Goal: Task Accomplishment & Management: Manage account settings

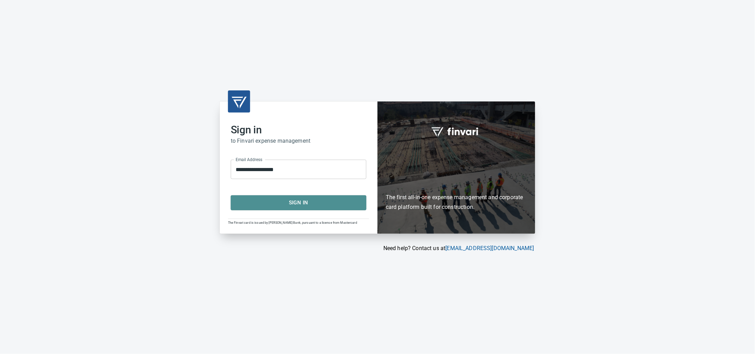
click at [300, 207] on span "Sign In" at bounding box center [298, 202] width 120 height 9
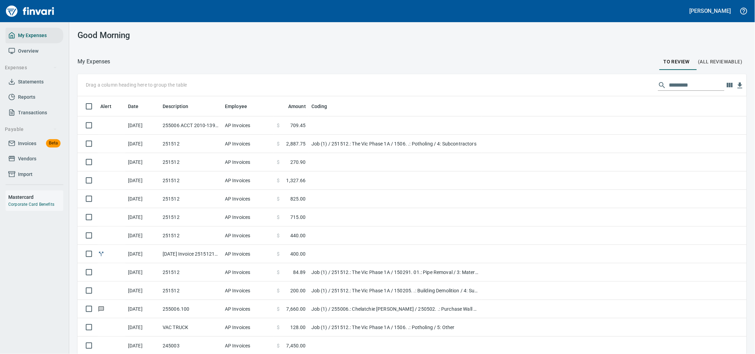
scroll to position [271, 650]
click at [28, 148] on span "Invoices" at bounding box center [27, 143] width 18 height 9
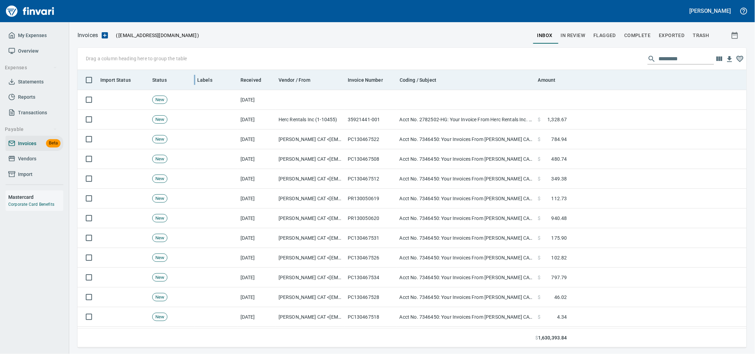
scroll to position [271, 656]
drag, startPoint x: 201, startPoint y: 78, endPoint x: 193, endPoint y: 74, distance: 9.5
click at [145, 64] on body "Alaina Henderson My Expenses Overview Expenses Statements Reports Transactions …" at bounding box center [377, 177] width 755 height 354
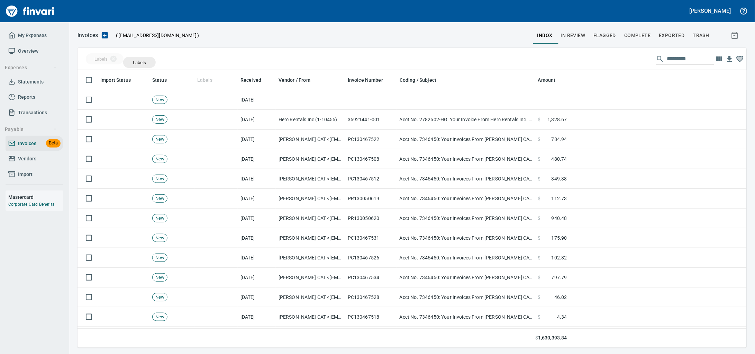
drag, startPoint x: 206, startPoint y: 80, endPoint x: 139, endPoint y: 62, distance: 68.3
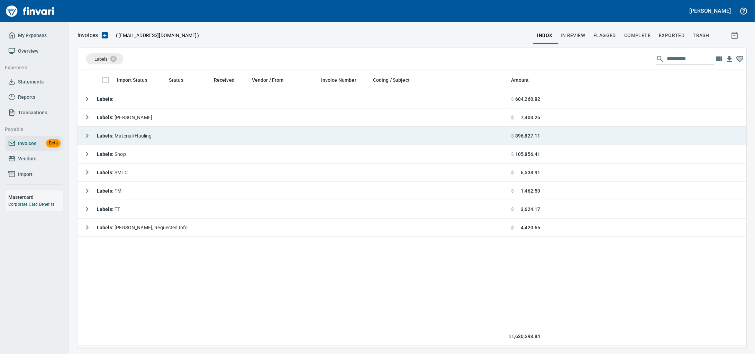
click at [149, 135] on span "Labels : Material/Hauling" at bounding box center [124, 136] width 55 height 6
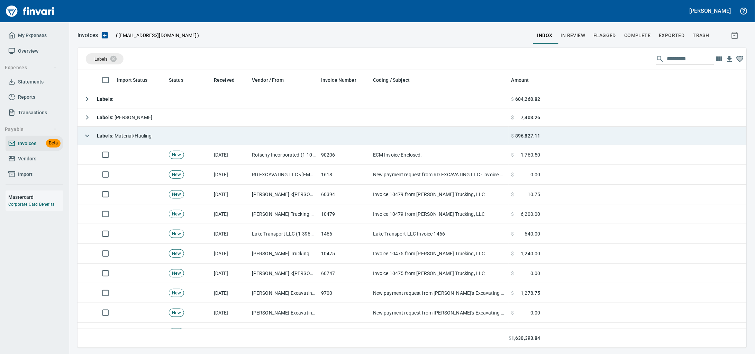
click at [149, 135] on span "Labels : Material/Hauling" at bounding box center [124, 136] width 55 height 6
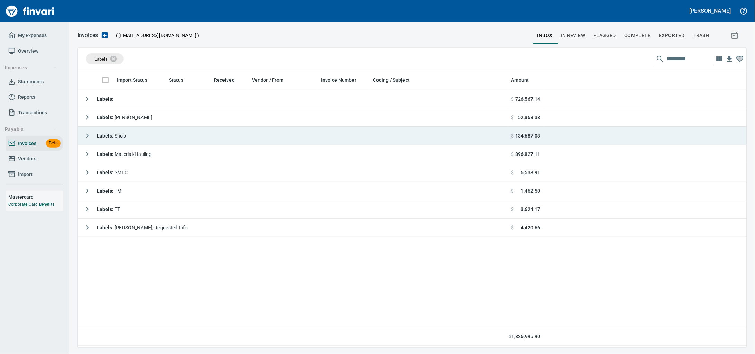
click at [215, 132] on td "Labels : Shop" at bounding box center [293, 136] width 431 height 18
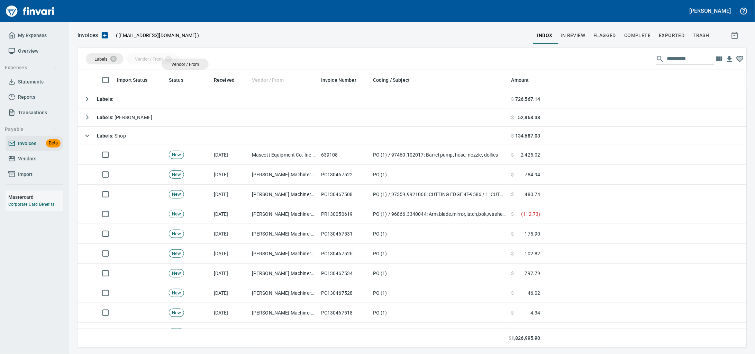
drag, startPoint x: 281, startPoint y: 82, endPoint x: 183, endPoint y: 64, distance: 99.2
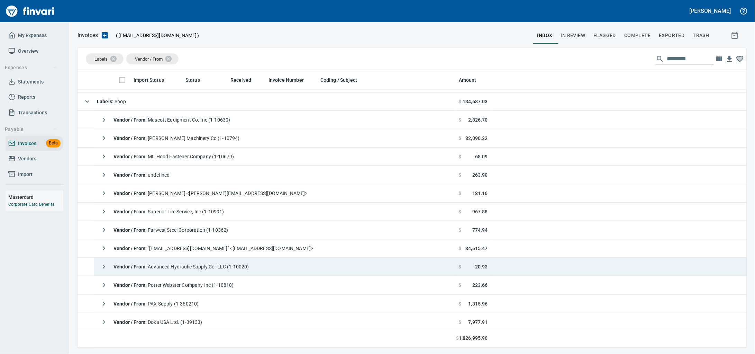
scroll to position [0, 0]
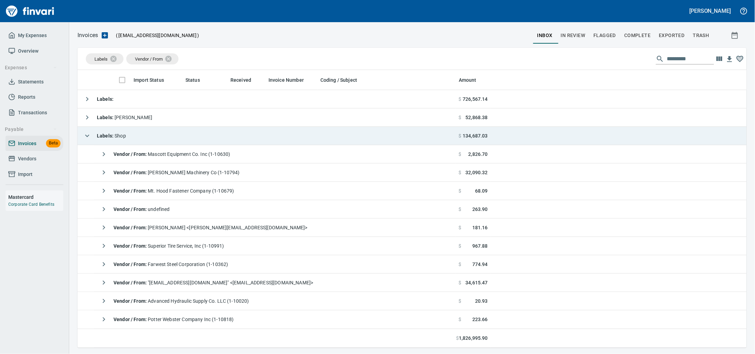
click at [134, 134] on td "Labels : Shop" at bounding box center [267, 136] width 379 height 18
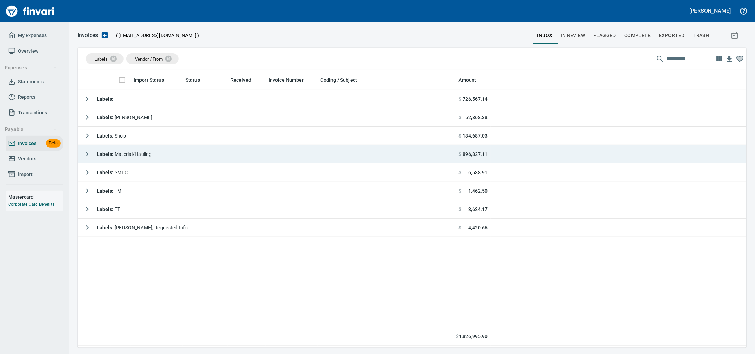
click at [165, 152] on td "Labels : Material/Hauling" at bounding box center [267, 154] width 379 height 18
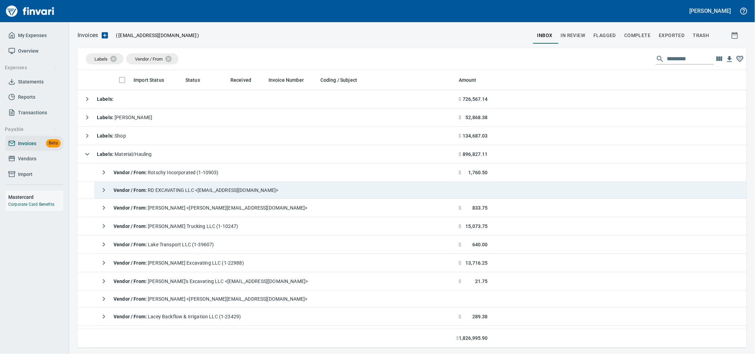
click at [241, 193] on span "Vendor / From : RD EXCAVATING LLC <[EMAIL_ADDRESS][DOMAIN_NAME]>" at bounding box center [196, 190] width 165 height 6
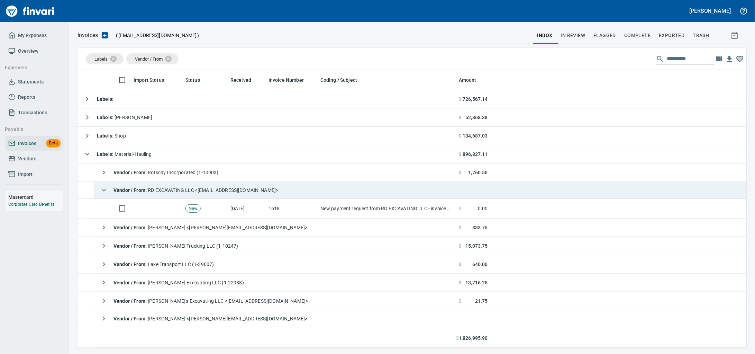
click at [240, 191] on span "Vendor / From : RD EXCAVATING LLC <[EMAIL_ADDRESS][DOMAIN_NAME]>" at bounding box center [196, 190] width 165 height 6
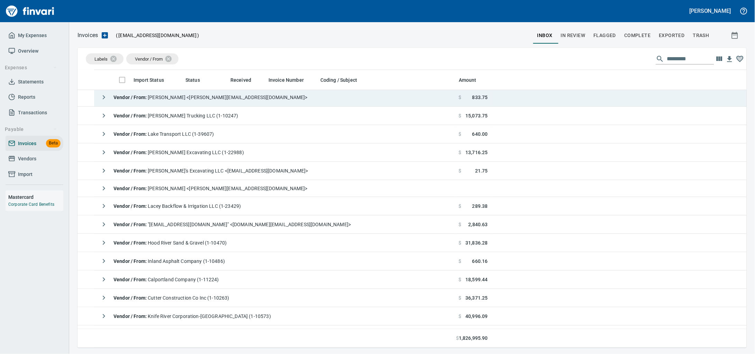
scroll to position [129, 0]
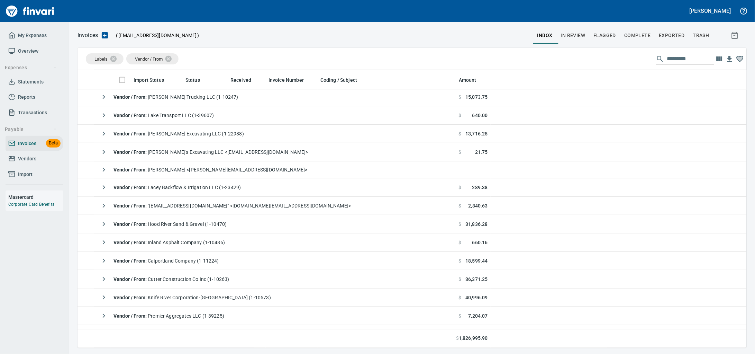
click at [226, 212] on div "Vendor / From : "nam.do-not-reply@heidelbergmaterials.com" <nam.do-not-reply@he…" at bounding box center [224, 206] width 254 height 14
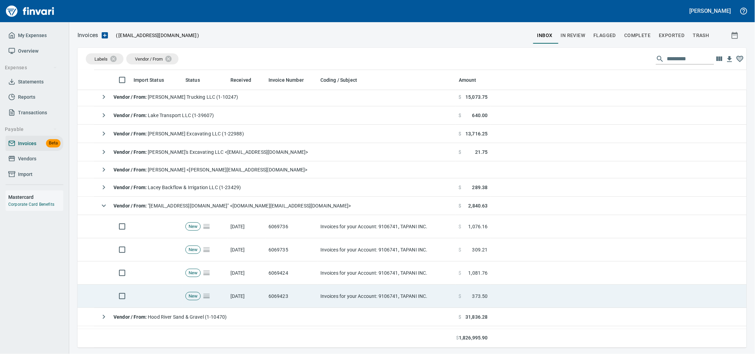
drag, startPoint x: 306, startPoint y: 307, endPoint x: 365, endPoint y: 306, distance: 59.2
click at [306, 307] on td "6069423" at bounding box center [292, 295] width 52 height 23
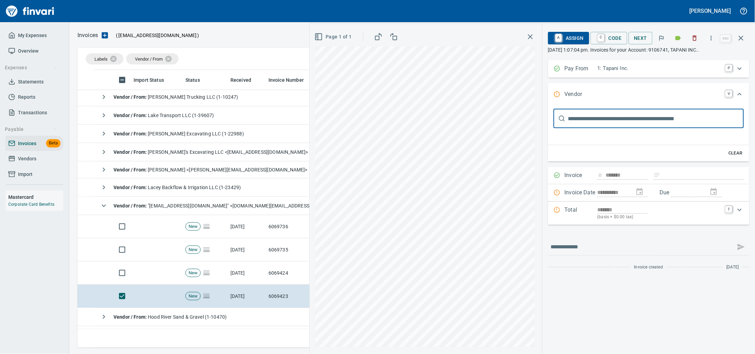
click at [691, 37] on icon "button" at bounding box center [694, 38] width 7 height 7
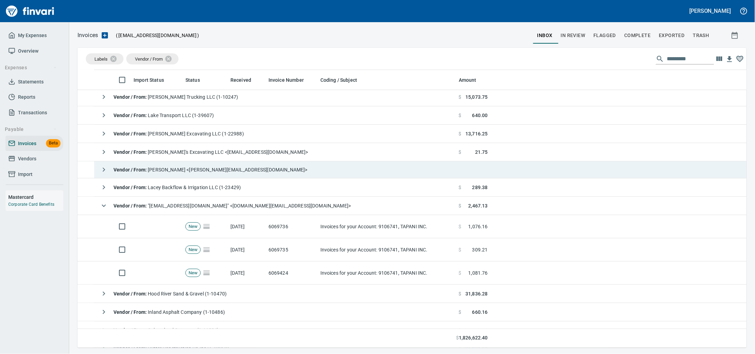
click at [290, 258] on td "6069735" at bounding box center [292, 249] width 52 height 23
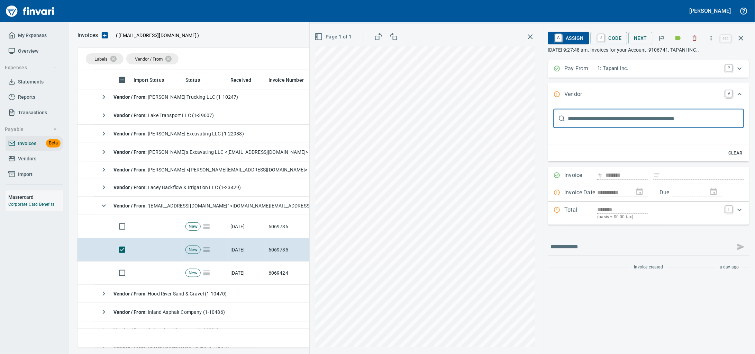
click at [691, 39] on icon "button" at bounding box center [694, 38] width 7 height 7
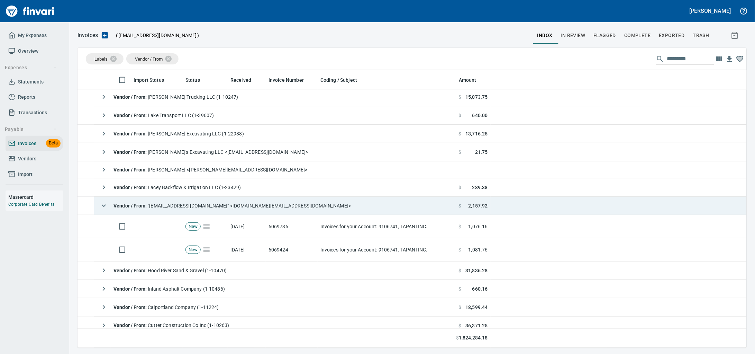
drag, startPoint x: 104, startPoint y: 209, endPoint x: 171, endPoint y: 88, distance: 137.5
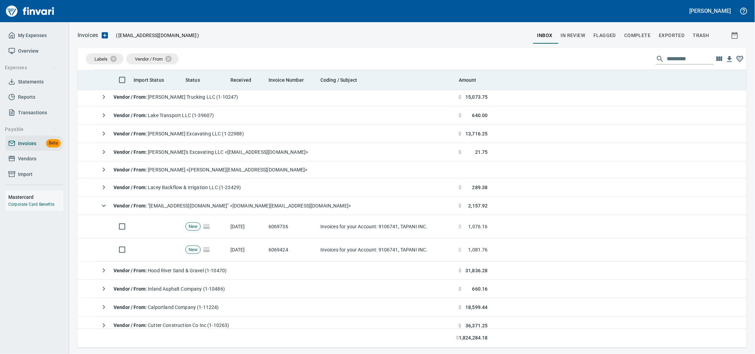
click at [104, 208] on icon "button" at bounding box center [104, 205] width 8 height 8
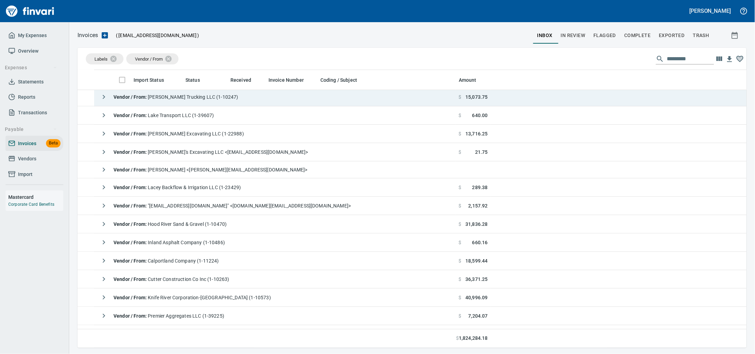
click at [184, 100] on span "Vendor / From : Corbin W. Smith Trucking LLC (1-10247)" at bounding box center [176, 97] width 125 height 6
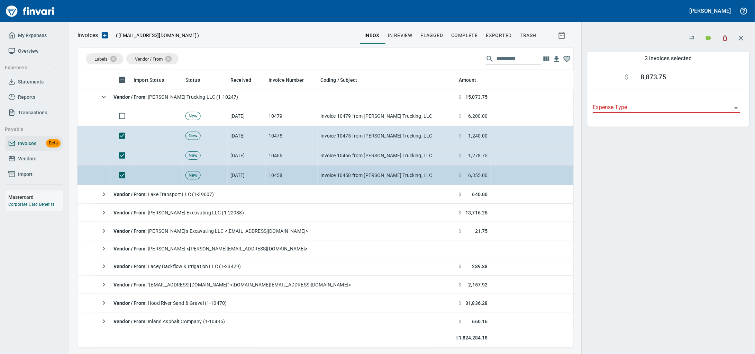
scroll to position [271, 483]
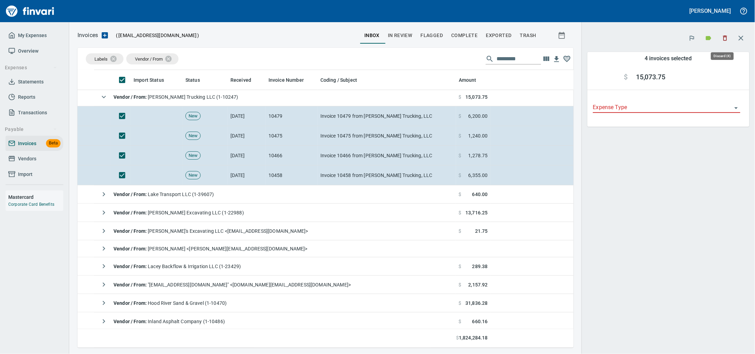
click at [724, 40] on icon "button" at bounding box center [725, 38] width 7 height 7
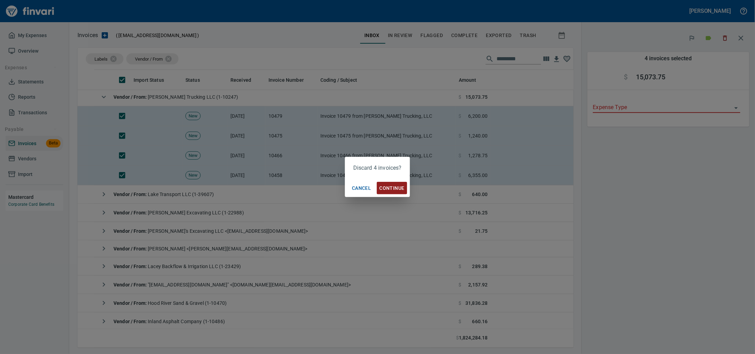
scroll to position [271, 483]
click at [400, 189] on span "Continue" at bounding box center [392, 188] width 25 height 9
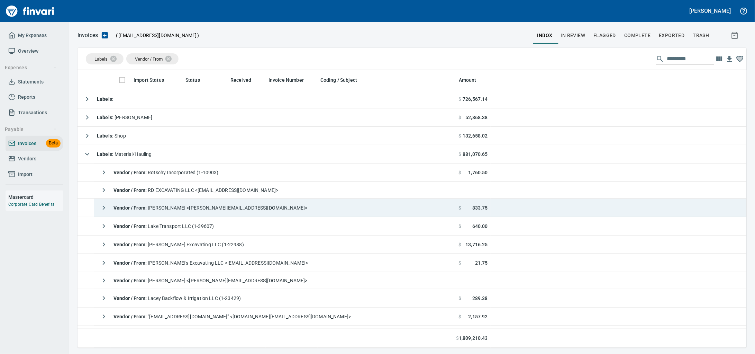
click at [283, 215] on td "Vendor / From : Danielle Nerpel <danielle@cwsmithtrucking.com>" at bounding box center [275, 208] width 362 height 18
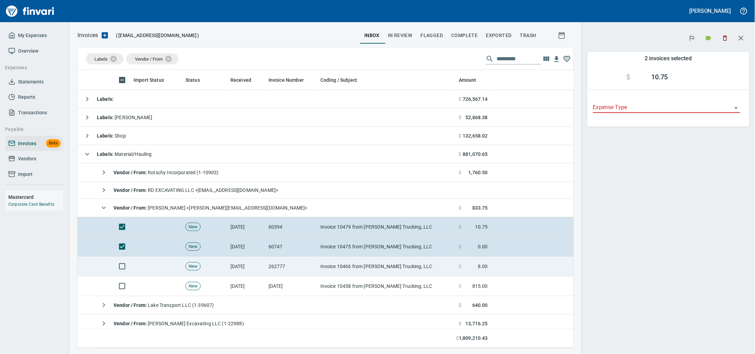
scroll to position [271, 483]
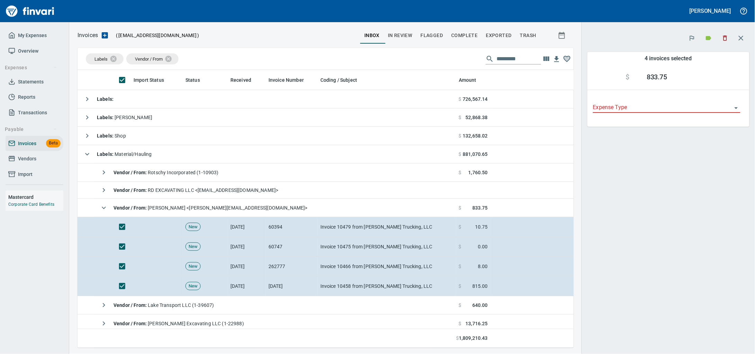
click at [725, 39] on icon "button" at bounding box center [725, 38] width 4 height 5
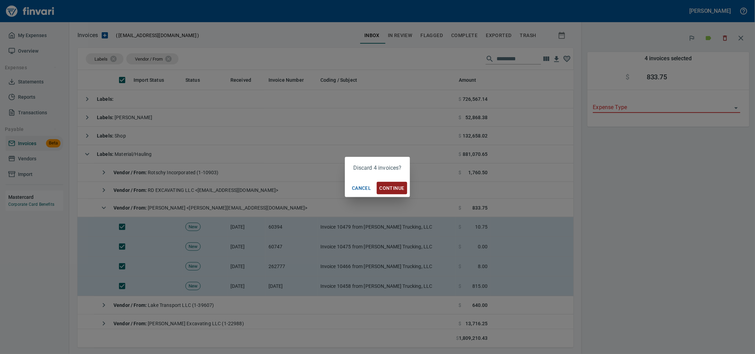
click at [392, 187] on span "Continue" at bounding box center [392, 188] width 25 height 9
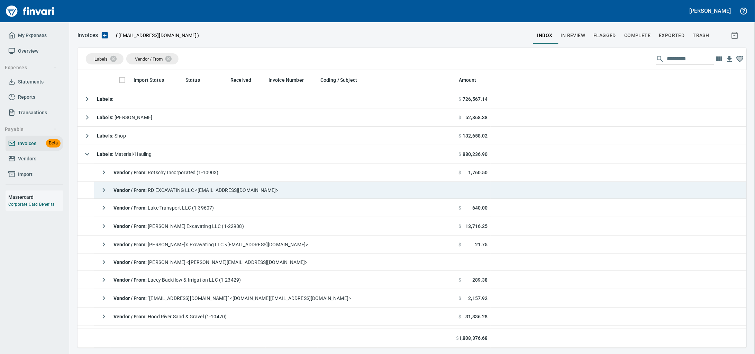
scroll to position [271, 655]
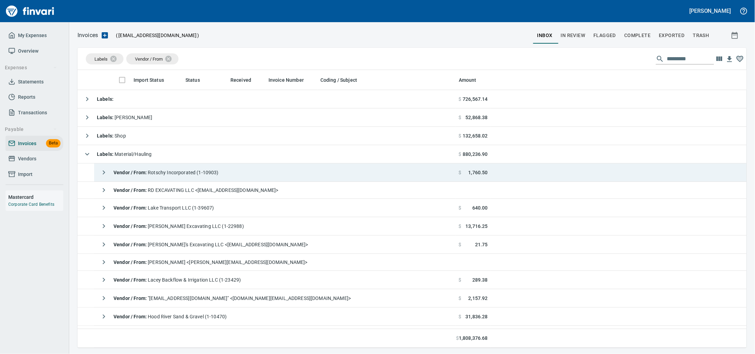
click at [219, 173] on span "Vendor / From : Rotschy Incorporated (1-10903)" at bounding box center [166, 173] width 105 height 6
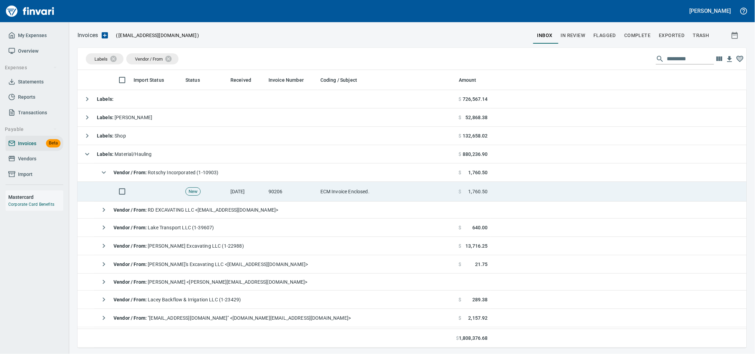
drag, startPoint x: 235, startPoint y: 198, endPoint x: 616, endPoint y: 197, distance: 380.7
click at [237, 197] on td "[DATE]" at bounding box center [247, 192] width 38 height 20
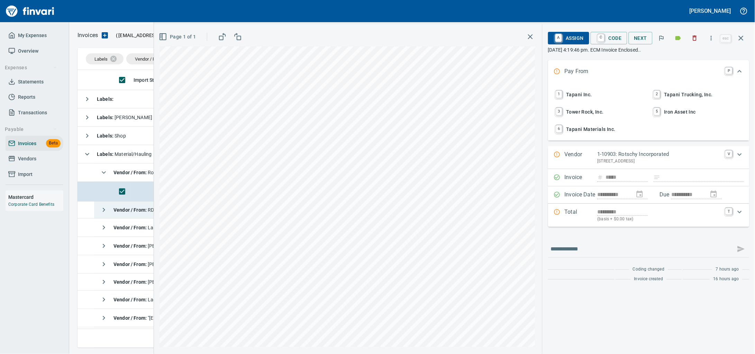
click at [745, 41] on button "button" at bounding box center [741, 38] width 17 height 17
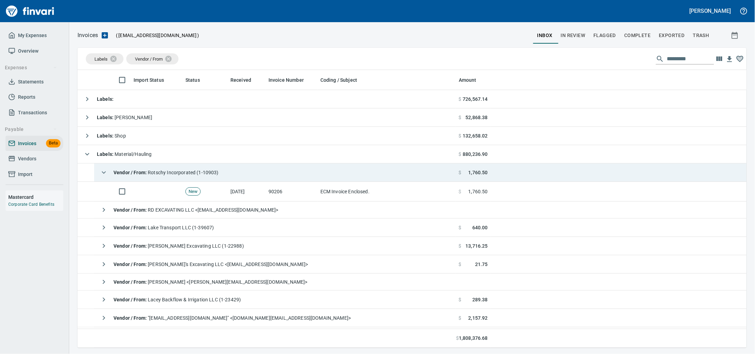
drag, startPoint x: 219, startPoint y: 178, endPoint x: 221, endPoint y: 183, distance: 5.4
click at [219, 178] on div "Vendor / From : Rotschy Incorporated (1-10903)" at bounding box center [158, 172] width 122 height 14
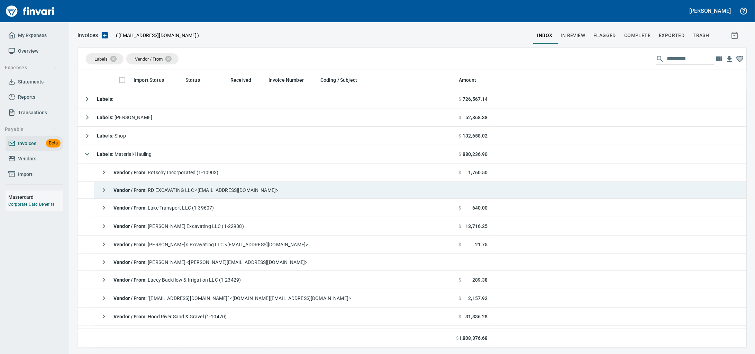
drag, startPoint x: 224, startPoint y: 195, endPoint x: 273, endPoint y: 201, distance: 50.2
click at [224, 193] on span "Vendor / From : RD EXCAVATING LLC <[EMAIL_ADDRESS][DOMAIN_NAME]>" at bounding box center [196, 190] width 165 height 6
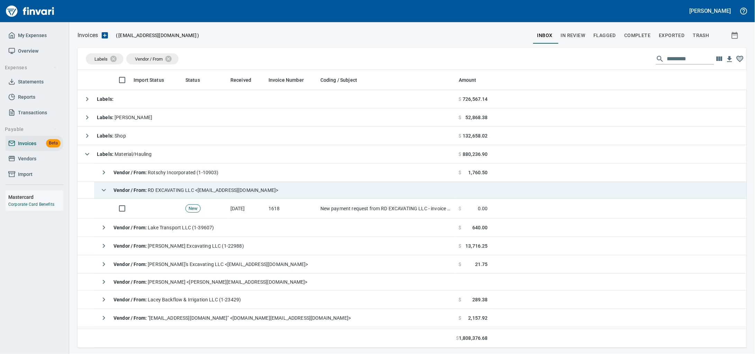
click at [191, 193] on span "Vendor / From : RD EXCAVATING LLC <[EMAIL_ADDRESS][DOMAIN_NAME]>" at bounding box center [196, 190] width 165 height 6
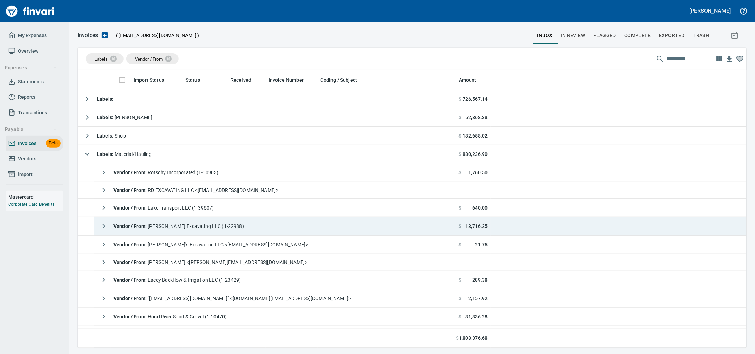
click at [199, 226] on span "Vendor / From : [PERSON_NAME] Excavating LLC (1-22988)" at bounding box center [179, 226] width 130 height 6
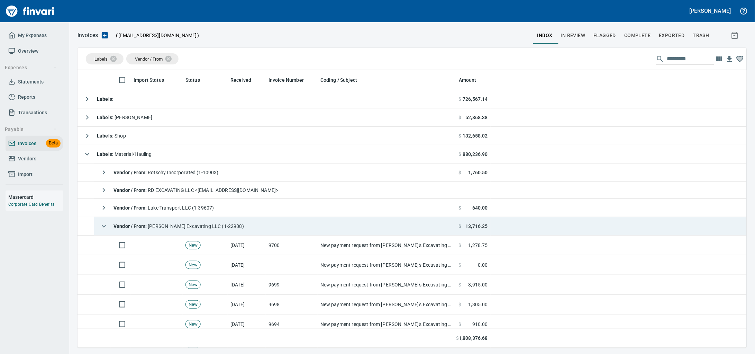
click at [239, 226] on td "Vendor / From : [PERSON_NAME] Excavating LLC (1-22988)" at bounding box center [275, 226] width 362 height 18
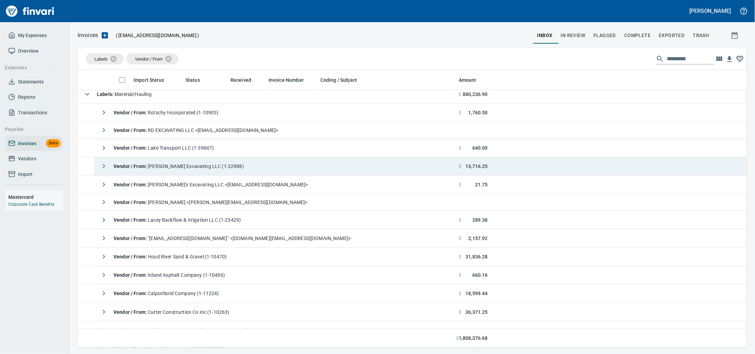
scroll to position [86, 0]
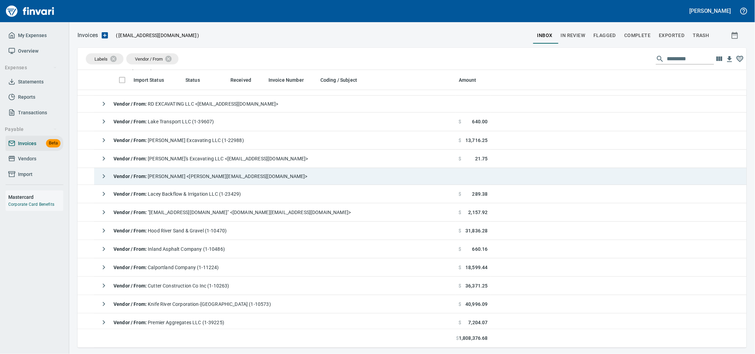
click at [233, 179] on span "Vendor / From : Kimberly McKee <kimberly@meiselrockproducts.com>" at bounding box center [211, 176] width 194 height 6
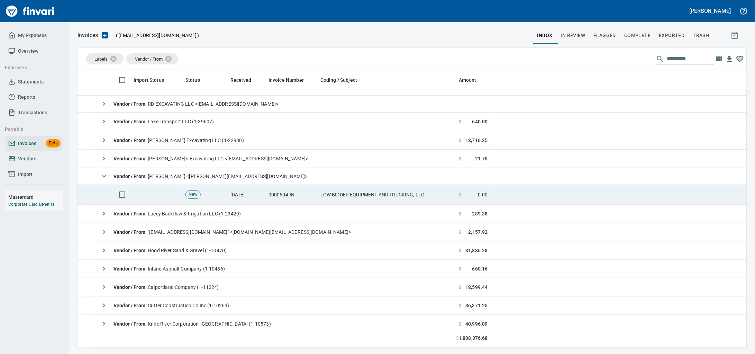
click at [235, 202] on td "[DATE]" at bounding box center [247, 195] width 38 height 20
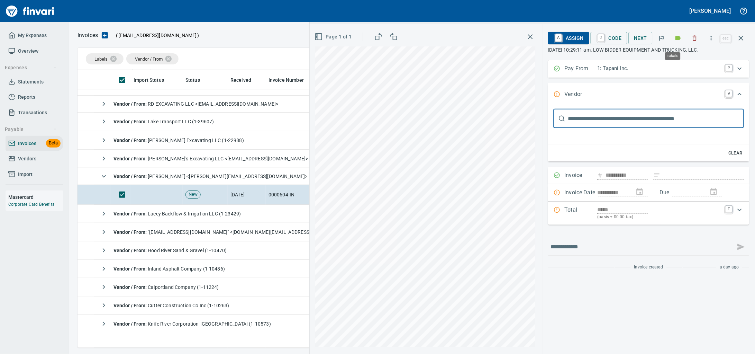
click at [675, 42] on icon "button" at bounding box center [678, 38] width 7 height 7
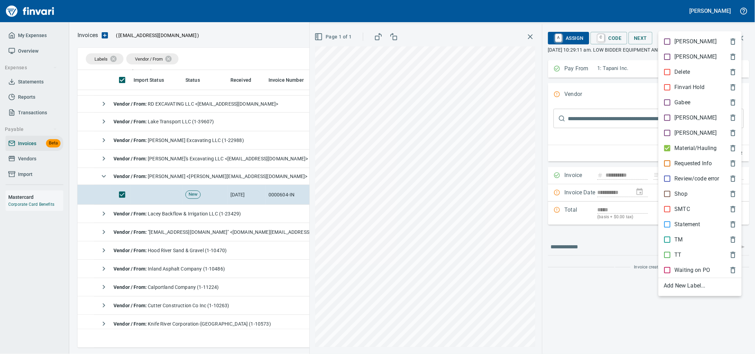
scroll to position [271, 656]
click at [686, 152] on p "Material/Hauling" at bounding box center [696, 148] width 42 height 8
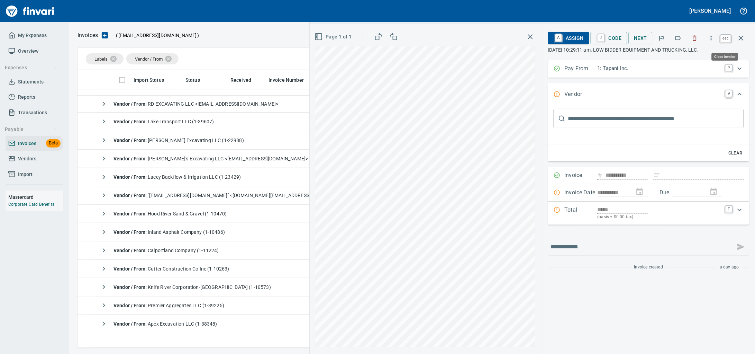
click at [740, 42] on icon "button" at bounding box center [741, 38] width 8 height 8
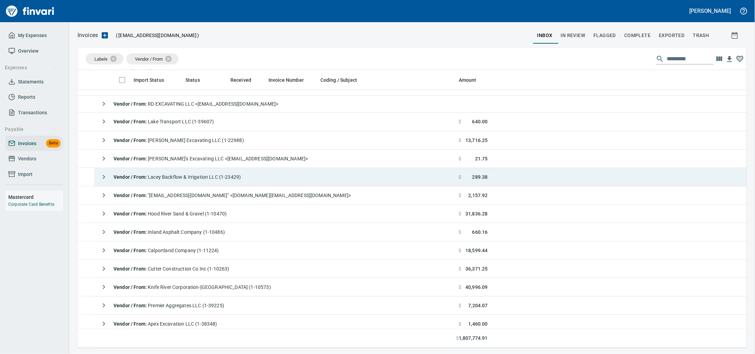
scroll to position [271, 656]
click at [208, 184] on div "Vendor / From : Lacey Backflow & Irrigation LLC (1-23429)" at bounding box center [169, 177] width 144 height 14
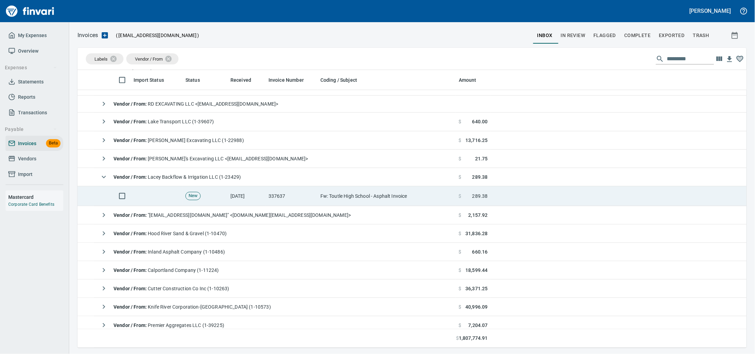
click at [358, 202] on td "Fw: Toutle High School - Asphalt Invoice" at bounding box center [387, 196] width 138 height 20
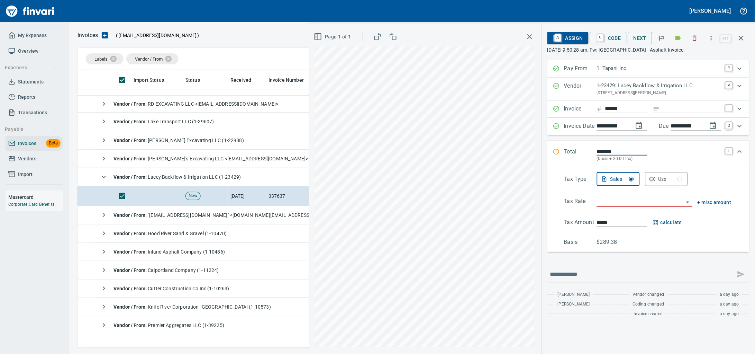
click at [651, 89] on p "1-23429: Lacey Backflow & Irrigation LLC" at bounding box center [659, 86] width 125 height 8
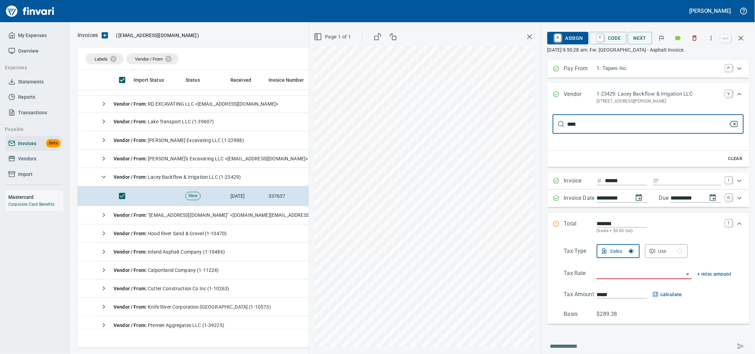
type input "*****"
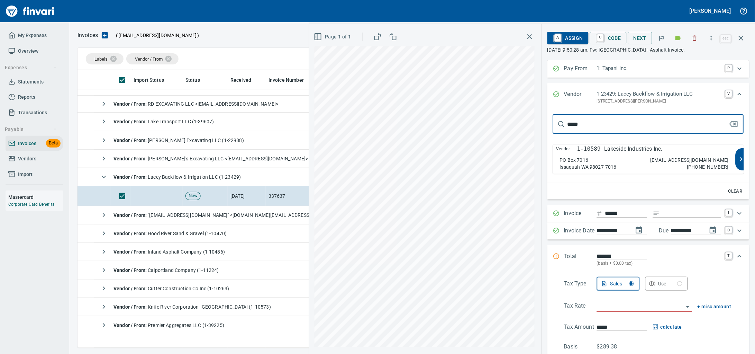
click at [623, 153] on p "Lakeside Industries Inc." at bounding box center [634, 149] width 58 height 8
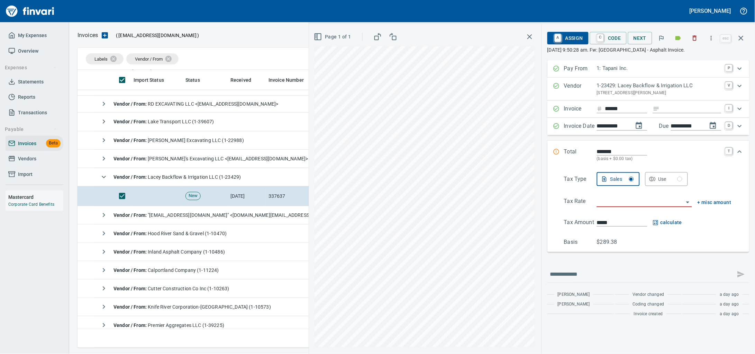
type input "**********"
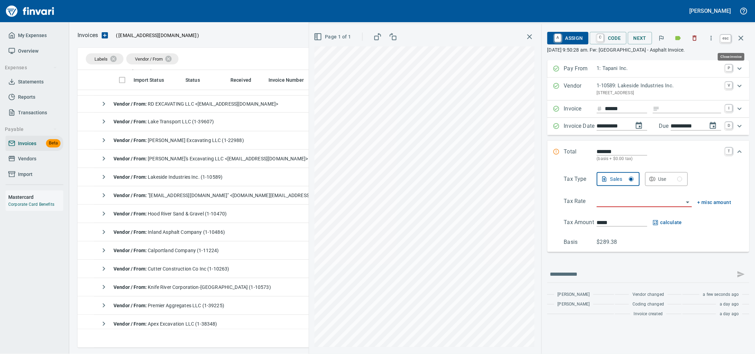
drag, startPoint x: 740, startPoint y: 41, endPoint x: 187, endPoint y: 149, distance: 563.5
click at [740, 41] on icon "button" at bounding box center [741, 38] width 8 height 8
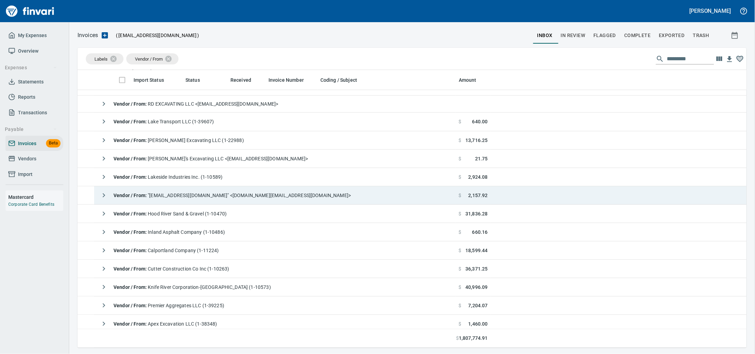
scroll to position [271, 656]
click at [179, 193] on div "Vendor / From : "nam.do-not-reply@heidelbergmaterials.com" <nam.do-not-reply@he…" at bounding box center [224, 195] width 254 height 14
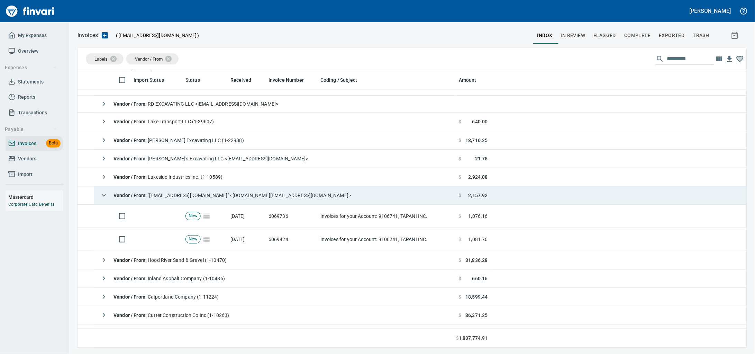
click at [284, 198] on span "Vendor / From : "nam.do-not-reply@heidelbergmaterials.com" <nam.do-not-reply@he…" at bounding box center [232, 195] width 237 height 6
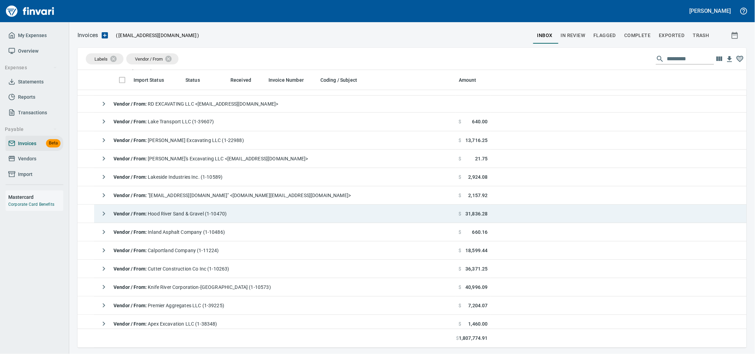
click at [222, 216] on span "Vendor / From : Hood River Sand & Gravel (1-10470)" at bounding box center [170, 214] width 113 height 6
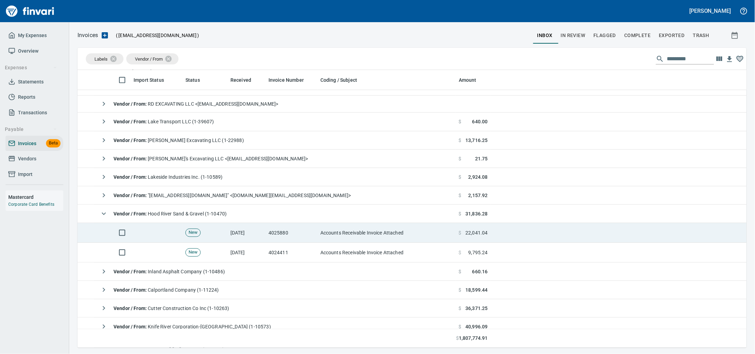
click at [235, 243] on td "[DATE]" at bounding box center [247, 233] width 38 height 20
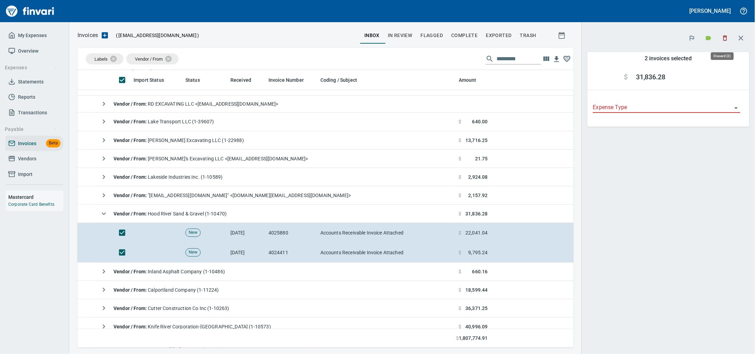
click at [727, 38] on icon "button" at bounding box center [725, 38] width 7 height 7
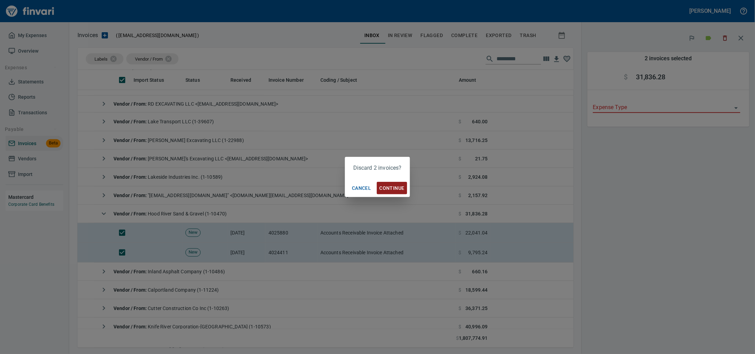
scroll to position [271, 483]
drag, startPoint x: 391, startPoint y: 191, endPoint x: 65, endPoint y: 167, distance: 326.9
click at [391, 191] on span "Continue" at bounding box center [392, 188] width 25 height 9
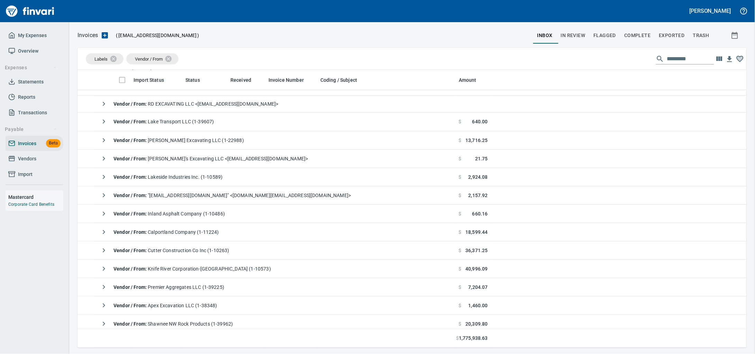
scroll to position [271, 656]
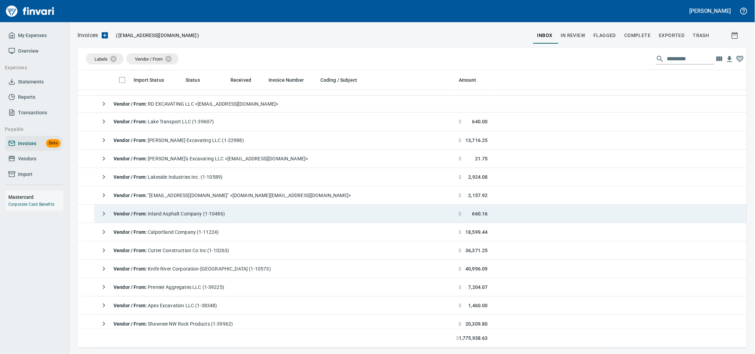
click at [192, 216] on span "Vendor / From : Inland Asphalt Company (1-10486)" at bounding box center [169, 214] width 111 height 6
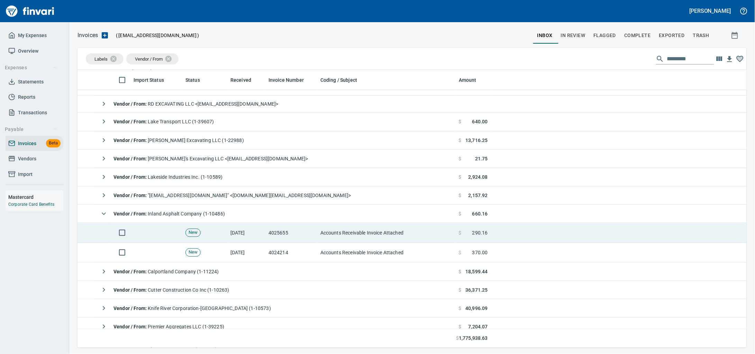
click at [261, 233] on td "[DATE]" at bounding box center [247, 233] width 38 height 20
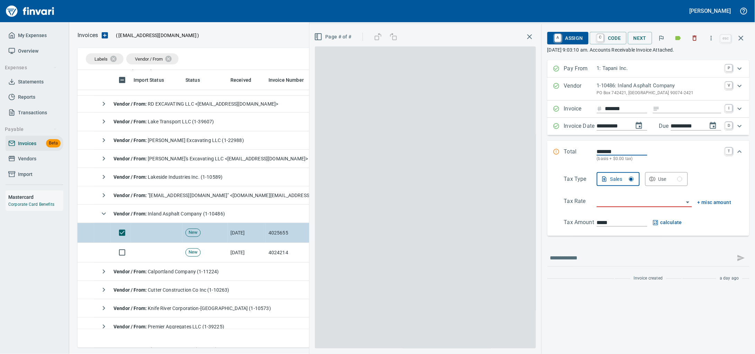
scroll to position [271, 656]
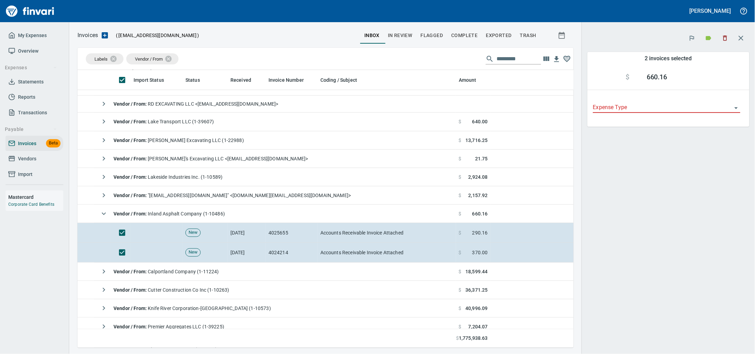
scroll to position [271, 483]
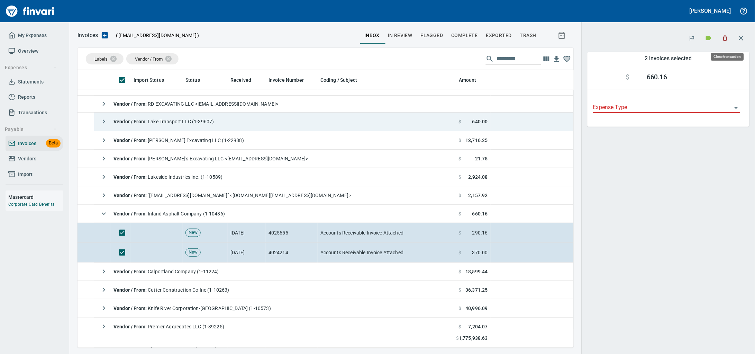
click at [738, 42] on icon "button" at bounding box center [741, 38] width 8 height 8
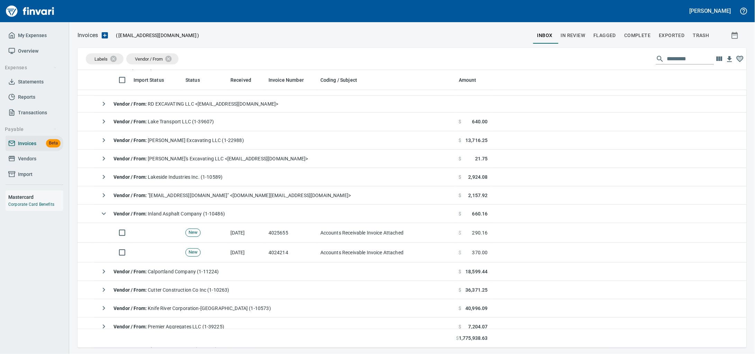
scroll to position [271, 656]
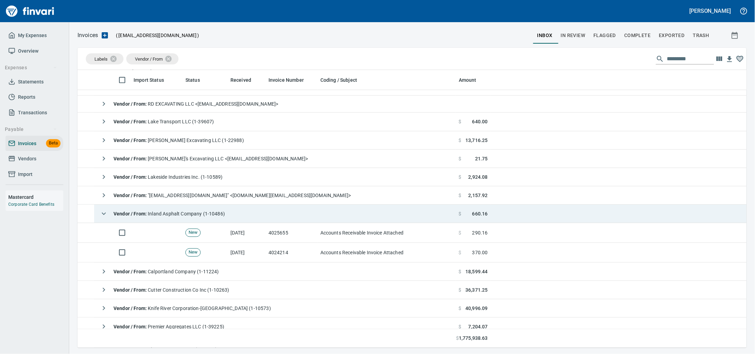
click at [103, 215] on icon "button" at bounding box center [104, 213] width 4 height 2
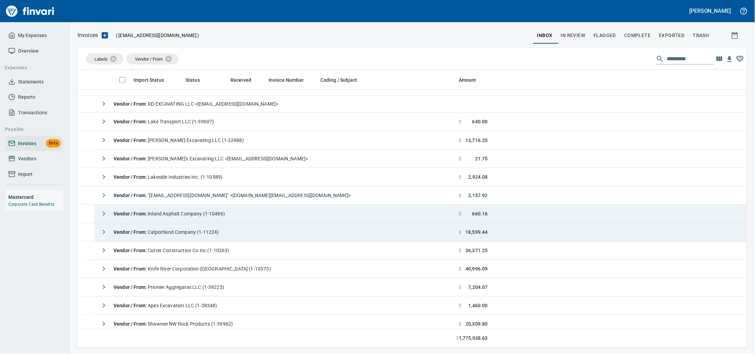
click at [172, 235] on span "Vendor / From : Calportland Company (1-11224)" at bounding box center [167, 232] width 106 height 6
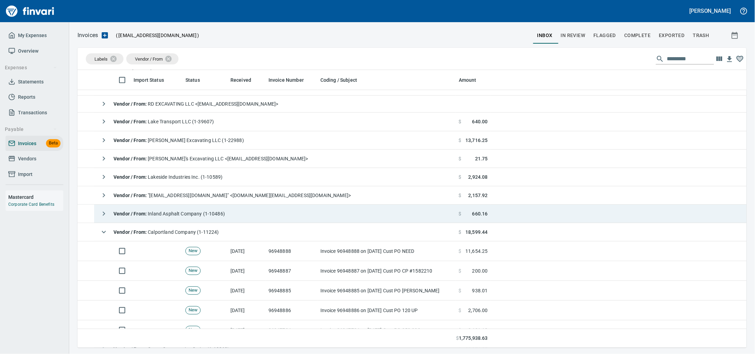
click at [206, 232] on span "Vendor / From : Calportland Company (1-11224)" at bounding box center [167, 232] width 106 height 6
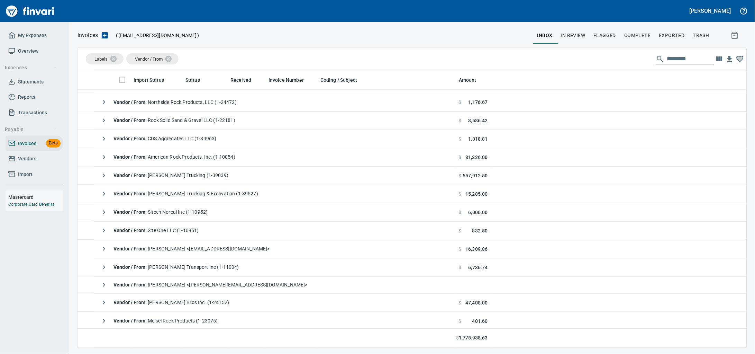
scroll to position [475, 0]
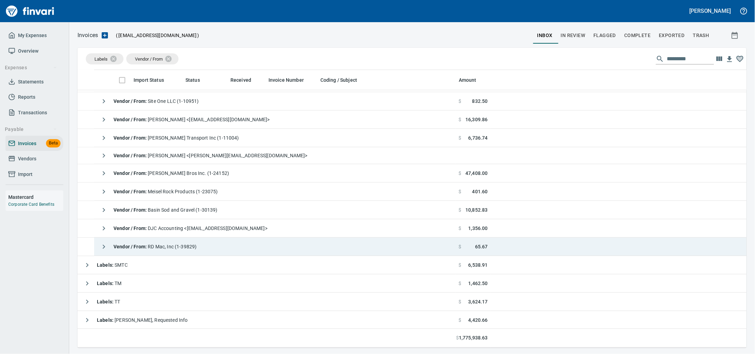
click at [235, 247] on td "Vendor / From : RD Mac, Inc (1-39829)" at bounding box center [275, 246] width 362 height 18
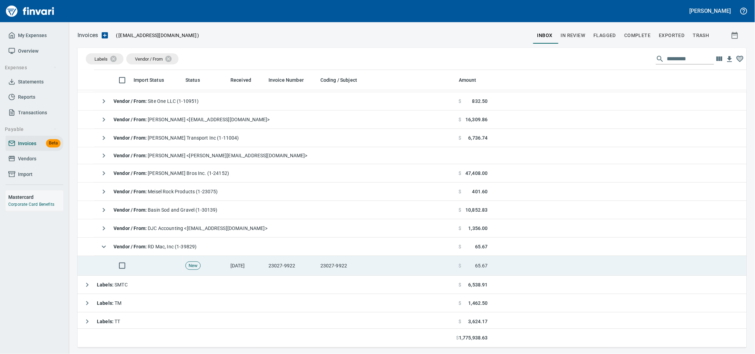
click at [242, 270] on td "10/1/2025" at bounding box center [247, 266] width 38 height 20
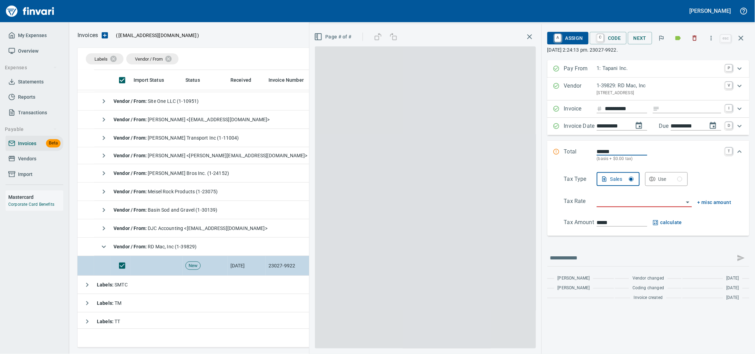
scroll to position [271, 656]
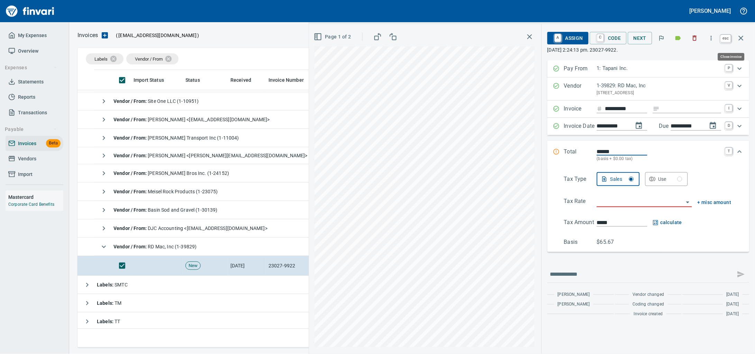
click at [745, 39] on button "button" at bounding box center [741, 38] width 17 height 17
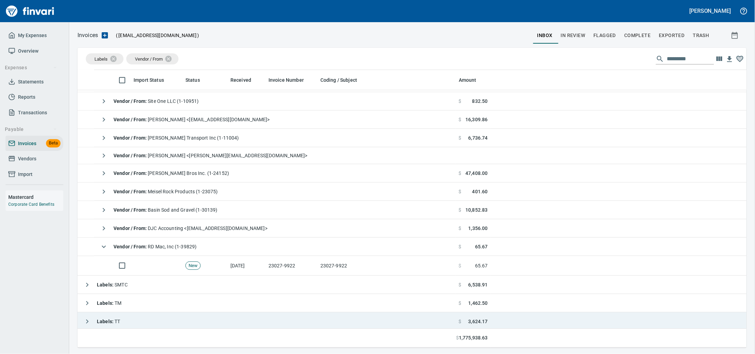
scroll to position [271, 656]
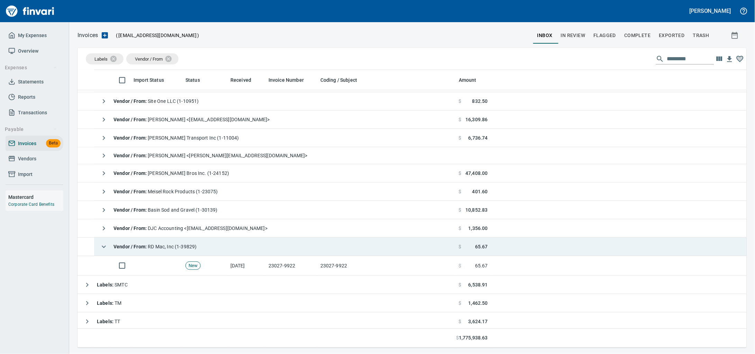
click at [250, 252] on td "Vendor / From : RD Mac, Inc (1-39829)" at bounding box center [275, 246] width 362 height 18
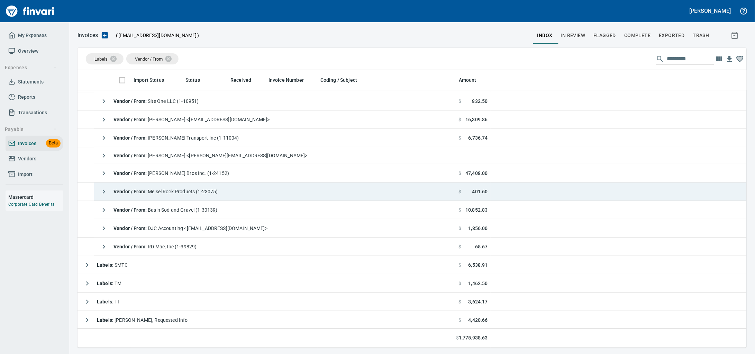
click at [218, 189] on div "Vendor / From : Meisel Rock Products (1-23075)" at bounding box center [157, 191] width 121 height 14
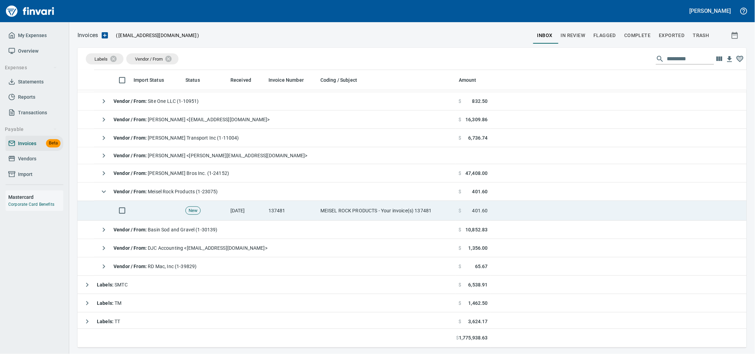
click at [236, 214] on td "[DATE]" at bounding box center [247, 211] width 38 height 20
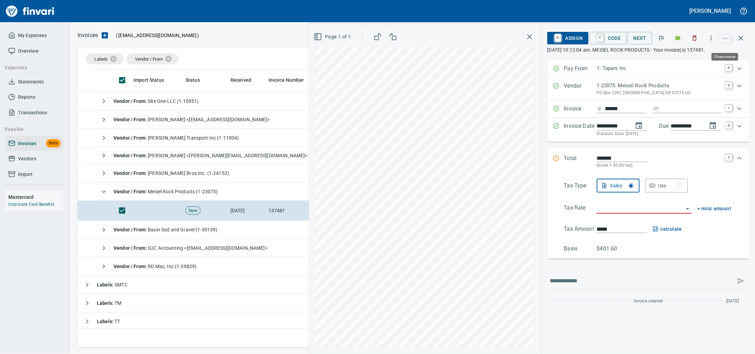
scroll to position [271, 656]
click at [742, 39] on icon "button" at bounding box center [741, 38] width 8 height 8
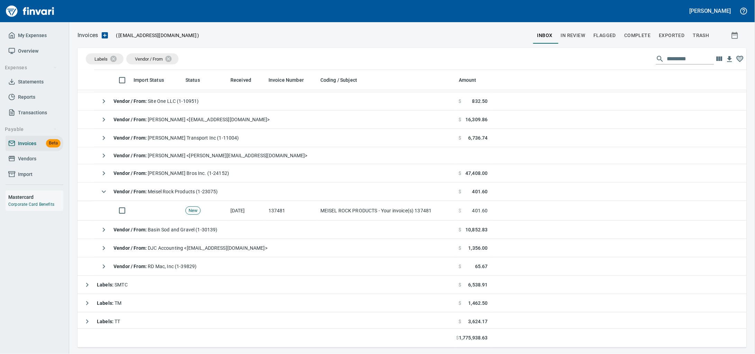
scroll to position [271, 656]
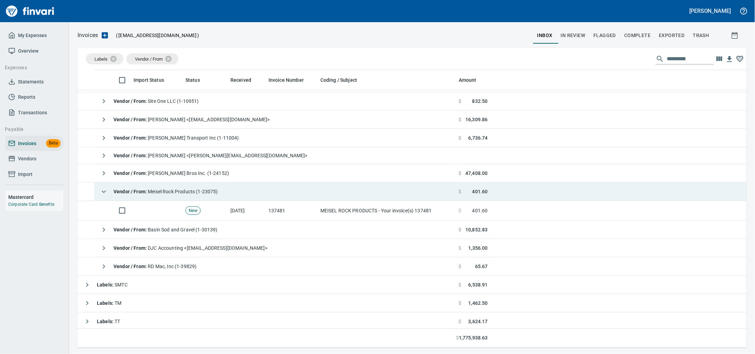
click at [211, 194] on span "Vendor / From : Meisel Rock Products (1-23075)" at bounding box center [166, 192] width 105 height 6
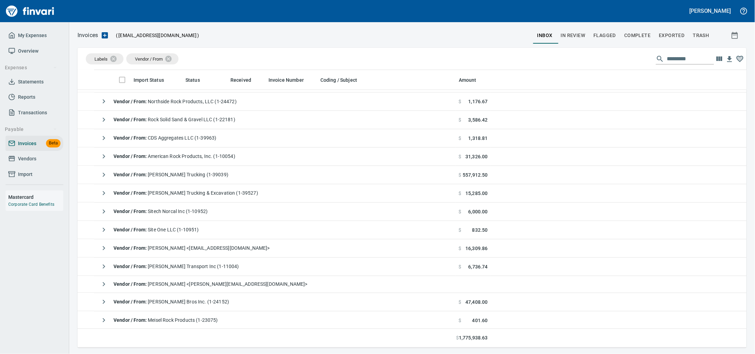
scroll to position [346, 0]
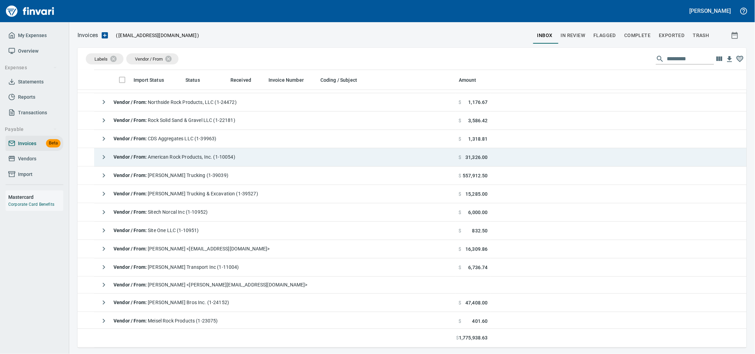
click at [227, 159] on span "Vendor / From : American Rock Products, Inc. (1-10054)" at bounding box center [175, 157] width 122 height 6
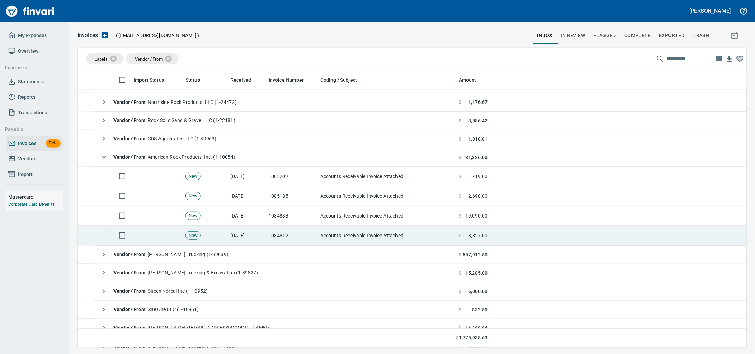
click at [260, 234] on td "[DATE]" at bounding box center [247, 236] width 38 height 20
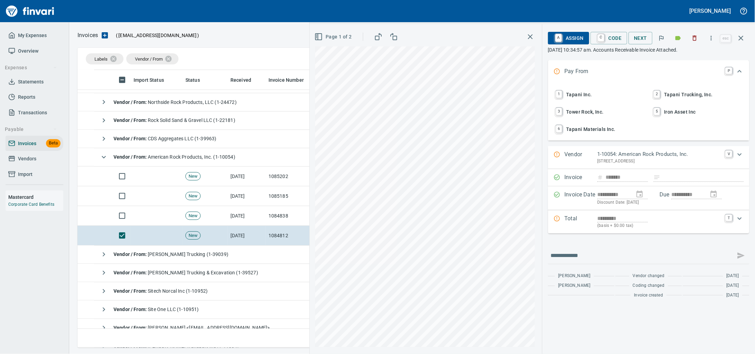
click at [693, 36] on icon "button" at bounding box center [695, 38] width 4 height 5
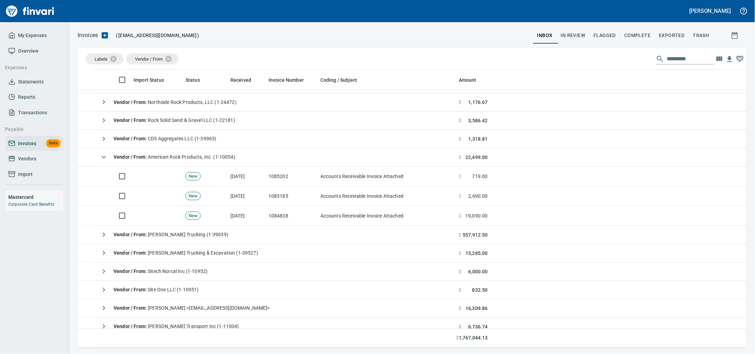
scroll to position [271, 656]
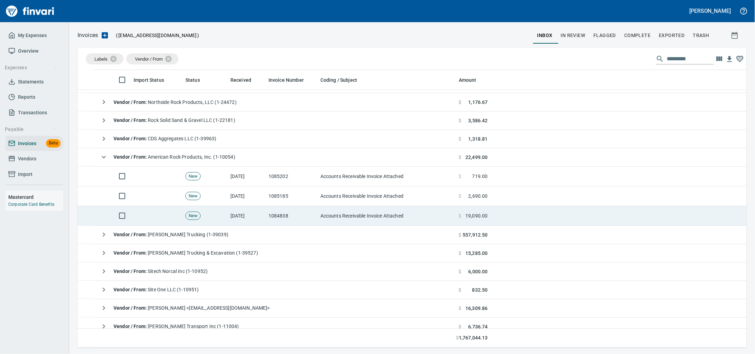
drag, startPoint x: 320, startPoint y: 220, endPoint x: 555, endPoint y: 182, distance: 238.0
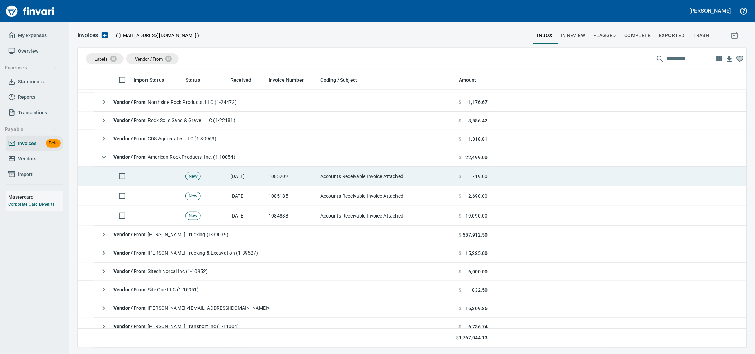
click at [320, 220] on td "Accounts Receivable Invoice Attached" at bounding box center [387, 216] width 138 height 20
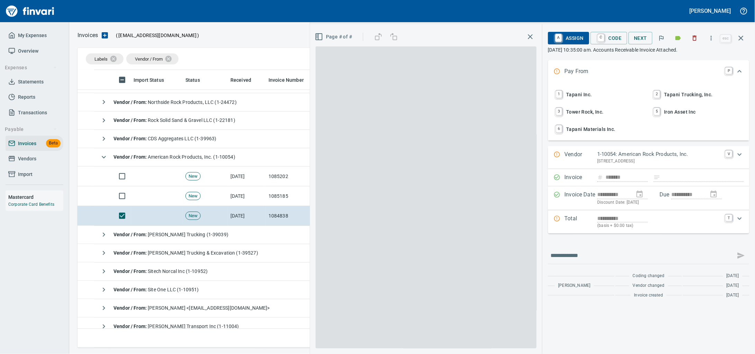
scroll to position [271, 656]
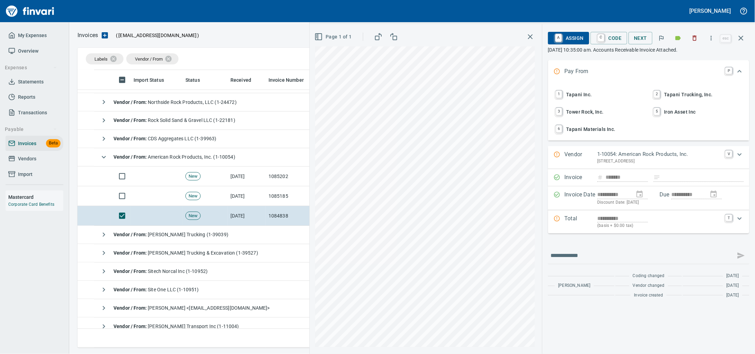
click at [693, 40] on icon "button" at bounding box center [695, 38] width 4 height 5
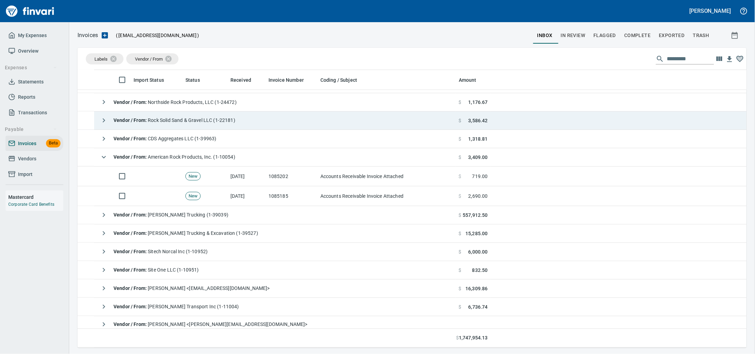
scroll to position [271, 656]
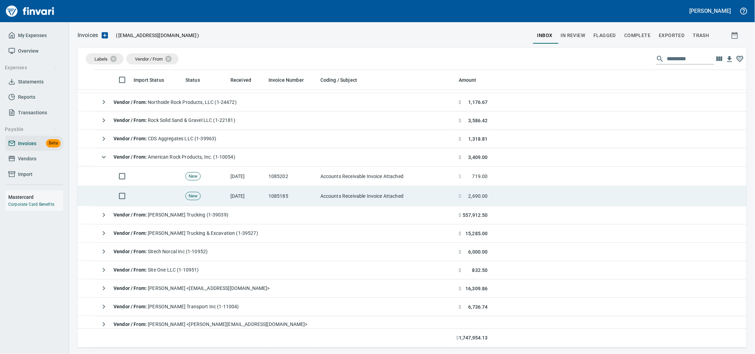
click at [327, 200] on td "Accounts Receivable Invoice Attached" at bounding box center [387, 196] width 138 height 20
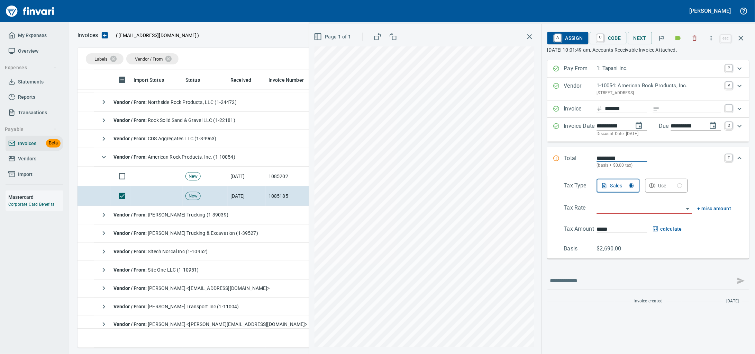
click at [666, 113] on input "Expand" at bounding box center [692, 109] width 59 height 9
type input "**********"
click at [593, 232] on div "Tax Type Sales Use Tax Rate + misc amount Tax Amount ***** calculate Basis $2,6…" at bounding box center [648, 216] width 191 height 74
click at [597, 213] on input "search" at bounding box center [640, 208] width 87 height 10
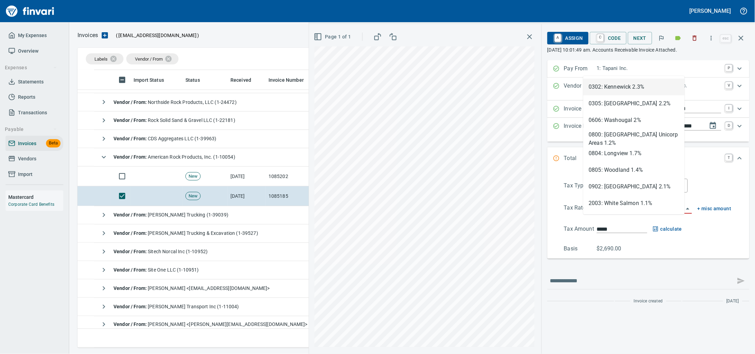
scroll to position [271, 656]
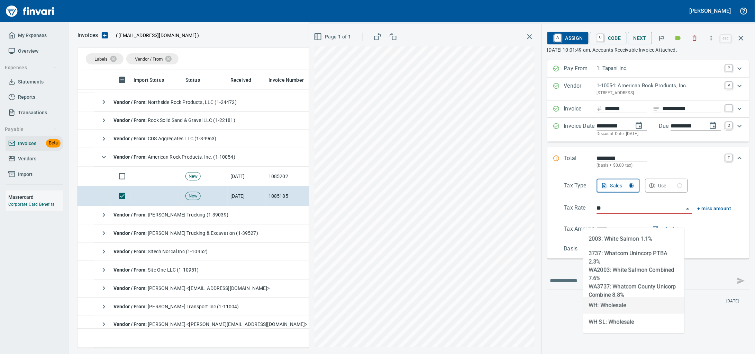
click at [611, 312] on li "WH: Wholesale" at bounding box center [633, 305] width 101 height 17
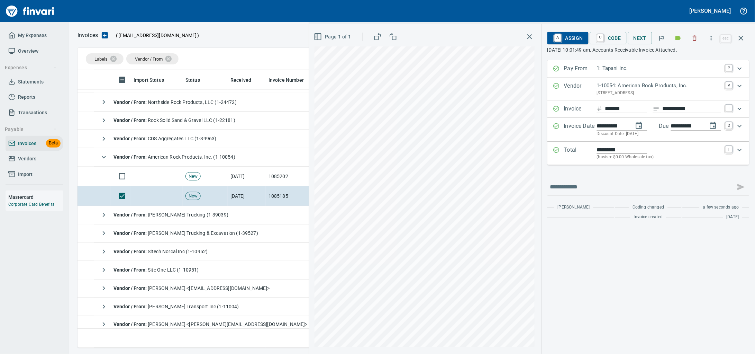
type input "**********"
click at [553, 37] on span "A Assign" at bounding box center [568, 38] width 30 height 12
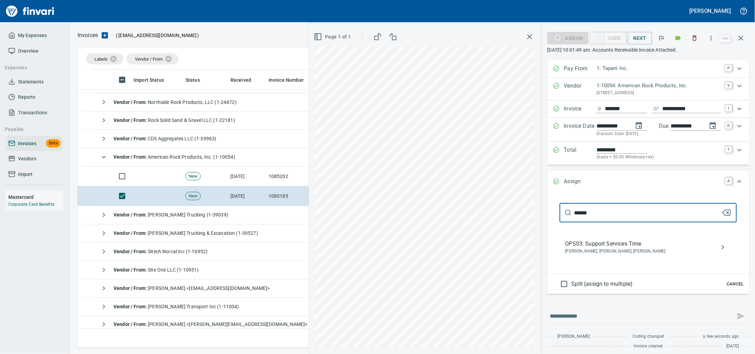
type input "******"
click at [609, 261] on nav "OPS03: Support Services Time Benji Tapani, Jessica Whittaker, Kari Massie" at bounding box center [648, 247] width 177 height 28
click at [608, 248] on span "OPS03: Support Services Time" at bounding box center [642, 243] width 155 height 8
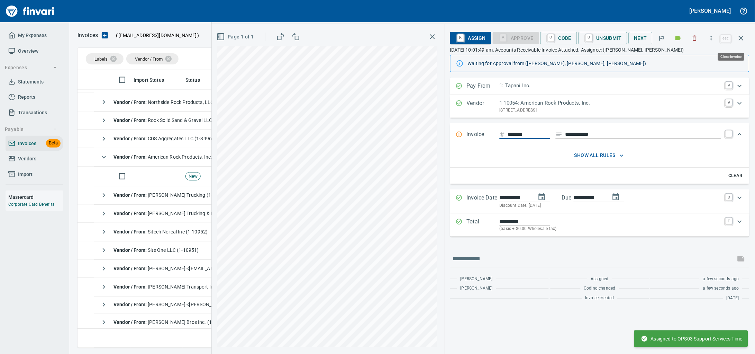
click at [744, 39] on icon "button" at bounding box center [741, 38] width 8 height 8
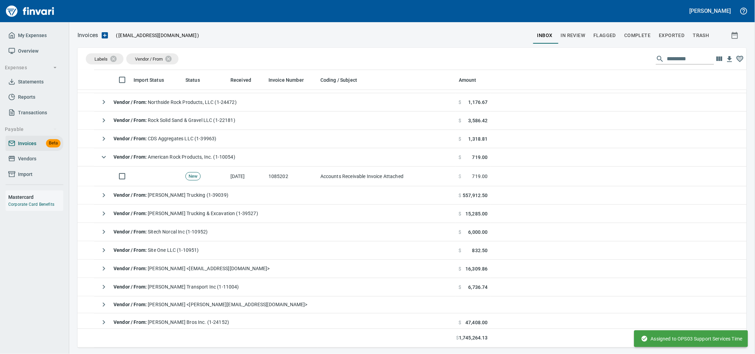
scroll to position [271, 656]
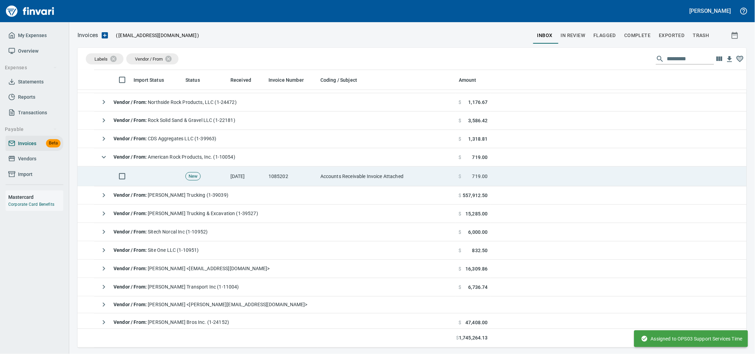
drag, startPoint x: 332, startPoint y: 181, endPoint x: 478, endPoint y: 175, distance: 145.5
click at [332, 181] on td "Accounts Receivable Invoice Attached" at bounding box center [387, 176] width 138 height 20
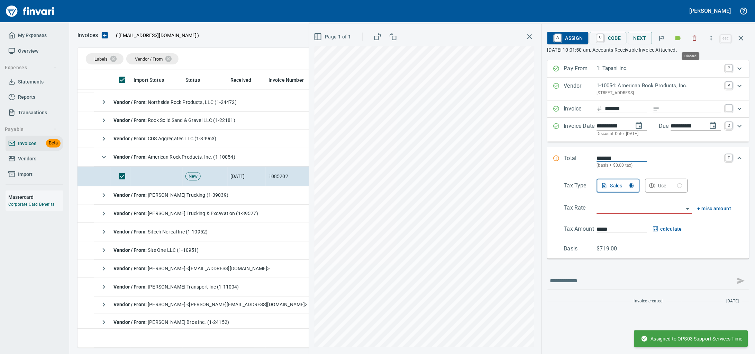
click at [692, 35] on icon "button" at bounding box center [694, 38] width 7 height 7
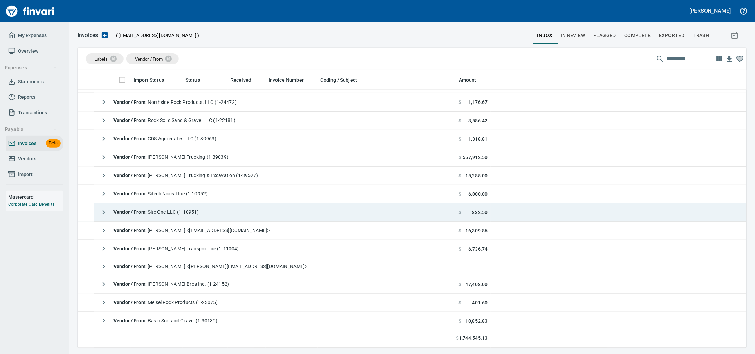
scroll to position [216, 0]
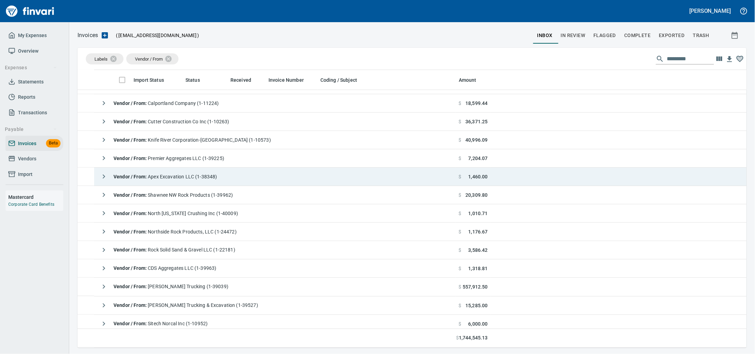
click at [217, 178] on span "Vendor / From : Apex Excavation LLC (1-38348)" at bounding box center [166, 177] width 104 height 6
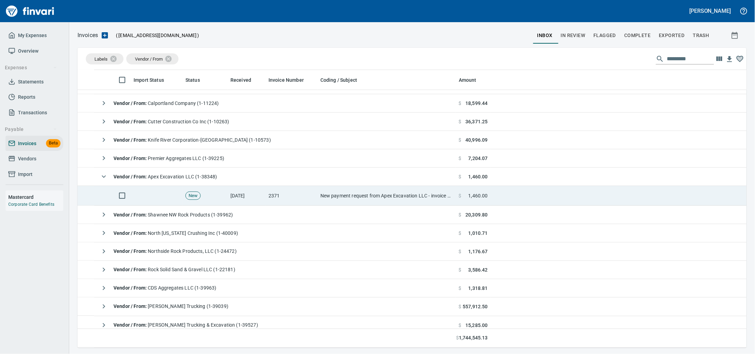
click at [229, 193] on td "[DATE]" at bounding box center [247, 196] width 38 height 20
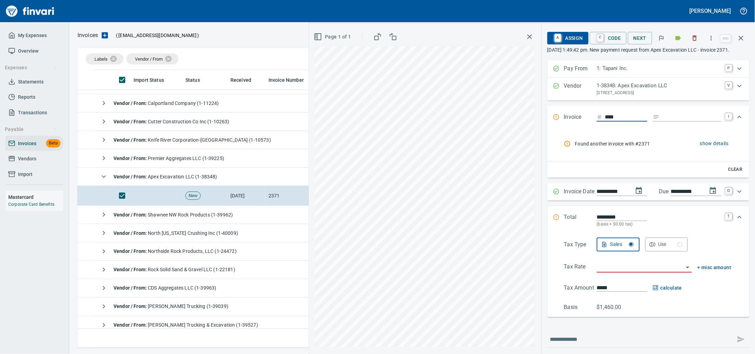
click at [605, 121] on input "****" at bounding box center [626, 117] width 42 height 9
type input "****"
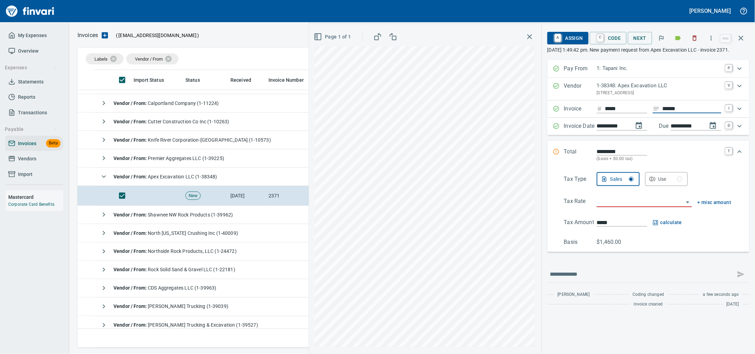
type input "******"
click at [604, 207] on input "search" at bounding box center [640, 202] width 87 height 10
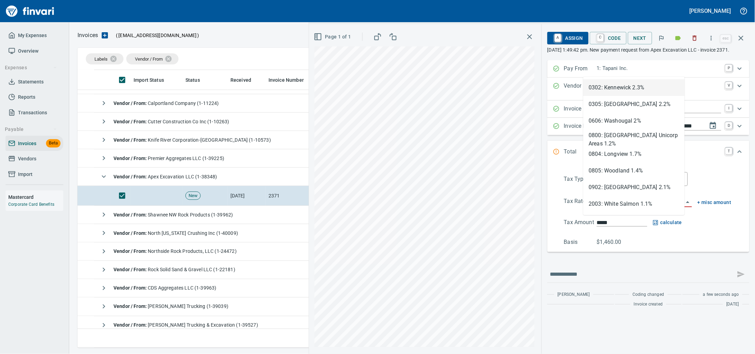
scroll to position [271, 656]
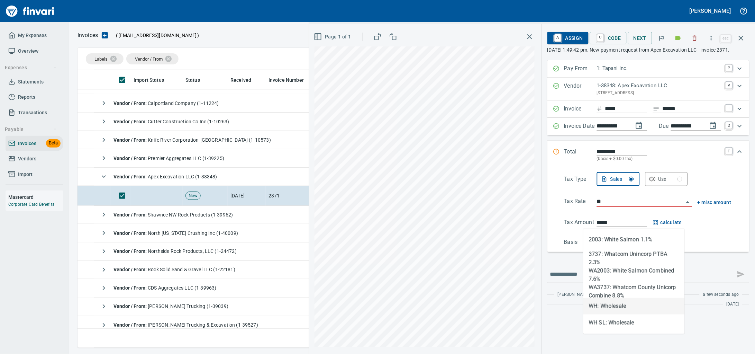
click at [617, 303] on li "WH: Wholesale" at bounding box center [633, 306] width 101 height 17
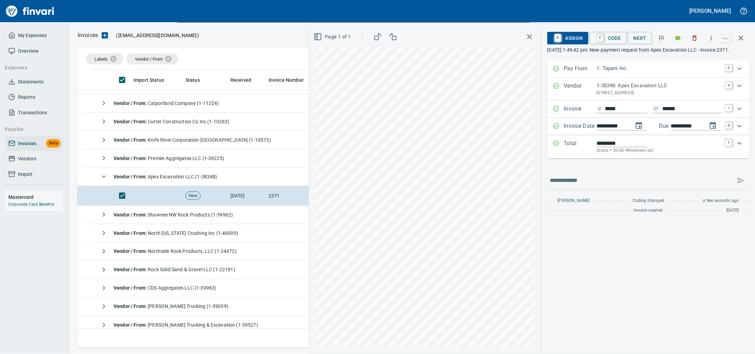
type input "**********"
click at [567, 39] on span "A Assign" at bounding box center [568, 38] width 30 height 12
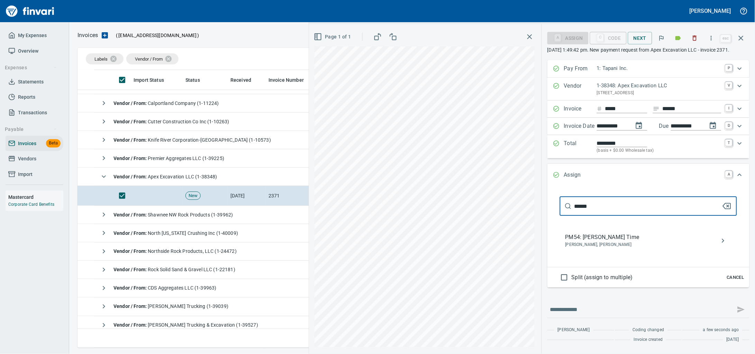
type input "******"
click at [600, 241] on span "PM54: [PERSON_NAME] Time" at bounding box center [642, 237] width 155 height 8
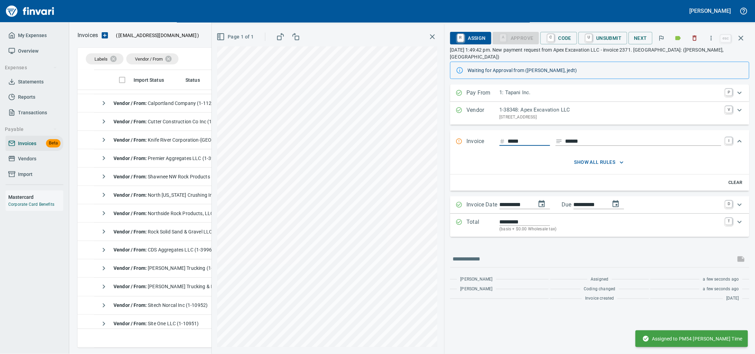
click at [514, 140] on input "****" at bounding box center [529, 141] width 42 height 9
type input "****"
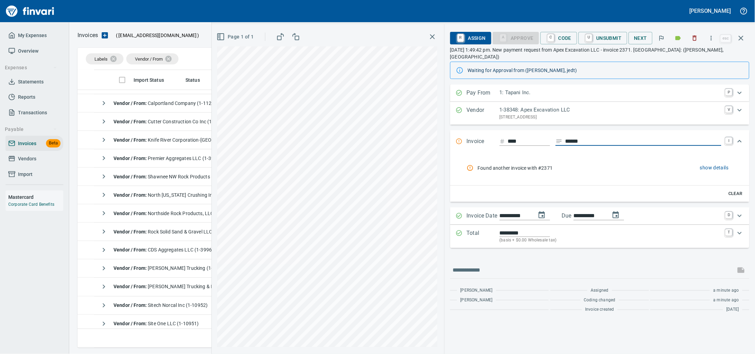
click at [741, 38] on icon "button" at bounding box center [741, 38] width 5 height 5
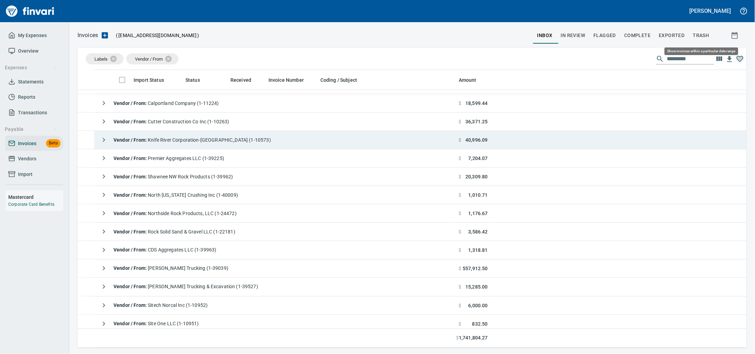
scroll to position [271, 656]
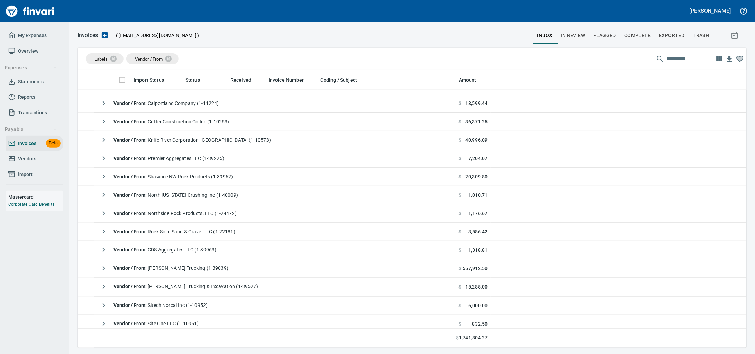
click at [36, 163] on span "Vendors" at bounding box center [27, 158] width 18 height 9
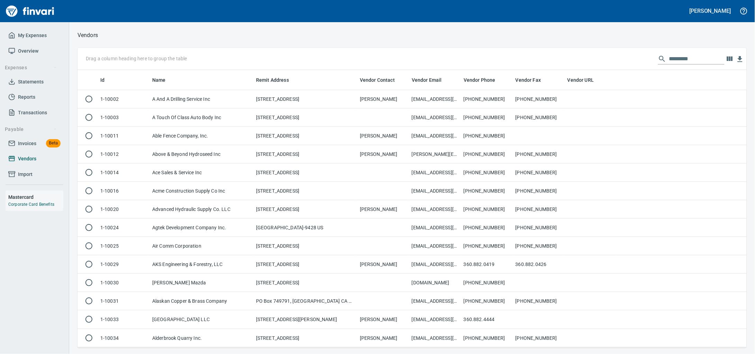
scroll to position [271, 656]
click at [689, 56] on input "text" at bounding box center [696, 58] width 55 height 11
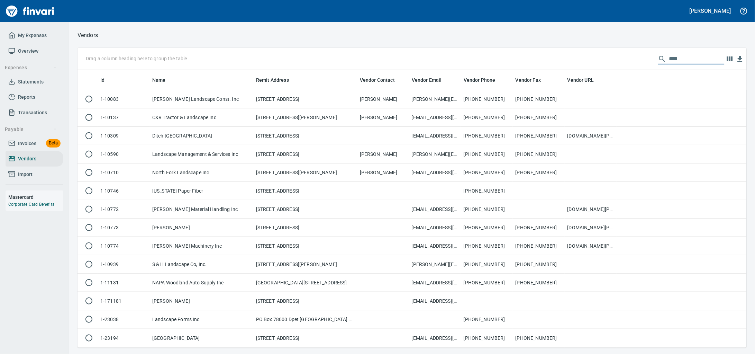
type input "****"
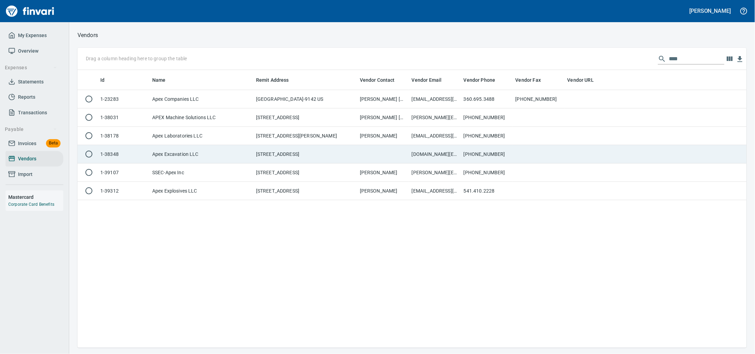
click at [261, 155] on td "PO BOX 710, KUNA ID 83634 US" at bounding box center [305, 154] width 104 height 18
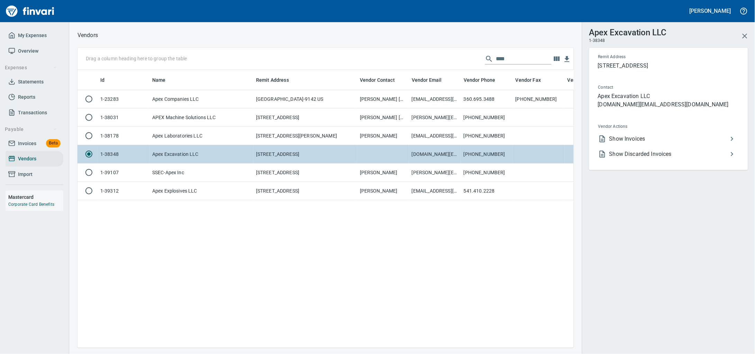
scroll to position [264, 490]
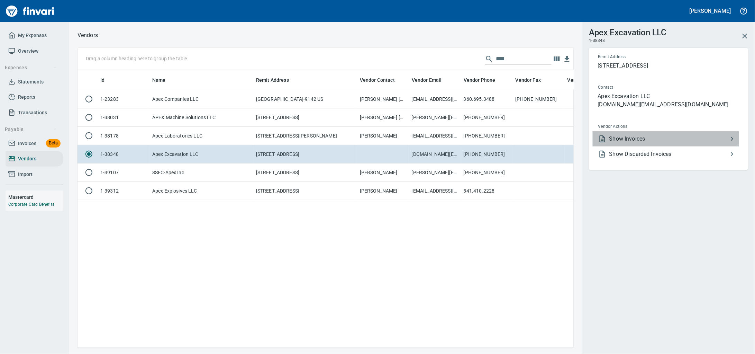
click at [619, 143] on span "Show Invoices" at bounding box center [668, 139] width 119 height 8
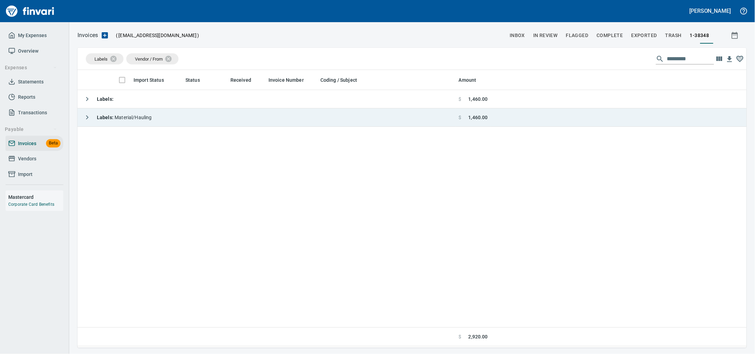
scroll to position [271, 656]
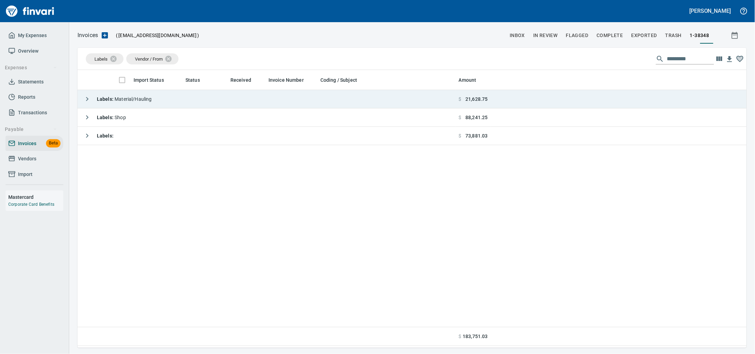
click at [359, 106] on td "Labels : Material/Hauling" at bounding box center [267, 99] width 379 height 18
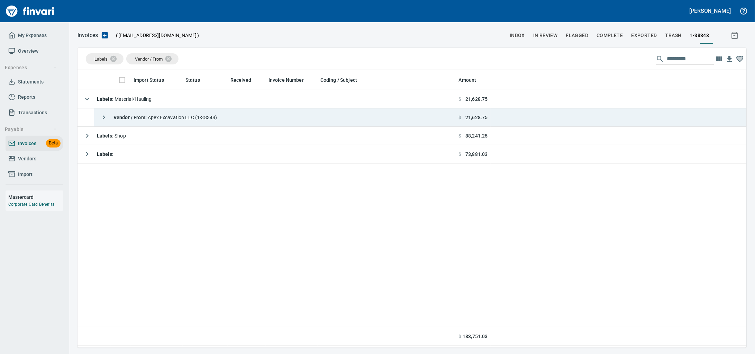
click at [352, 121] on td "Vendor / From : Apex Excavation LLC (1-38348)" at bounding box center [275, 117] width 362 height 18
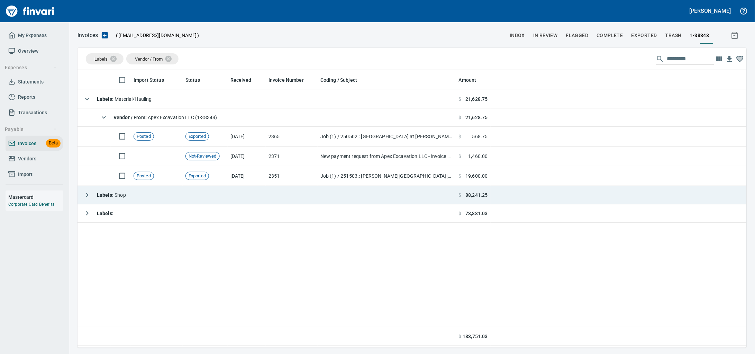
click at [310, 195] on td "Labels : Shop" at bounding box center [267, 195] width 379 height 18
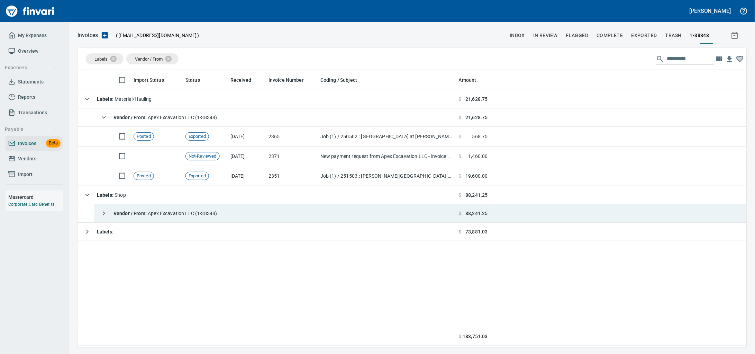
click at [309, 217] on td "Vendor / From : Apex Excavation LLC (1-38348)" at bounding box center [275, 213] width 362 height 18
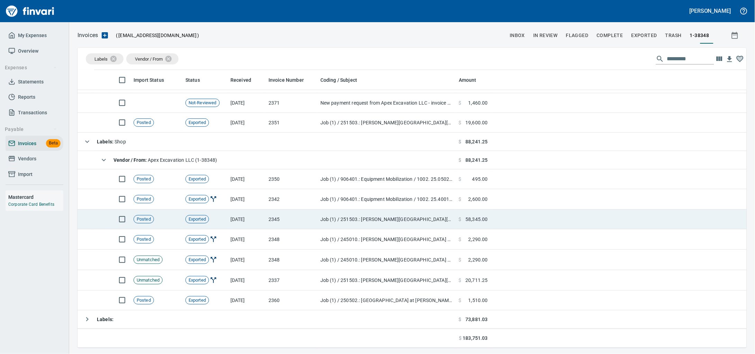
scroll to position [60, 0]
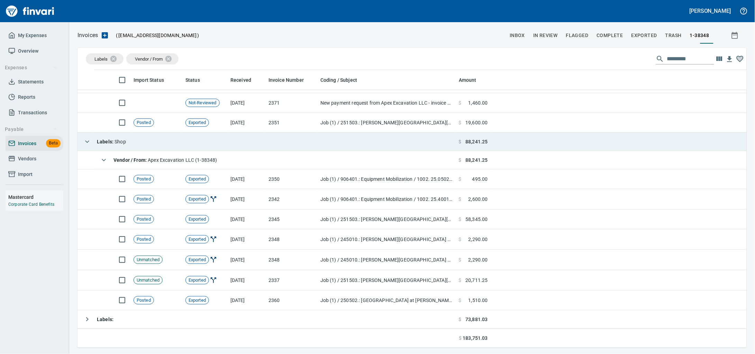
click at [268, 135] on td "Labels : Shop" at bounding box center [267, 142] width 379 height 18
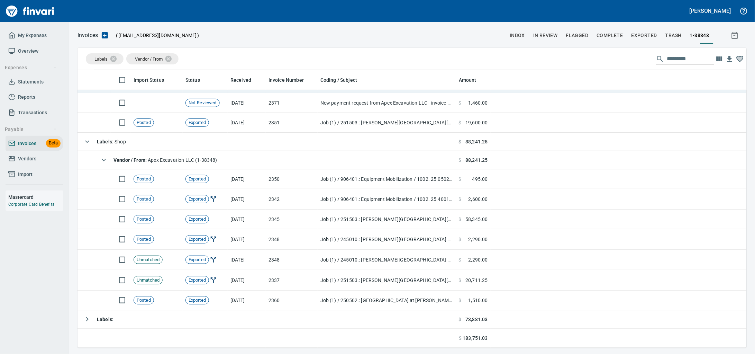
scroll to position [0, 0]
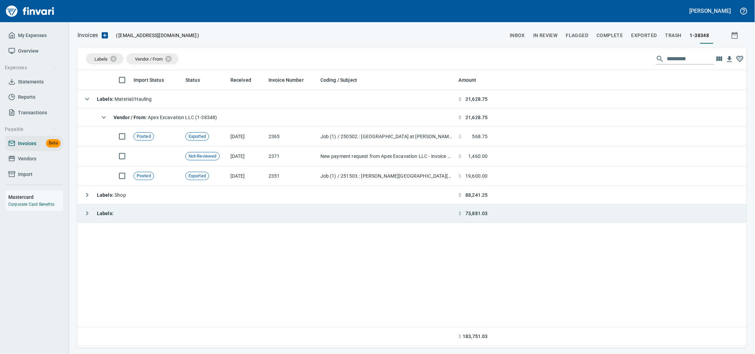
click at [259, 211] on td "Labels :" at bounding box center [267, 213] width 379 height 18
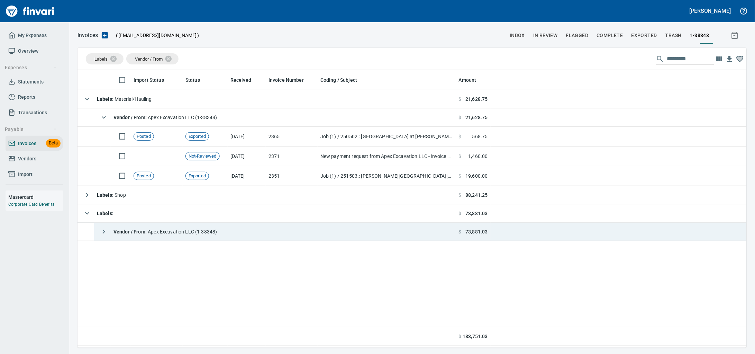
click at [259, 227] on td "Vendor / From : Apex Excavation LLC (1-38348)" at bounding box center [275, 232] width 362 height 18
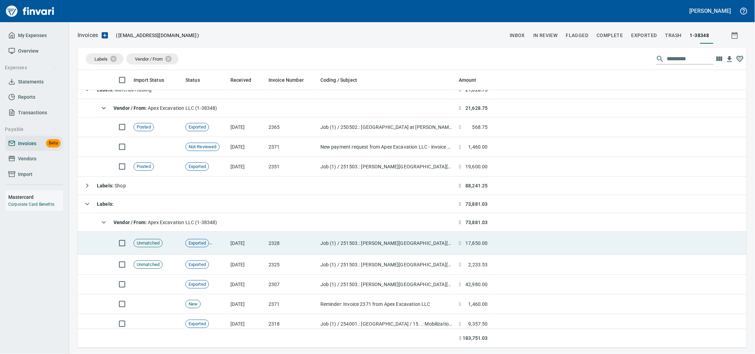
scroll to position [18, 0]
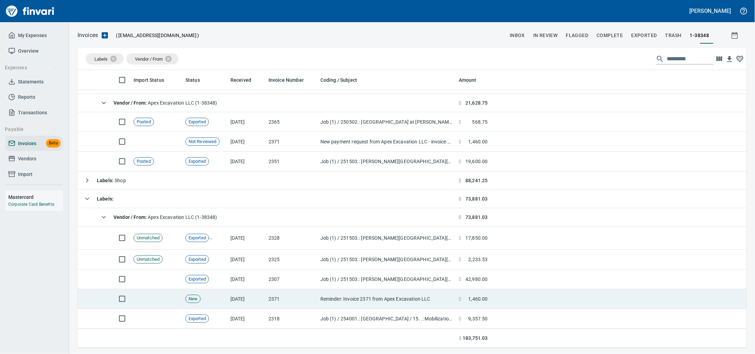
click at [312, 298] on td "2371" at bounding box center [292, 299] width 52 height 20
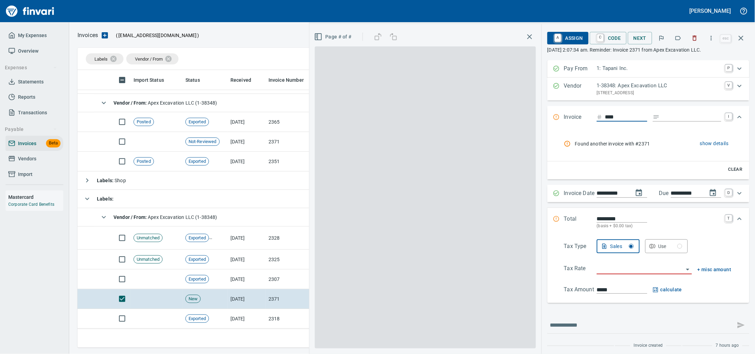
scroll to position [271, 656]
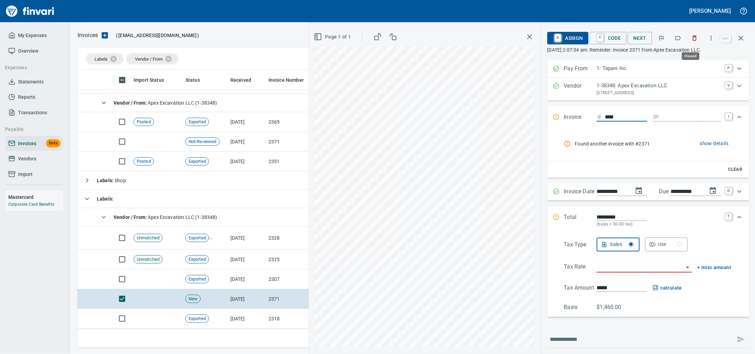
click at [691, 42] on icon "button" at bounding box center [694, 38] width 7 height 7
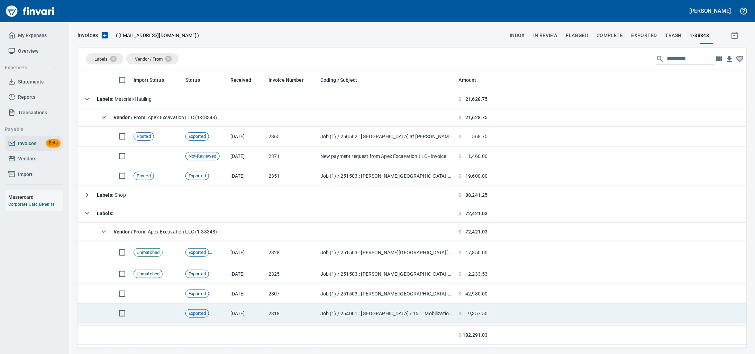
scroll to position [271, 656]
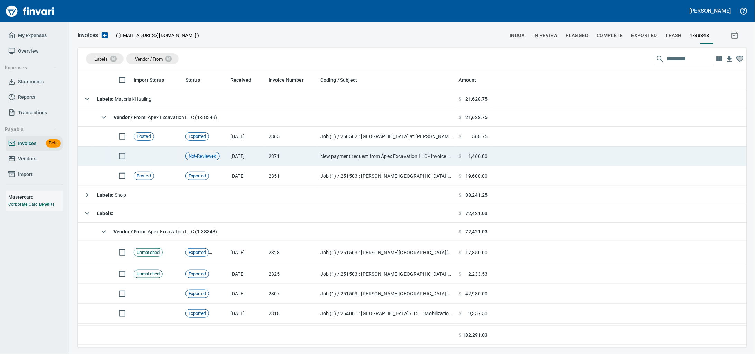
click at [279, 160] on td "2371" at bounding box center [292, 156] width 52 height 20
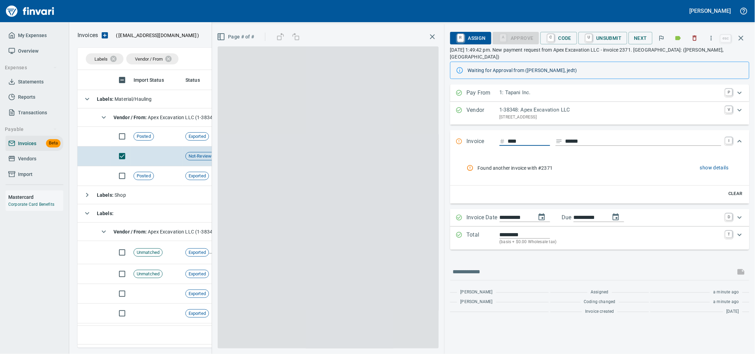
scroll to position [271, 656]
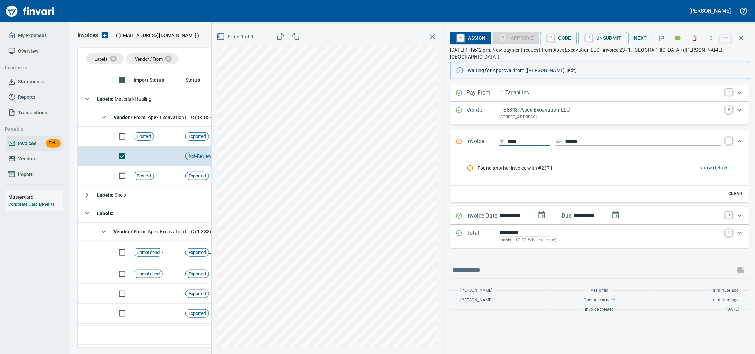
click at [508, 141] on input "****" at bounding box center [529, 141] width 42 height 9
type input "****"
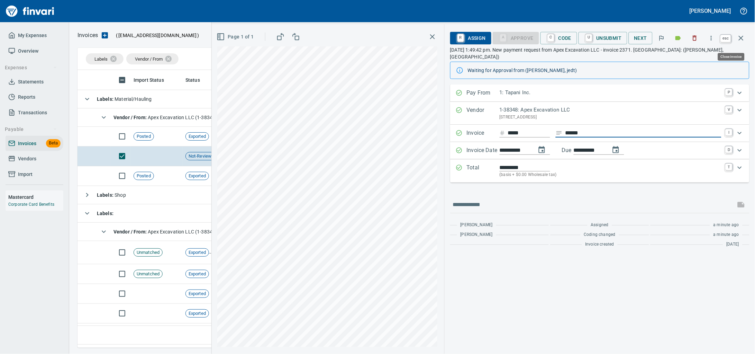
click at [744, 40] on icon "button" at bounding box center [741, 38] width 8 height 8
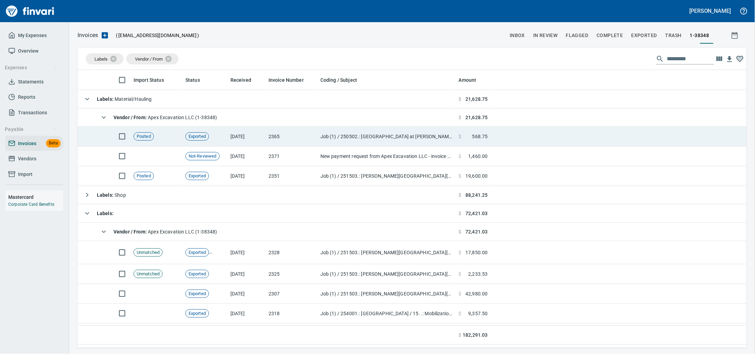
scroll to position [271, 656]
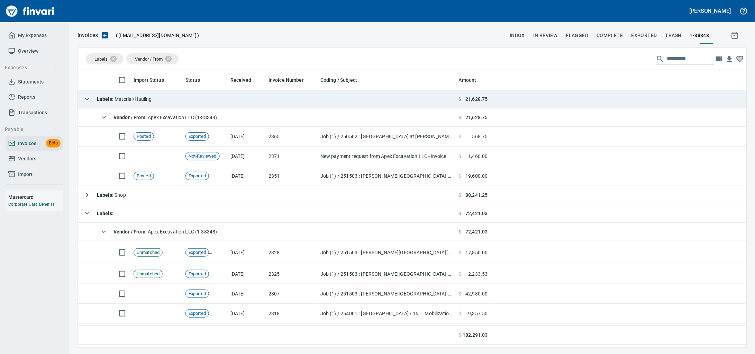
click at [152, 102] on span "Labels : Material/Hauling" at bounding box center [124, 99] width 55 height 6
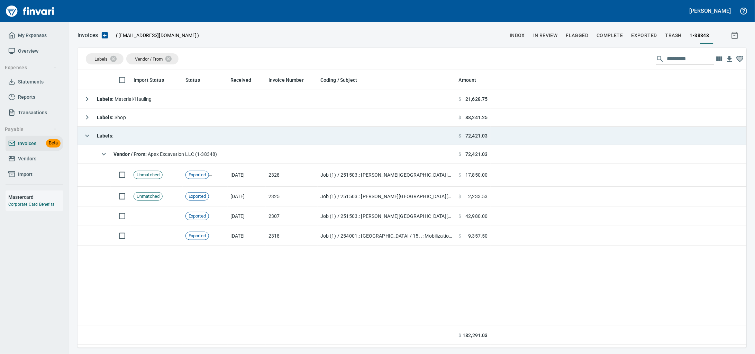
click at [157, 135] on td "Labels :" at bounding box center [267, 136] width 379 height 18
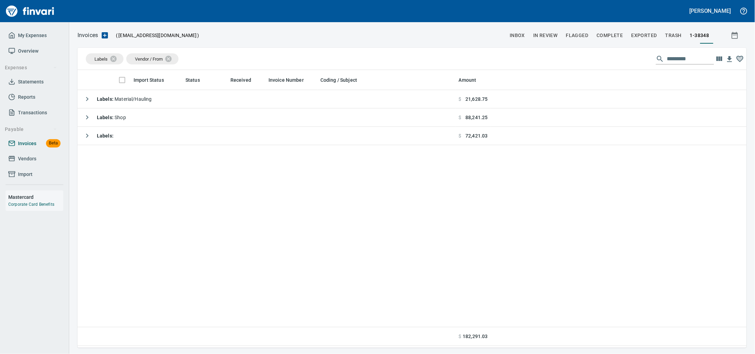
click at [24, 148] on span "Invoices" at bounding box center [27, 143] width 18 height 9
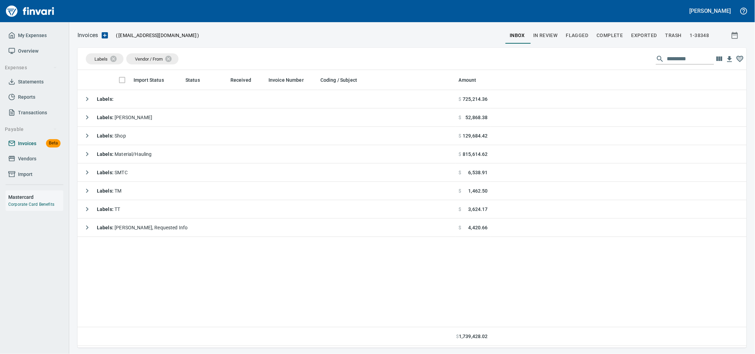
scroll to position [271, 656]
click at [34, 163] on span "Vendors" at bounding box center [27, 158] width 18 height 9
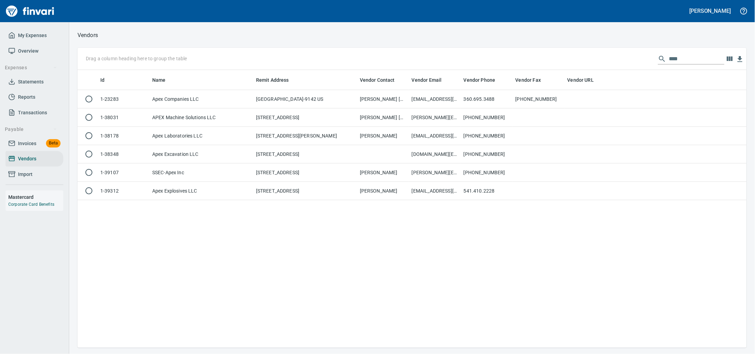
scroll to position [271, 656]
drag, startPoint x: 651, startPoint y: 55, endPoint x: 530, endPoint y: 58, distance: 120.5
click at [530, 58] on div "Drag a column heading here to group the table ****" at bounding box center [412, 59] width 669 height 22
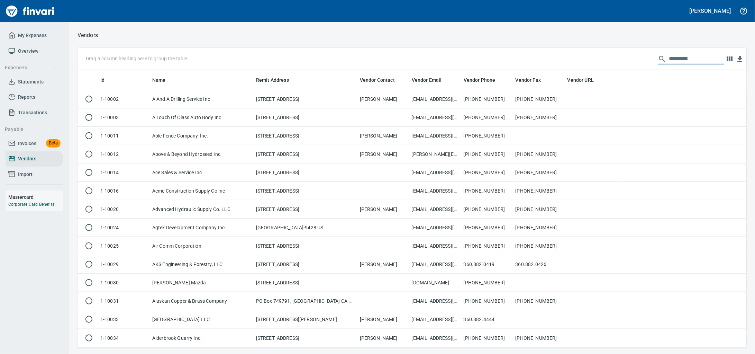
click at [17, 145] on link "Invoices Beta" at bounding box center [35, 144] width 58 height 16
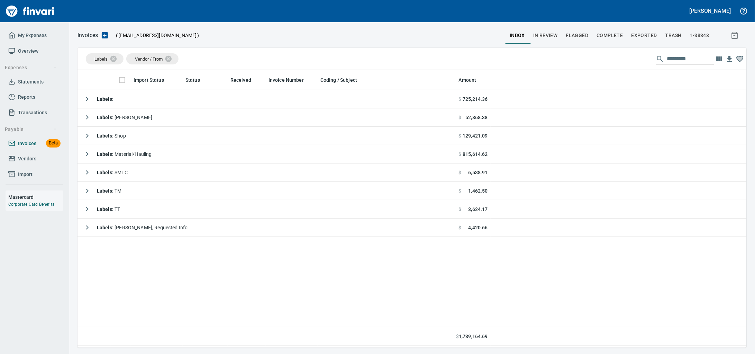
scroll to position [271, 656]
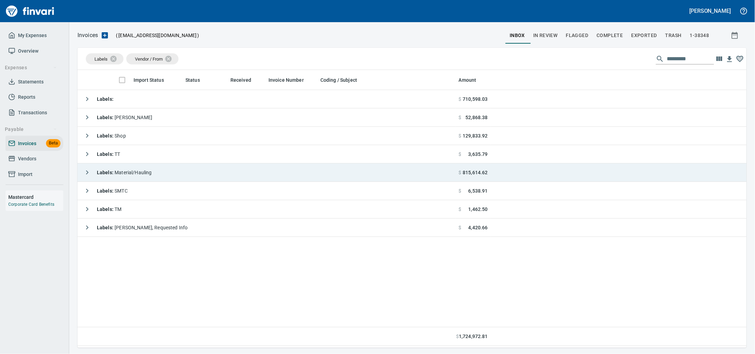
click at [123, 175] on span "Labels : Material/Hauling" at bounding box center [124, 173] width 55 height 6
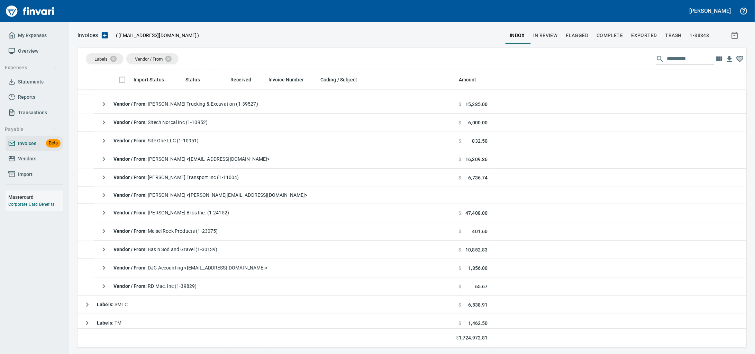
scroll to position [432, 0]
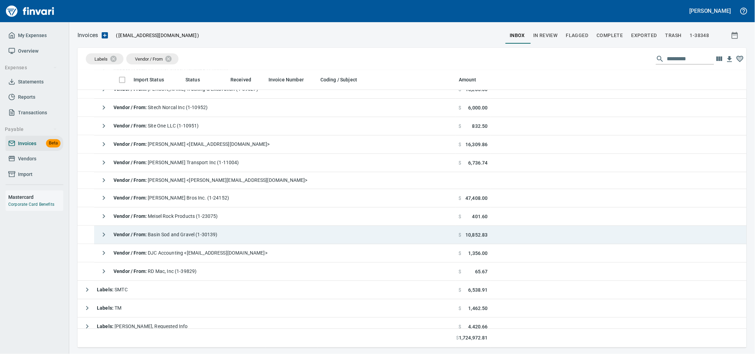
click at [218, 232] on div "Vendor / From : Basin Sod and Gravel (1-30139)" at bounding box center [157, 235] width 121 height 14
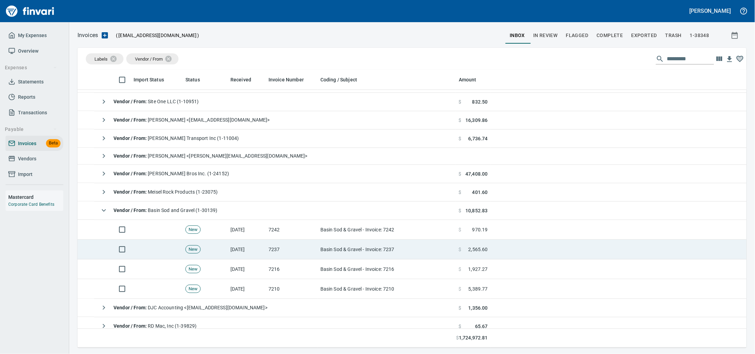
scroll to position [475, 0]
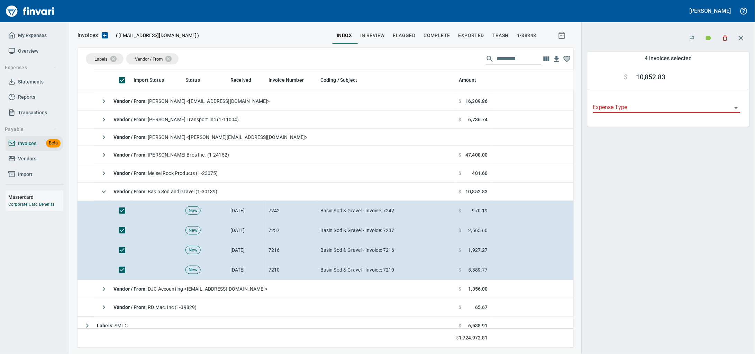
scroll to position [271, 483]
click at [723, 38] on icon "button" at bounding box center [725, 38] width 4 height 5
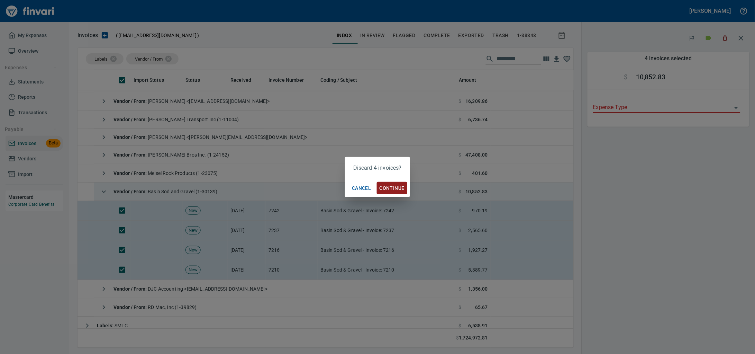
click at [393, 186] on span "Continue" at bounding box center [392, 188] width 25 height 9
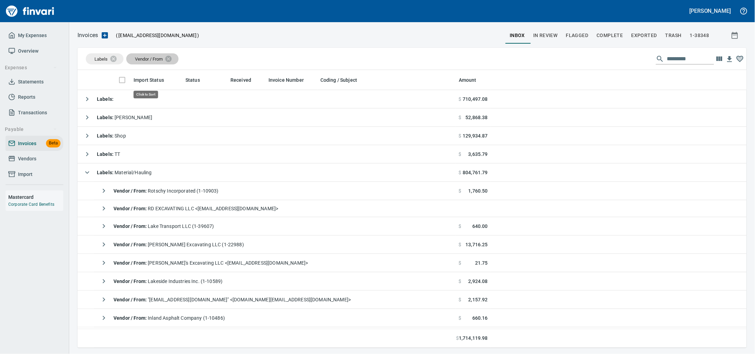
scroll to position [271, 656]
click at [152, 61] on span "Vendor / From" at bounding box center [148, 59] width 37 height 6
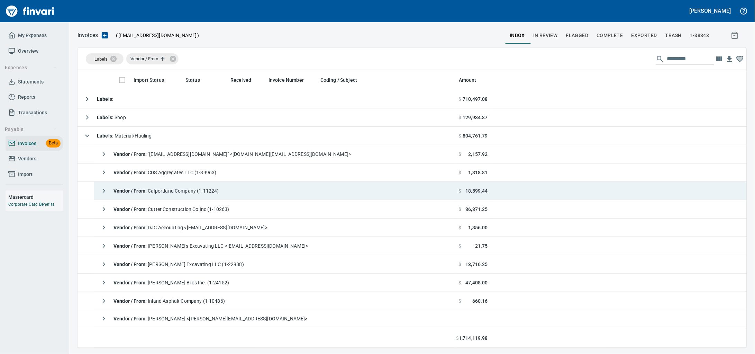
click at [203, 193] on span "Vendor / From : Calportland Company (1-11224)" at bounding box center [167, 191] width 106 height 6
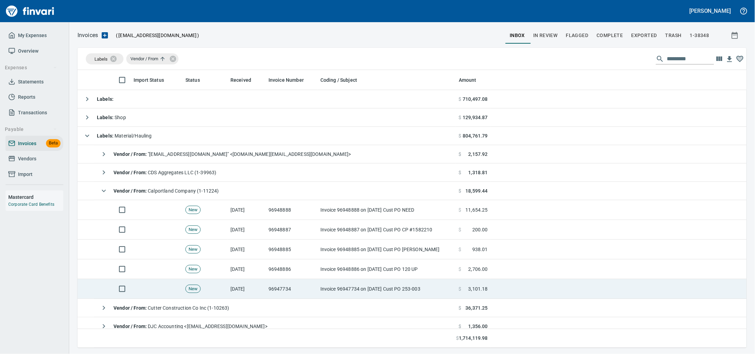
click at [211, 296] on td "New" at bounding box center [205, 289] width 45 height 20
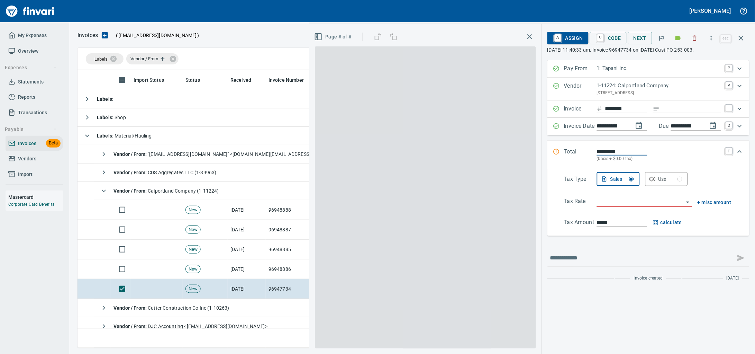
scroll to position [271, 656]
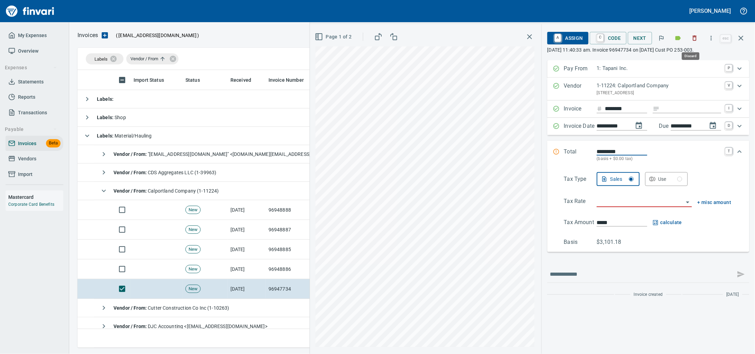
click at [694, 38] on icon "button" at bounding box center [694, 38] width 7 height 7
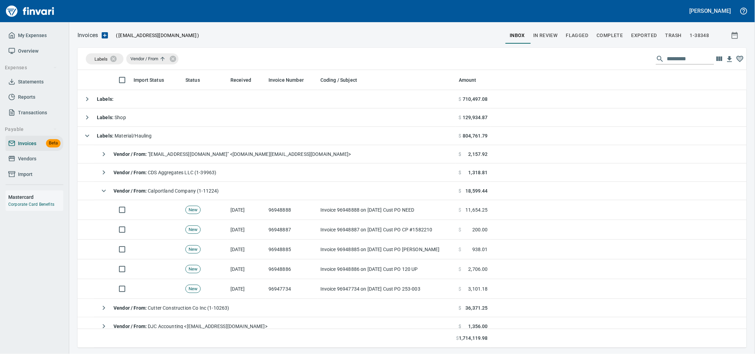
scroll to position [271, 656]
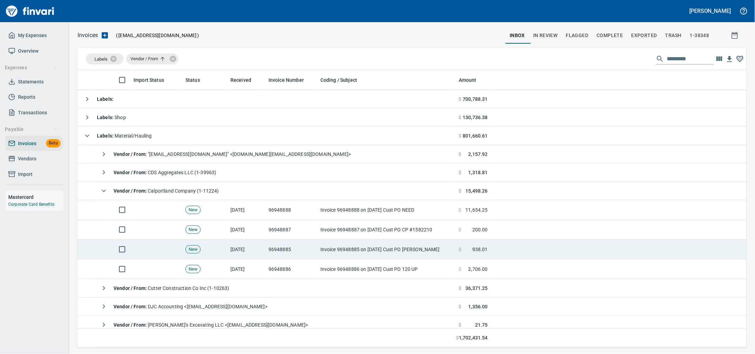
click at [245, 245] on td "[DATE]" at bounding box center [247, 249] width 38 height 20
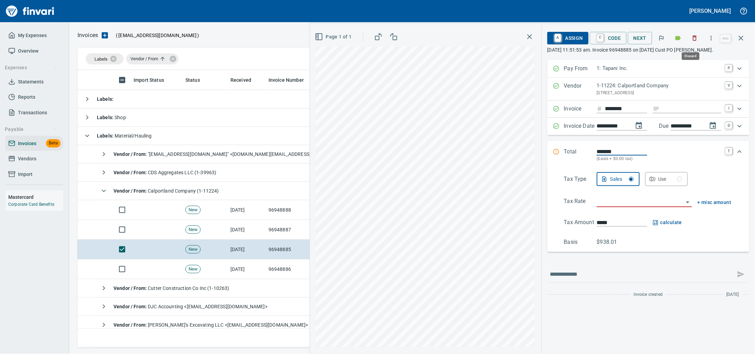
click at [693, 38] on icon "button" at bounding box center [695, 38] width 4 height 5
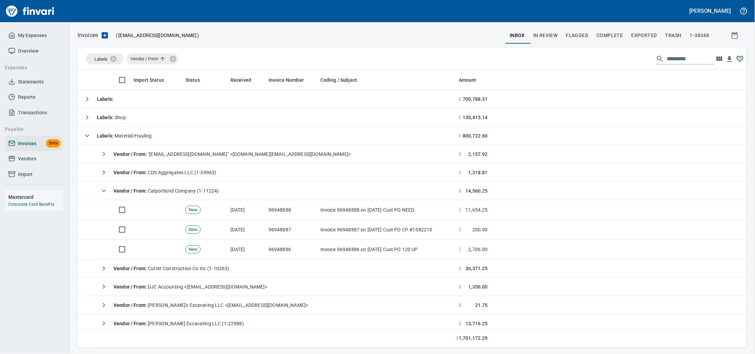
scroll to position [271, 656]
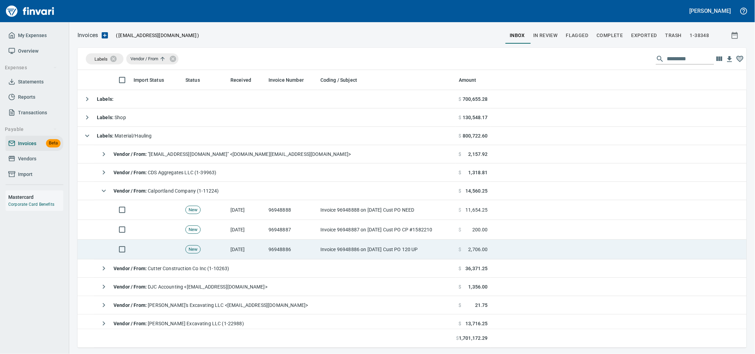
drag, startPoint x: 432, startPoint y: 251, endPoint x: 622, endPoint y: 229, distance: 191.2
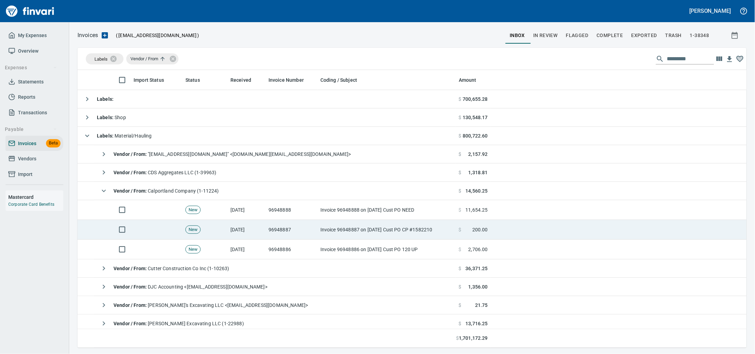
click at [432, 251] on td "Invoice 96948886 on 10-01-25 Cust PO 120 UP" at bounding box center [387, 249] width 138 height 20
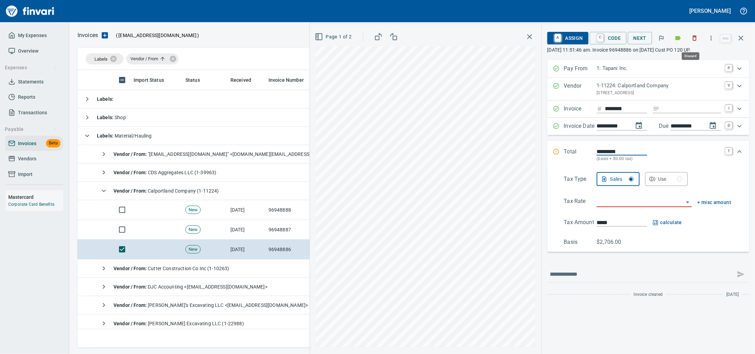
click at [691, 41] on icon "button" at bounding box center [694, 38] width 7 height 7
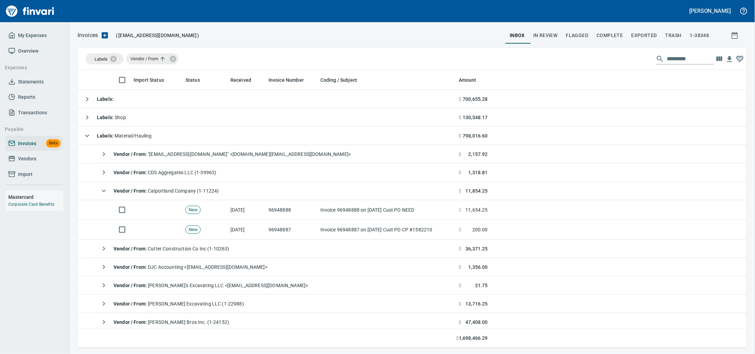
scroll to position [271, 656]
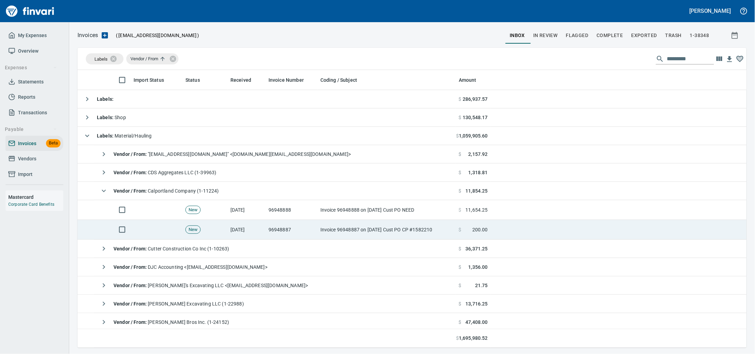
click at [411, 232] on td "Invoice 96948887 on 10-01-25 Cust PO CP #1582210" at bounding box center [387, 230] width 138 height 20
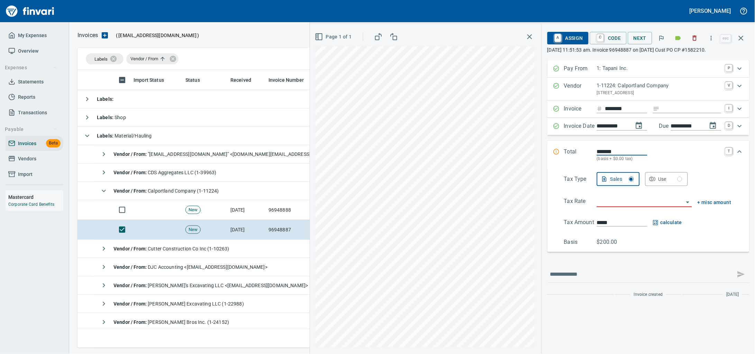
click at [667, 113] on input "Expand" at bounding box center [692, 109] width 59 height 9
type input "*"
type input "******"
click at [597, 207] on input "search" at bounding box center [640, 202] width 87 height 10
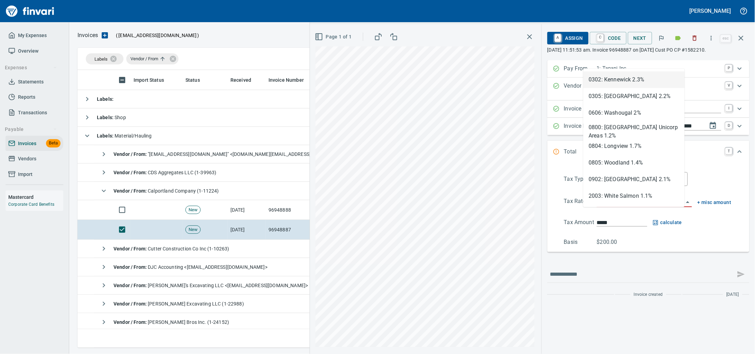
drag, startPoint x: 592, startPoint y: 214, endPoint x: 559, endPoint y: 217, distance: 33.7
click at [564, 207] on div "Tax Rate * + misc amount" at bounding box center [647, 202] width 167 height 10
drag, startPoint x: 592, startPoint y: 217, endPoint x: 572, endPoint y: 216, distance: 20.1
click at [573, 207] on div "Tax Rate * + misc amount" at bounding box center [647, 202] width 167 height 10
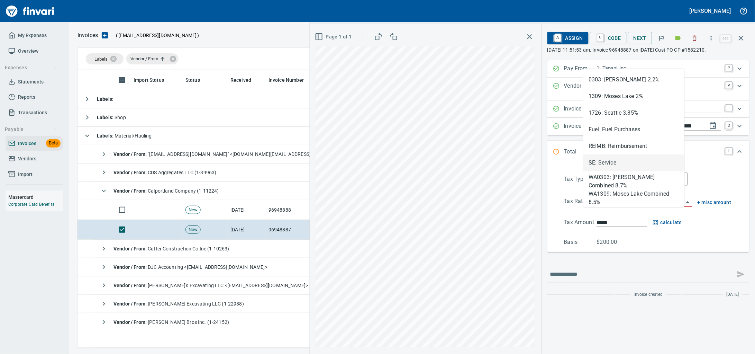
click at [621, 167] on li "SE: Service" at bounding box center [633, 162] width 101 height 17
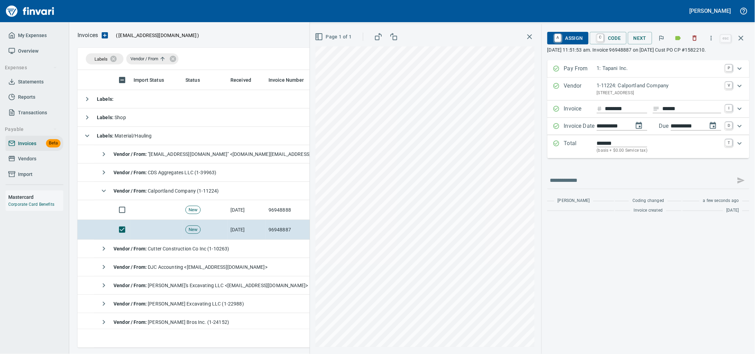
type input "**********"
click at [561, 37] on span "A Assign" at bounding box center [568, 38] width 30 height 12
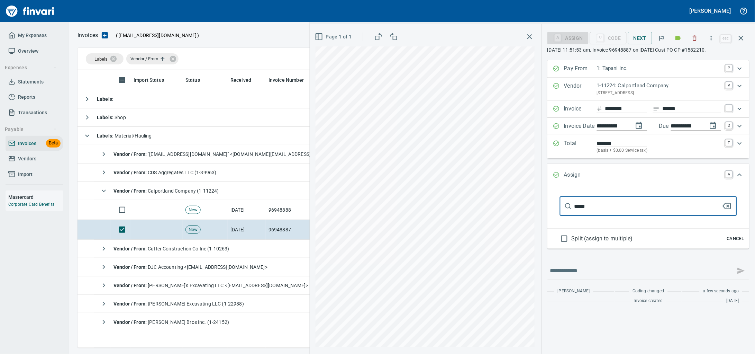
type input "******"
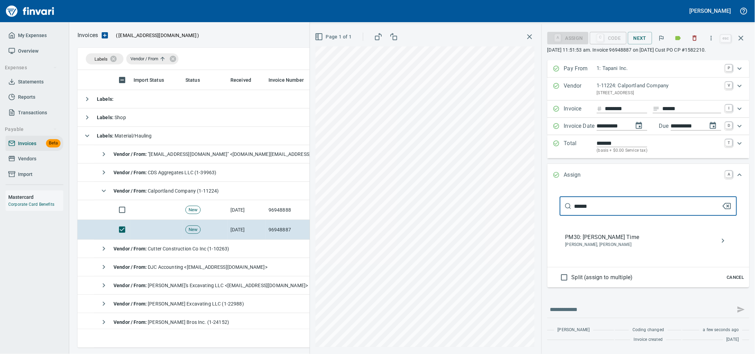
click at [565, 241] on span "PM30: [PERSON_NAME] Time" at bounding box center [642, 237] width 155 height 8
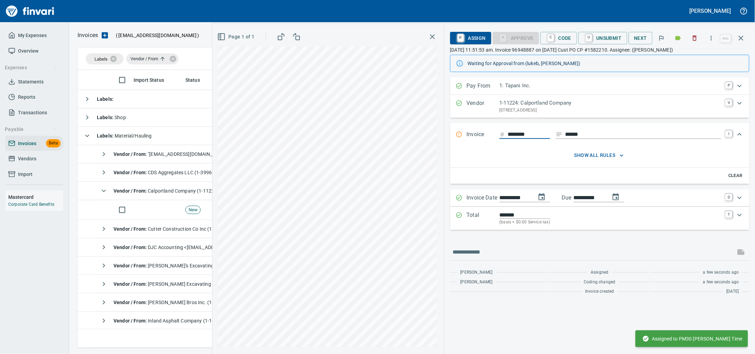
click at [745, 40] on icon "button" at bounding box center [741, 38] width 8 height 8
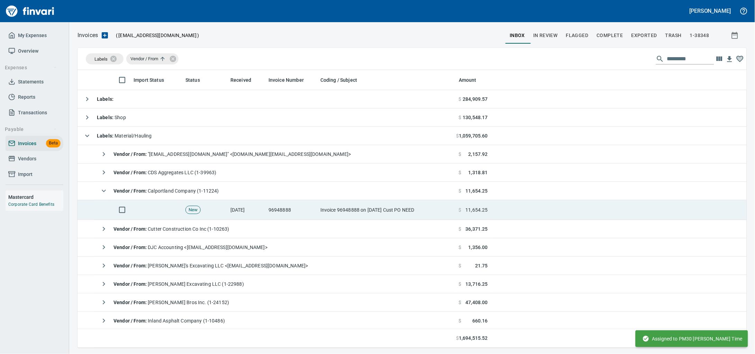
click at [224, 212] on td "New" at bounding box center [205, 210] width 45 height 20
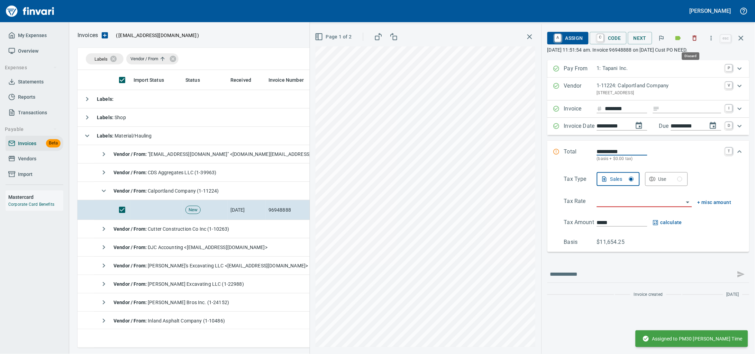
scroll to position [271, 656]
click at [691, 37] on icon "button" at bounding box center [694, 38] width 7 height 7
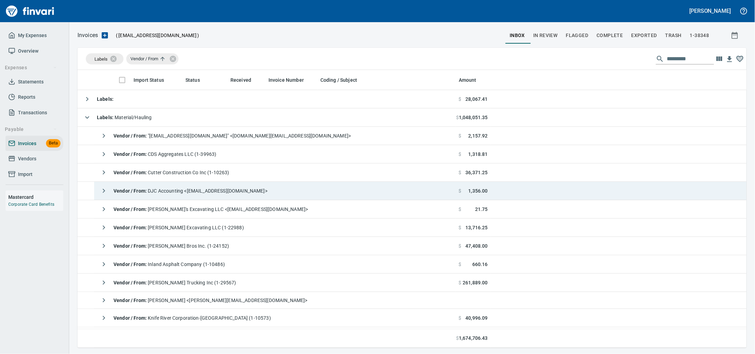
drag, startPoint x: 220, startPoint y: 184, endPoint x: 386, endPoint y: 201, distance: 166.3
click at [220, 184] on td "Vendor / From : DJC Accounting <accounting@danjonesconveyor.com>" at bounding box center [275, 191] width 362 height 18
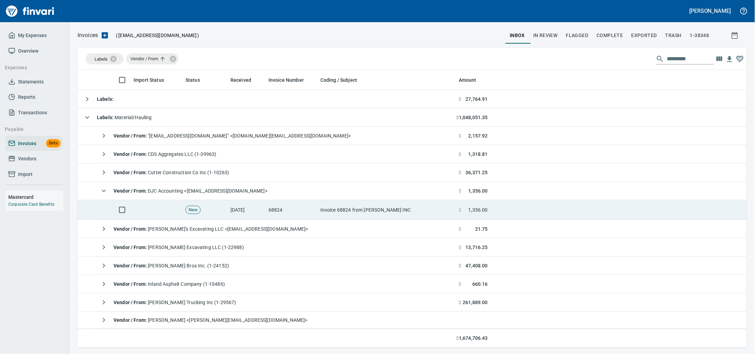
click at [385, 210] on td "Invoice 68824 from DAN JONES INC" at bounding box center [387, 210] width 138 height 20
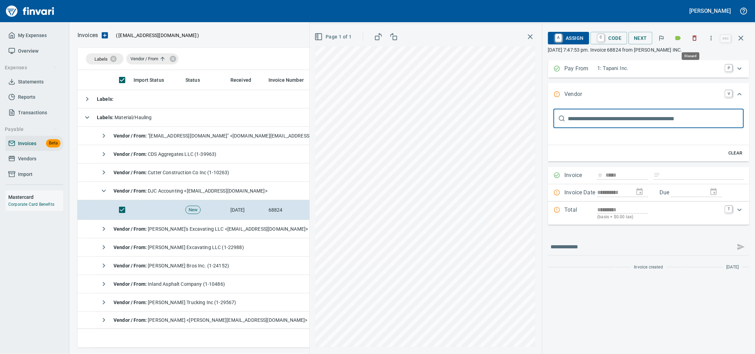
scroll to position [271, 656]
drag, startPoint x: 689, startPoint y: 39, endPoint x: 2, endPoint y: 79, distance: 688.1
click at [691, 39] on icon "button" at bounding box center [694, 38] width 7 height 7
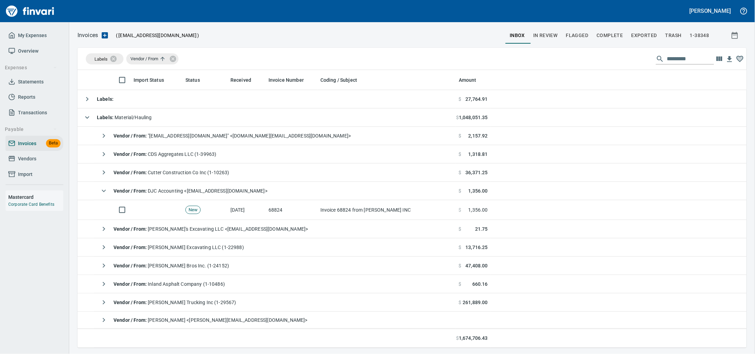
scroll to position [271, 656]
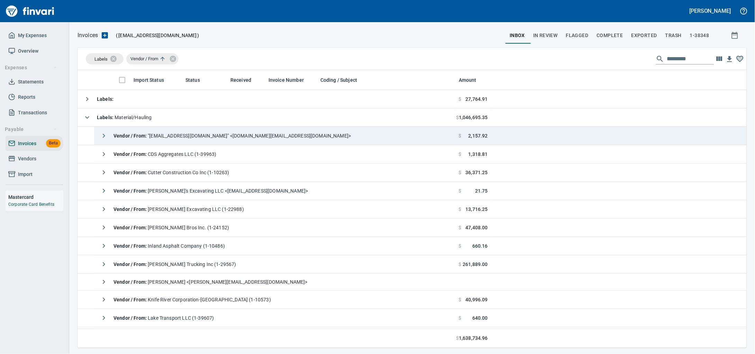
click at [229, 136] on span "Vendor / From : "nam.do-not-reply@heidelbergmaterials.com" <nam.do-not-reply@he…" at bounding box center [232, 136] width 237 height 6
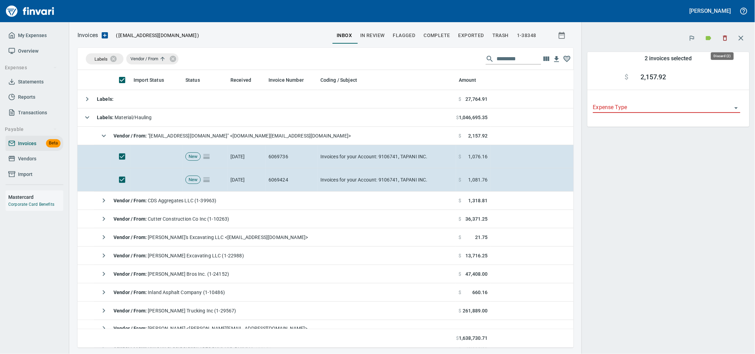
click at [722, 36] on icon "button" at bounding box center [725, 38] width 7 height 7
click at [723, 39] on icon "button" at bounding box center [725, 38] width 7 height 7
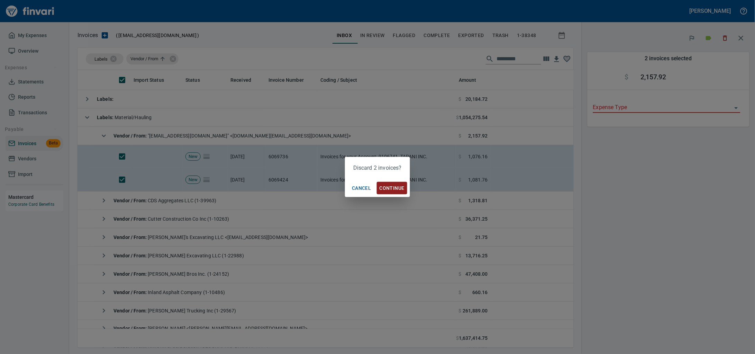
click at [387, 194] on button "Continue" at bounding box center [392, 188] width 30 height 13
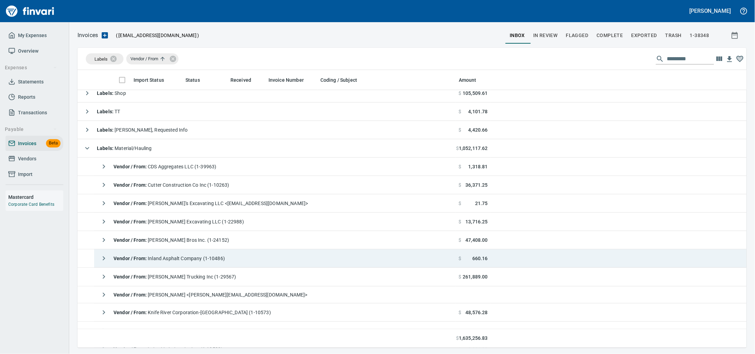
scroll to position [43, 0]
click at [243, 263] on td "Vendor / From : Inland Asphalt Company (1-10486)" at bounding box center [275, 258] width 362 height 18
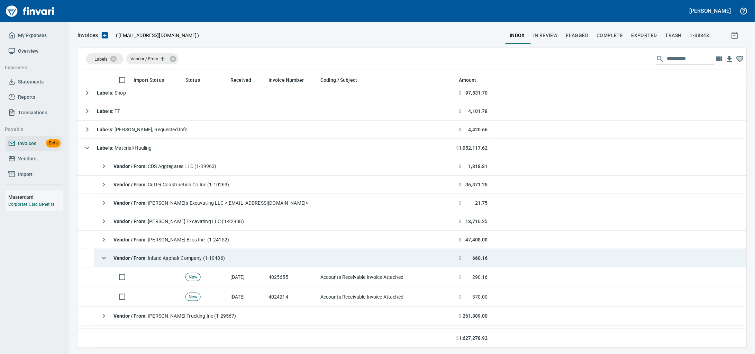
click at [225, 259] on span "Vendor / From : Inland Asphalt Company (1-10486)" at bounding box center [169, 258] width 111 height 6
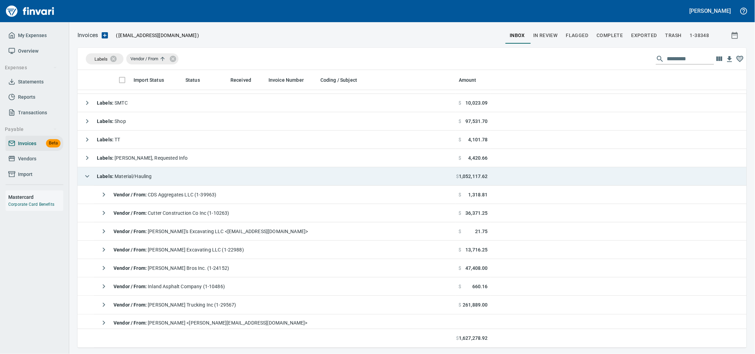
scroll to position [0, 0]
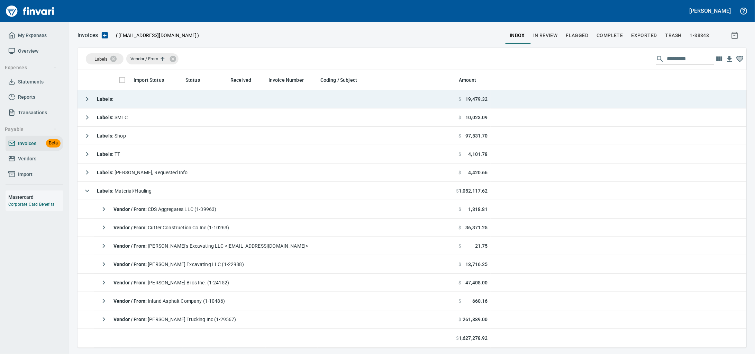
click at [180, 106] on td "Labels :" at bounding box center [267, 99] width 379 height 18
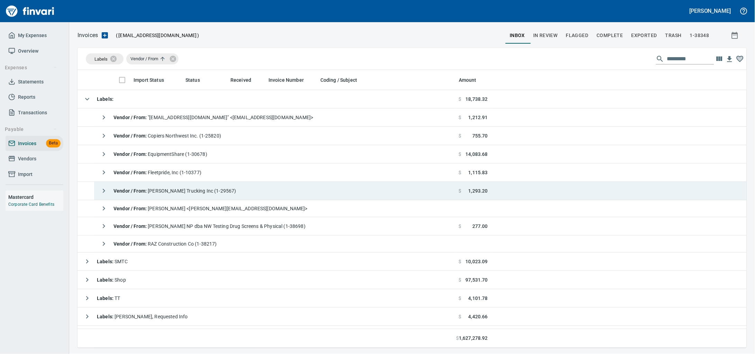
click at [208, 198] on div "Vendor / From : Janke Trucking Inc (1-29567)" at bounding box center [166, 191] width 139 height 14
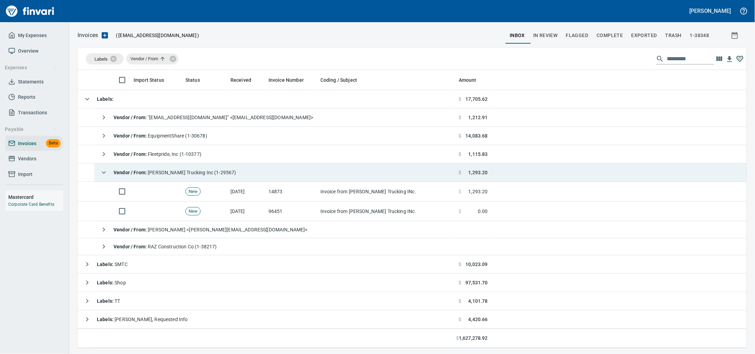
click at [211, 175] on span "Vendor / From : Janke Trucking Inc (1-29567)" at bounding box center [175, 173] width 123 height 6
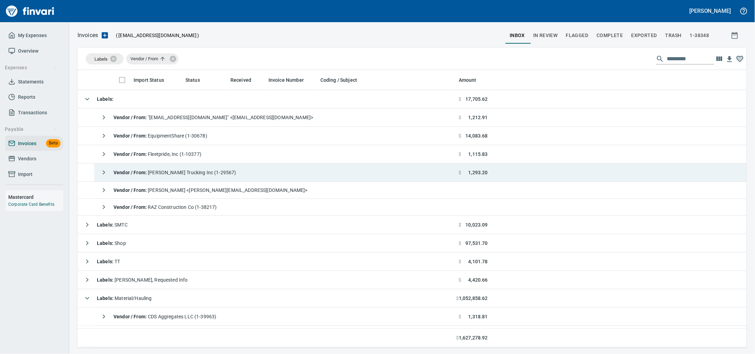
click at [211, 174] on span "Vendor / From : Janke Trucking Inc (1-29567)" at bounding box center [175, 173] width 123 height 6
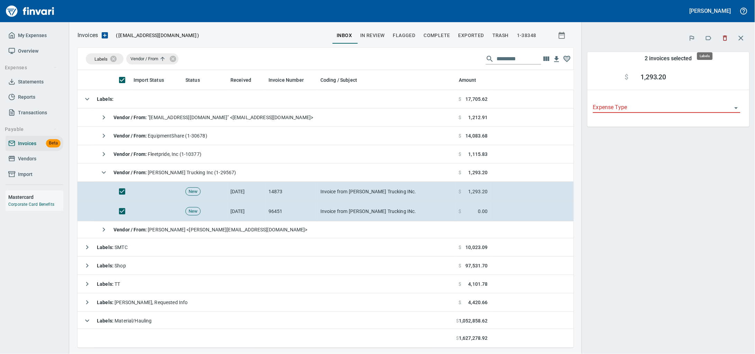
click at [706, 38] on icon "button" at bounding box center [708, 38] width 7 height 7
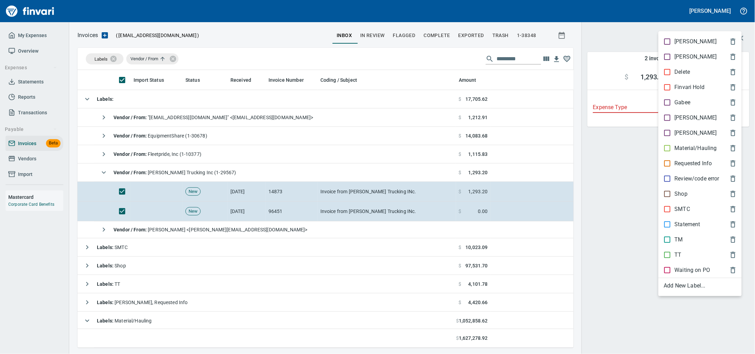
scroll to position [271, 483]
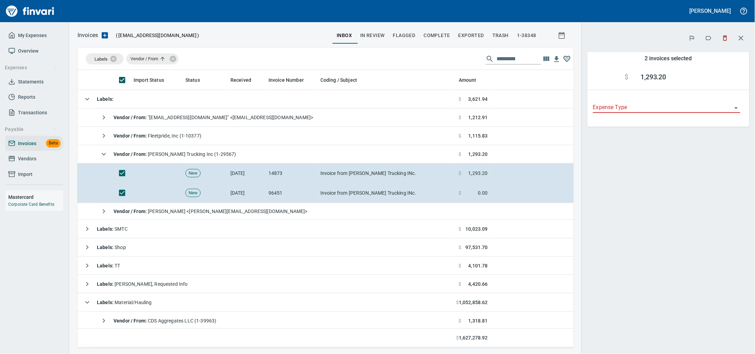
click at [677, 158] on div "2 invoices selected $ 1,293.20 Expense Type" at bounding box center [668, 188] width 173 height 329
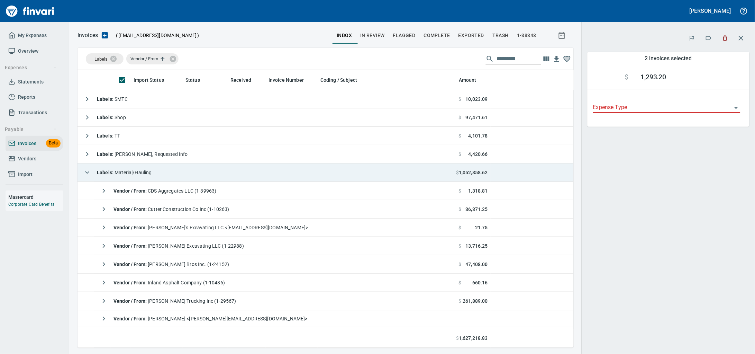
click at [166, 174] on td "Labels : Material/Hauling" at bounding box center [267, 172] width 379 height 18
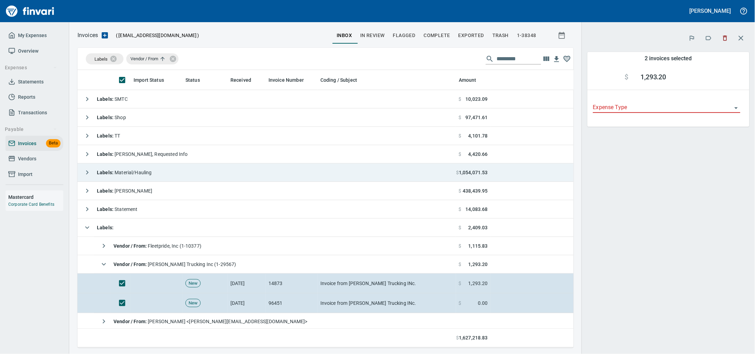
click at [166, 174] on td "Labels : Material/Hauling" at bounding box center [267, 172] width 379 height 18
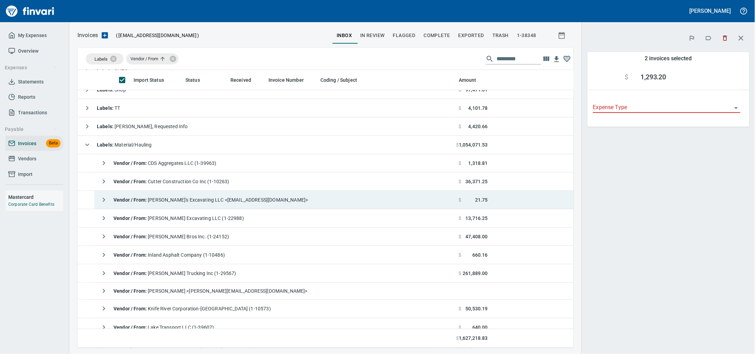
scroll to position [43, 0]
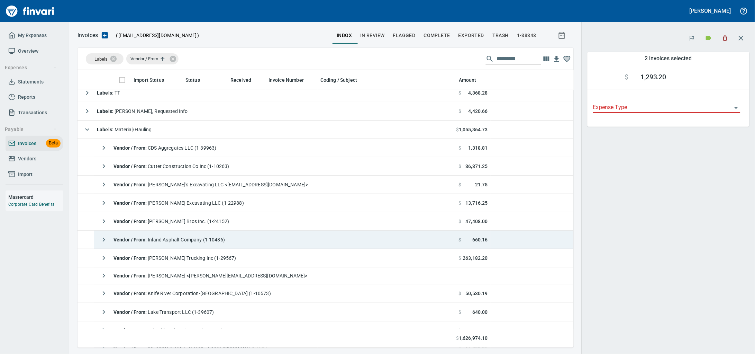
click at [225, 242] on span "Vendor / From : Inland Asphalt Company (1-10486)" at bounding box center [169, 240] width 111 height 6
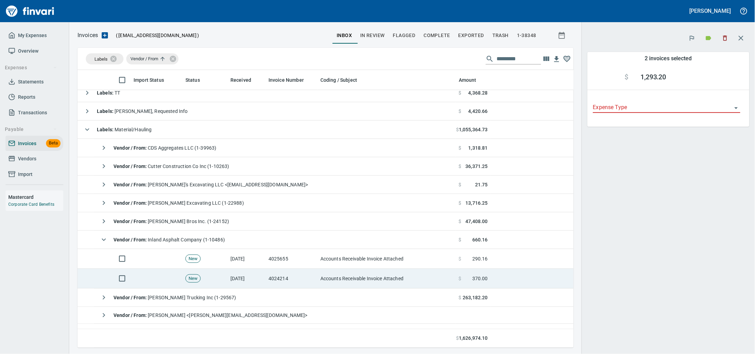
click at [236, 275] on td "[DATE]" at bounding box center [247, 279] width 38 height 20
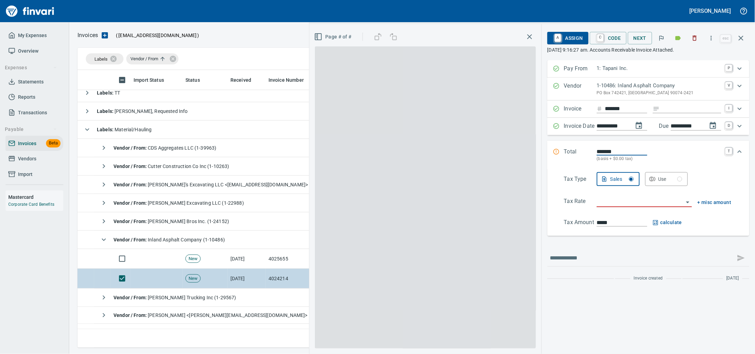
scroll to position [1, 1]
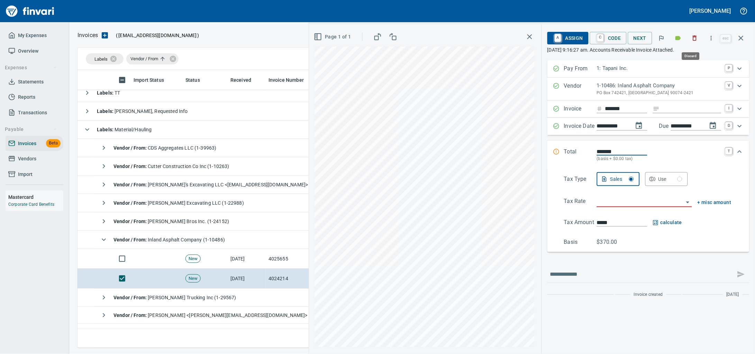
drag, startPoint x: 694, startPoint y: 36, endPoint x: 24, endPoint y: 12, distance: 670.0
click at [694, 35] on icon "button" at bounding box center [694, 38] width 7 height 7
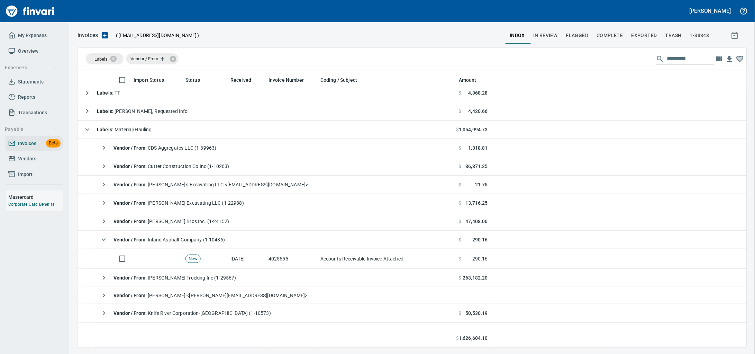
scroll to position [271, 656]
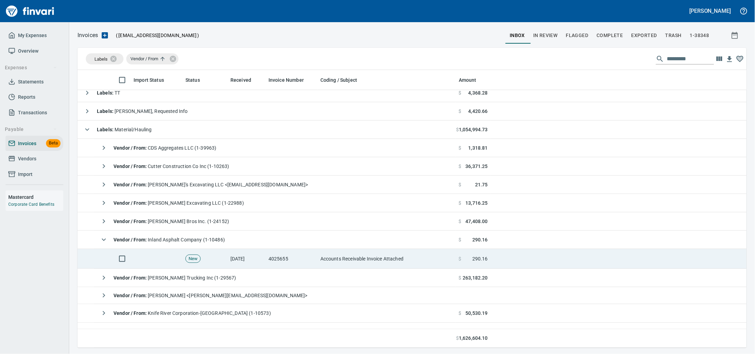
drag, startPoint x: 207, startPoint y: 264, endPoint x: 754, endPoint y: 169, distance: 555.7
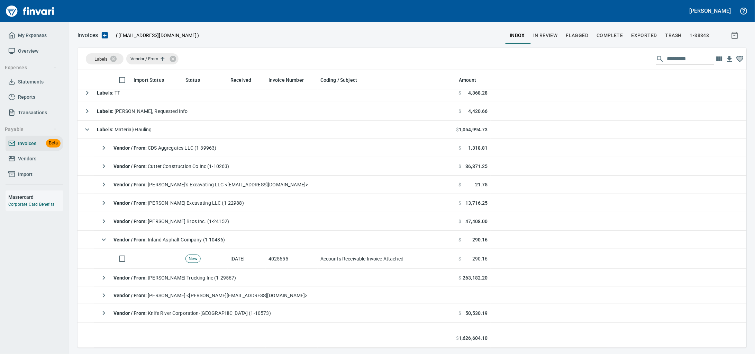
click at [207, 264] on td "New" at bounding box center [205, 259] width 45 height 20
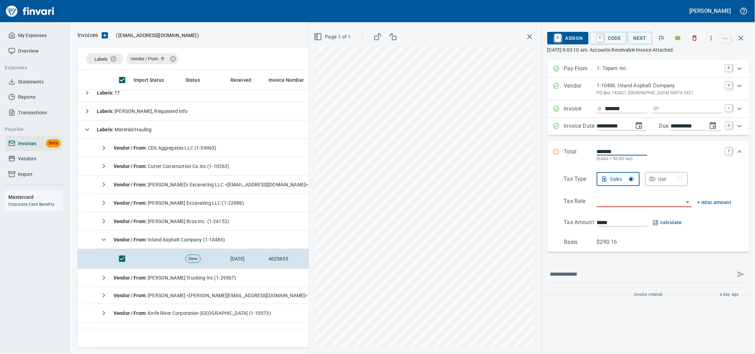
click at [685, 111] on input "Expand" at bounding box center [692, 109] width 59 height 9
type input "******"
click at [610, 207] on input "search" at bounding box center [640, 202] width 87 height 10
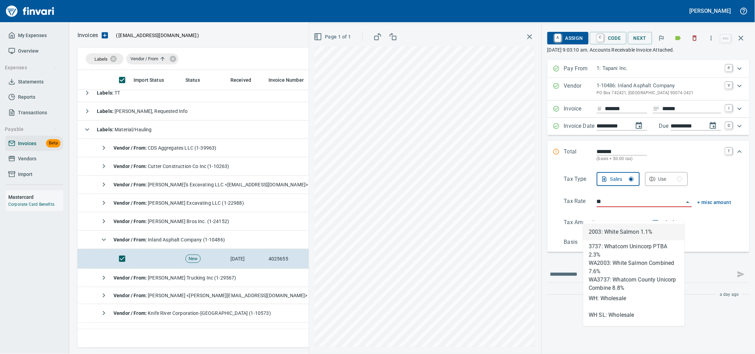
scroll to position [271, 656]
click at [626, 293] on li "WH: Wholesale" at bounding box center [633, 298] width 101 height 17
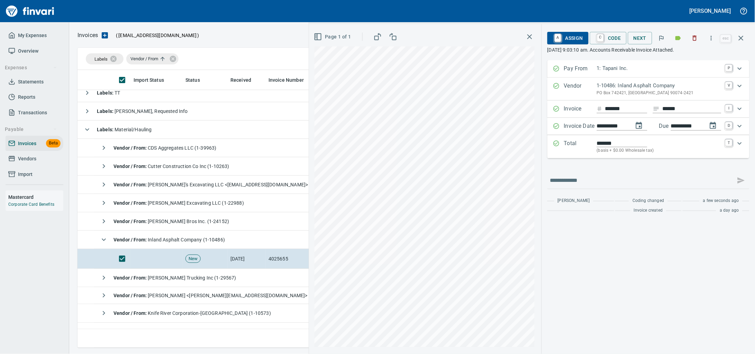
type input "**********"
click at [564, 36] on span "A Assign" at bounding box center [568, 38] width 30 height 12
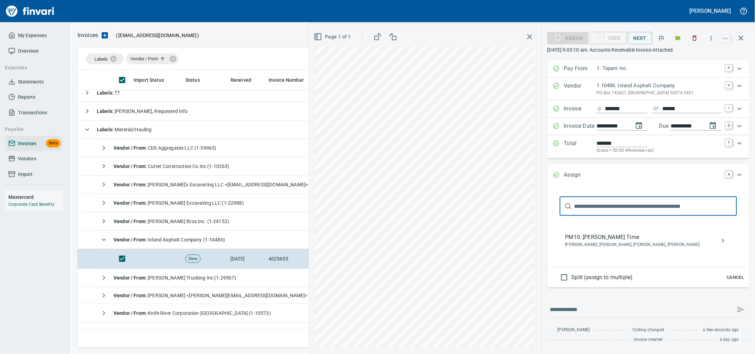
type input "******"
click at [587, 248] on span "[PERSON_NAME], [PERSON_NAME], [PERSON_NAME], [PERSON_NAME]" at bounding box center [642, 244] width 155 height 7
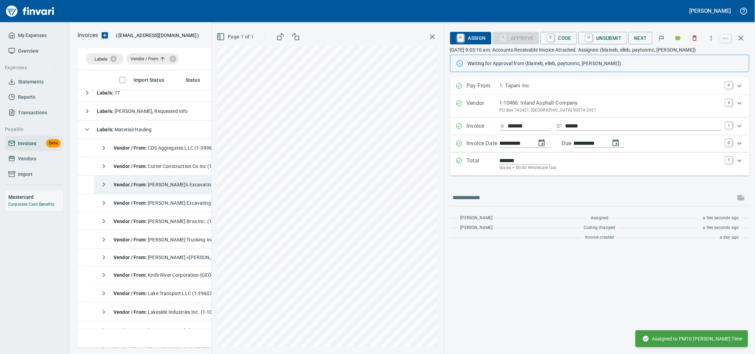
click at [739, 38] on icon "button" at bounding box center [741, 38] width 5 height 5
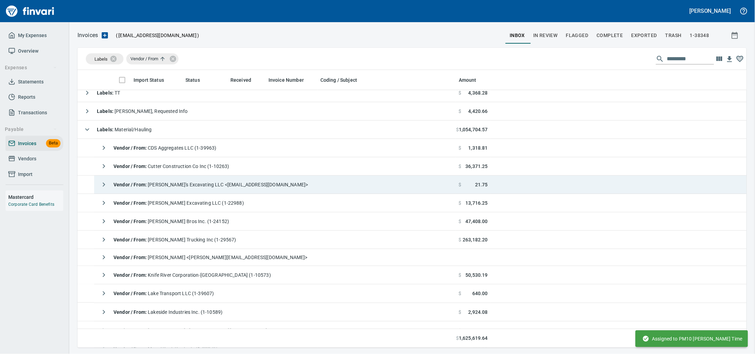
scroll to position [271, 656]
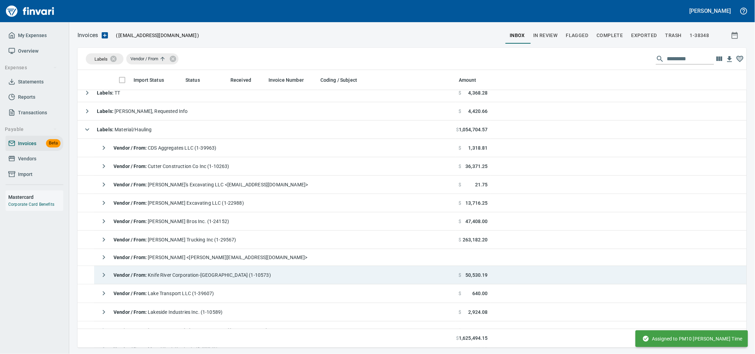
click at [241, 278] on span "Vendor / From : Knife River Corporation-Northwest (1-10573)" at bounding box center [192, 275] width 157 height 6
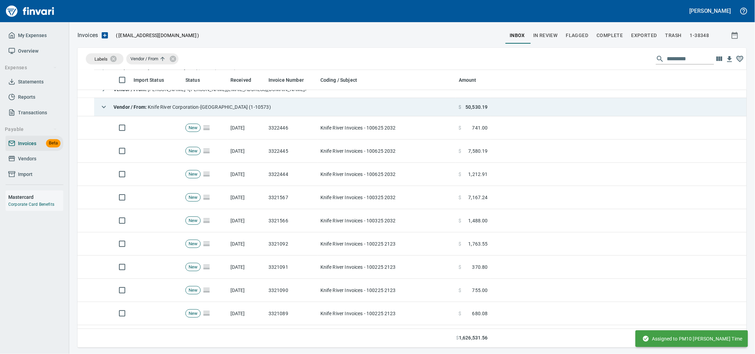
scroll to position [216, 0]
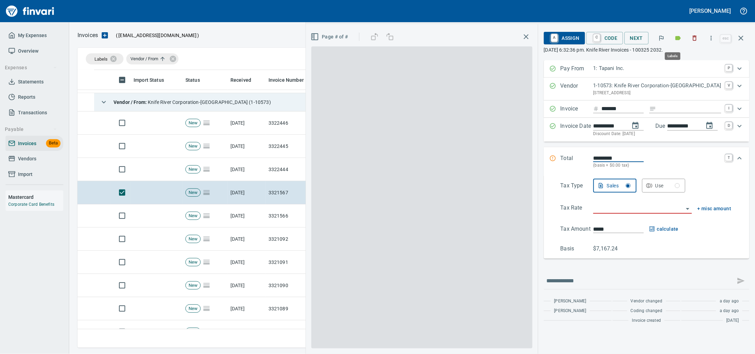
click at [693, 37] on icon "button" at bounding box center [695, 38] width 4 height 5
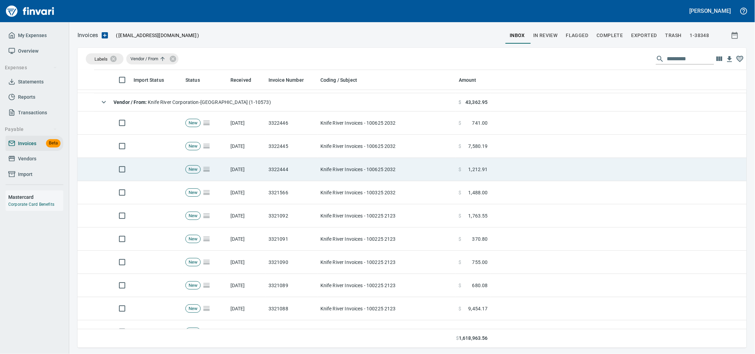
scroll to position [271, 656]
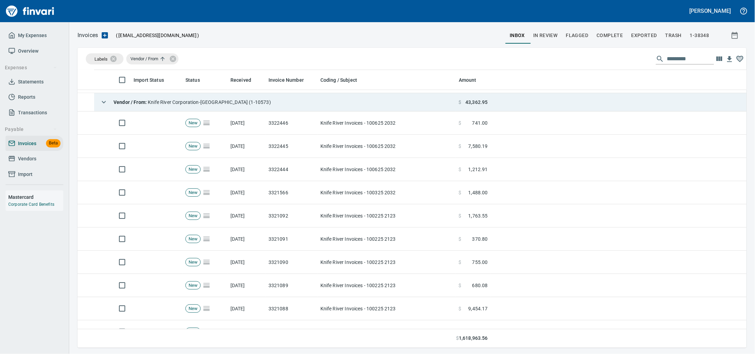
drag, startPoint x: 240, startPoint y: 103, endPoint x: 249, endPoint y: 106, distance: 9.2
click at [239, 103] on span "Vendor / From : Knife River Corporation-Northwest (1-10573)" at bounding box center [192, 102] width 157 height 6
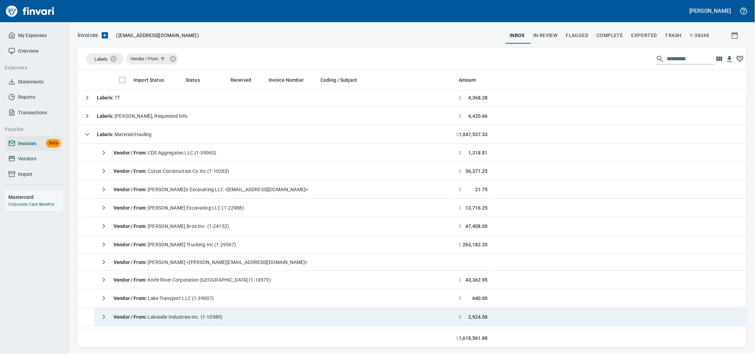
scroll to position [86, 0]
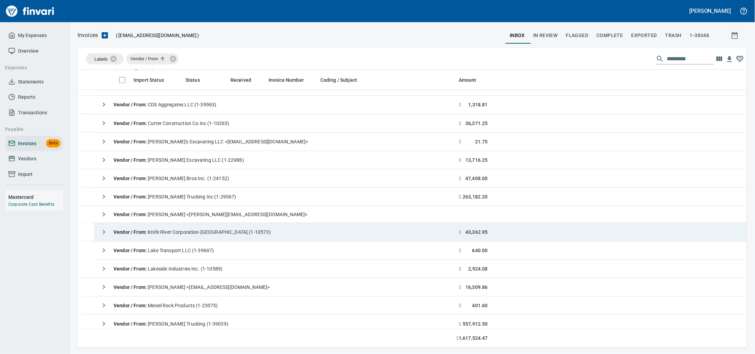
click at [224, 238] on div "Vendor / From : Knife River Corporation-Northwest (1-10573)" at bounding box center [184, 232] width 174 height 14
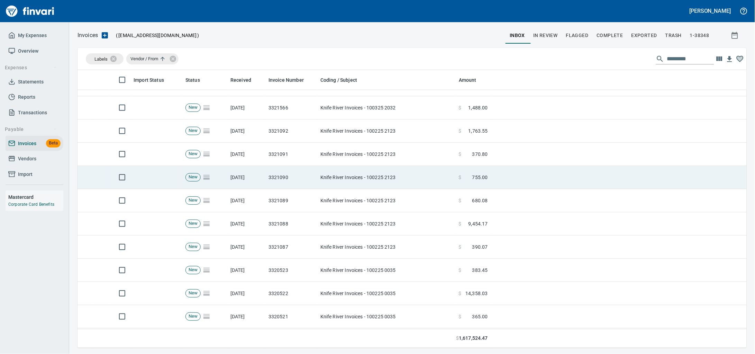
scroll to position [302, 0]
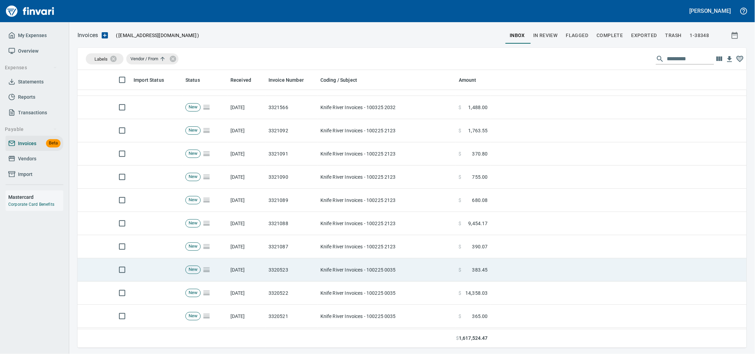
click at [371, 276] on td "Knife River Invoices - 100225 0035" at bounding box center [387, 269] width 138 height 23
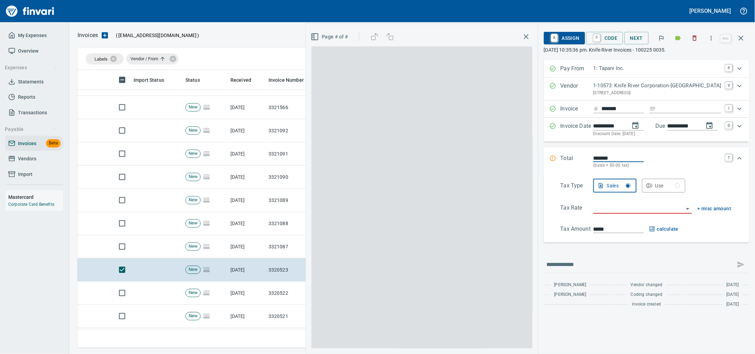
scroll to position [271, 656]
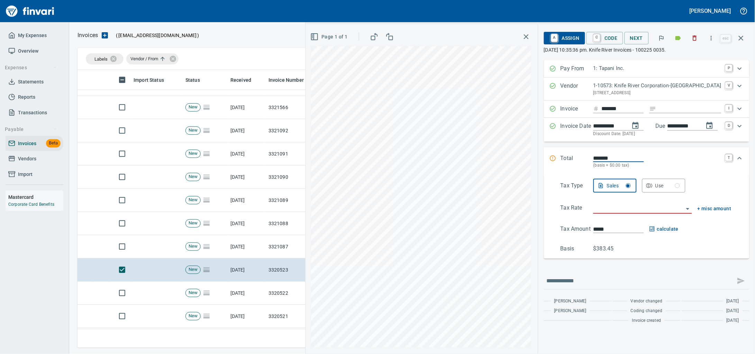
click at [693, 37] on icon "button" at bounding box center [695, 38] width 4 height 5
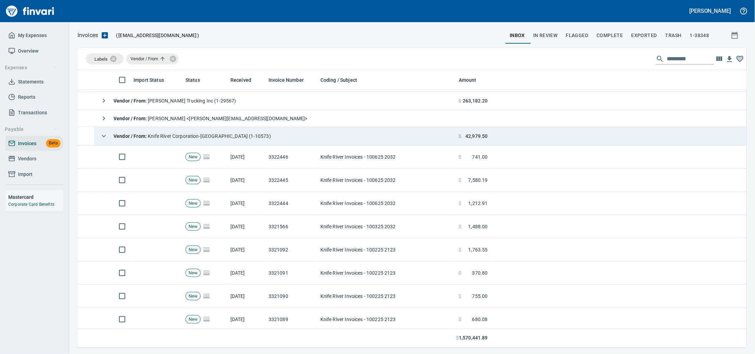
scroll to position [173, 0]
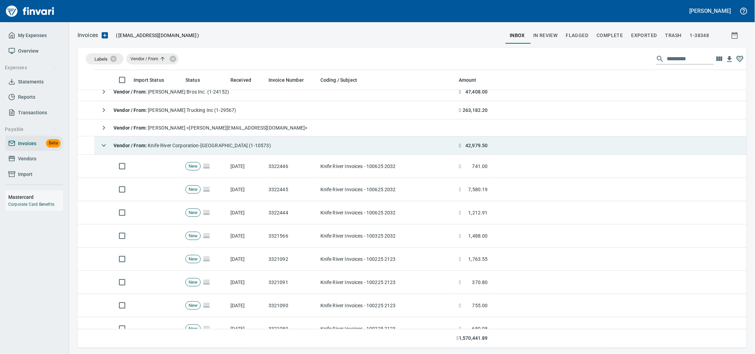
click at [212, 152] on div "Vendor / From : Knife River Corporation-Northwest (1-10573)" at bounding box center [184, 145] width 174 height 14
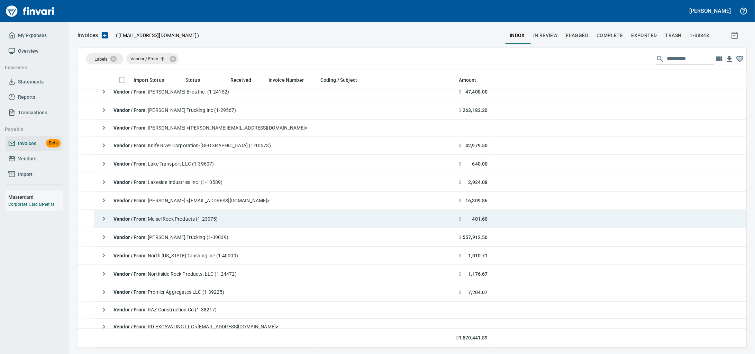
scroll to position [43, 0]
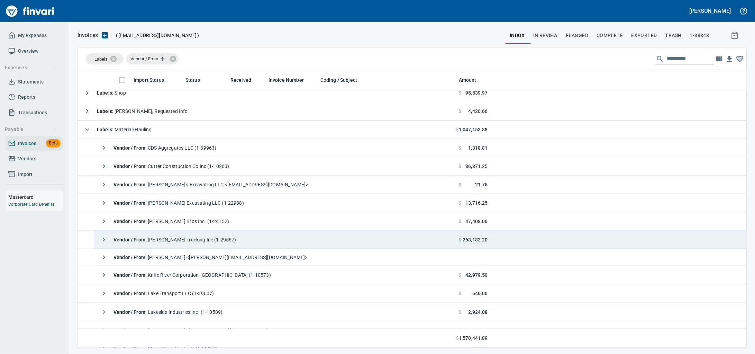
drag, startPoint x: 203, startPoint y: 238, endPoint x: 300, endPoint y: 242, distance: 96.6
click at [201, 239] on span "Vendor / From : Janke Trucking Inc (1-29567)" at bounding box center [175, 240] width 123 height 6
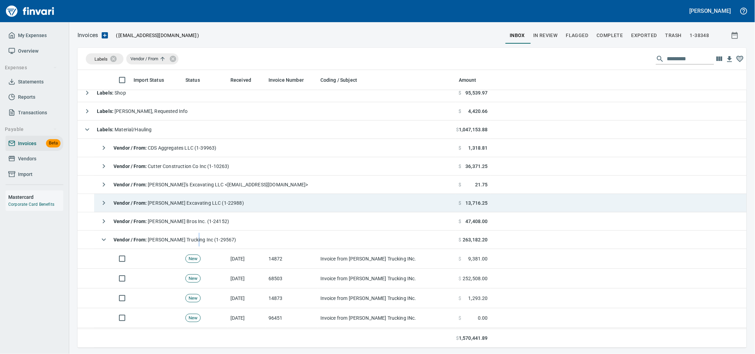
scroll to position [129, 0]
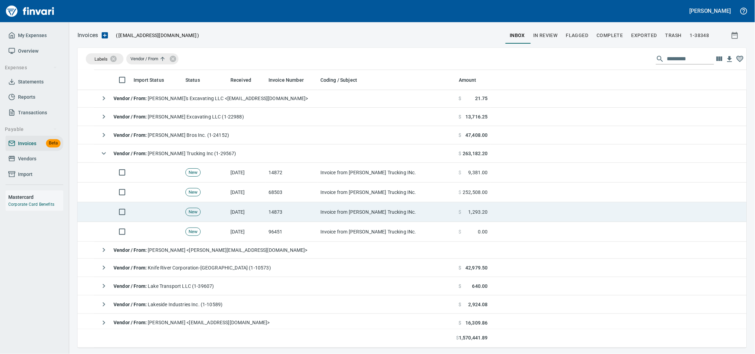
click at [336, 211] on td "Invoice from Janke Trucking INc." at bounding box center [387, 212] width 138 height 20
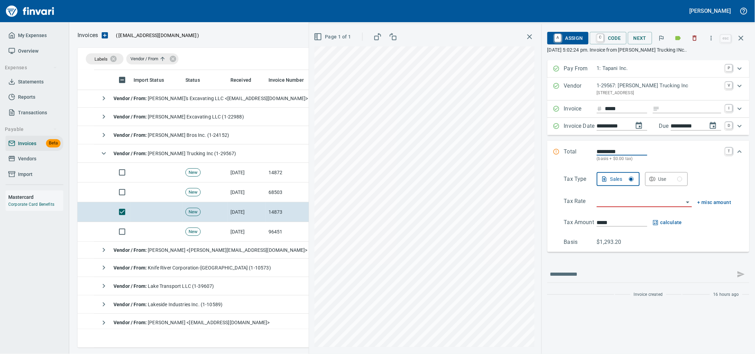
click at [664, 113] on input "Expand" at bounding box center [692, 109] width 59 height 9
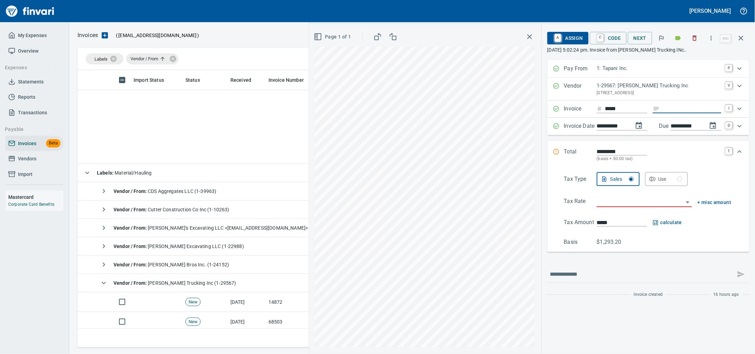
scroll to position [271, 656]
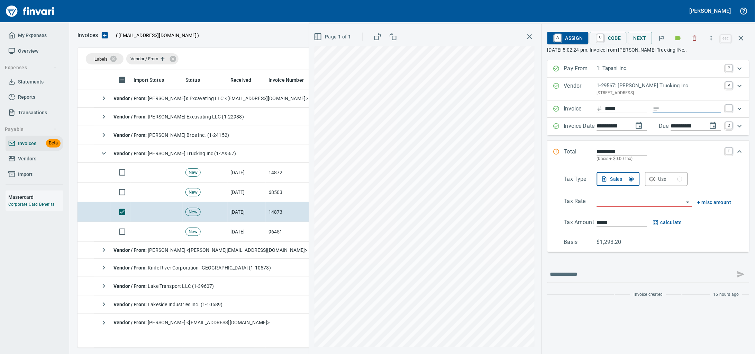
type input "******"
click at [609, 207] on input "search" at bounding box center [640, 202] width 87 height 10
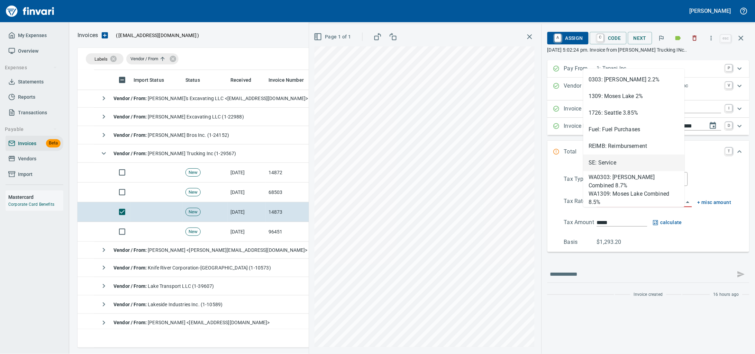
click at [601, 162] on li "SE: Service" at bounding box center [633, 162] width 101 height 17
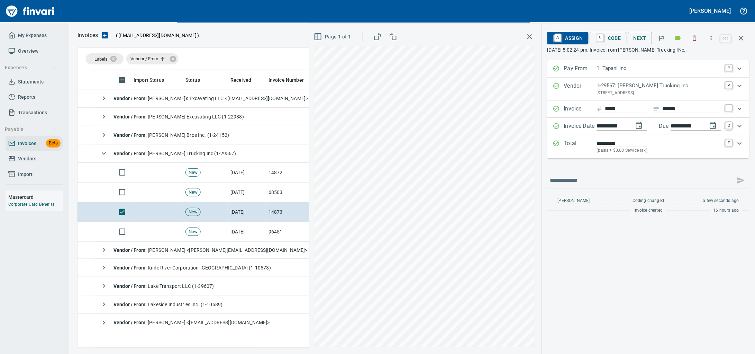
type input "**********"
click at [556, 39] on span "A Assign" at bounding box center [568, 38] width 30 height 12
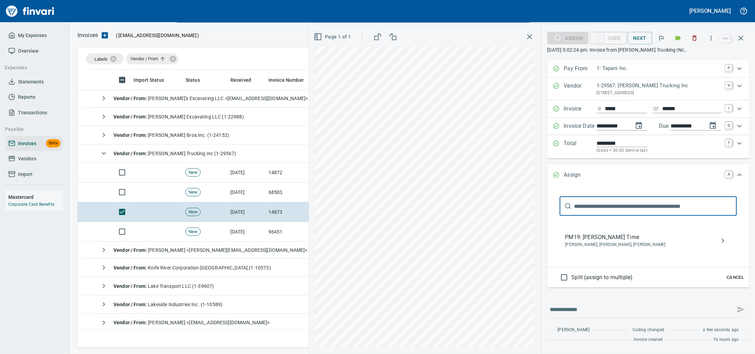
type input "******"
click at [593, 241] on span "PM19: [PERSON_NAME] Time" at bounding box center [642, 237] width 155 height 8
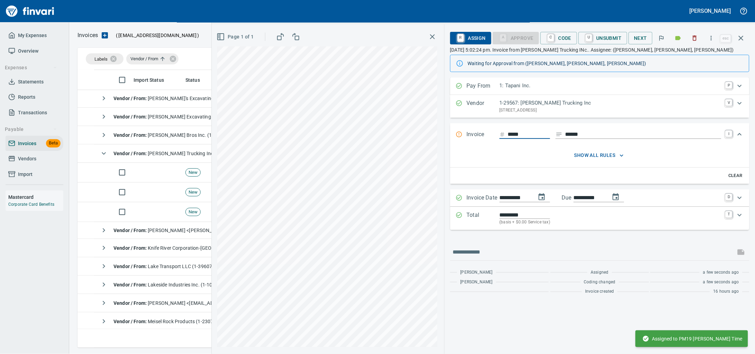
click at [508, 139] on input "*****" at bounding box center [529, 134] width 42 height 9
type input "*****"
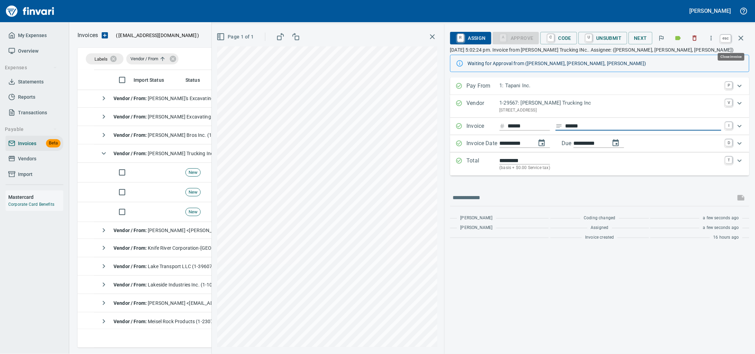
drag, startPoint x: 743, startPoint y: 39, endPoint x: 733, endPoint y: 38, distance: 10.4
click at [743, 40] on icon "button" at bounding box center [741, 38] width 8 height 8
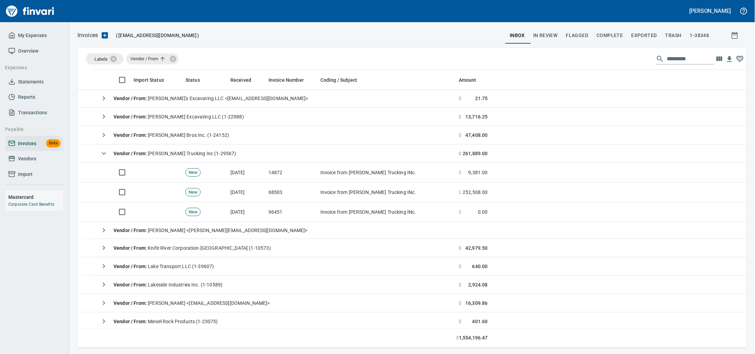
scroll to position [271, 656]
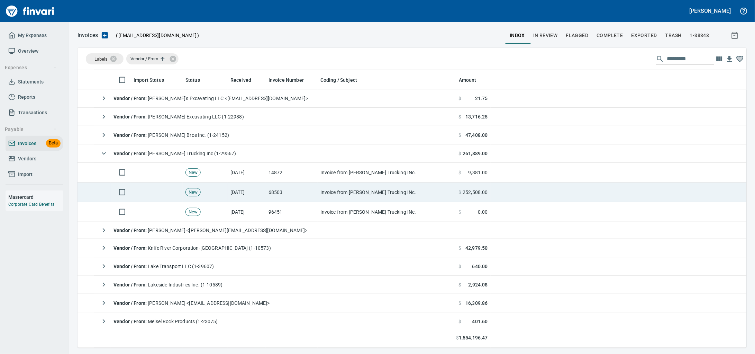
drag, startPoint x: 351, startPoint y: 194, endPoint x: 523, endPoint y: 187, distance: 172.9
click at [350, 194] on td "Invoice from Janke Trucking INc." at bounding box center [387, 192] width 138 height 20
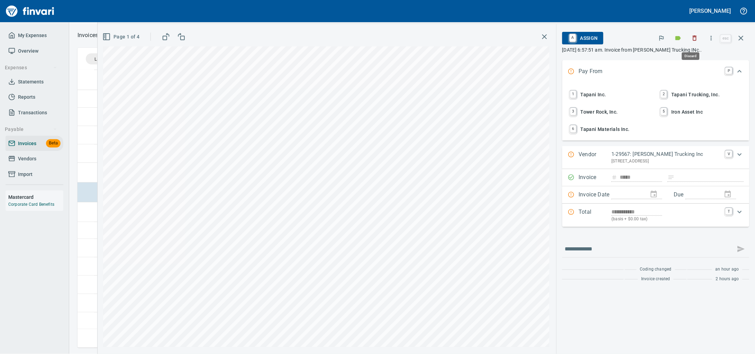
click at [687, 39] on button "button" at bounding box center [694, 37] width 15 height 15
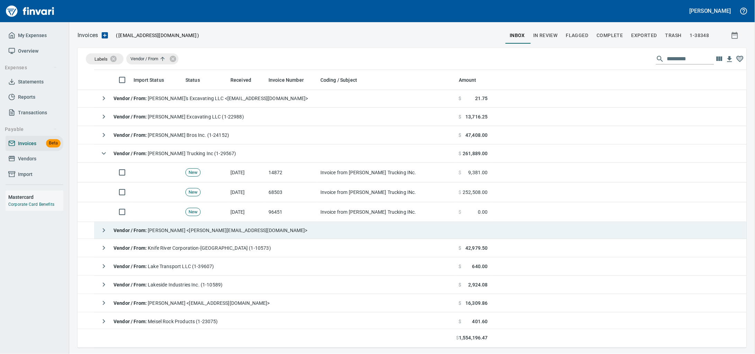
scroll to position [271, 656]
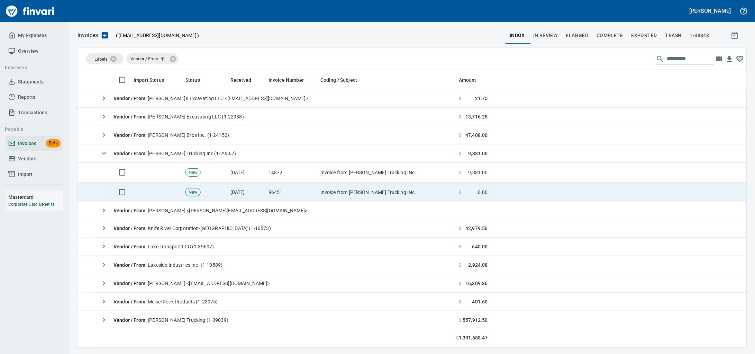
click at [329, 189] on td "Invoice from Janke Trucking INc." at bounding box center [387, 192] width 138 height 20
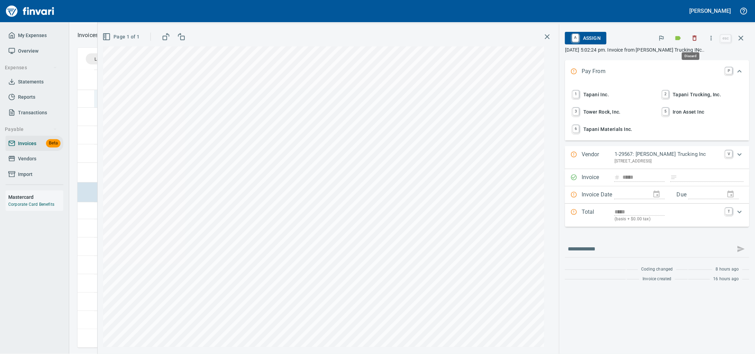
click at [691, 42] on icon "button" at bounding box center [694, 38] width 7 height 7
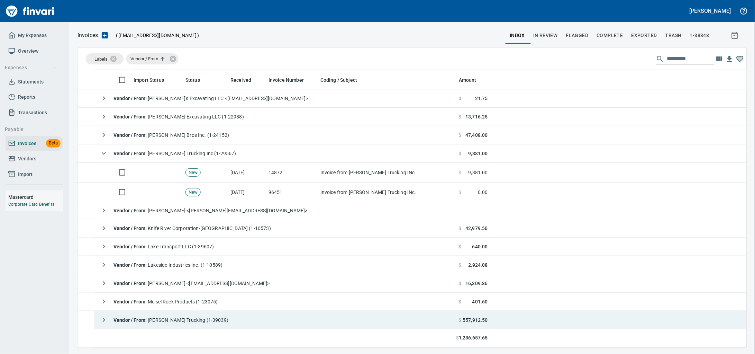
scroll to position [271, 656]
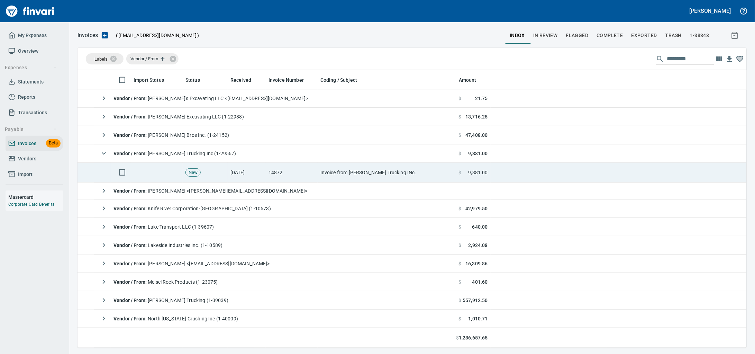
click at [299, 178] on td "14872" at bounding box center [292, 173] width 52 height 20
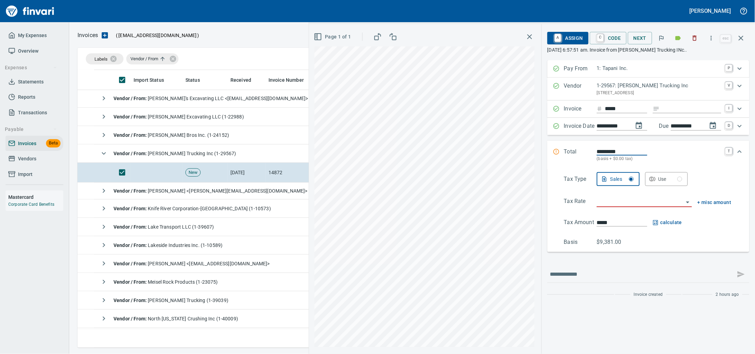
click at [663, 113] on input "Expand" at bounding box center [692, 109] width 59 height 9
click at [691, 35] on icon "button" at bounding box center [694, 38] width 7 height 7
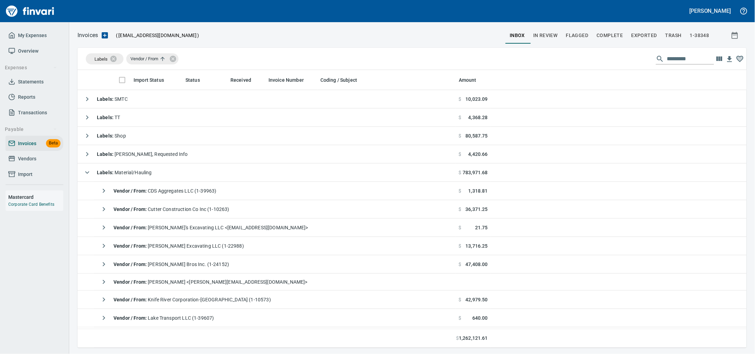
click at [31, 163] on span "Vendors" at bounding box center [27, 158] width 18 height 9
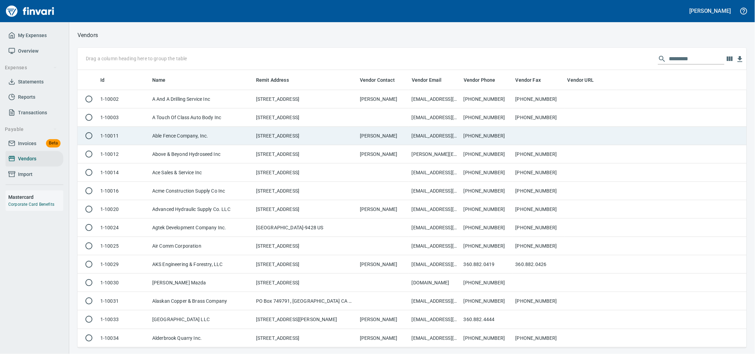
scroll to position [271, 656]
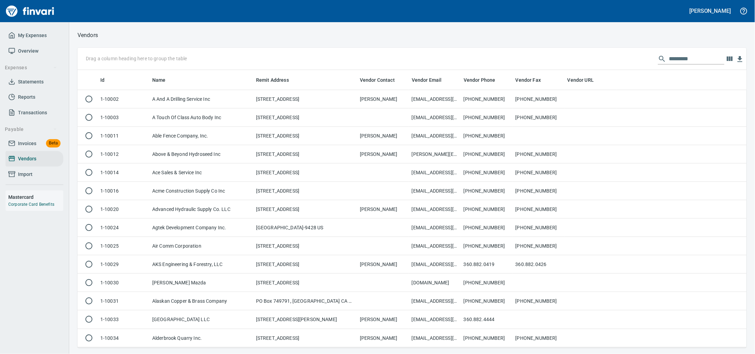
click at [669, 59] on input "text" at bounding box center [696, 58] width 55 height 11
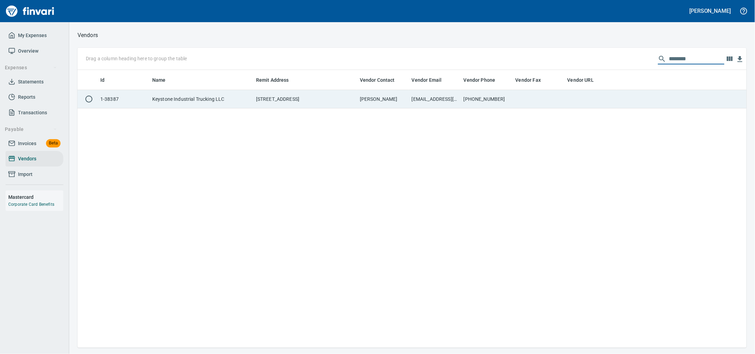
type input "********"
click at [538, 94] on td at bounding box center [539, 99] width 52 height 18
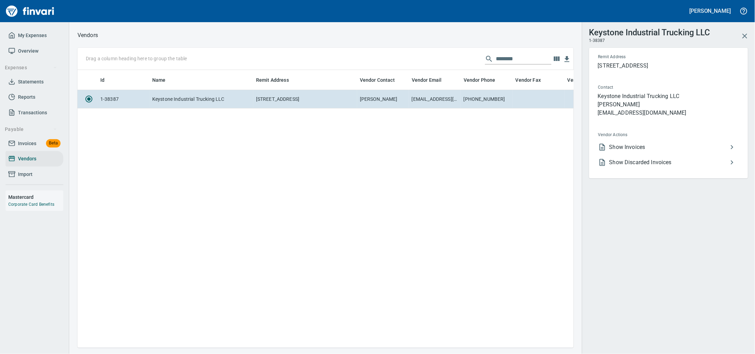
scroll to position [264, 490]
click at [627, 166] on span "Show Discarded Invoices" at bounding box center [668, 162] width 119 height 8
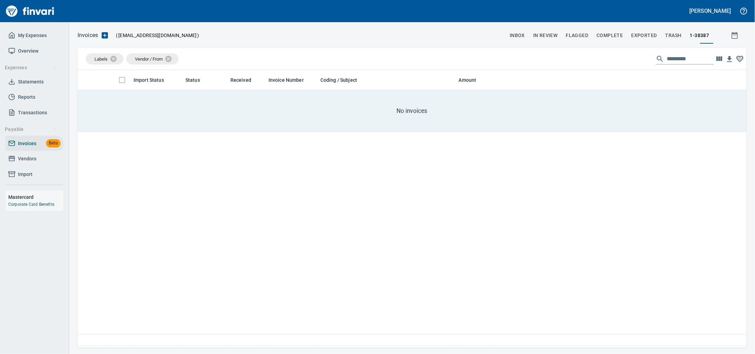
scroll to position [271, 656]
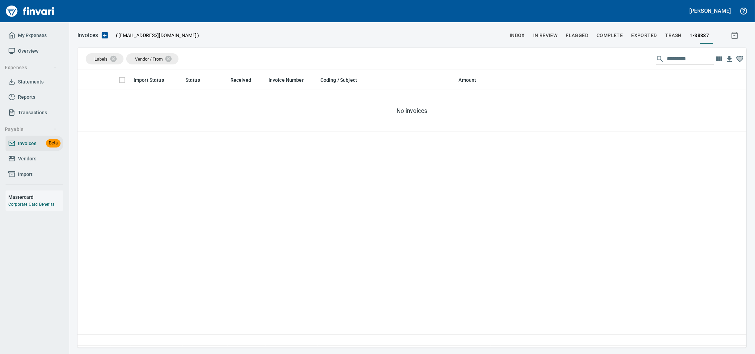
click at [39, 163] on span "Vendors" at bounding box center [34, 158] width 52 height 9
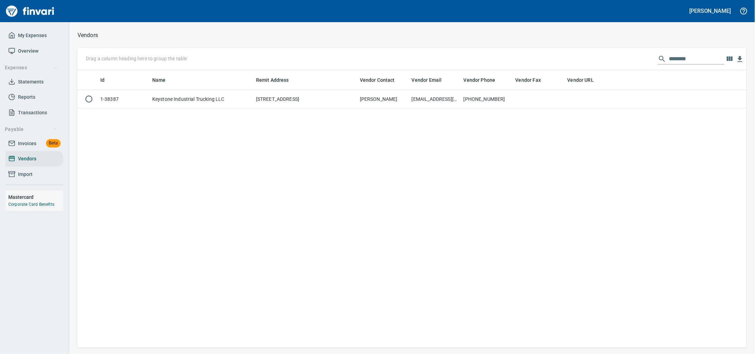
scroll to position [1, 1]
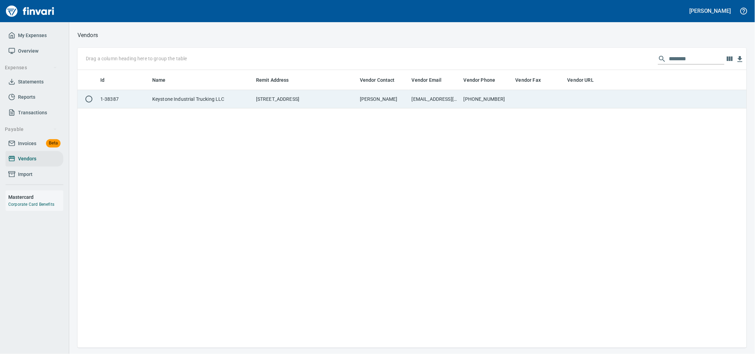
click at [514, 98] on td at bounding box center [539, 99] width 52 height 18
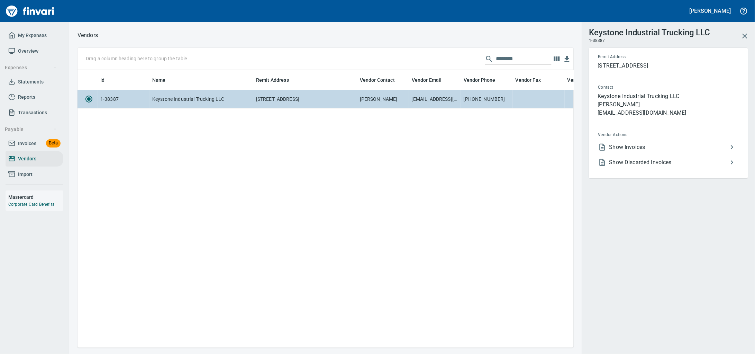
scroll to position [264, 490]
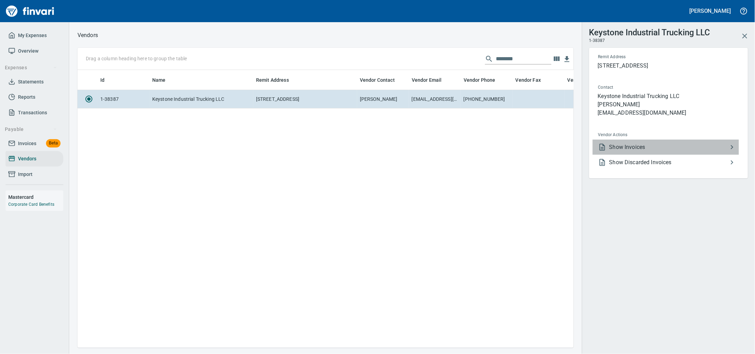
click at [647, 151] on span "Show Invoices" at bounding box center [668, 147] width 119 height 8
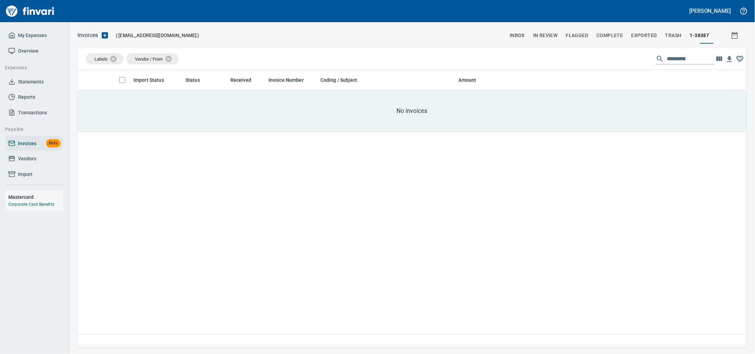
scroll to position [271, 656]
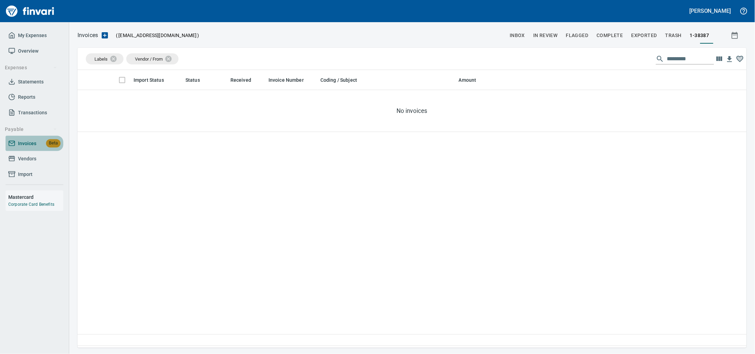
click at [18, 148] on span "Invoices" at bounding box center [27, 143] width 18 height 9
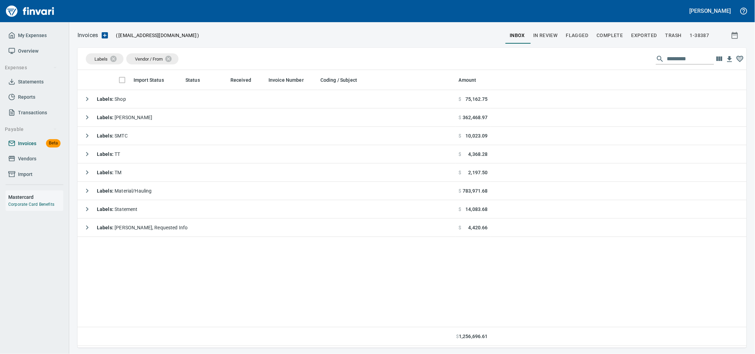
scroll to position [271, 656]
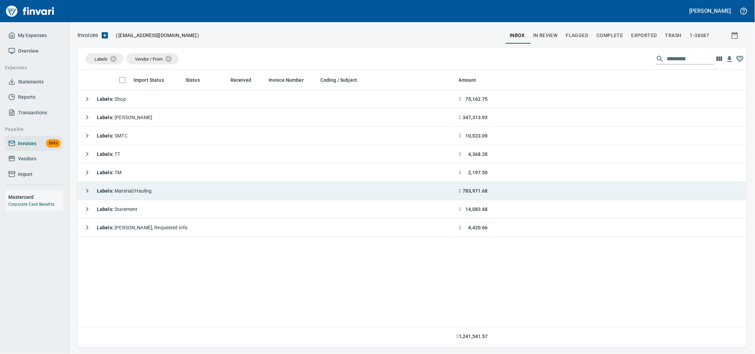
click at [163, 197] on td "Labels : Material/Hauling" at bounding box center [267, 191] width 379 height 18
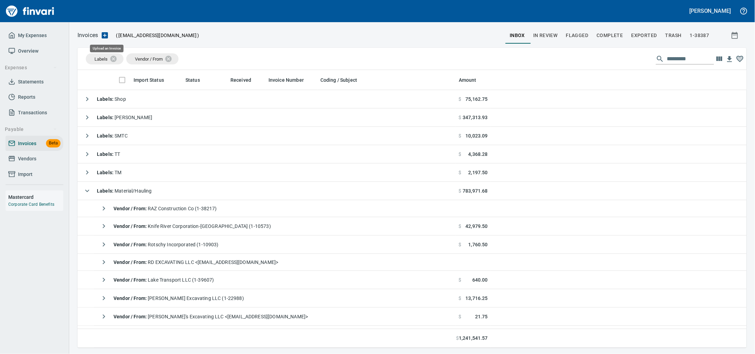
click at [105, 36] on icon "button" at bounding box center [105, 35] width 6 height 6
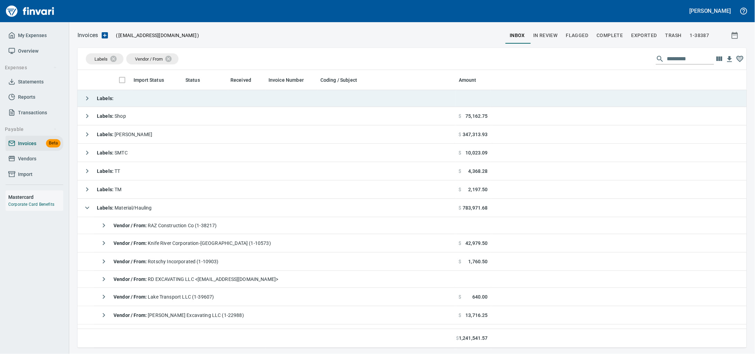
click at [190, 97] on td "Labels :" at bounding box center [267, 98] width 379 height 17
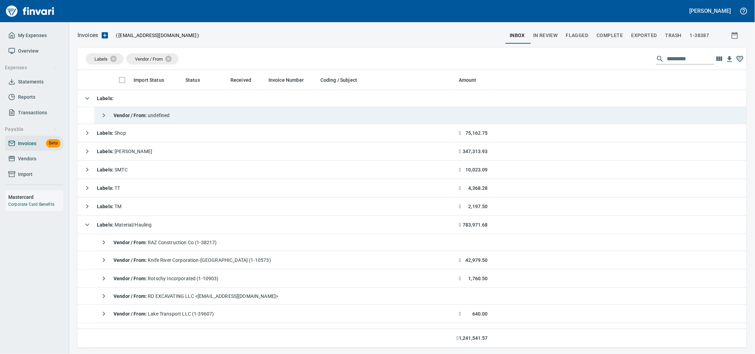
drag, startPoint x: 253, startPoint y: 122, endPoint x: 262, endPoint y: 120, distance: 9.4
click at [253, 121] on td "Vendor / From : undefined" at bounding box center [275, 115] width 362 height 17
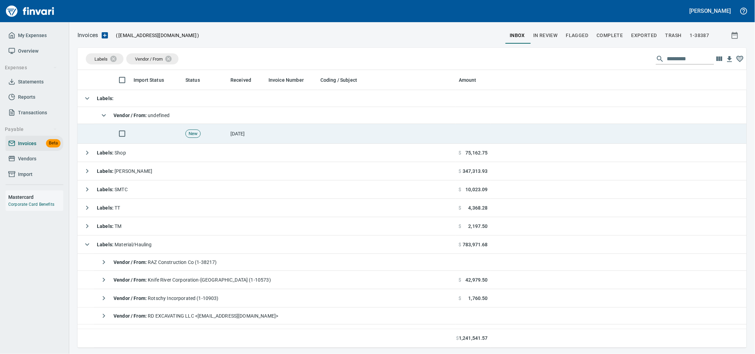
click at [286, 134] on td at bounding box center [292, 134] width 52 height 20
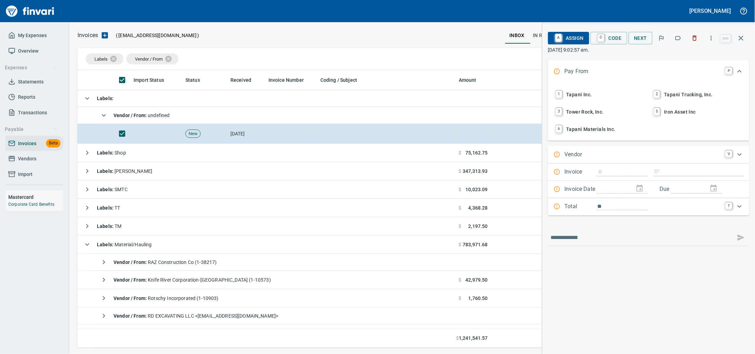
scroll to position [271, 656]
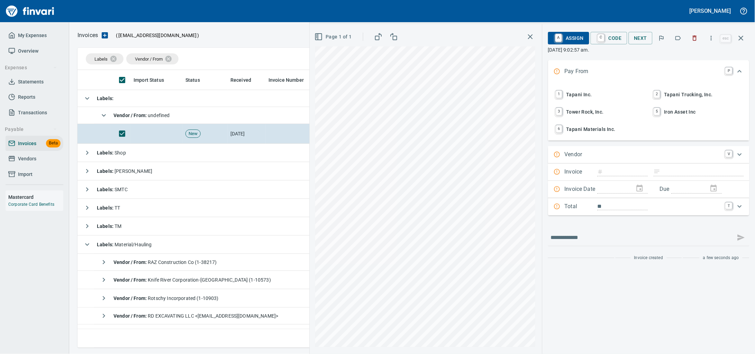
click at [585, 98] on span "1 Tapani Inc." at bounding box center [599, 95] width 91 height 12
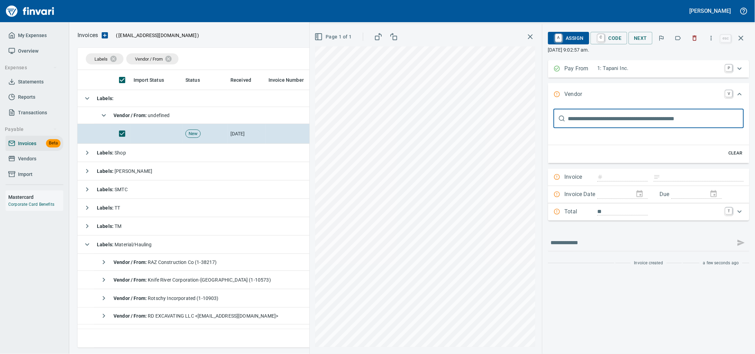
scroll to position [0, 0]
type input "**********"
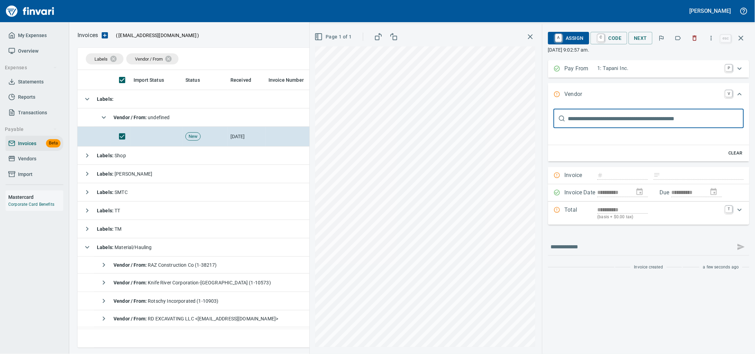
type input "********"
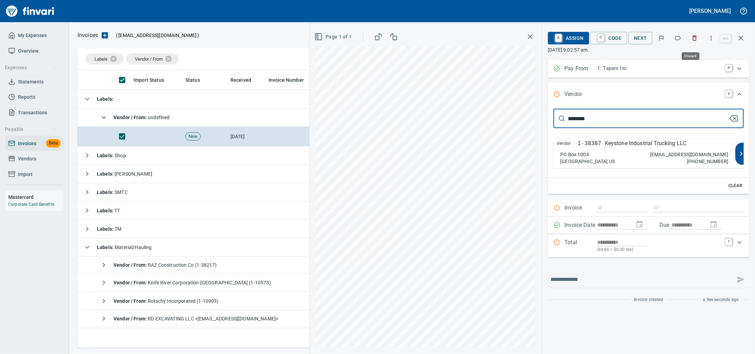
scroll to position [271, 656]
click at [691, 37] on icon "button" at bounding box center [694, 38] width 7 height 7
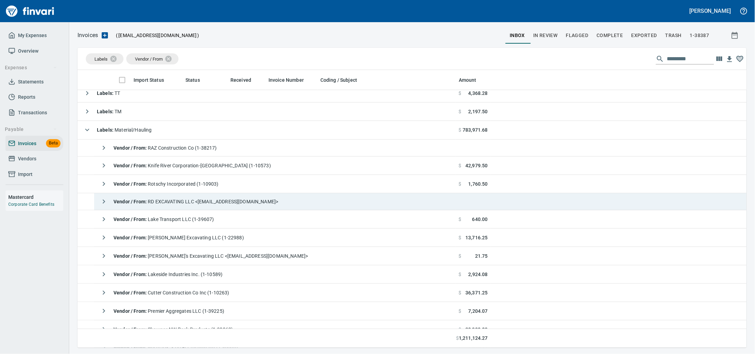
scroll to position [86, 0]
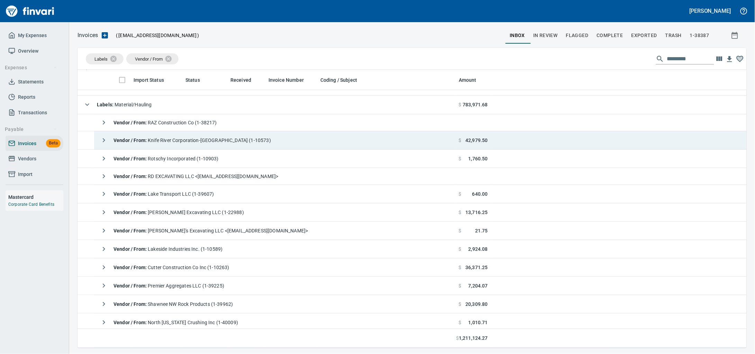
click at [206, 142] on span "Vendor / From : Knife River Corporation-Northwest (1-10573)" at bounding box center [192, 140] width 157 height 6
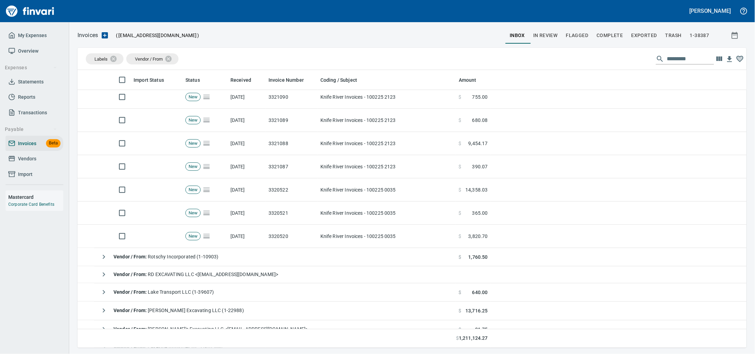
scroll to position [302, 0]
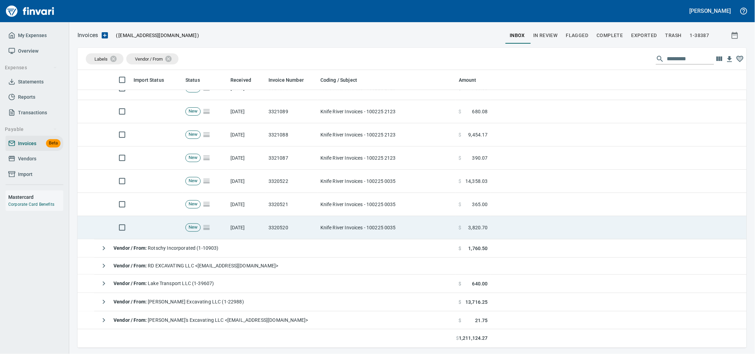
click at [342, 239] on td "Knife River Invoices - 100225 0035" at bounding box center [387, 227] width 138 height 23
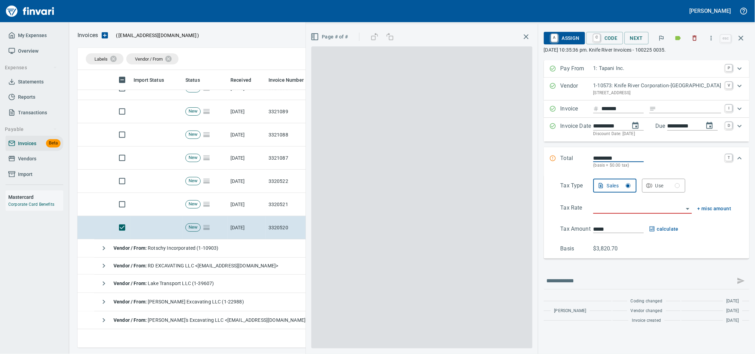
click at [691, 40] on icon "button" at bounding box center [694, 38] width 7 height 7
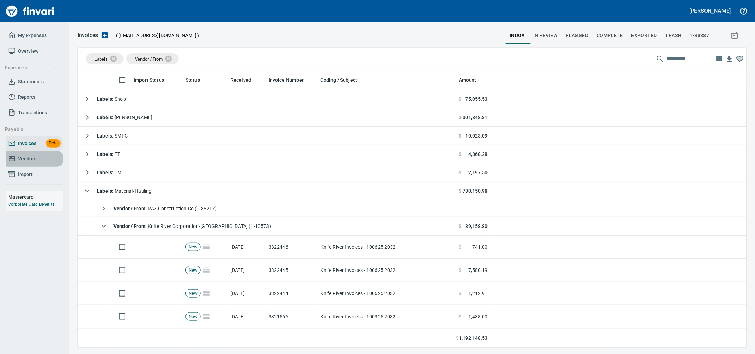
click at [34, 163] on span "Vendors" at bounding box center [27, 158] width 18 height 9
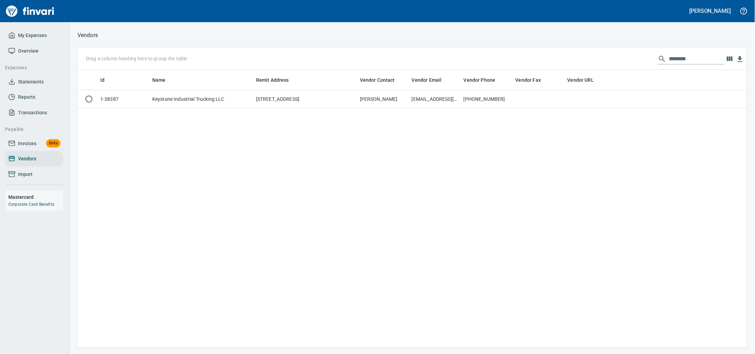
scroll to position [271, 656]
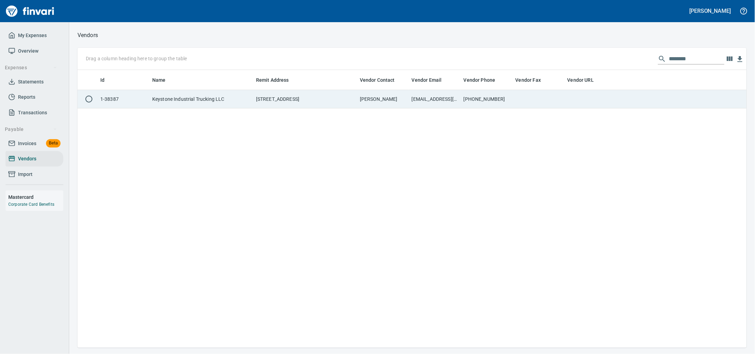
click at [235, 96] on td "Keystone Industrial Trucking LLC" at bounding box center [201, 99] width 104 height 18
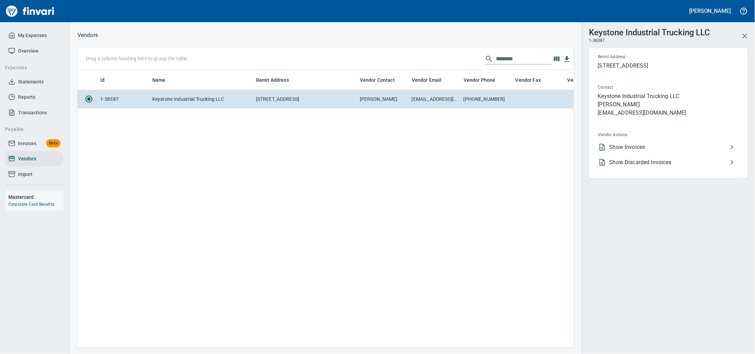
scroll to position [264, 490]
click at [655, 168] on li "Show Discarded Invoices" at bounding box center [666, 162] width 146 height 15
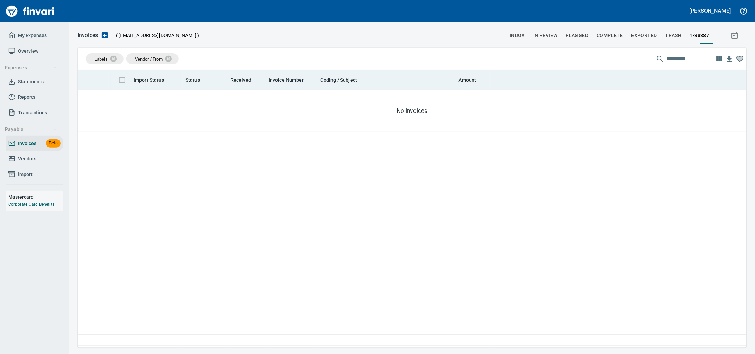
scroll to position [271, 656]
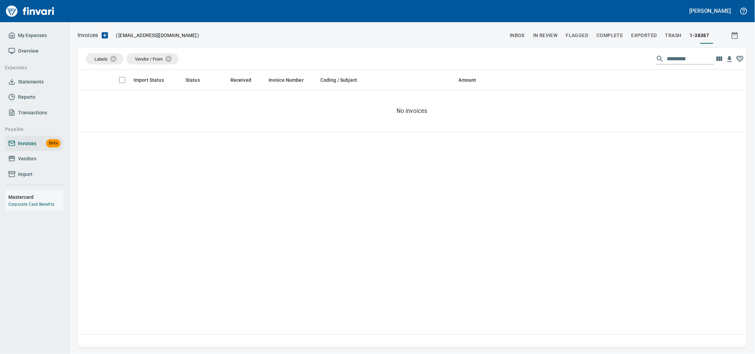
click at [27, 163] on span "Vendors" at bounding box center [27, 158] width 18 height 9
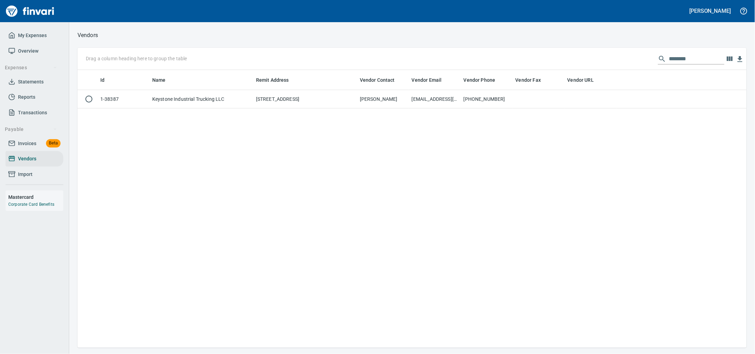
scroll to position [1, 1]
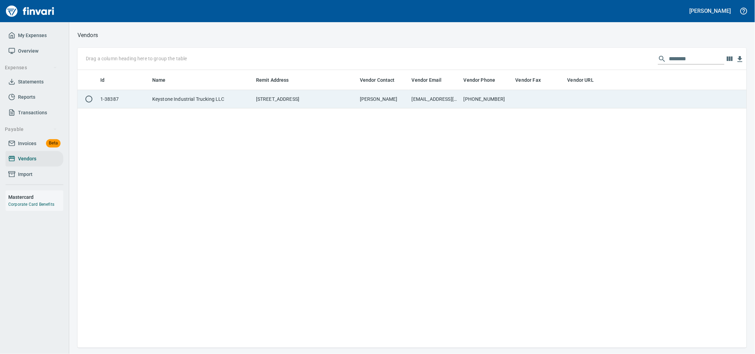
click at [315, 107] on td "PO Box 1004, Battle Ground WA 98604 US" at bounding box center [305, 99] width 104 height 18
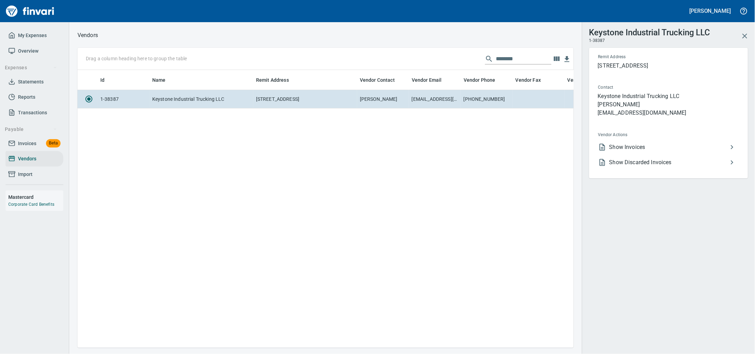
scroll to position [264, 490]
click at [682, 151] on span "Show Invoices" at bounding box center [668, 147] width 119 height 8
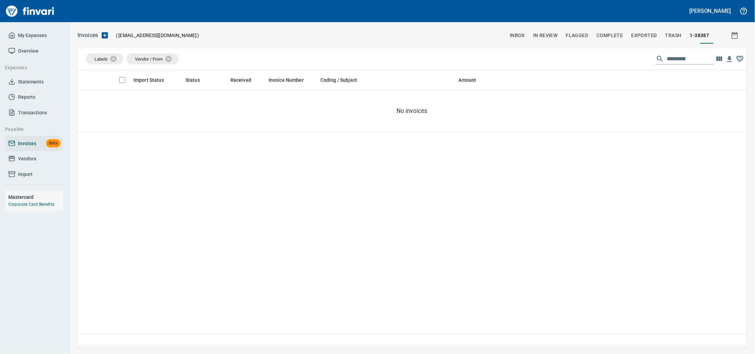
scroll to position [271, 656]
click at [35, 148] on span "Invoices" at bounding box center [27, 143] width 18 height 9
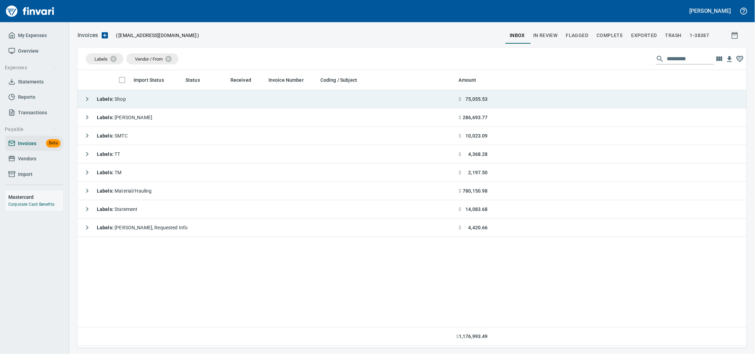
scroll to position [271, 656]
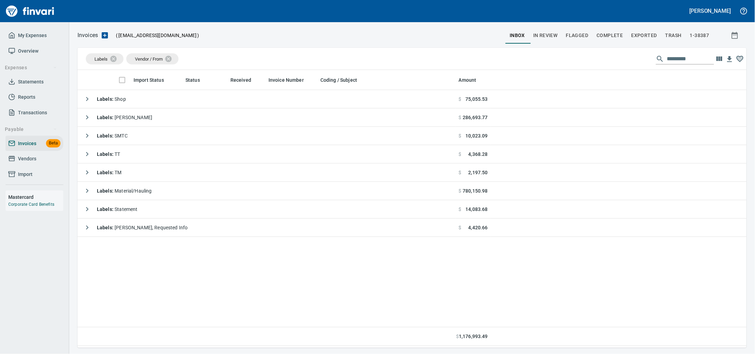
click at [21, 163] on span "Vendors" at bounding box center [27, 158] width 18 height 9
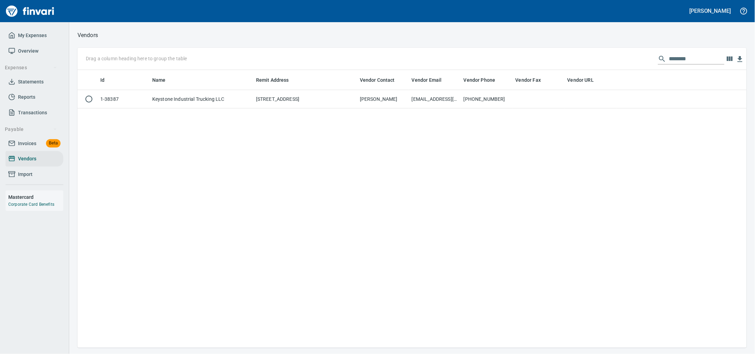
scroll to position [271, 656]
click at [684, 64] on input "********" at bounding box center [696, 58] width 55 height 11
drag, startPoint x: 690, startPoint y: 59, endPoint x: 506, endPoint y: 65, distance: 183.9
click at [511, 63] on div "Drag a column heading here to group the table ********" at bounding box center [412, 59] width 669 height 22
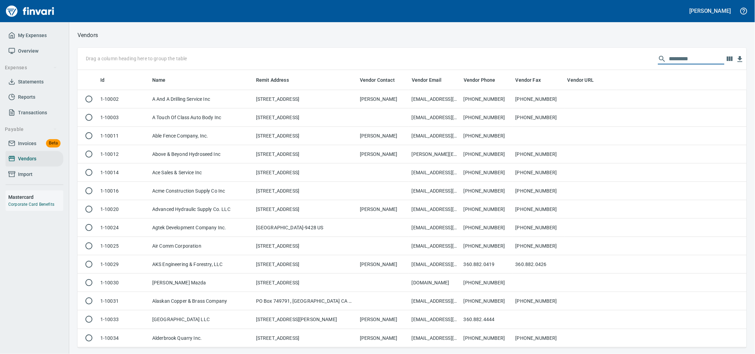
click at [13, 147] on icon at bounding box center [11, 143] width 7 height 7
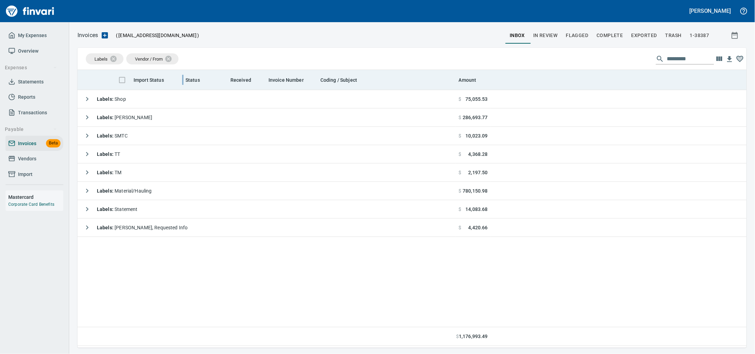
scroll to position [271, 656]
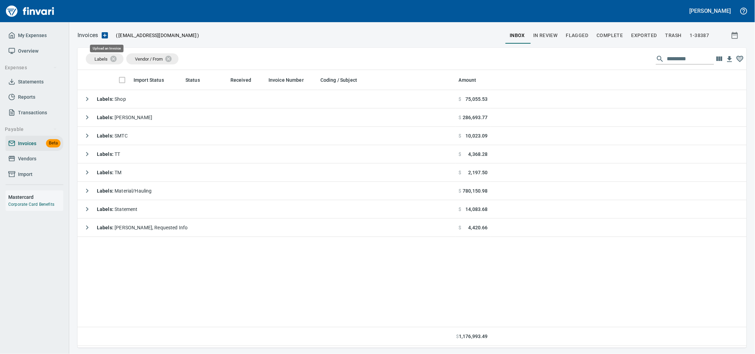
click at [108, 37] on icon "button" at bounding box center [105, 35] width 8 height 8
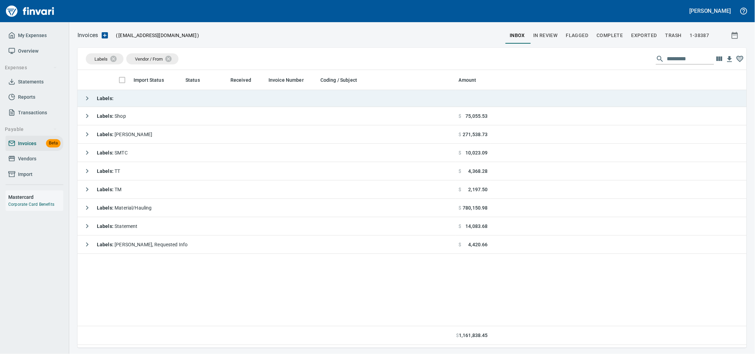
click at [197, 96] on td "Labels :" at bounding box center [267, 98] width 379 height 17
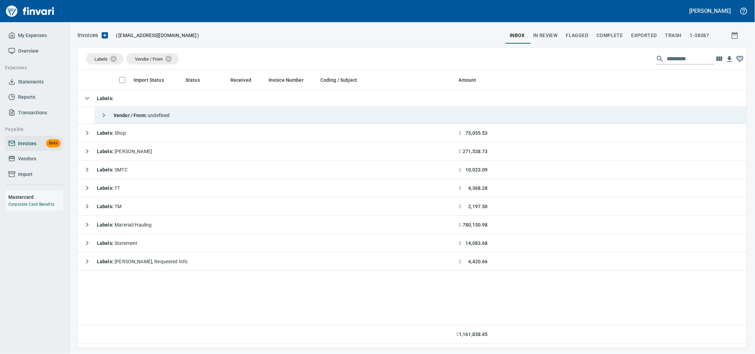
click at [267, 124] on td "Vendor / From : undefined" at bounding box center [275, 115] width 362 height 17
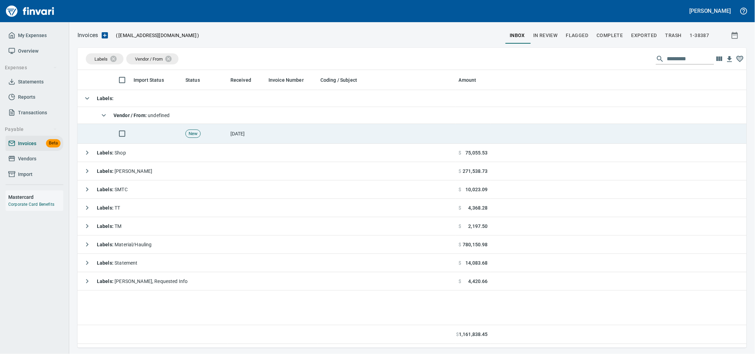
drag, startPoint x: 360, startPoint y: 134, endPoint x: 489, endPoint y: 134, distance: 129.4
click at [359, 134] on td at bounding box center [387, 134] width 138 height 20
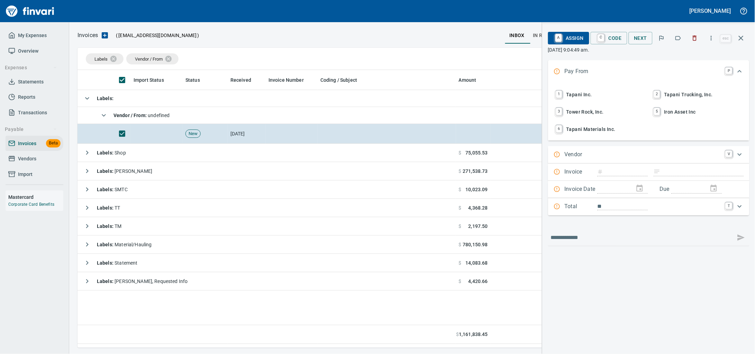
scroll to position [271, 656]
click at [571, 100] on span "1 Tapani Inc." at bounding box center [599, 95] width 91 height 12
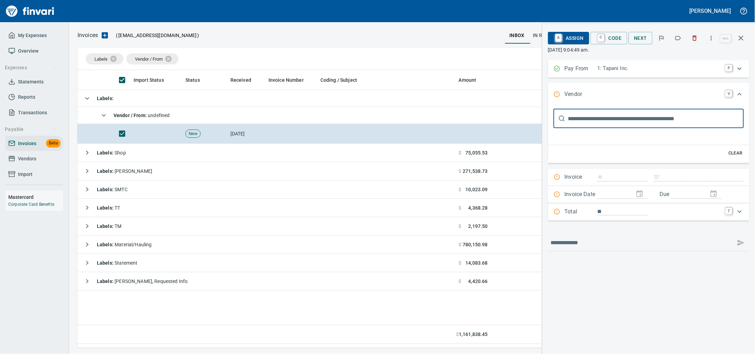
scroll to position [0, 0]
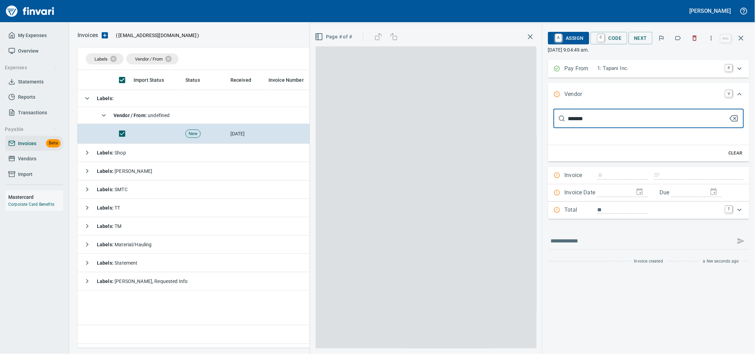
type input "********"
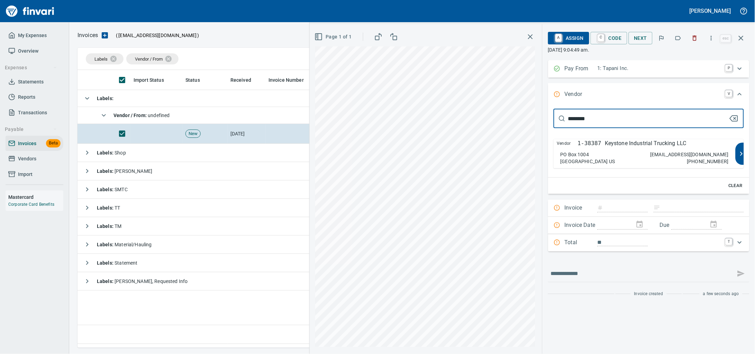
click at [597, 160] on div "PO Box 1004 Battle Ground WA 98604 US" at bounding box center [588, 158] width 55 height 14
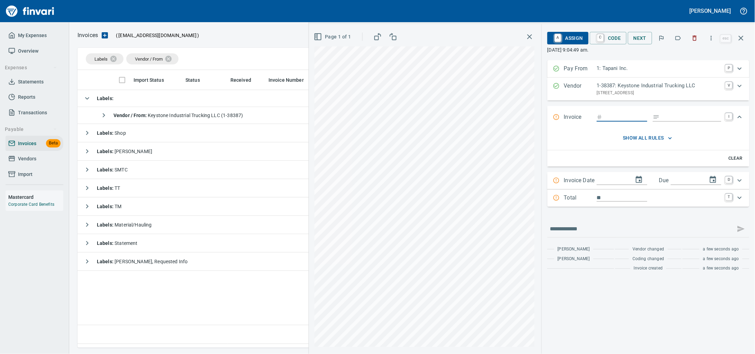
click at [605, 121] on input "Expand" at bounding box center [626, 117] width 42 height 9
type input "**********"
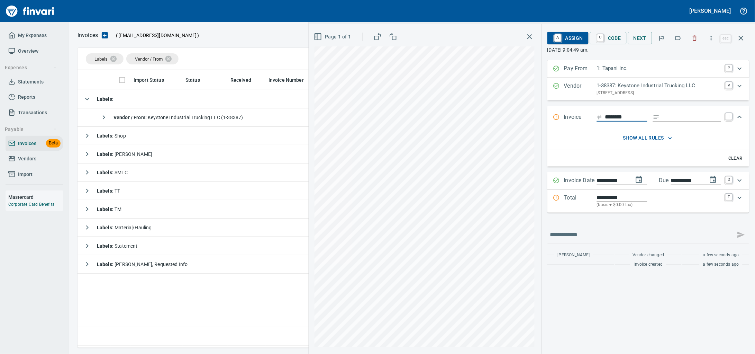
type input "********"
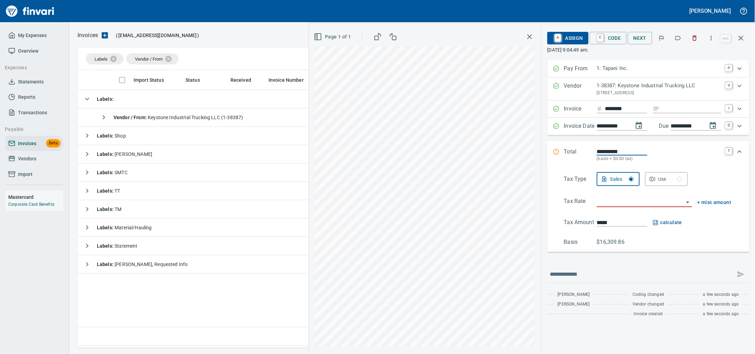
type input "**********"
click at [664, 111] on input "Expand" at bounding box center [692, 109] width 59 height 9
type input "******"
type input "**********"
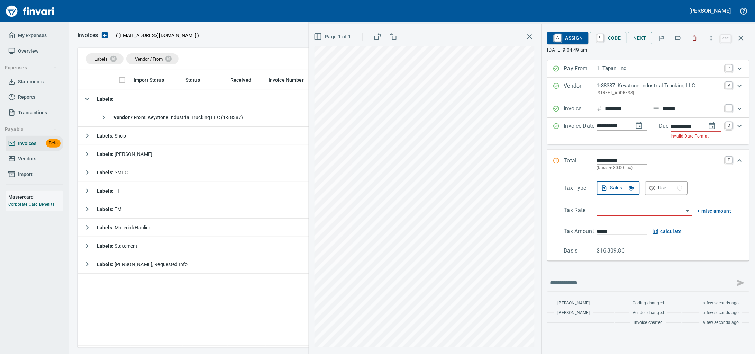
scroll to position [0, 0]
type input "**********"
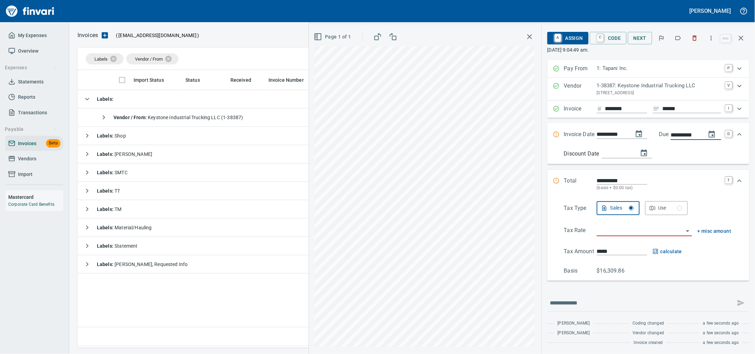
scroll to position [0, 3]
type input "**********"
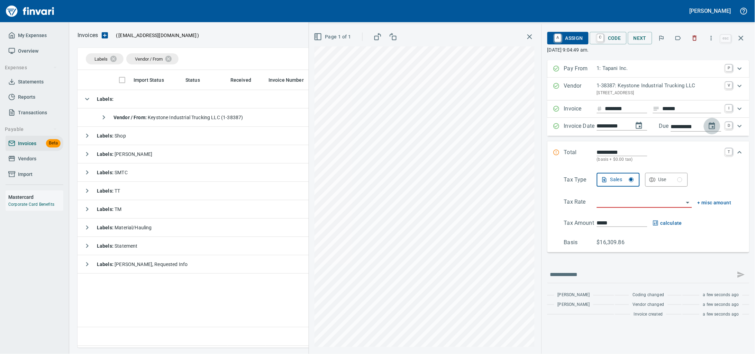
scroll to position [0, 0]
click at [614, 207] on input "search" at bounding box center [640, 203] width 87 height 10
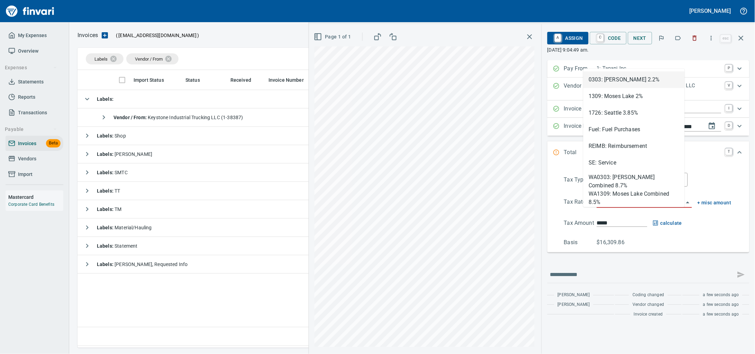
scroll to position [271, 656]
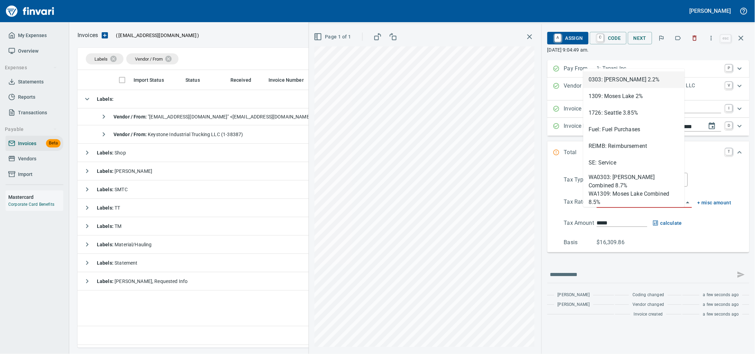
type input "*"
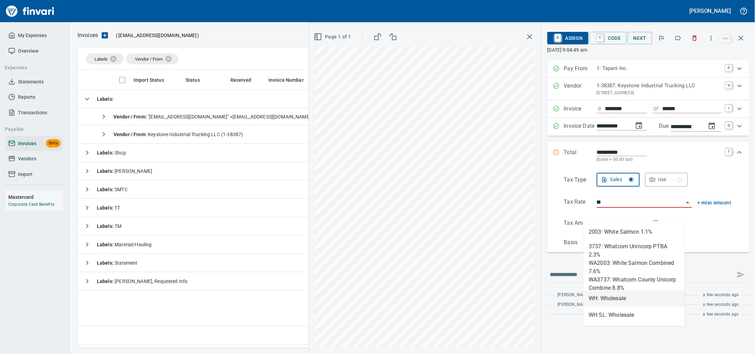
click at [609, 298] on li "WH: Wholesale" at bounding box center [633, 298] width 101 height 17
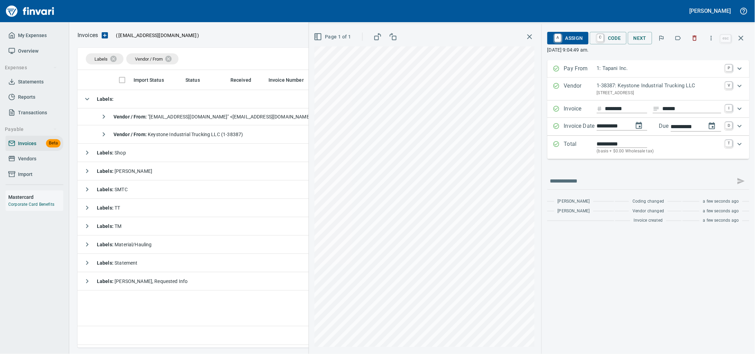
type input "**********"
click at [563, 41] on span "A Assign" at bounding box center [568, 38] width 30 height 12
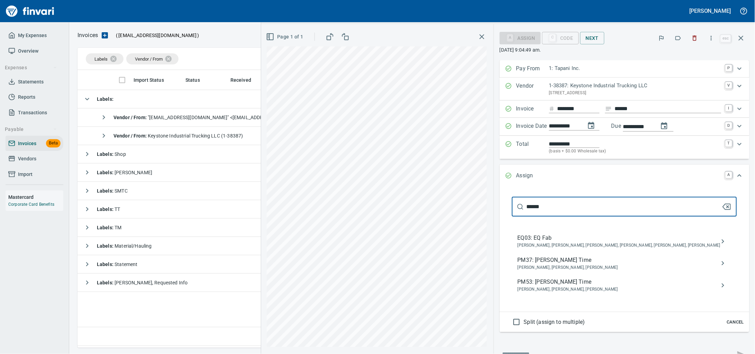
type input "******"
click at [535, 264] on span "PM37: [PERSON_NAME] Time" at bounding box center [619, 260] width 203 height 8
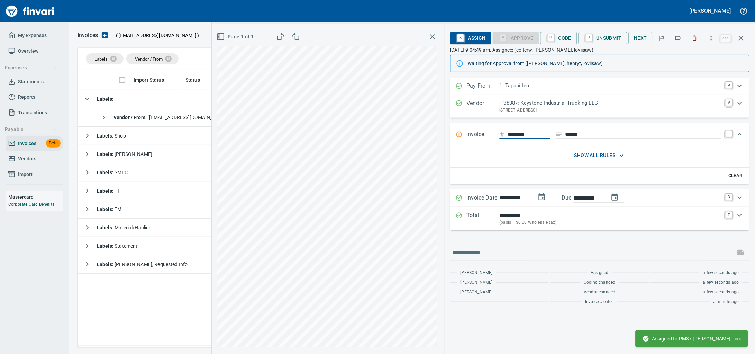
click at [456, 38] on span "R Assign" at bounding box center [471, 38] width 30 height 12
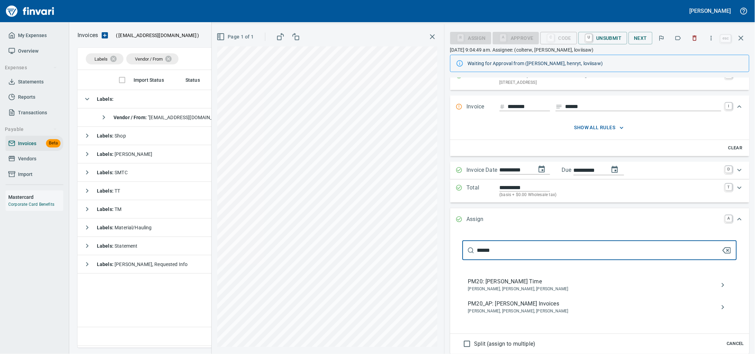
scroll to position [43, 0]
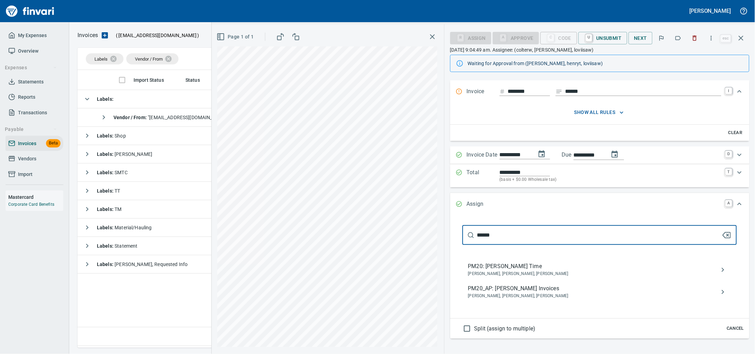
type input "******"
click at [518, 292] on span "PM20_AP: Jarren Thoma Invoices" at bounding box center [594, 288] width 252 height 8
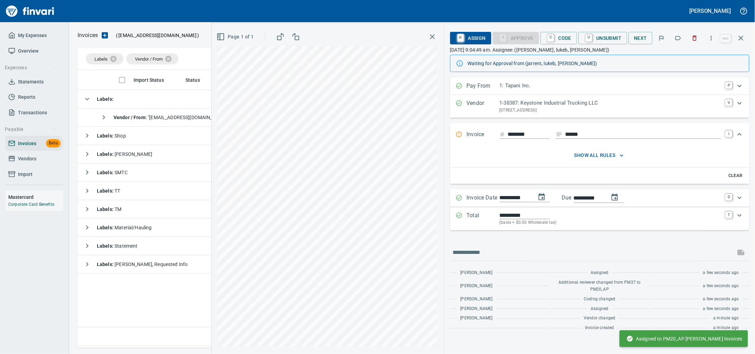
scroll to position [0, 0]
click at [514, 139] on input "********" at bounding box center [529, 134] width 42 height 9
type input "********"
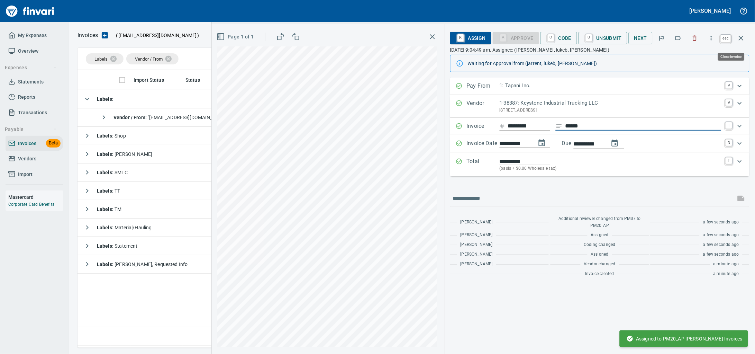
drag, startPoint x: 743, startPoint y: 42, endPoint x: 550, endPoint y: 0, distance: 197.1
click at [743, 42] on icon "button" at bounding box center [741, 38] width 8 height 8
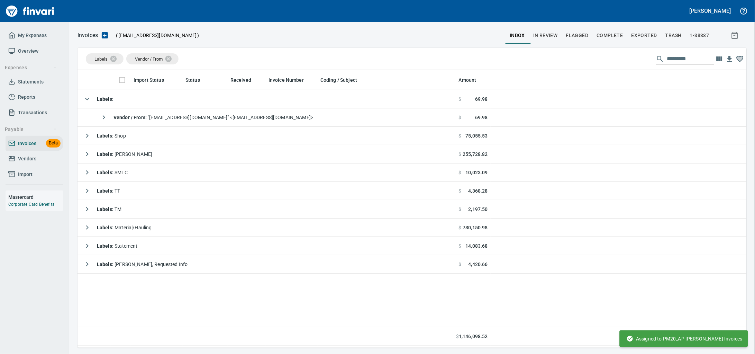
scroll to position [271, 656]
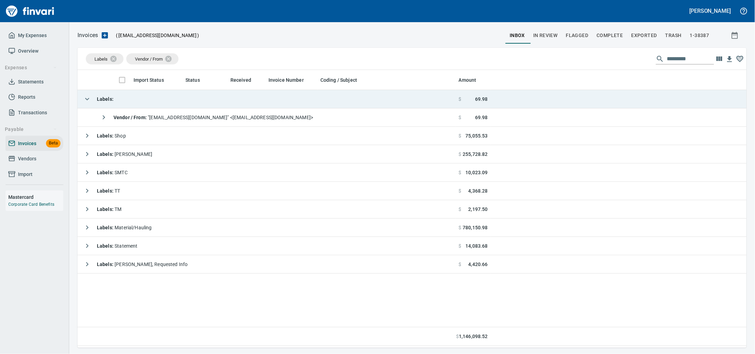
click at [194, 106] on td "Labels :" at bounding box center [267, 99] width 379 height 18
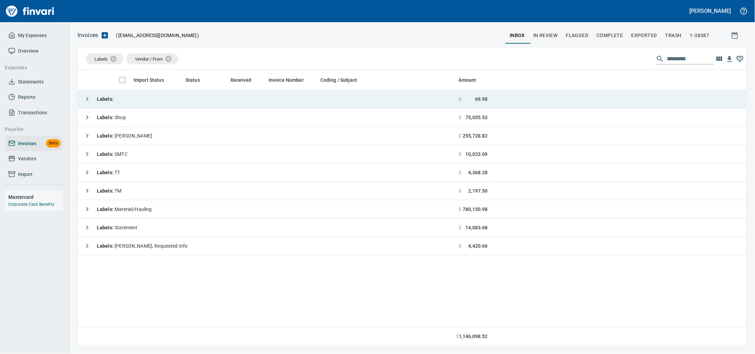
scroll to position [271, 656]
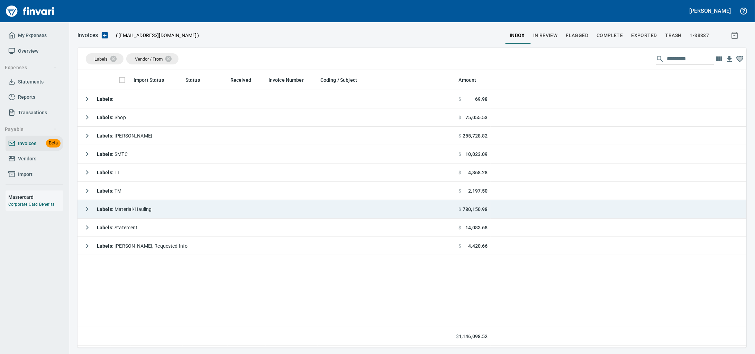
click at [162, 213] on td "Labels : Material/Hauling" at bounding box center [267, 209] width 379 height 18
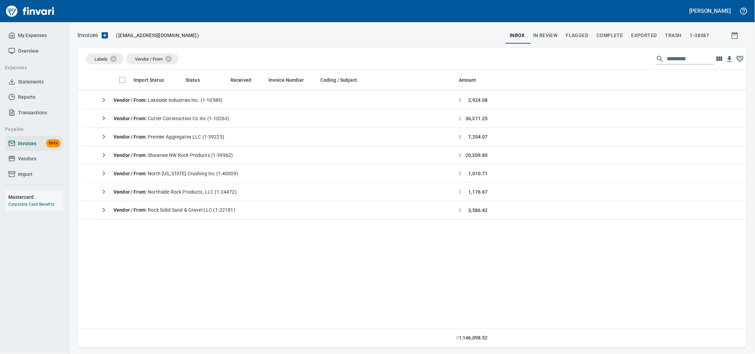
scroll to position [84, 0]
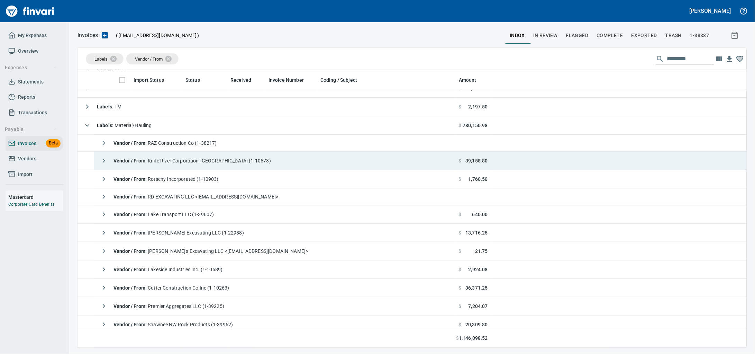
click at [263, 163] on span "Vendor / From : Knife River Corporation-Northwest (1-10573)" at bounding box center [192, 161] width 157 height 6
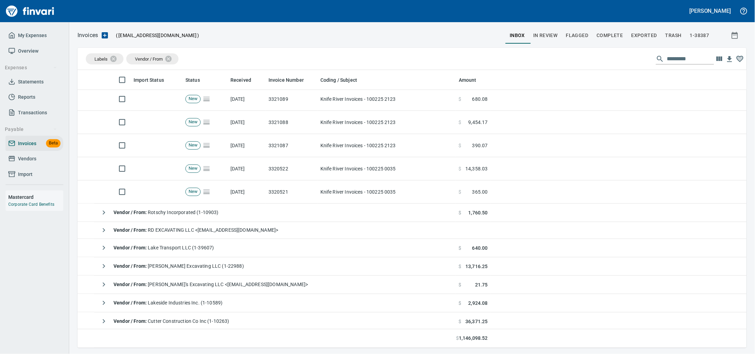
scroll to position [344, 0]
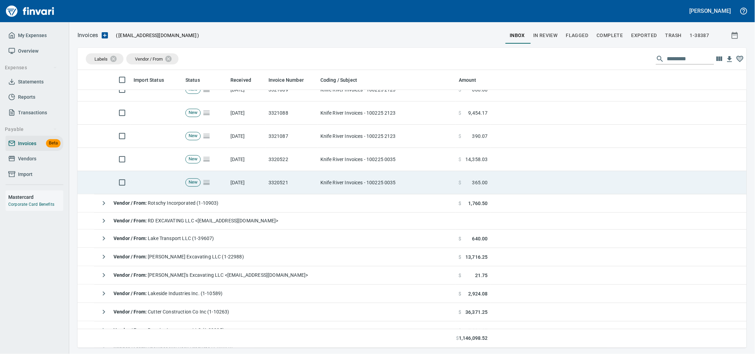
click at [264, 194] on td "10/1/2025" at bounding box center [247, 182] width 38 height 23
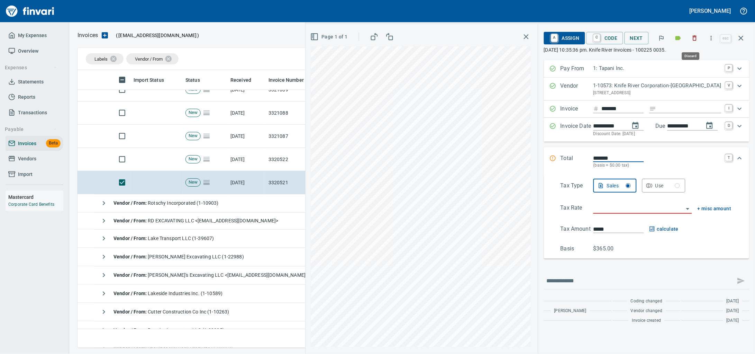
click at [691, 40] on icon "button" at bounding box center [694, 38] width 7 height 7
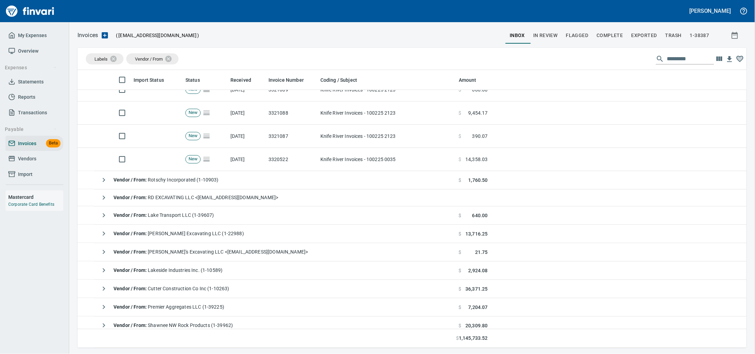
scroll to position [271, 656]
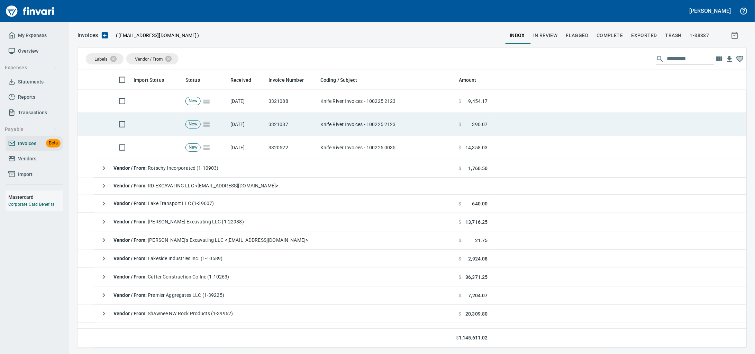
drag, startPoint x: 284, startPoint y: 156, endPoint x: 670, endPoint y: 127, distance: 387.6
click at [284, 156] on td "3320522" at bounding box center [292, 147] width 52 height 23
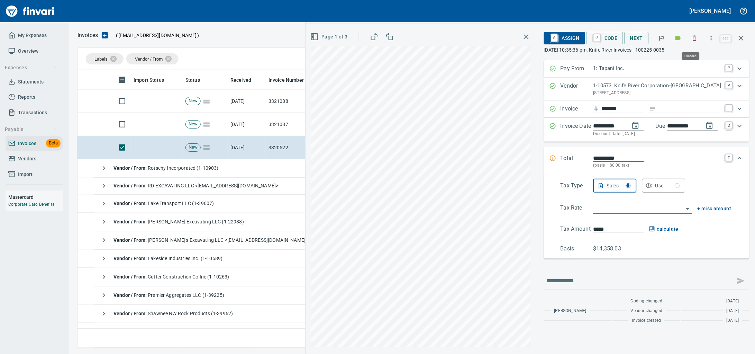
click at [694, 39] on icon "button" at bounding box center [694, 38] width 7 height 7
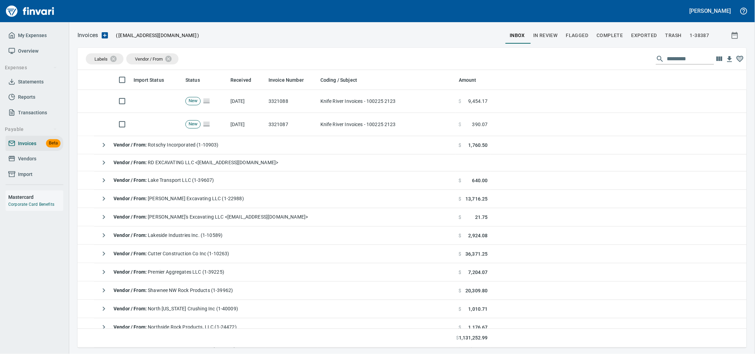
scroll to position [271, 656]
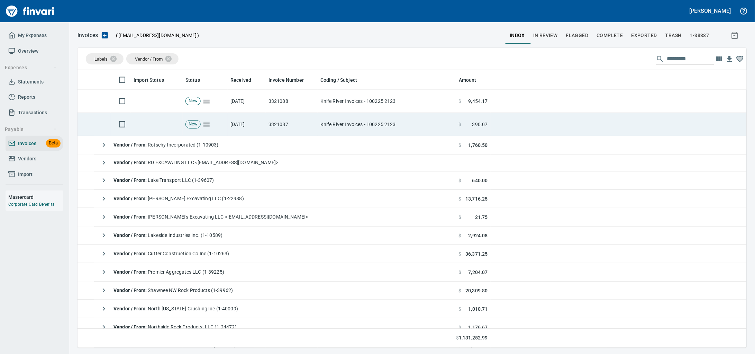
drag, startPoint x: 291, startPoint y: 128, endPoint x: 583, endPoint y: 92, distance: 294.3
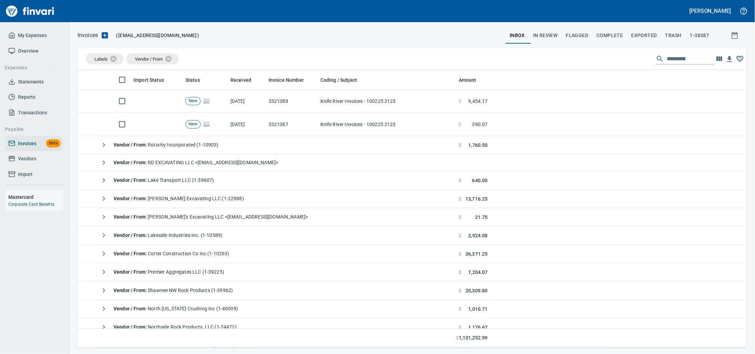
click at [291, 128] on td "3321087" at bounding box center [292, 124] width 52 height 23
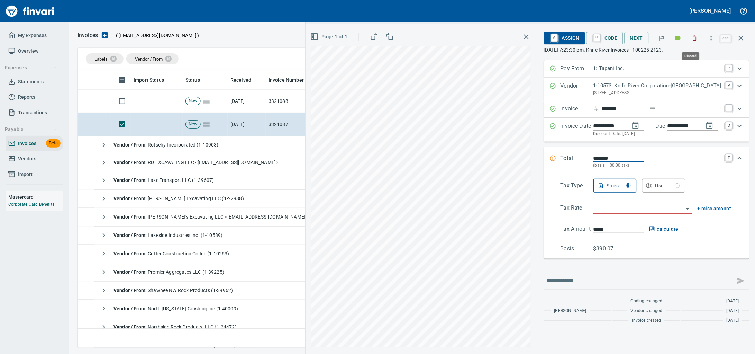
click at [691, 37] on icon "button" at bounding box center [694, 38] width 7 height 7
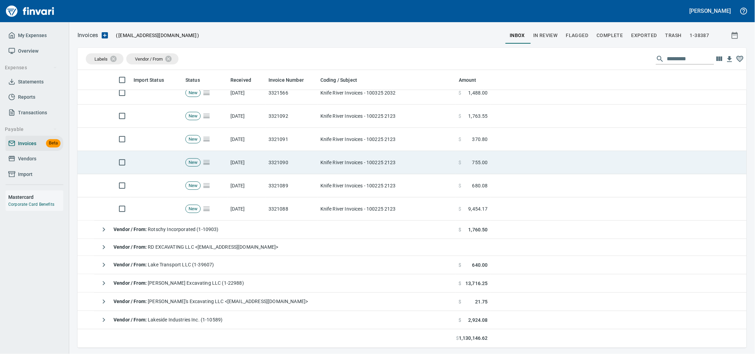
scroll to position [214, 0]
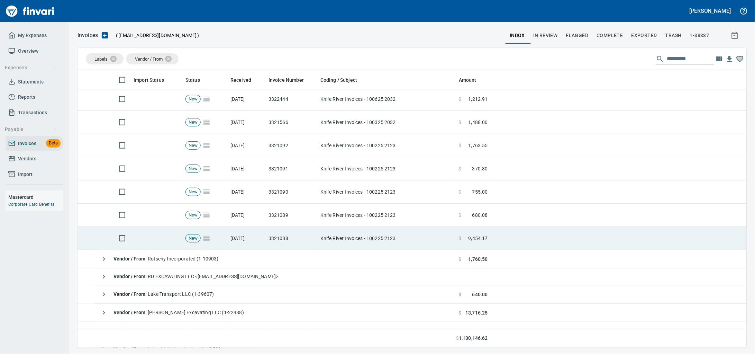
click at [314, 247] on td "3321088" at bounding box center [292, 238] width 52 height 23
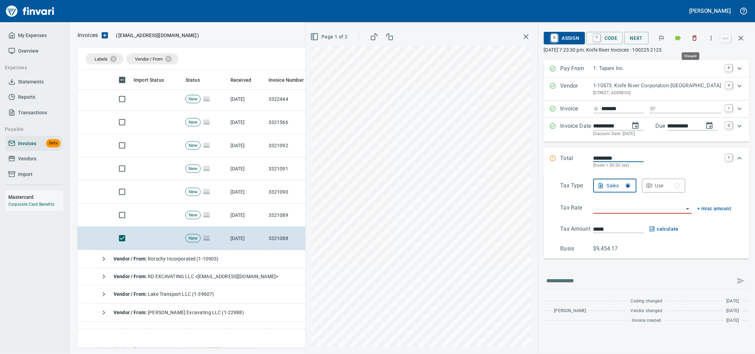
drag, startPoint x: 691, startPoint y: 41, endPoint x: 27, endPoint y: 102, distance: 666.9
click at [691, 40] on icon "button" at bounding box center [694, 38] width 7 height 7
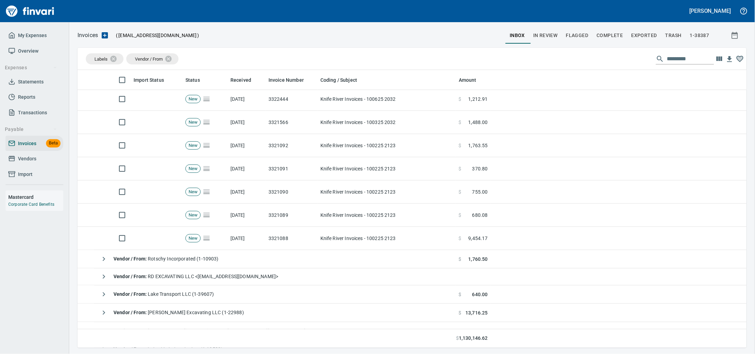
scroll to position [271, 656]
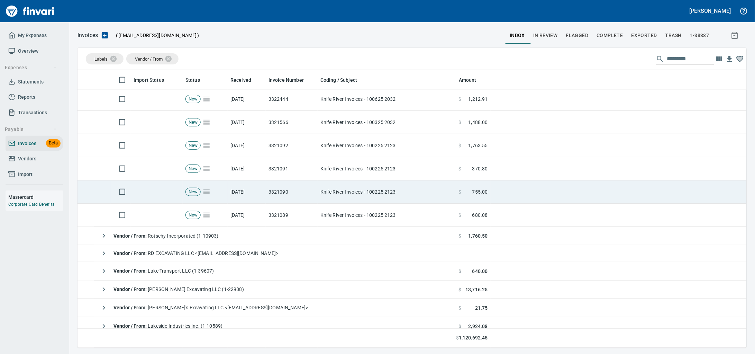
click at [342, 203] on td "Knife River Invoices - 100225 2123" at bounding box center [387, 191] width 138 height 23
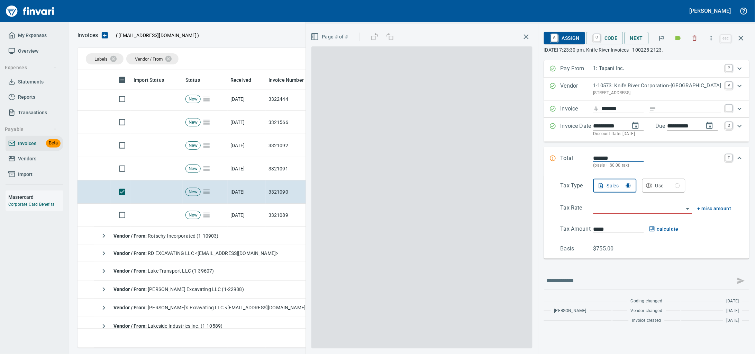
click at [340, 229] on span at bounding box center [421, 197] width 221 height 302
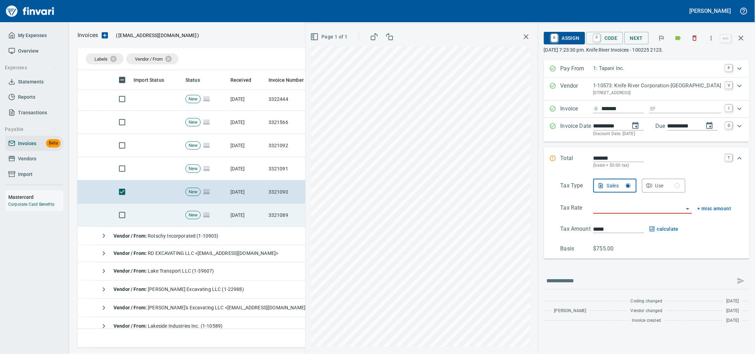
click at [223, 227] on td "New" at bounding box center [205, 214] width 45 height 23
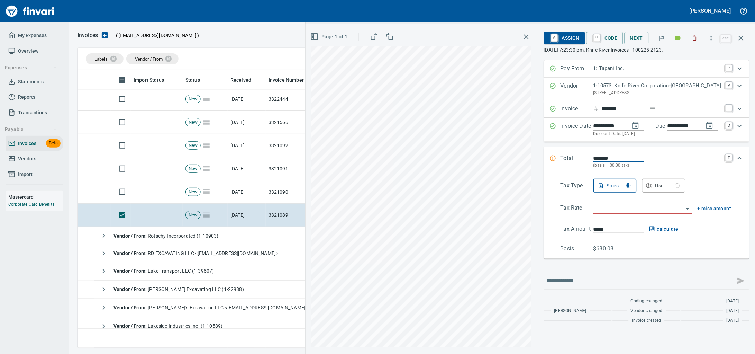
drag, startPoint x: 698, startPoint y: 35, endPoint x: 691, endPoint y: 36, distance: 6.7
click at [698, 34] on button "button" at bounding box center [694, 37] width 15 height 15
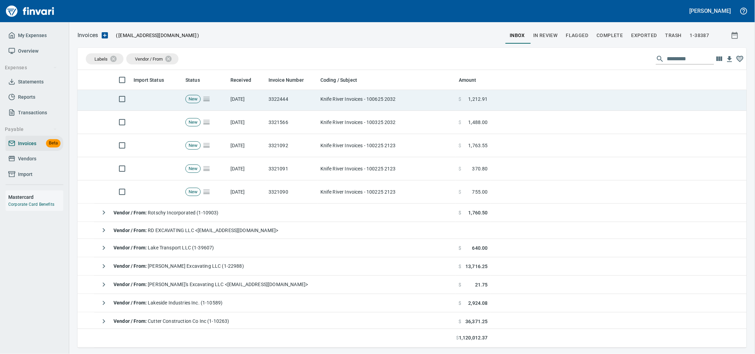
scroll to position [271, 656]
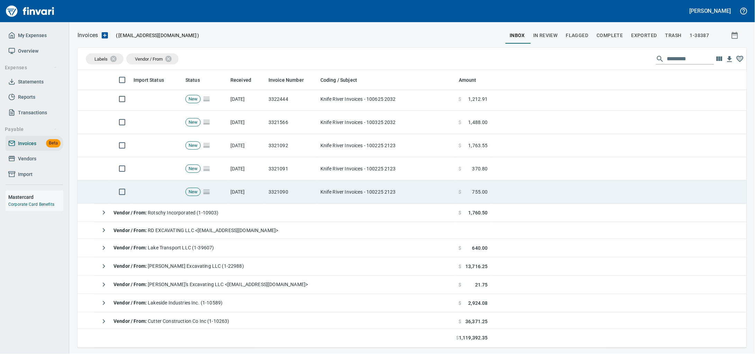
click at [313, 200] on td "3321090" at bounding box center [292, 191] width 52 height 23
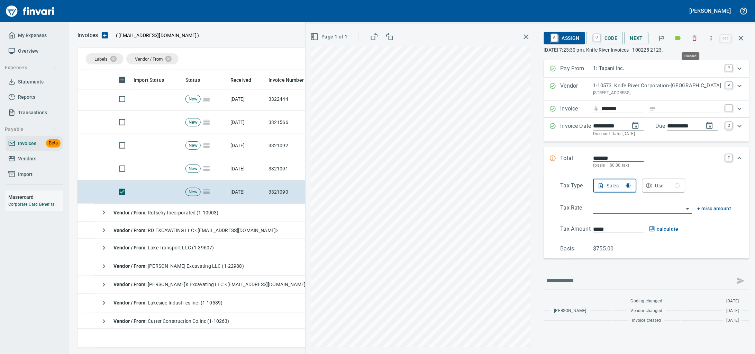
drag, startPoint x: 692, startPoint y: 41, endPoint x: 28, endPoint y: 58, distance: 664.3
click at [691, 41] on icon "button" at bounding box center [694, 38] width 7 height 7
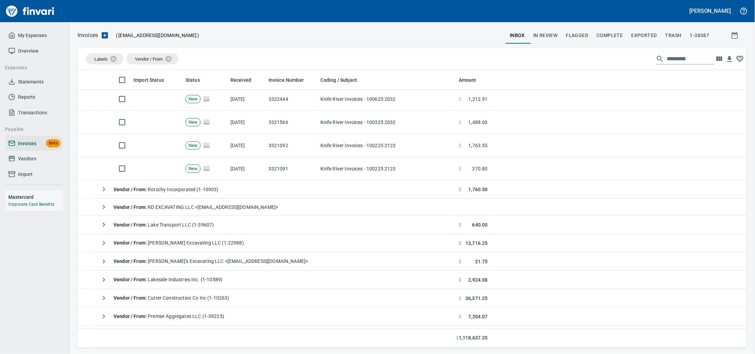
scroll to position [271, 656]
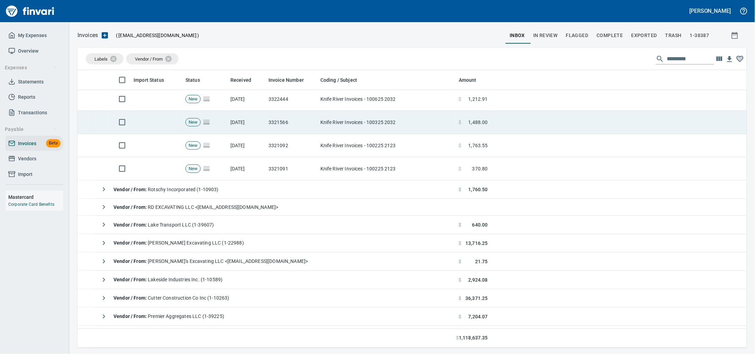
click at [306, 171] on td "3321091" at bounding box center [292, 168] width 52 height 23
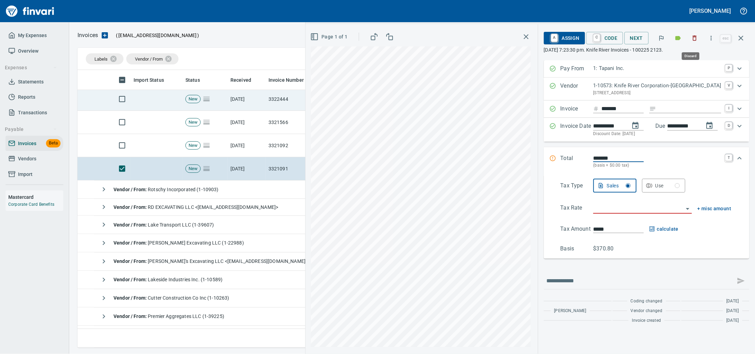
click at [694, 40] on icon "button" at bounding box center [694, 38] width 7 height 7
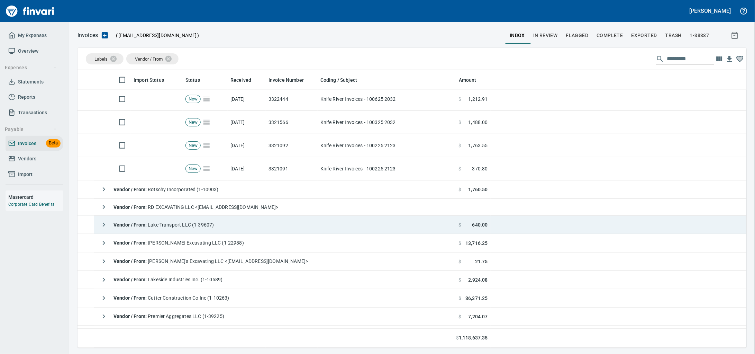
scroll to position [271, 656]
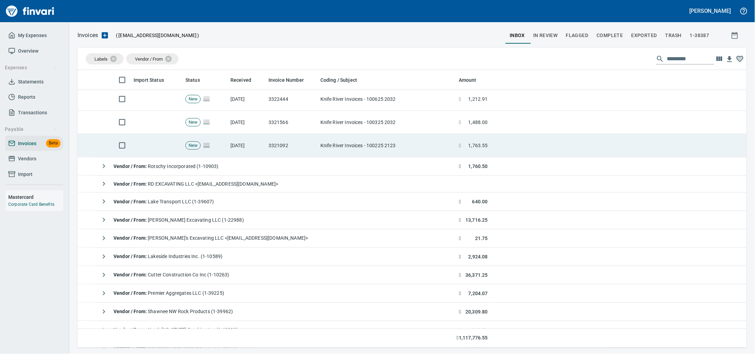
click at [324, 157] on td "Knife River Invoices - 100225 2123" at bounding box center [387, 145] width 138 height 23
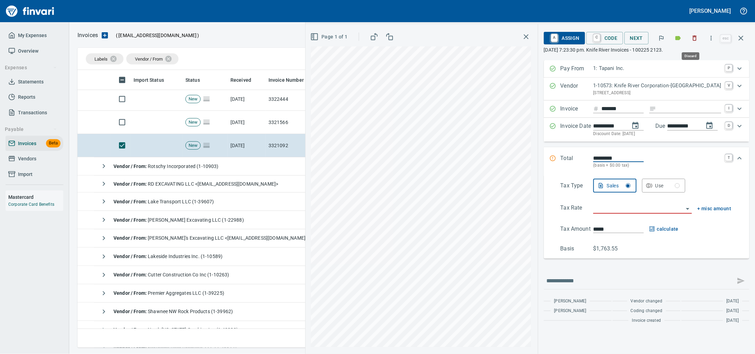
click at [699, 38] on button "button" at bounding box center [694, 37] width 15 height 15
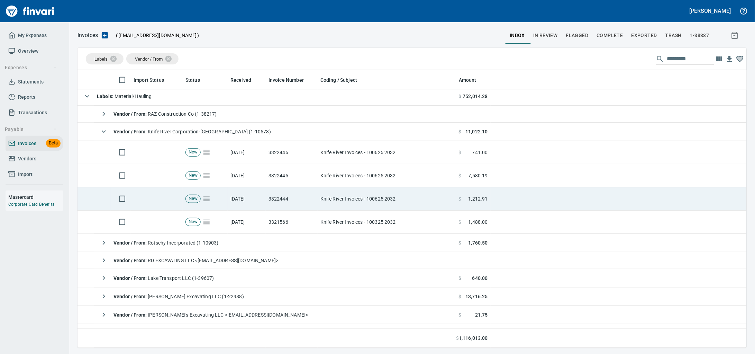
scroll to position [84, 0]
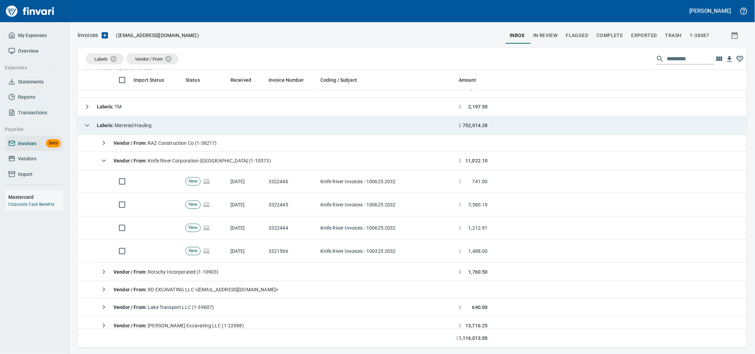
drag, startPoint x: 310, startPoint y: 261, endPoint x: 577, endPoint y: 132, distance: 297.3
click at [310, 261] on td "3321566" at bounding box center [292, 250] width 52 height 23
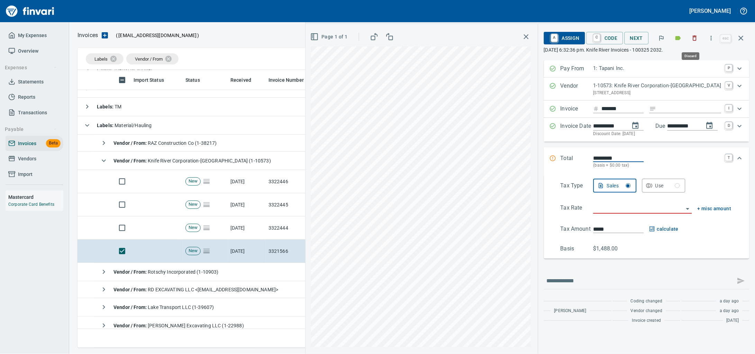
click at [691, 40] on icon "button" at bounding box center [694, 38] width 7 height 7
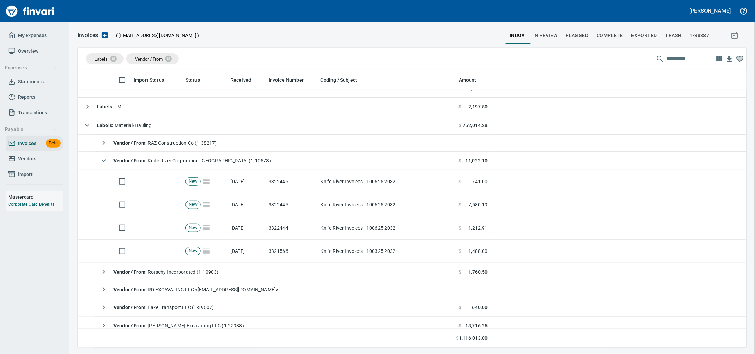
scroll to position [271, 656]
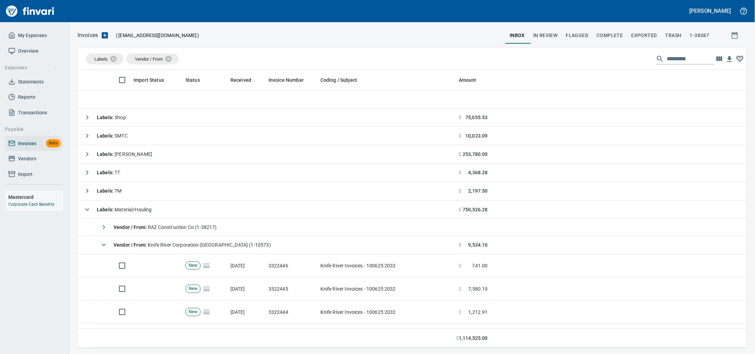
scroll to position [271, 656]
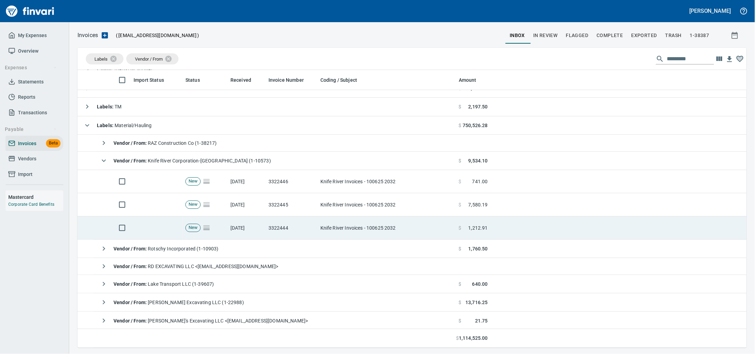
drag, startPoint x: 362, startPoint y: 238, endPoint x: 634, endPoint y: 150, distance: 286.2
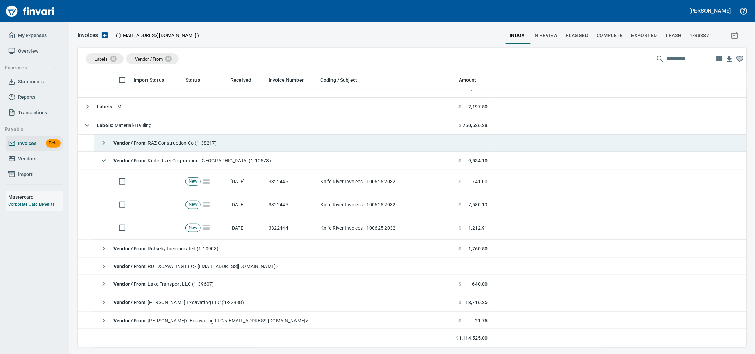
click at [362, 238] on td "Knife River Invoices - 100625 2032" at bounding box center [387, 227] width 138 height 23
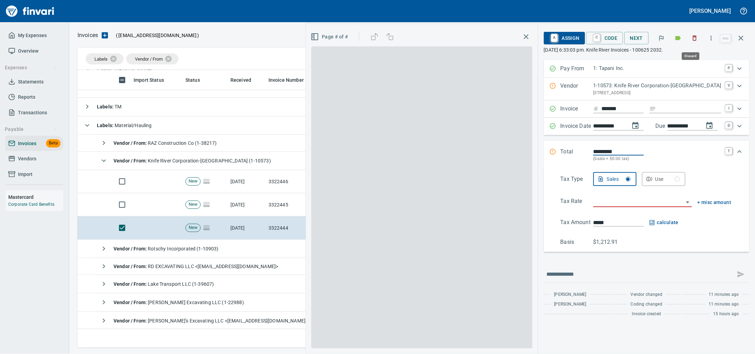
click at [691, 38] on icon "button" at bounding box center [694, 38] width 7 height 7
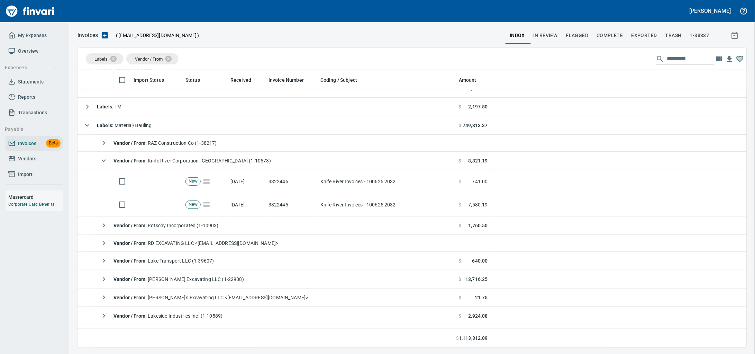
scroll to position [271, 656]
click at [354, 209] on td "Knife River Invoices - 100625 2032" at bounding box center [387, 204] width 138 height 23
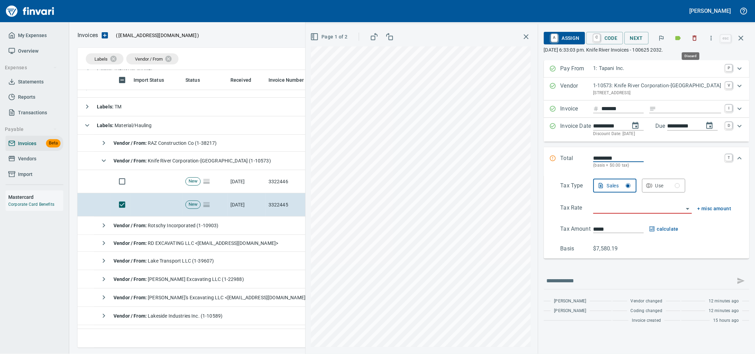
click at [691, 37] on icon "button" at bounding box center [694, 38] width 7 height 7
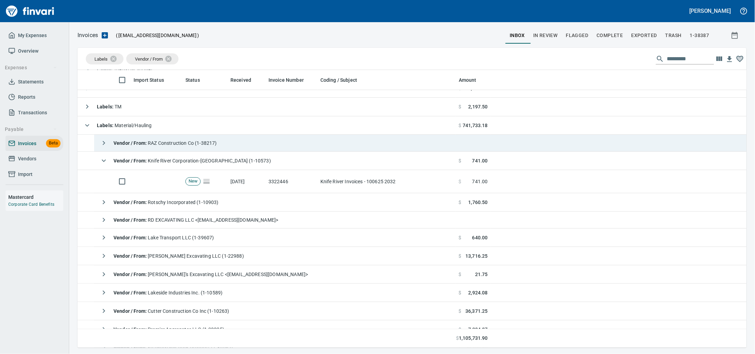
scroll to position [271, 656]
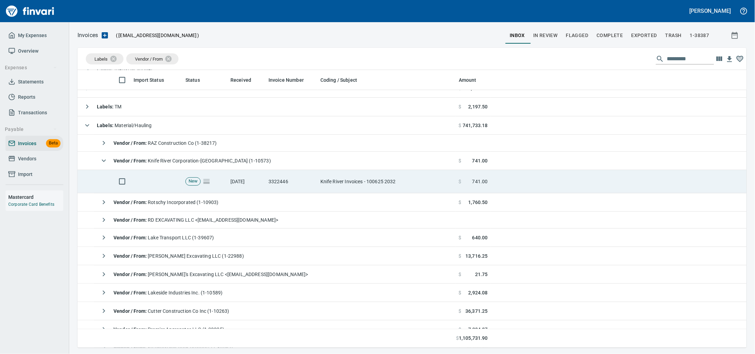
drag, startPoint x: 319, startPoint y: 181, endPoint x: 657, endPoint y: 130, distance: 341.9
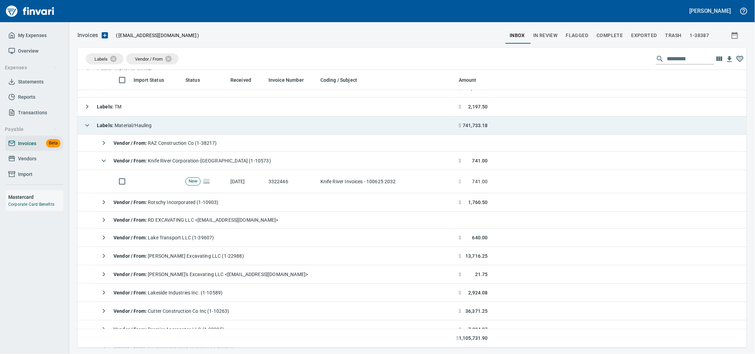
click at [319, 181] on td "Knife River Invoices - 100625 2032" at bounding box center [387, 181] width 138 height 23
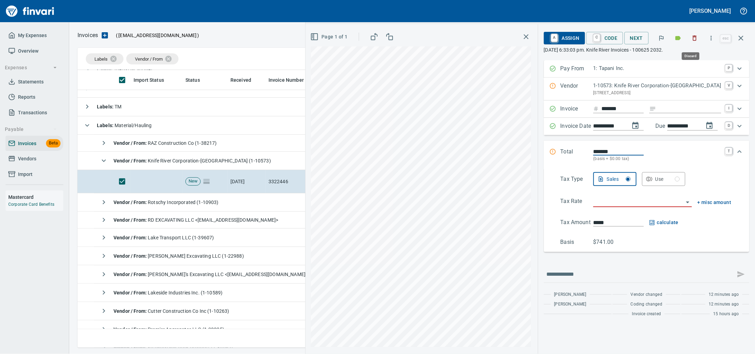
click at [693, 39] on icon "button" at bounding box center [694, 38] width 7 height 7
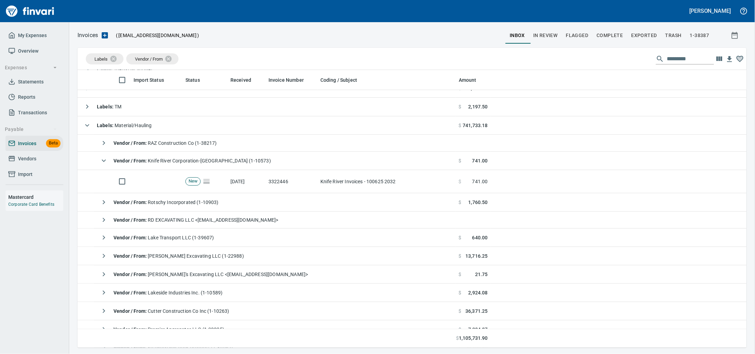
scroll to position [271, 656]
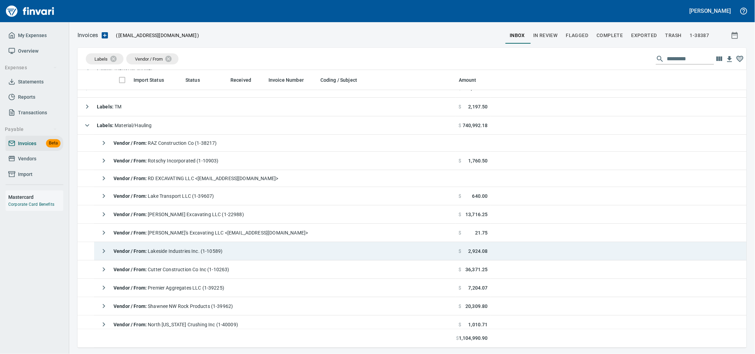
drag, startPoint x: 208, startPoint y: 255, endPoint x: 406, endPoint y: 233, distance: 198.8
click at [208, 254] on span "Vendor / From : Lakeside Industries Inc. (1-10589)" at bounding box center [168, 251] width 109 height 6
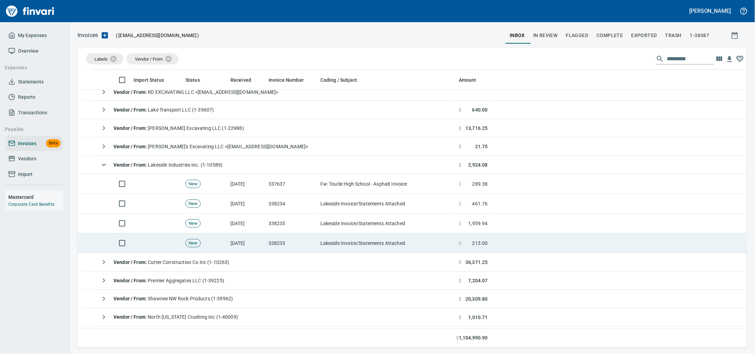
scroll to position [171, 0]
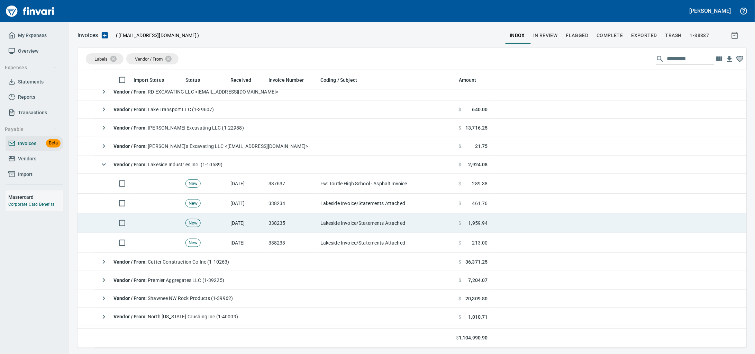
click at [313, 243] on td "338233" at bounding box center [292, 243] width 52 height 20
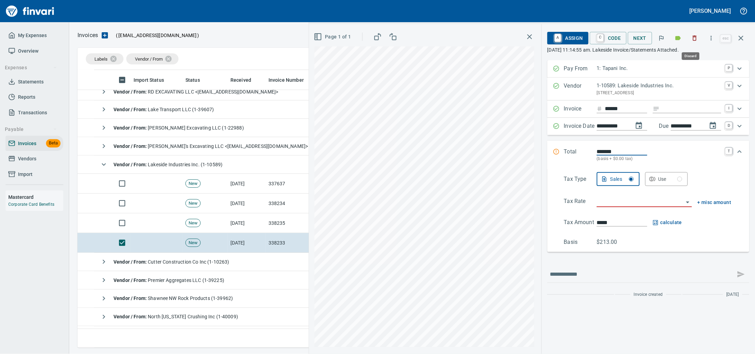
drag, startPoint x: 690, startPoint y: 38, endPoint x: 45, endPoint y: 28, distance: 645.8
click at [691, 40] on icon "button" at bounding box center [694, 38] width 7 height 7
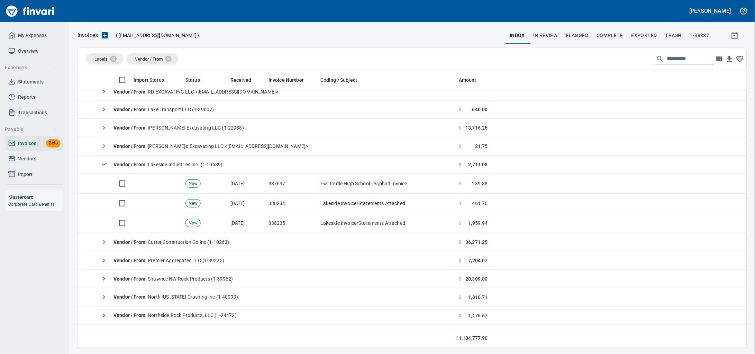
scroll to position [271, 656]
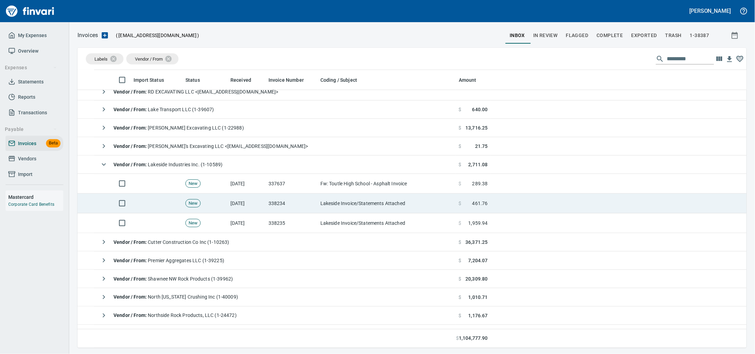
click at [299, 210] on td "338234" at bounding box center [292, 203] width 52 height 20
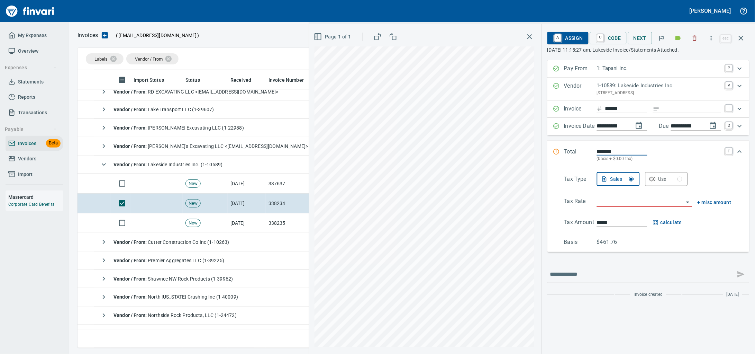
click at [673, 113] on input "Expand" at bounding box center [692, 109] width 59 height 9
type input "******"
click at [611, 207] on input "search" at bounding box center [640, 202] width 87 height 10
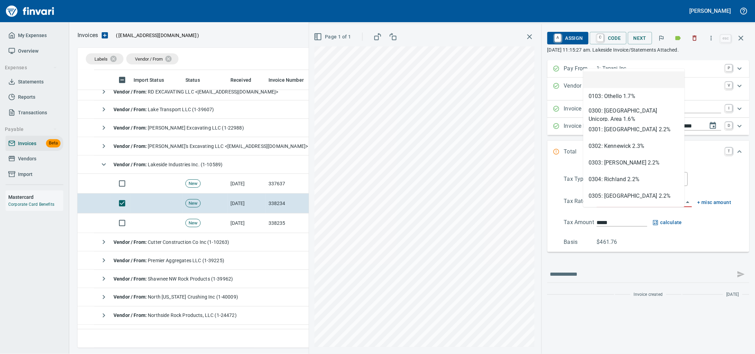
scroll to position [271, 656]
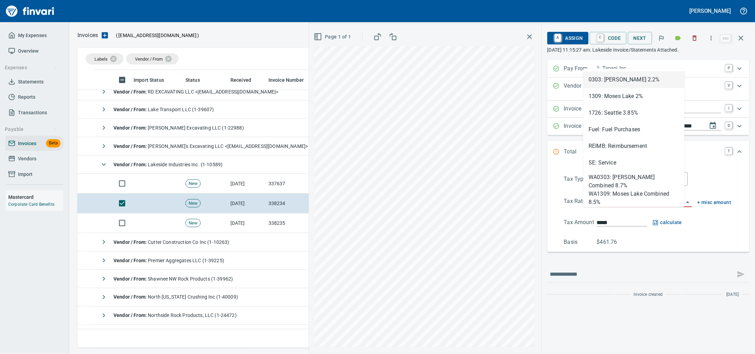
drag, startPoint x: 611, startPoint y: 212, endPoint x: 522, endPoint y: 210, distance: 88.6
click at [522, 210] on div "**********" at bounding box center [532, 188] width 446 height 329
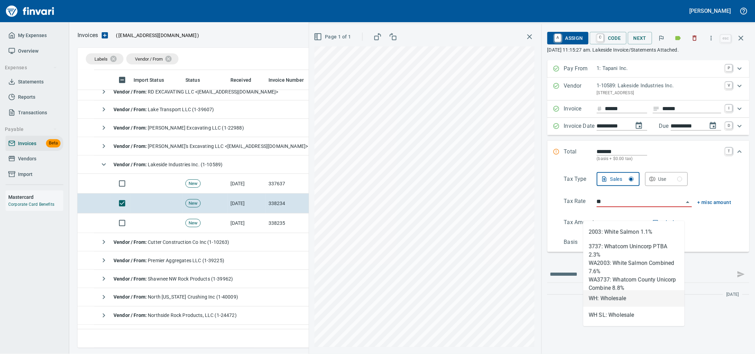
click at [644, 299] on li "WH: Wholesale" at bounding box center [633, 298] width 101 height 17
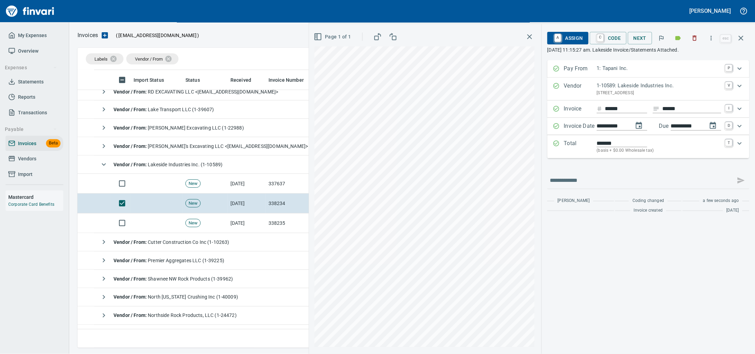
type input "**********"
click at [560, 39] on span "A Assign" at bounding box center [568, 38] width 30 height 12
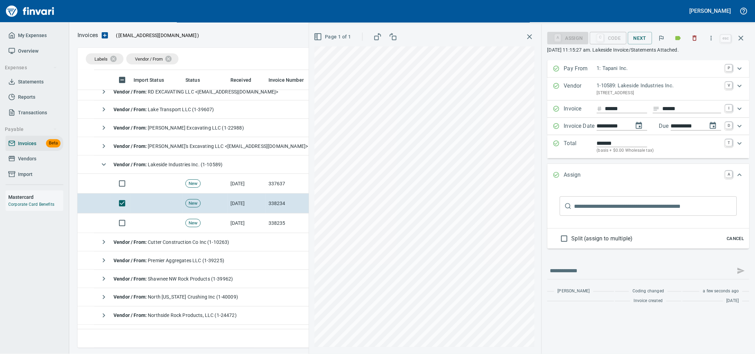
type input "******"
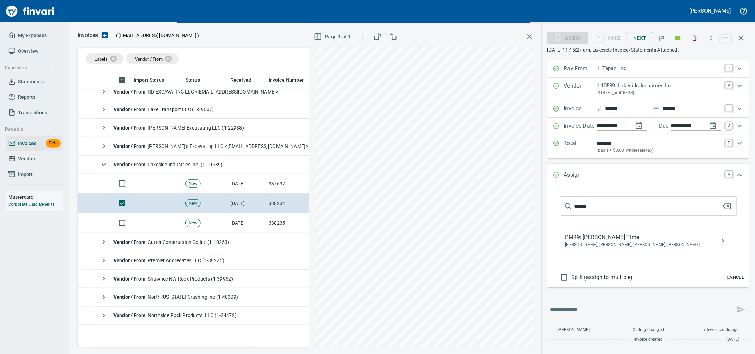
click at [576, 241] on span "PM49: [PERSON_NAME] Time" at bounding box center [642, 237] width 155 height 8
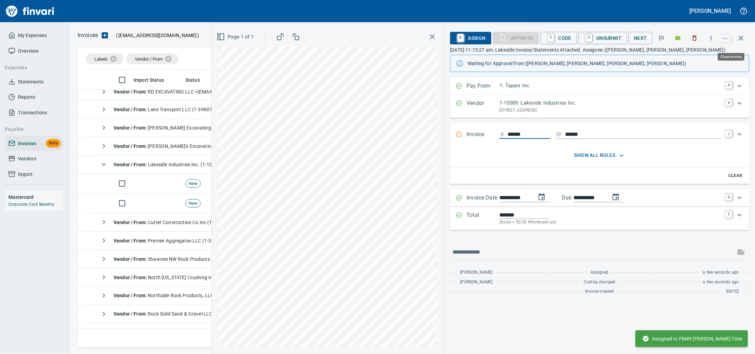
click at [740, 39] on icon "button" at bounding box center [741, 38] width 5 height 5
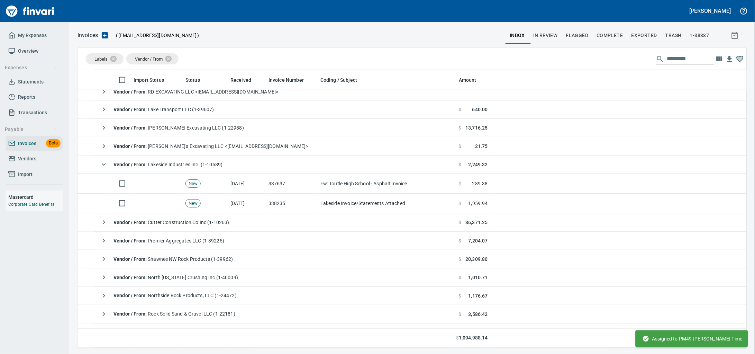
scroll to position [271, 656]
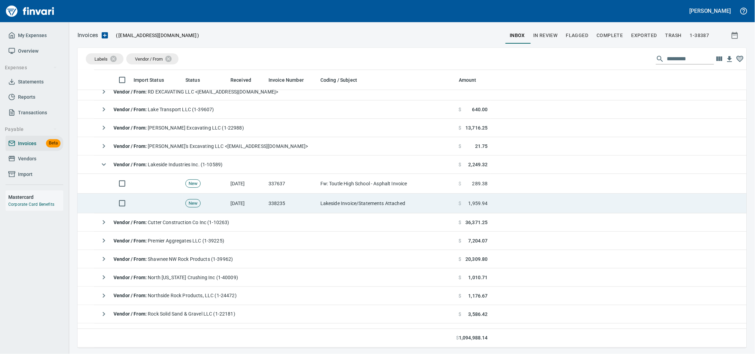
drag, startPoint x: 305, startPoint y: 203, endPoint x: 480, endPoint y: 196, distance: 174.9
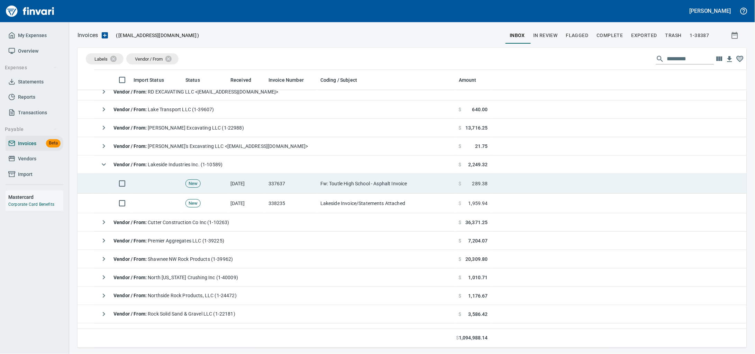
click at [305, 203] on td "338235" at bounding box center [292, 203] width 52 height 20
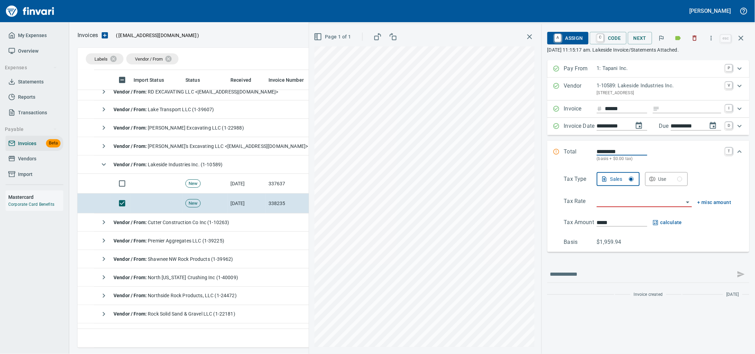
click at [674, 113] on input "Expand" at bounding box center [692, 109] width 59 height 9
type input "******"
click at [613, 207] on input "search" at bounding box center [640, 202] width 87 height 10
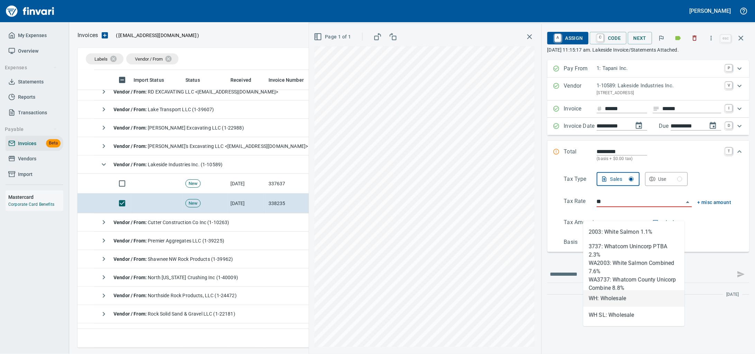
click at [612, 299] on li "WH: Wholesale" at bounding box center [633, 298] width 101 height 17
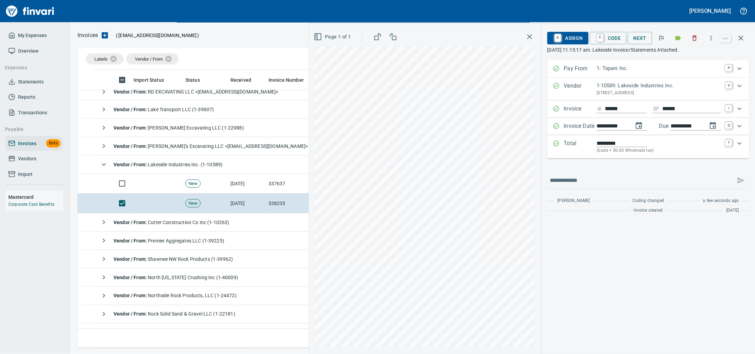
type input "**********"
click at [563, 34] on span "A Assign" at bounding box center [568, 38] width 30 height 12
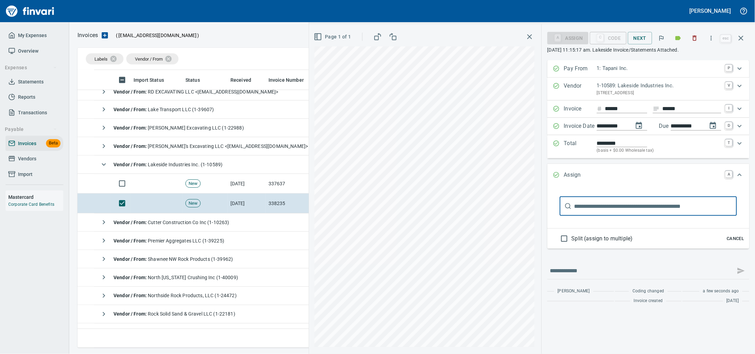
type input "******"
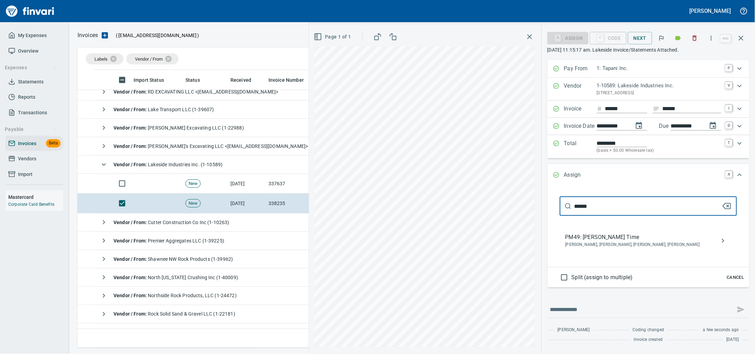
click at [586, 248] on span "[PERSON_NAME], [PERSON_NAME], [PERSON_NAME], [PERSON_NAME]" at bounding box center [642, 244] width 155 height 7
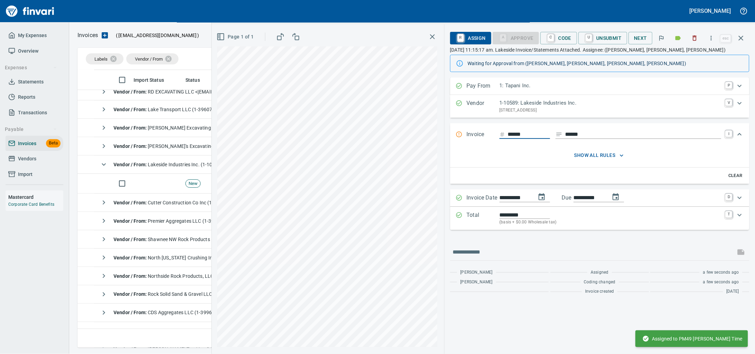
click at [517, 136] on div "Invoice ****** ****** I" at bounding box center [599, 134] width 299 height 23
click at [509, 135] on div "Invoice ****** ****** I" at bounding box center [599, 134] width 299 height 23
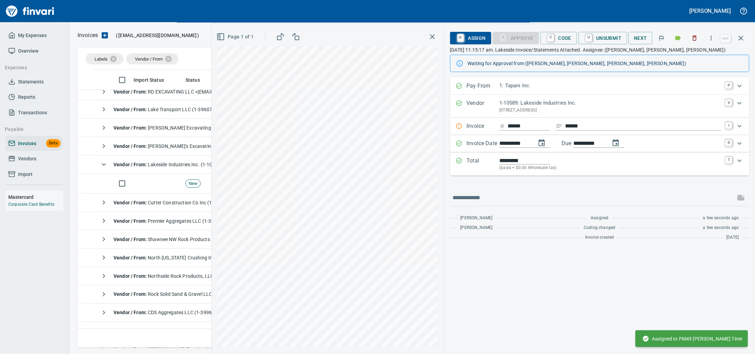
click at [512, 131] on div "****** ******" at bounding box center [611, 126] width 222 height 9
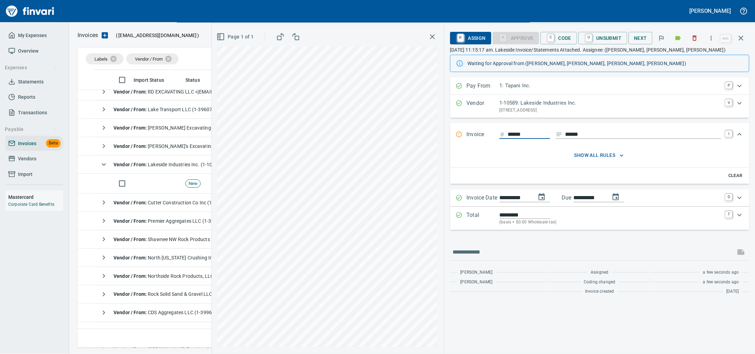
click at [510, 139] on input "******" at bounding box center [529, 134] width 42 height 9
type input "******"
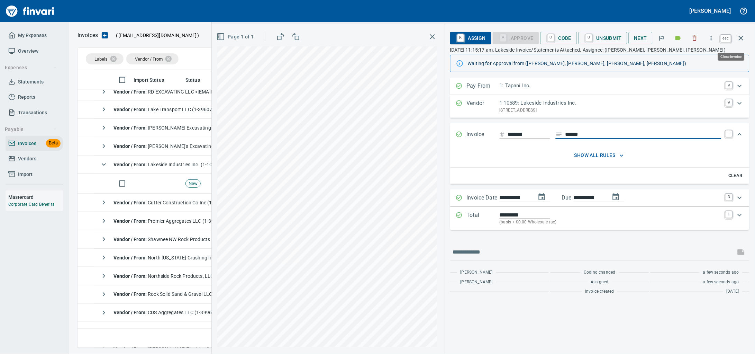
click at [737, 41] on icon "button" at bounding box center [741, 38] width 8 height 8
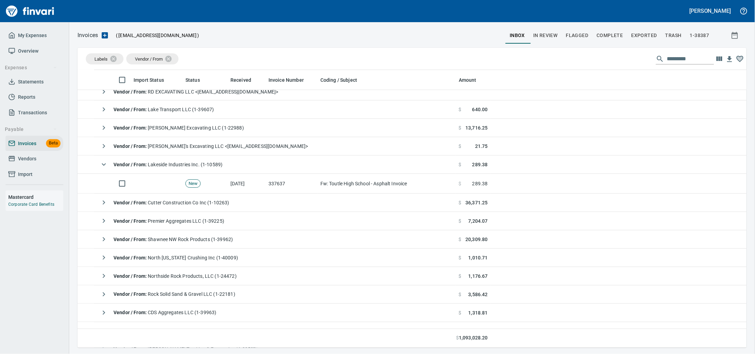
scroll to position [271, 656]
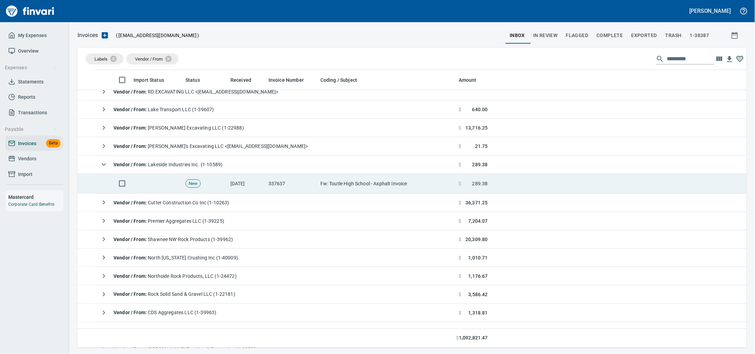
click at [312, 184] on td "337637" at bounding box center [292, 184] width 52 height 20
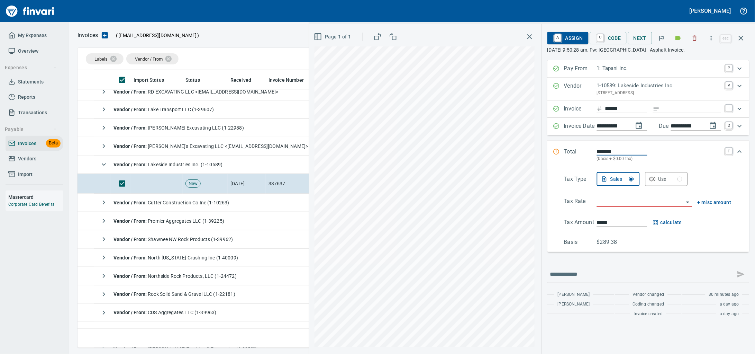
click at [681, 113] on input "Expand" at bounding box center [692, 109] width 59 height 9
type input "******"
click at [597, 207] on input "search" at bounding box center [640, 202] width 87 height 10
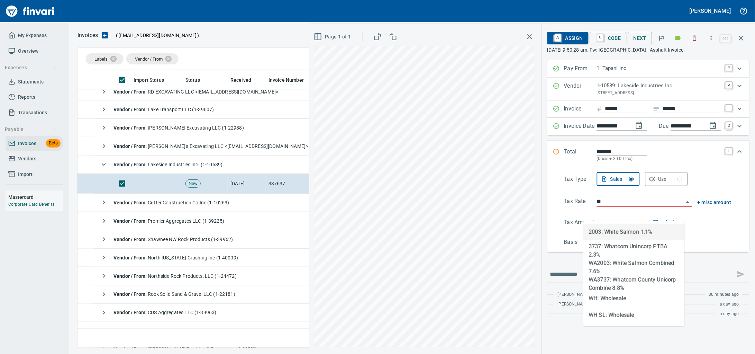
scroll to position [271, 656]
drag, startPoint x: 613, startPoint y: 300, endPoint x: 589, endPoint y: 163, distance: 139.2
click at [612, 300] on li "WH: Wholesale" at bounding box center [633, 298] width 101 height 17
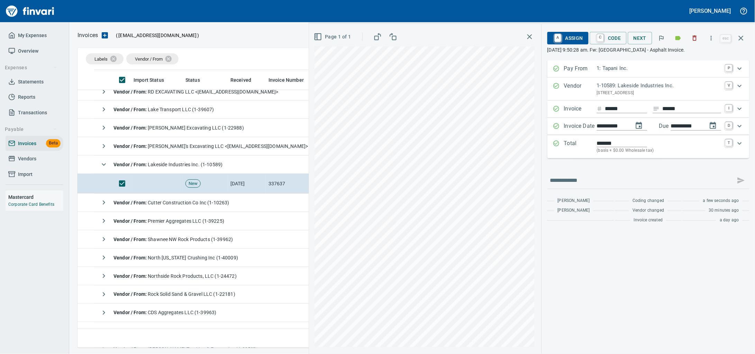
type input "**********"
click at [555, 40] on span "A Assign" at bounding box center [568, 38] width 30 height 12
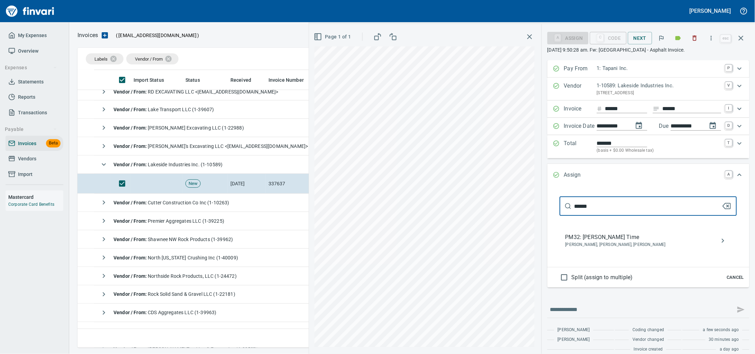
type input "******"
click at [609, 248] on span "[PERSON_NAME], [PERSON_NAME], [PERSON_NAME]" at bounding box center [642, 244] width 155 height 7
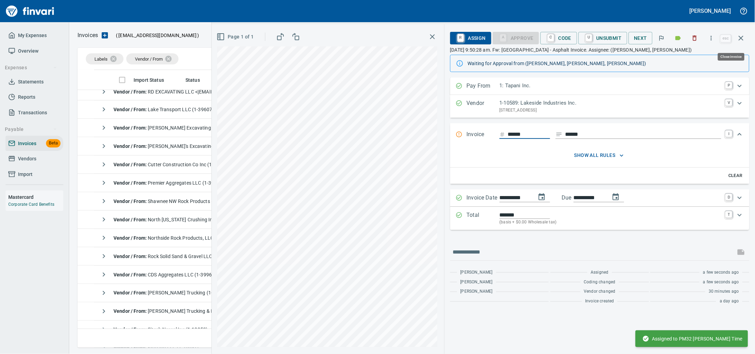
click at [739, 37] on icon "button" at bounding box center [741, 38] width 5 height 5
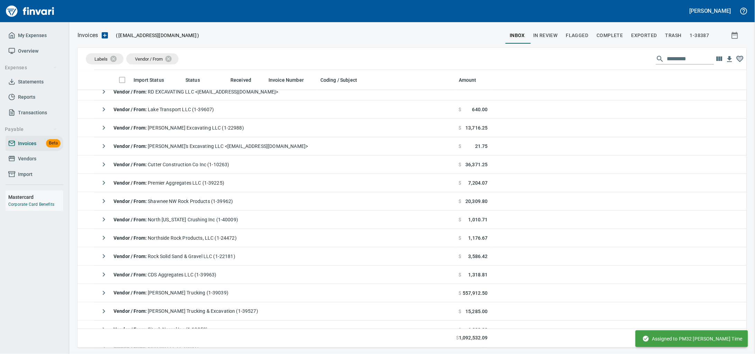
scroll to position [271, 656]
click at [34, 163] on span "Vendors" at bounding box center [27, 158] width 18 height 9
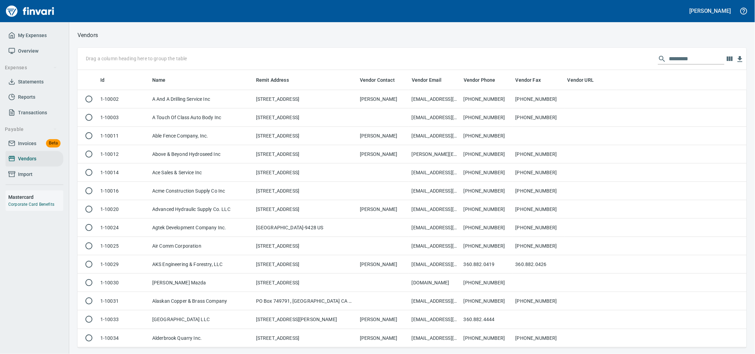
scroll to position [271, 656]
click at [674, 61] on input "text" at bounding box center [696, 58] width 55 height 11
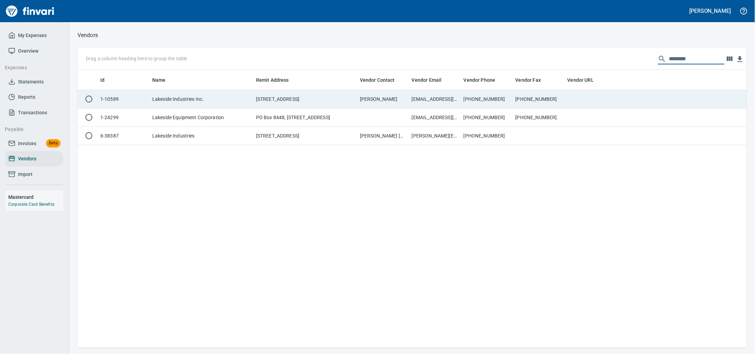
type input "********"
click at [297, 105] on td "PO Box 7016, Issaquah WA 98027-7016" at bounding box center [305, 99] width 104 height 18
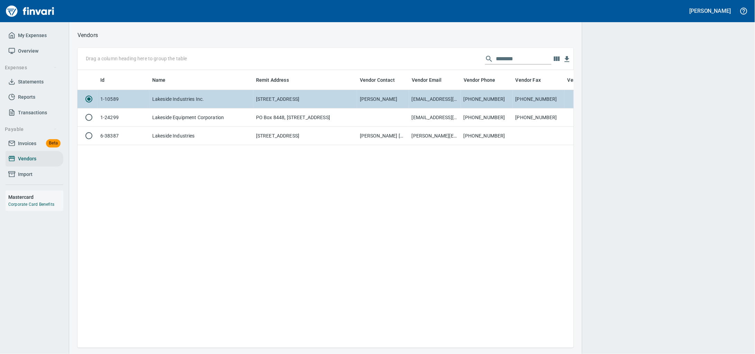
scroll to position [264, 490]
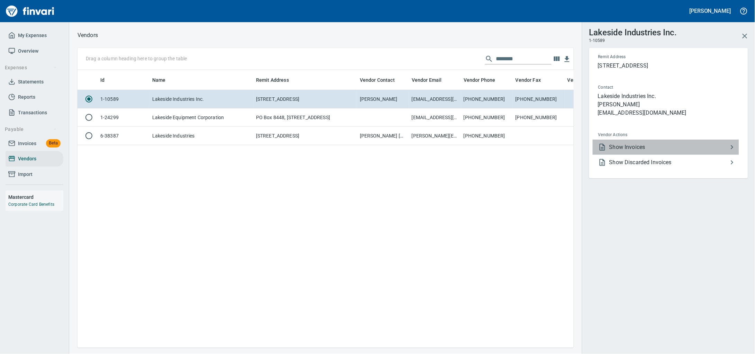
click at [647, 151] on span "Show Invoices" at bounding box center [668, 147] width 119 height 8
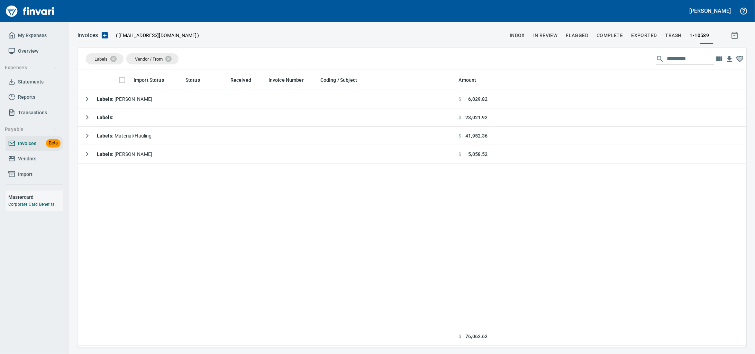
scroll to position [271, 656]
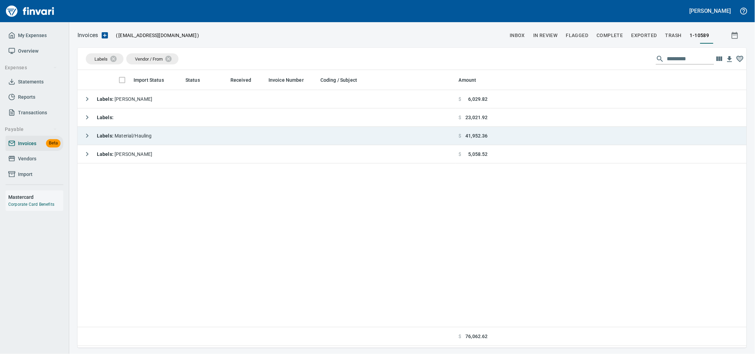
click at [180, 139] on td "Labels : Material/Hauling" at bounding box center [267, 136] width 379 height 18
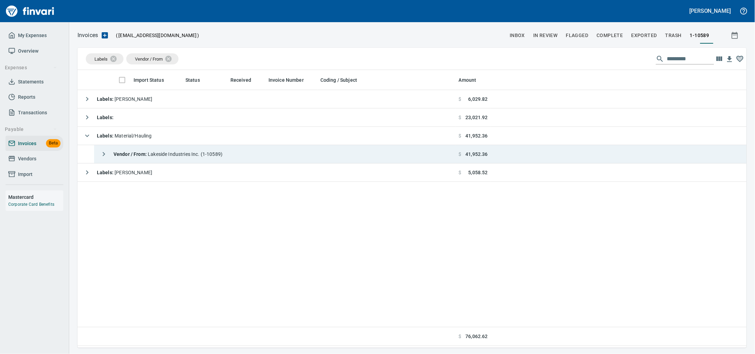
click at [183, 161] on div "Vendor / From : Lakeside Industries Inc. (1-10589)" at bounding box center [160, 154] width 126 height 14
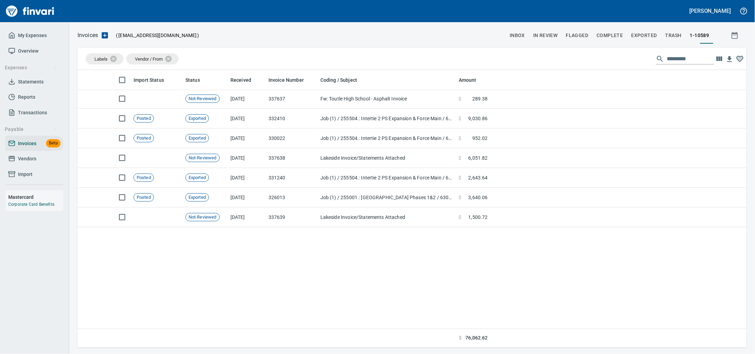
scroll to position [14, 0]
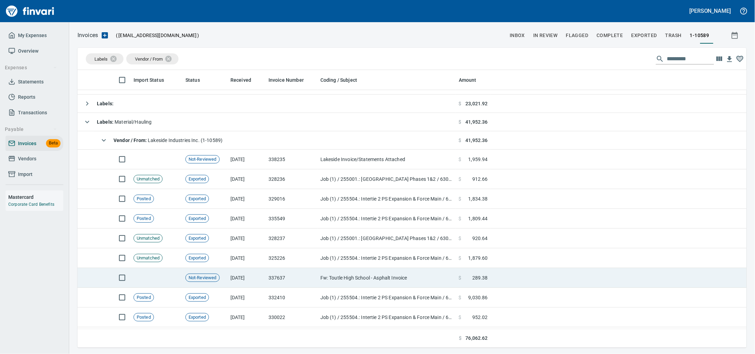
click at [301, 283] on td "337637" at bounding box center [292, 278] width 52 height 20
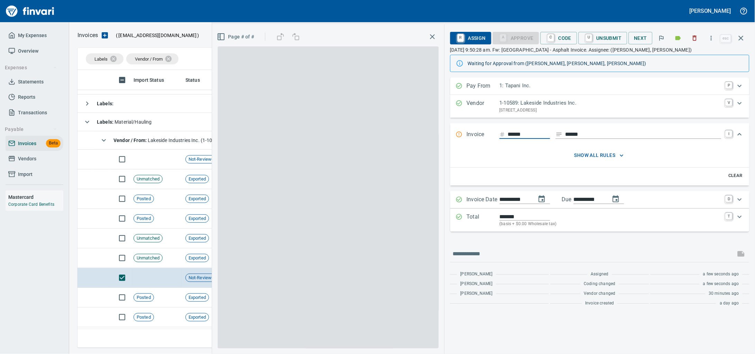
scroll to position [271, 656]
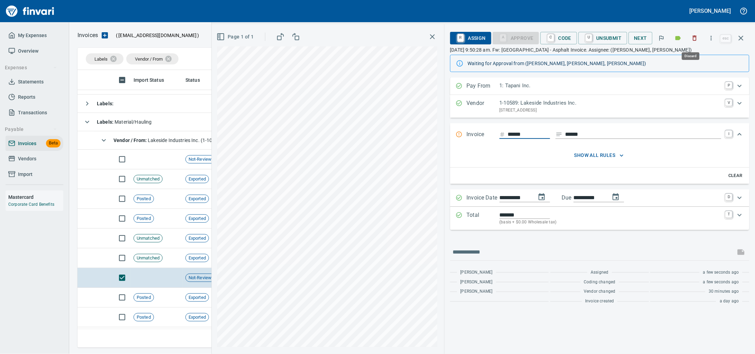
click at [687, 40] on button "button" at bounding box center [694, 37] width 15 height 15
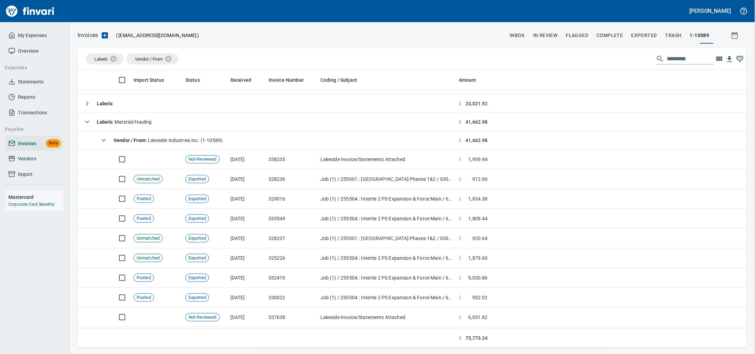
scroll to position [271, 656]
drag, startPoint x: 34, startPoint y: 169, endPoint x: 43, endPoint y: 167, distance: 8.9
click at [34, 163] on span "Vendors" at bounding box center [27, 158] width 18 height 9
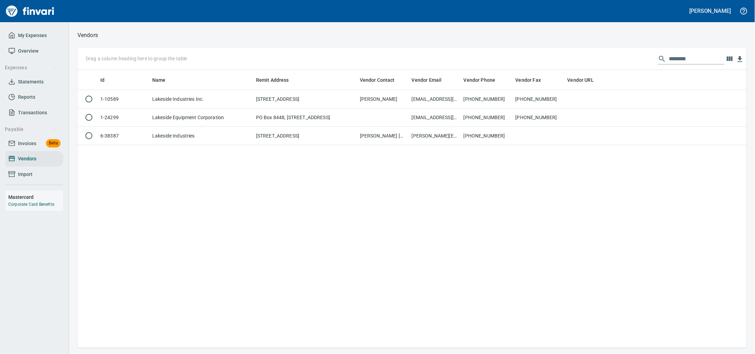
scroll to position [271, 656]
drag, startPoint x: 704, startPoint y: 60, endPoint x: 569, endPoint y: 67, distance: 134.8
click at [572, 67] on div "Drag a column heading here to group the table ********" at bounding box center [412, 59] width 669 height 22
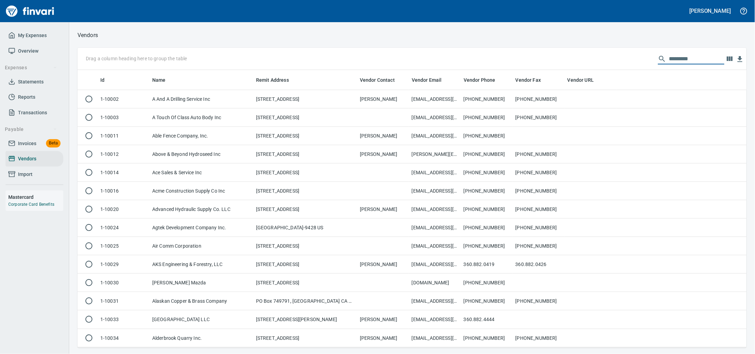
click at [31, 145] on link "Invoices Beta" at bounding box center [35, 144] width 58 height 16
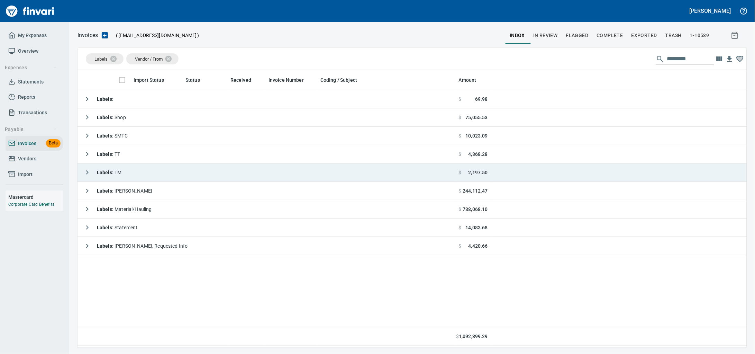
scroll to position [271, 656]
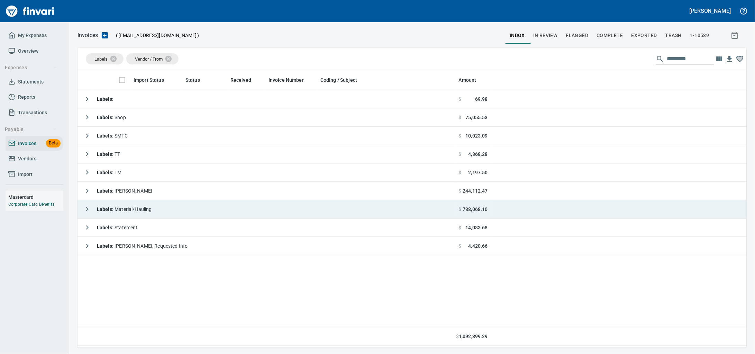
click at [146, 210] on span "Labels : Material/Hauling" at bounding box center [124, 209] width 55 height 6
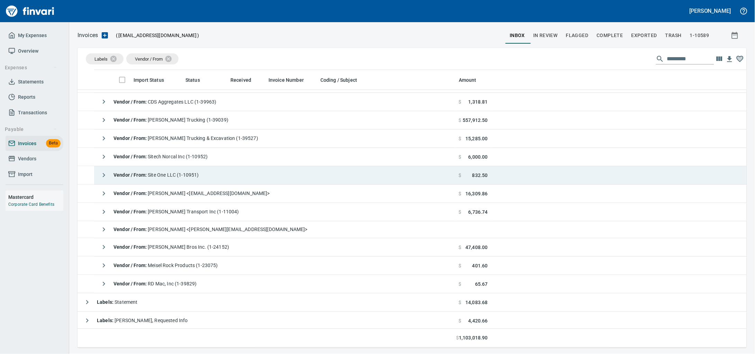
scroll to position [350, 0]
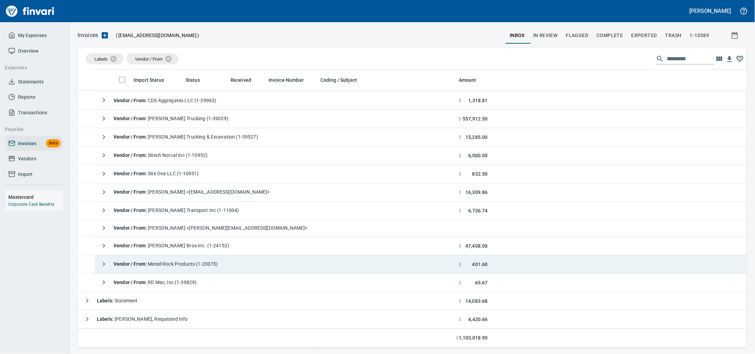
drag, startPoint x: 250, startPoint y: 259, endPoint x: 258, endPoint y: 258, distance: 8.7
click at [250, 260] on td "Vendor / From : Meisel Rock Products (1-23075)" at bounding box center [275, 264] width 362 height 18
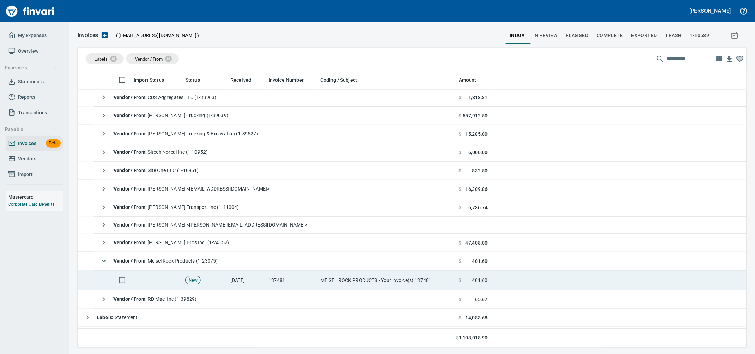
click at [362, 284] on td "MEISEL ROCK PRODUCTS - Your invoice(s) 137481" at bounding box center [387, 280] width 138 height 20
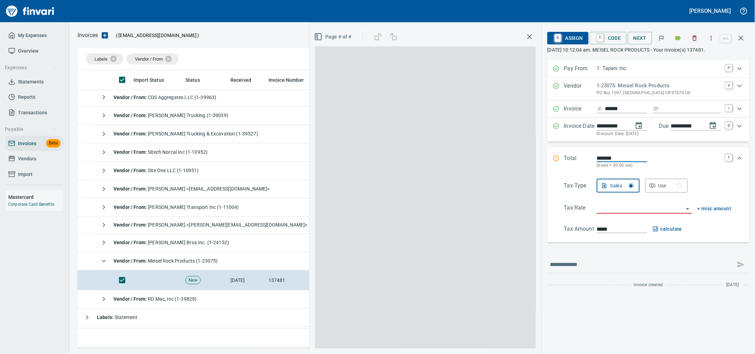
scroll to position [271, 656]
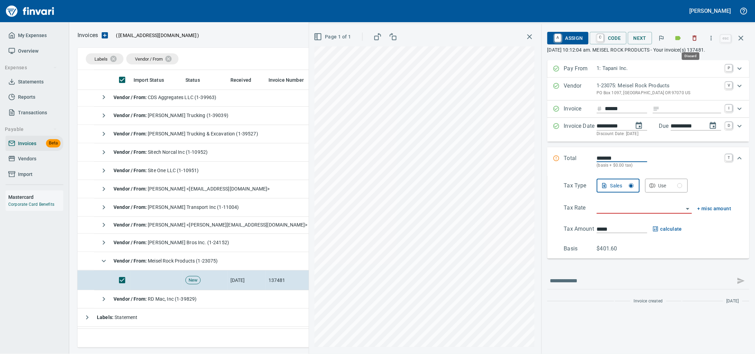
click at [693, 37] on icon "button" at bounding box center [695, 38] width 4 height 5
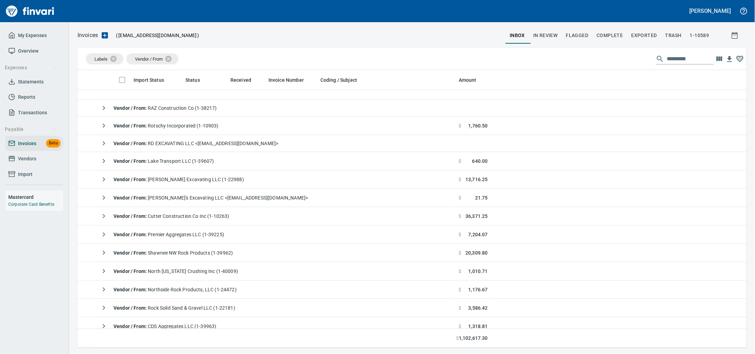
scroll to position [116, 0]
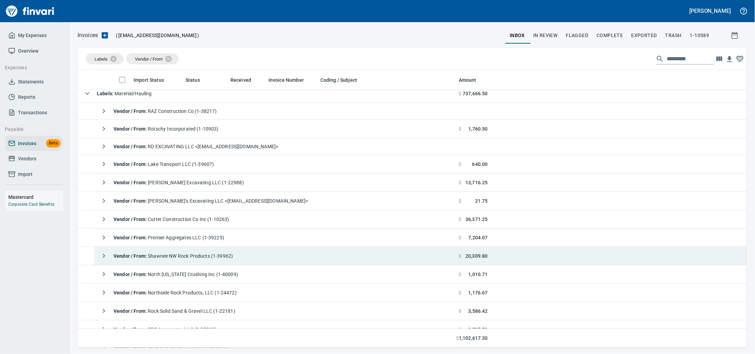
drag, startPoint x: 204, startPoint y: 273, endPoint x: 358, endPoint y: 256, distance: 154.9
click at [204, 273] on div "Vendor / From : North Idaho Crushing Inc (1-40009)" at bounding box center [167, 274] width 141 height 14
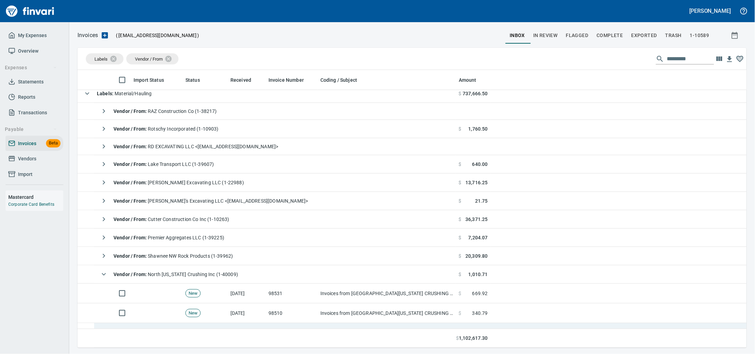
scroll to position [202, 0]
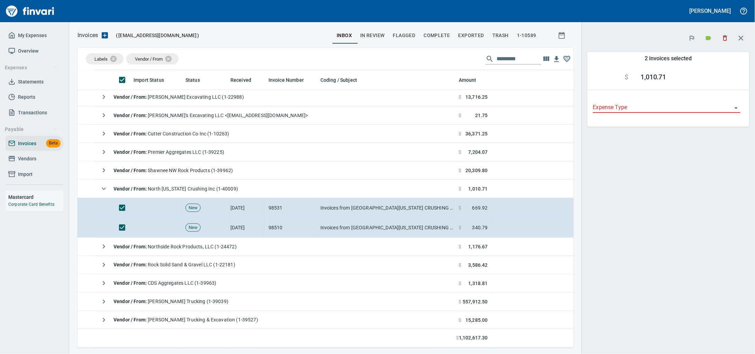
scroll to position [271, 483]
click at [723, 40] on icon "button" at bounding box center [725, 38] width 4 height 5
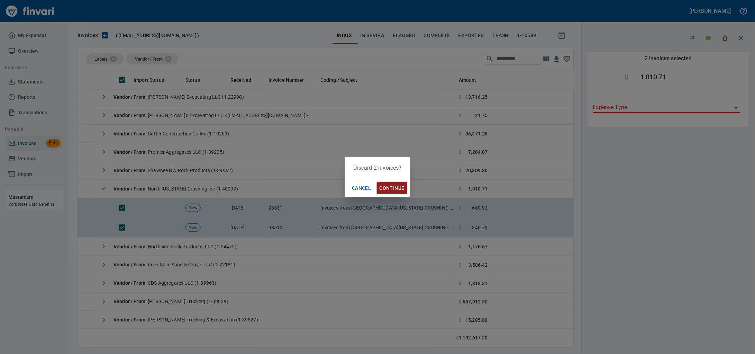
click at [403, 181] on div "Cancel Continue" at bounding box center [377, 188] width 65 height 18
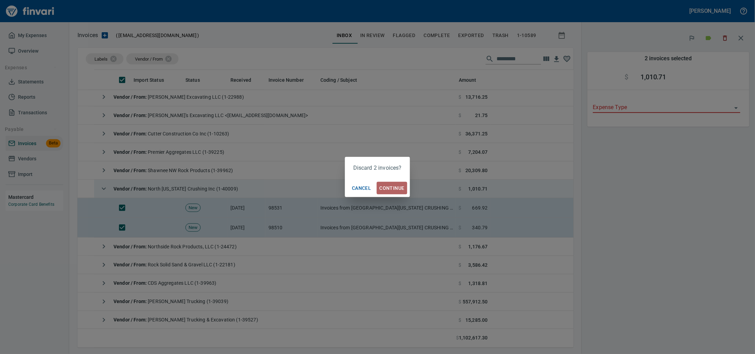
click at [390, 189] on span "Continue" at bounding box center [392, 188] width 25 height 9
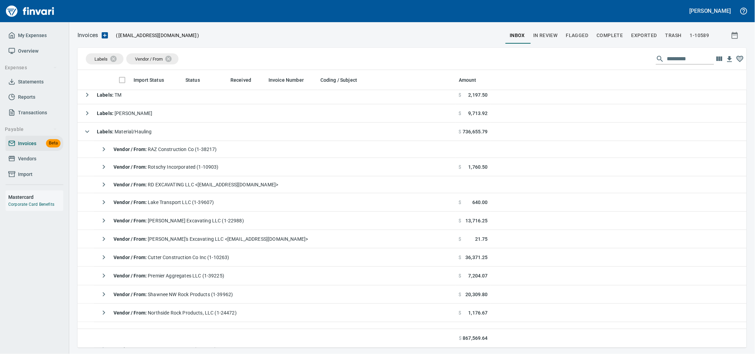
scroll to position [54, 0]
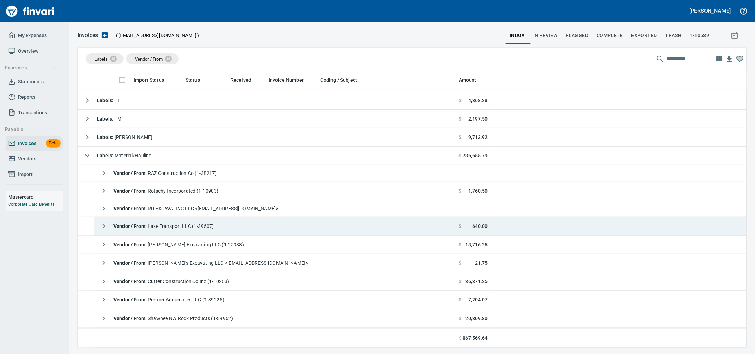
click at [211, 246] on span "Vendor / From : [PERSON_NAME] Excavating LLC (1-22988)" at bounding box center [179, 245] width 130 height 6
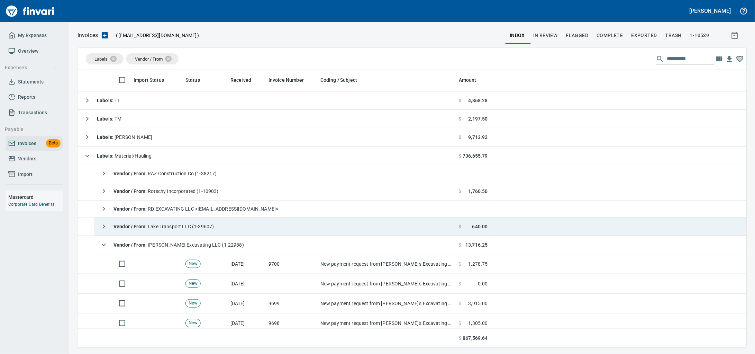
scroll to position [183, 0]
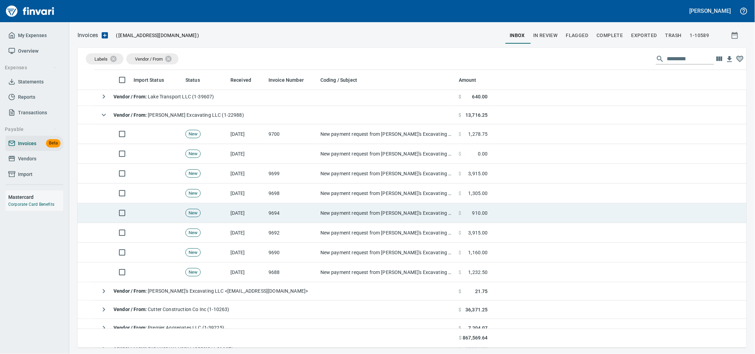
click at [307, 220] on td "9694" at bounding box center [292, 213] width 52 height 20
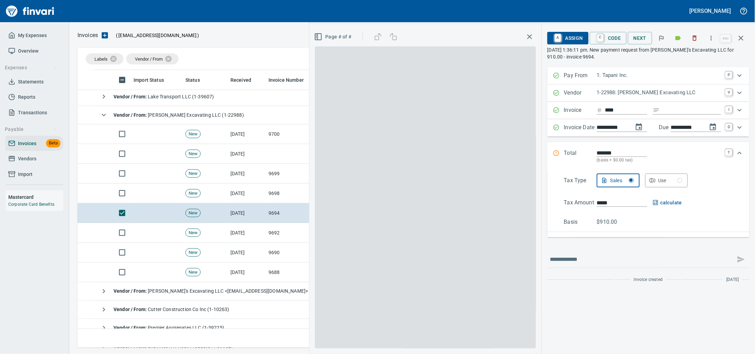
scroll to position [271, 656]
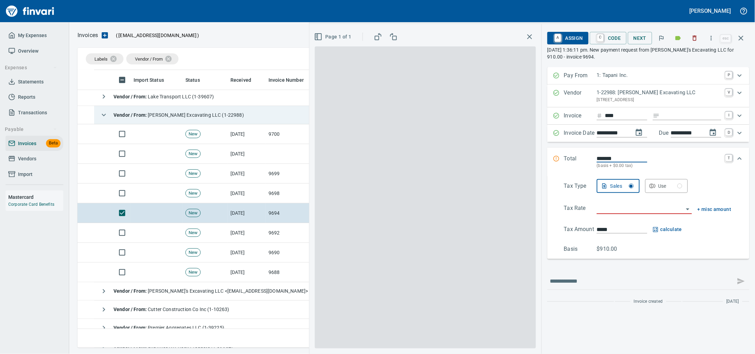
click at [692, 37] on icon "button" at bounding box center [694, 38] width 7 height 7
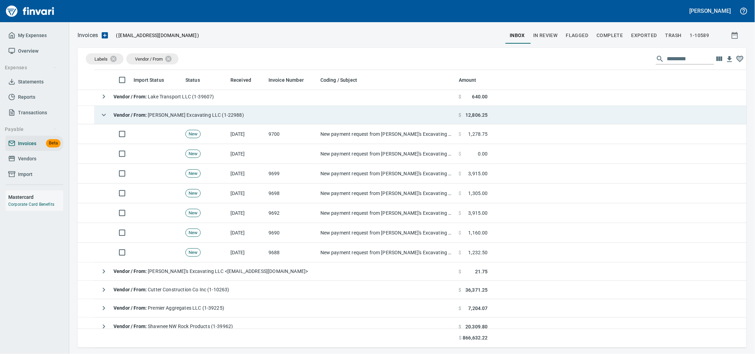
click at [275, 124] on td "Vendor / From : [PERSON_NAME] Excavating LLC (1-22988)" at bounding box center [275, 115] width 362 height 18
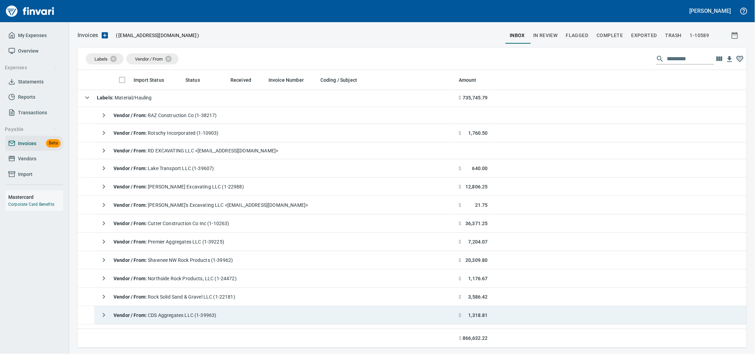
scroll to position [97, 0]
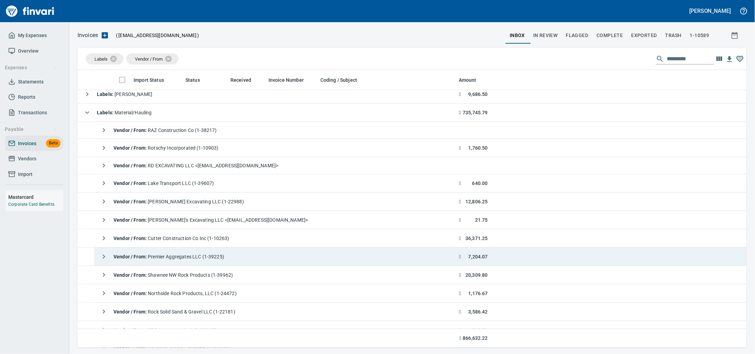
click at [220, 263] on div "Vendor / From : Premier Aggregates LLC (1-39225)" at bounding box center [160, 257] width 127 height 14
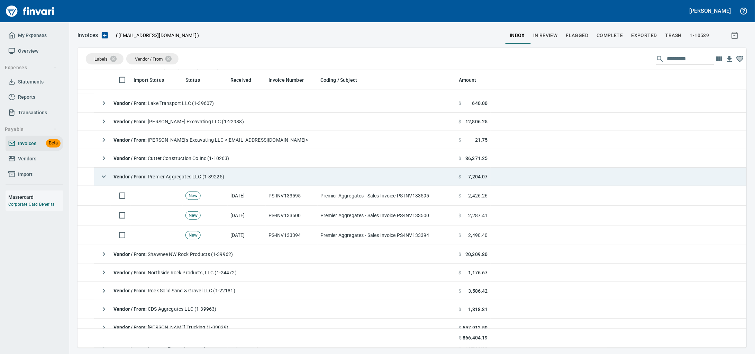
scroll to position [183, 0]
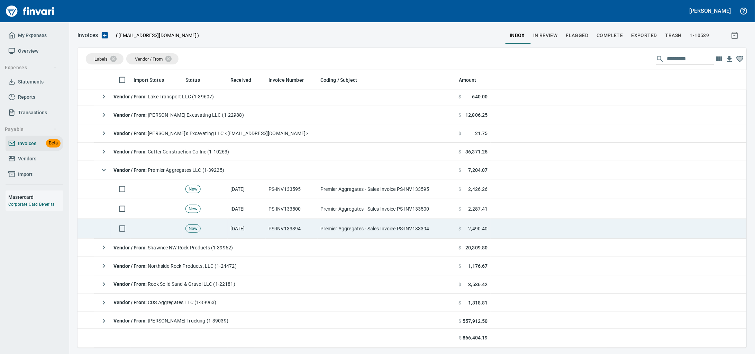
click at [339, 238] on td "Premier Aggregates - Sales Invoice PS-INV133394" at bounding box center [387, 229] width 138 height 20
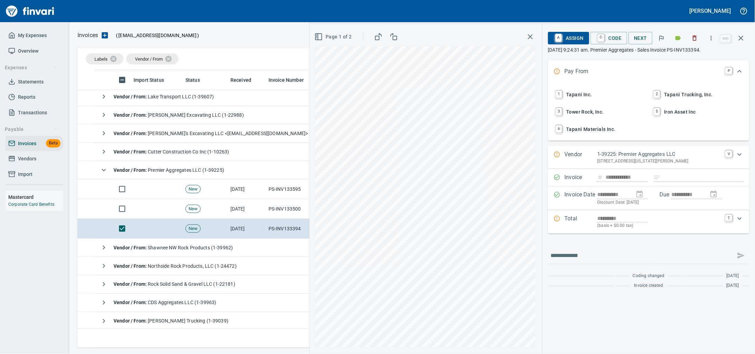
click at [572, 96] on span "1 Tapani Inc." at bounding box center [599, 95] width 91 height 12
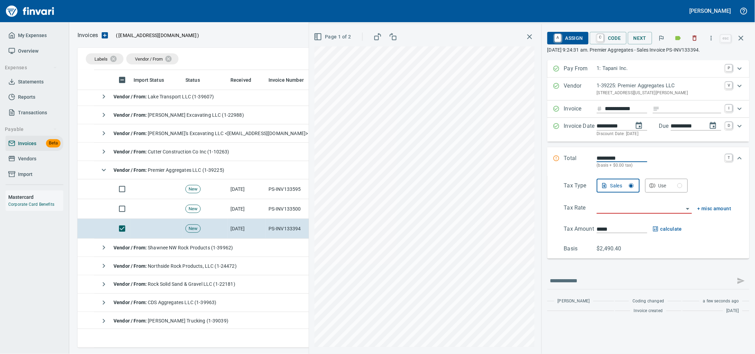
click at [663, 113] on input "Expand" at bounding box center [692, 109] width 59 height 9
type input "******"
click at [640, 213] on input "search" at bounding box center [640, 208] width 87 height 10
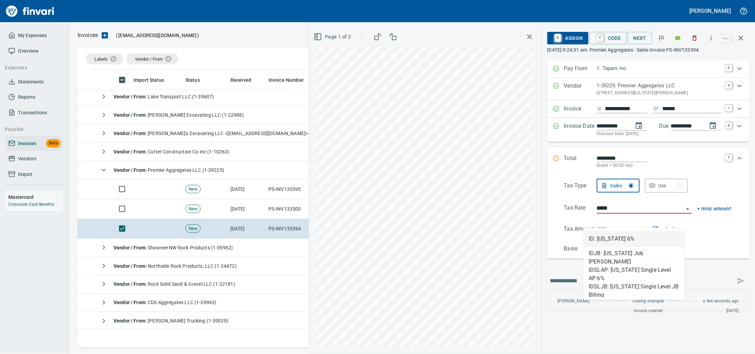
scroll to position [271, 656]
click at [607, 237] on li "ID: Idaho 6%" at bounding box center [633, 238] width 101 height 17
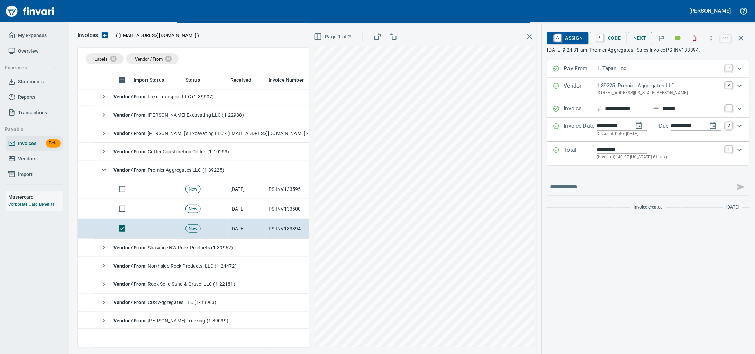
type input "**********"
type input "*******"
type input "**********"
click at [740, 154] on icon "Expand" at bounding box center [740, 150] width 8 height 8
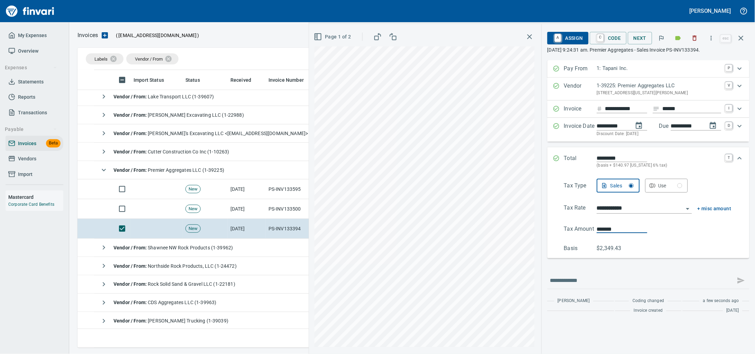
click at [570, 233] on Amount "Tax Amount *******" at bounding box center [647, 229] width 167 height 8
type input "******"
click at [558, 42] on span "A Assign" at bounding box center [568, 38] width 30 height 12
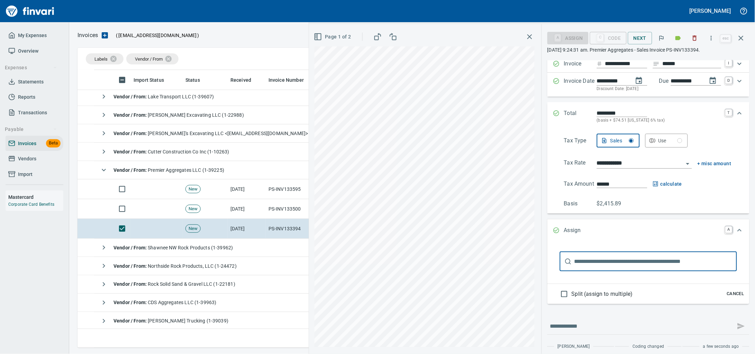
scroll to position [84, 0]
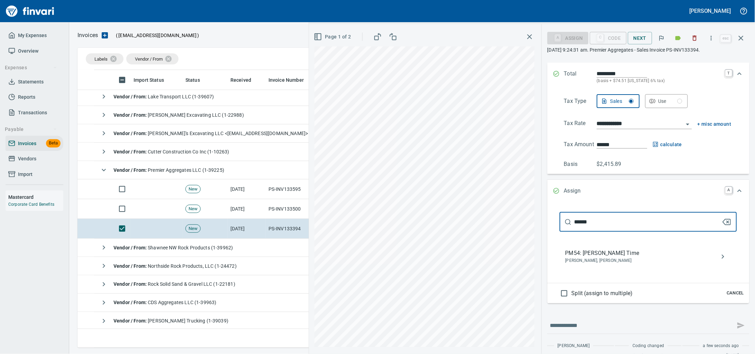
type input "******"
click at [598, 257] on span "PM54: [PERSON_NAME] Time" at bounding box center [642, 253] width 155 height 8
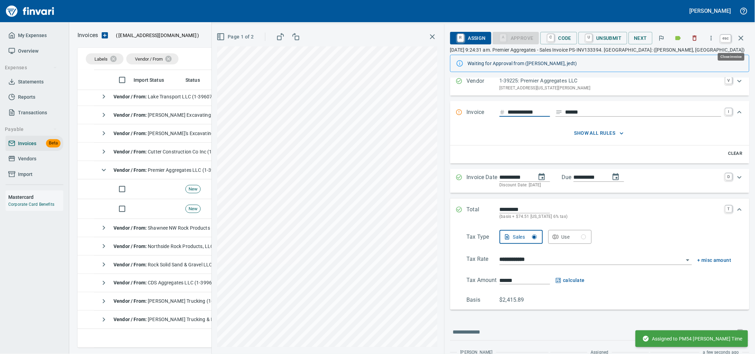
scroll to position [24, 0]
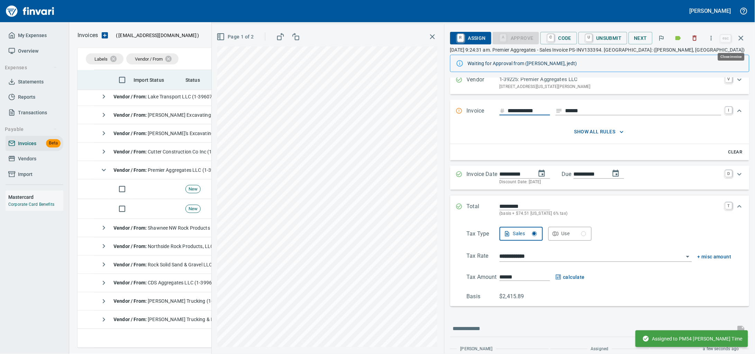
click at [737, 38] on icon "button" at bounding box center [741, 38] width 8 height 8
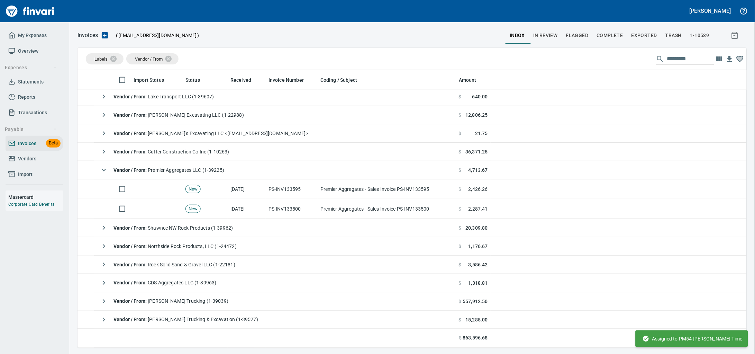
scroll to position [271, 656]
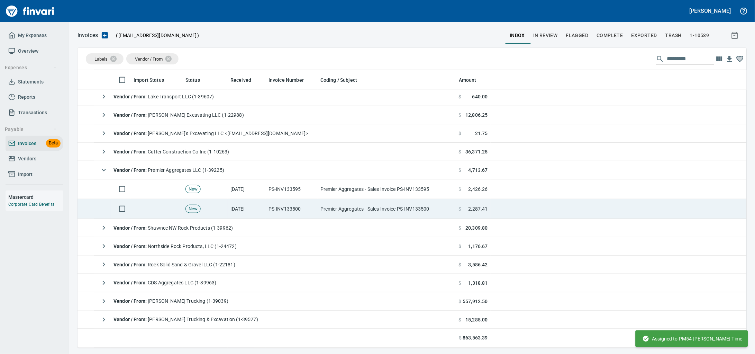
click at [342, 210] on td "Premier Aggregates - Sales Invoice PS-INV133500" at bounding box center [387, 209] width 138 height 20
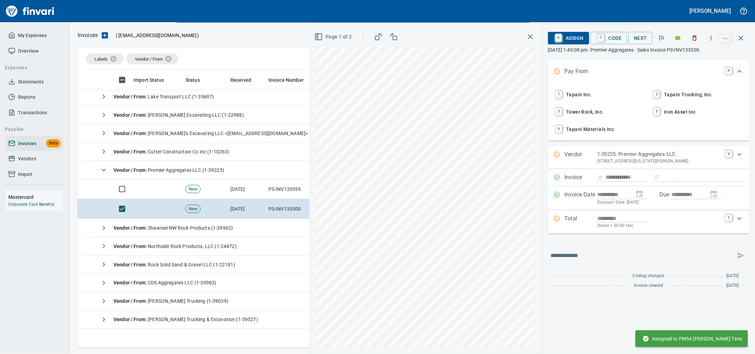
click at [577, 97] on span "1 Tapani Inc." at bounding box center [599, 95] width 91 height 12
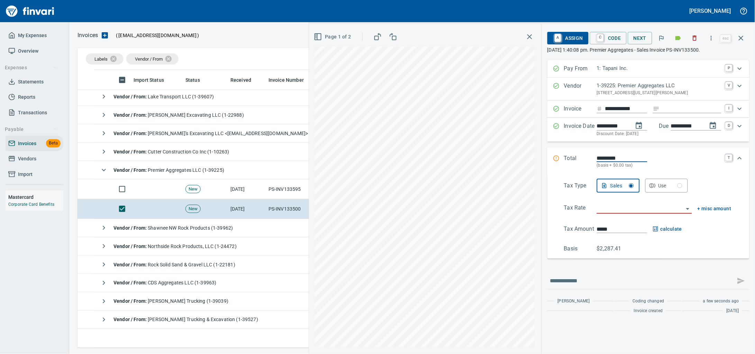
click at [685, 113] on input "Expand" at bounding box center [692, 109] width 59 height 9
type input "******"
click at [637, 227] on div "Tax Type Sales Use Tax Rate + misc amount Tax Amount ***** calculate Basis $2,2…" at bounding box center [648, 216] width 191 height 74
click at [638, 213] on input "search" at bounding box center [640, 208] width 87 height 10
type input "***"
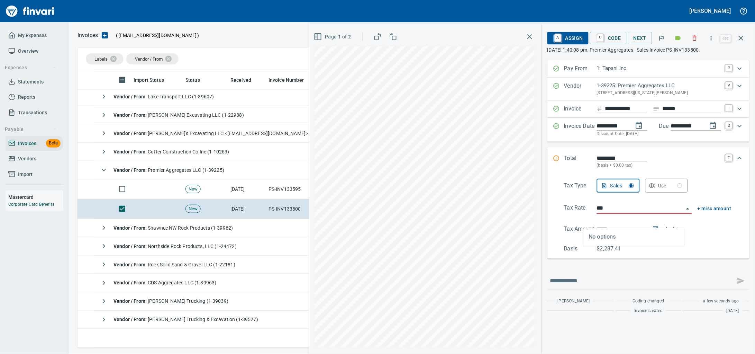
scroll to position [271, 656]
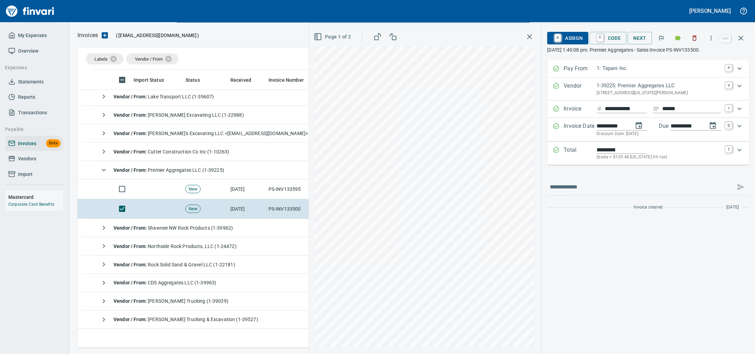
type input "*******"
type input "**********"
drag, startPoint x: 740, startPoint y: 158, endPoint x: 101, endPoint y: 79, distance: 643.7
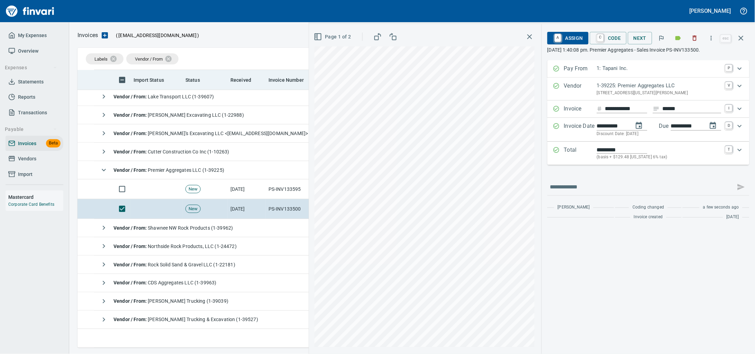
click at [740, 154] on icon "Expand" at bounding box center [740, 150] width 8 height 8
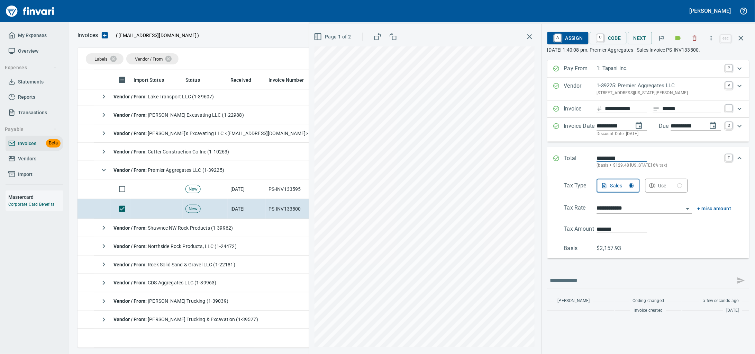
click at [547, 243] on div "**********" at bounding box center [648, 217] width 202 height 82
type input "******"
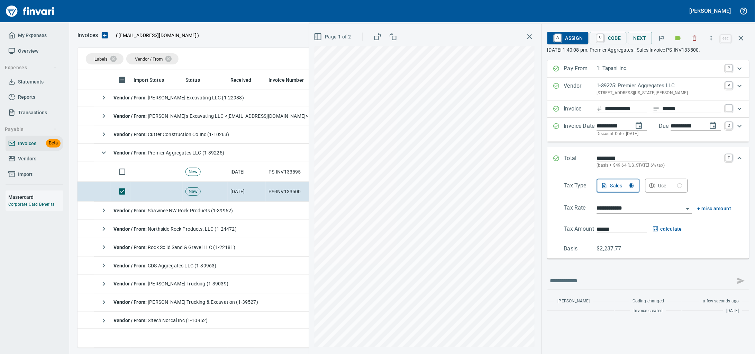
click at [572, 35] on span "A Assign" at bounding box center [568, 38] width 30 height 12
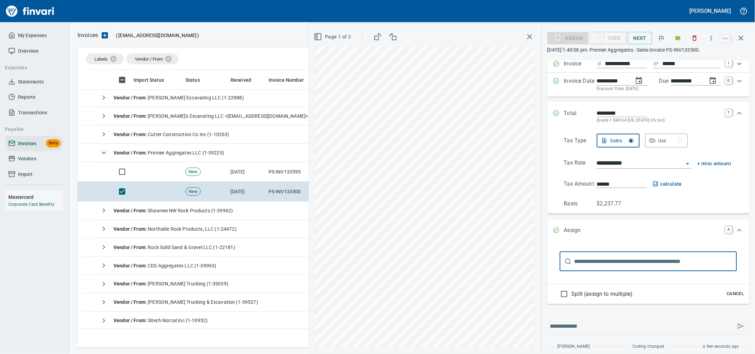
scroll to position [84, 0]
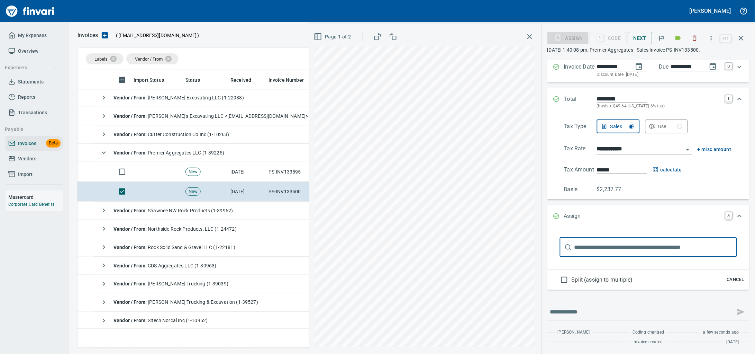
click at [629, 241] on input "text" at bounding box center [655, 246] width 163 height 19
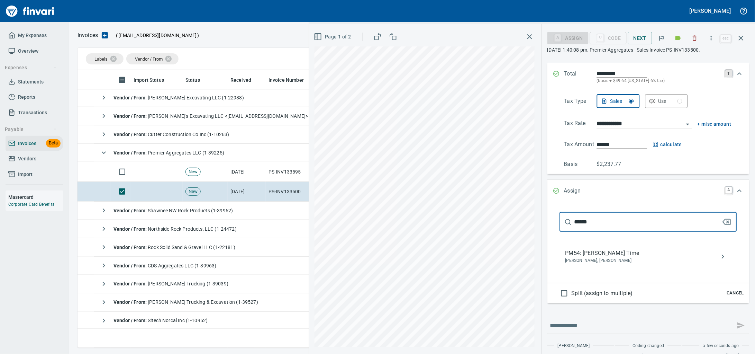
type input "******"
click at [604, 264] on span "[PERSON_NAME], [PERSON_NAME]" at bounding box center [642, 260] width 155 height 7
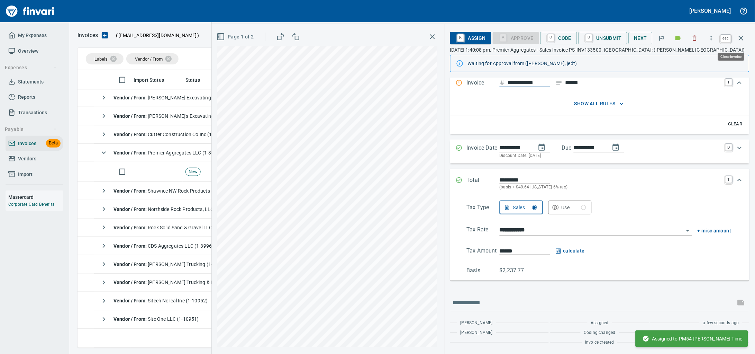
scroll to position [27, 0]
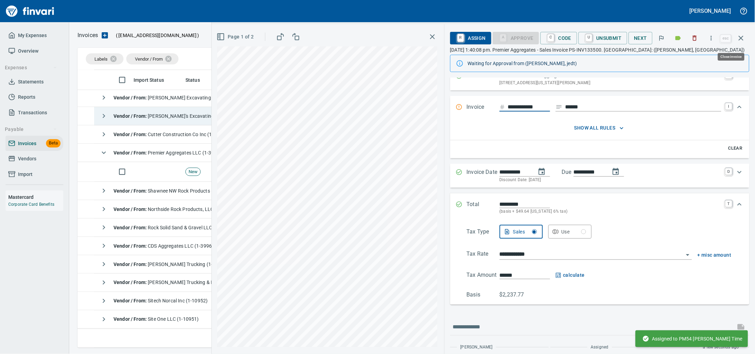
click at [740, 41] on icon "button" at bounding box center [741, 38] width 8 height 8
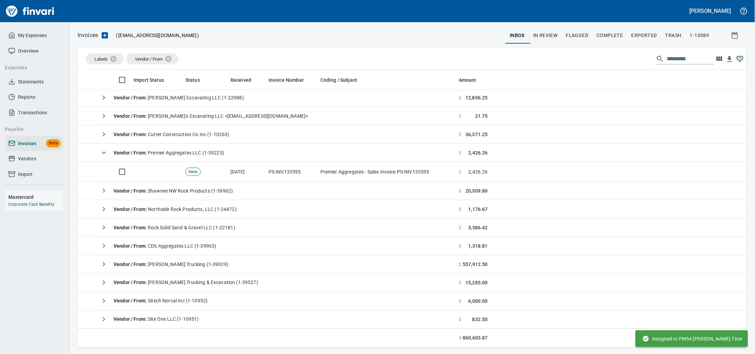
scroll to position [271, 656]
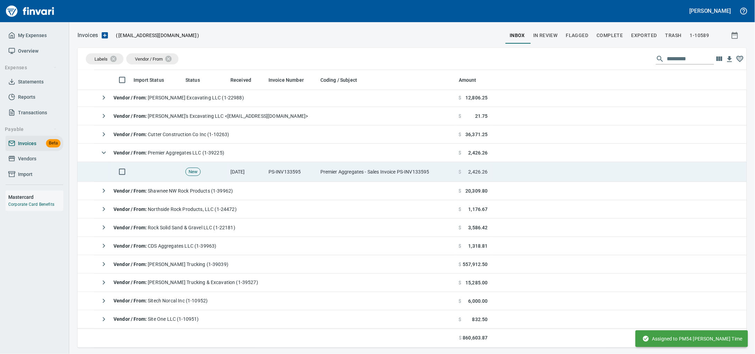
click at [364, 175] on td "Premier Aggregates - Sales Invoice PS-INV133595" at bounding box center [387, 172] width 138 height 20
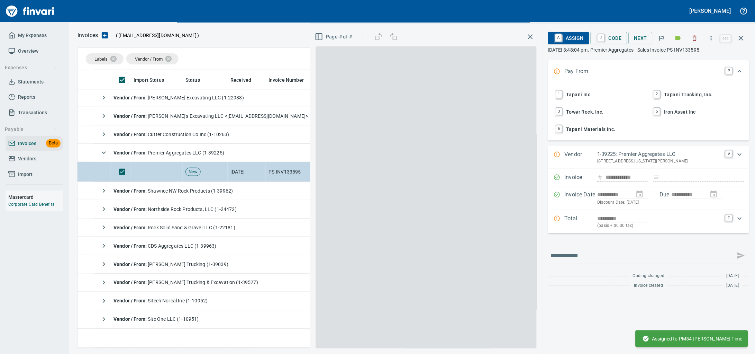
scroll to position [271, 656]
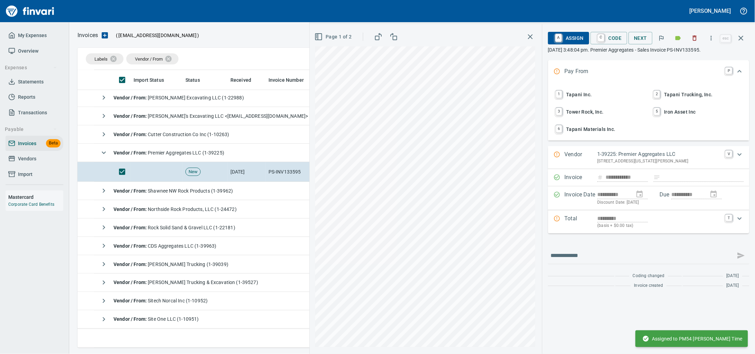
click at [567, 98] on span "1 Tapani Inc." at bounding box center [599, 95] width 91 height 12
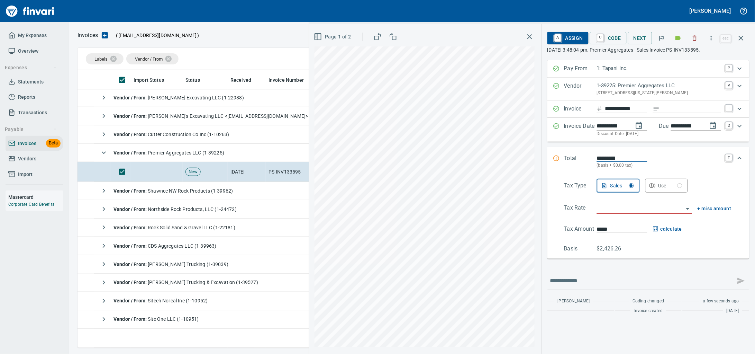
click at [665, 113] on input "Expand" at bounding box center [692, 109] width 59 height 9
type input "******"
click at [624, 213] on input "search" at bounding box center [640, 208] width 87 height 10
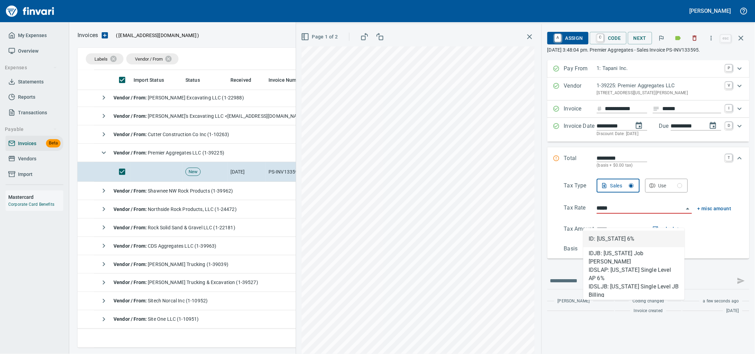
click at [625, 244] on li "ID: Idaho 6%" at bounding box center [633, 238] width 101 height 17
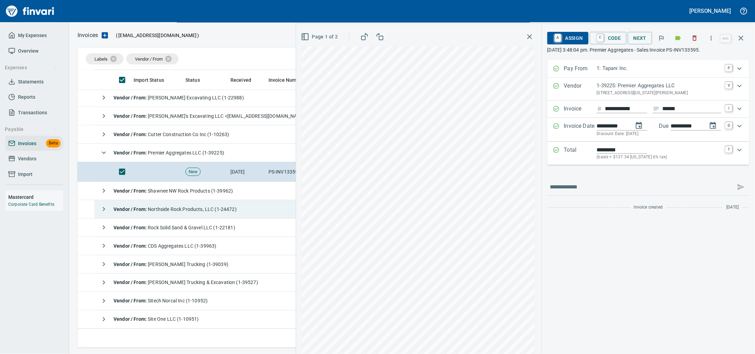
type input "**********"
type input "*******"
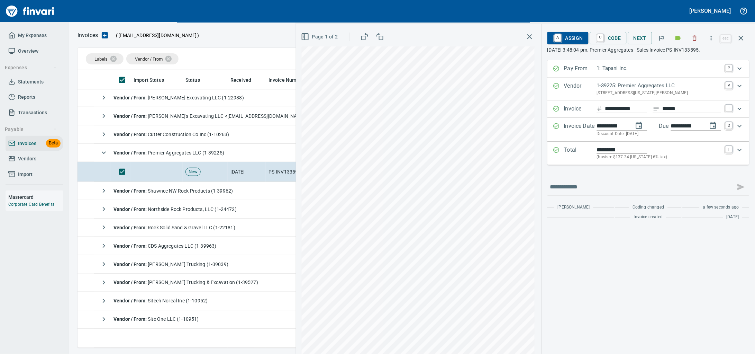
type input "**********"
click at [742, 154] on icon "Expand" at bounding box center [740, 150] width 8 height 8
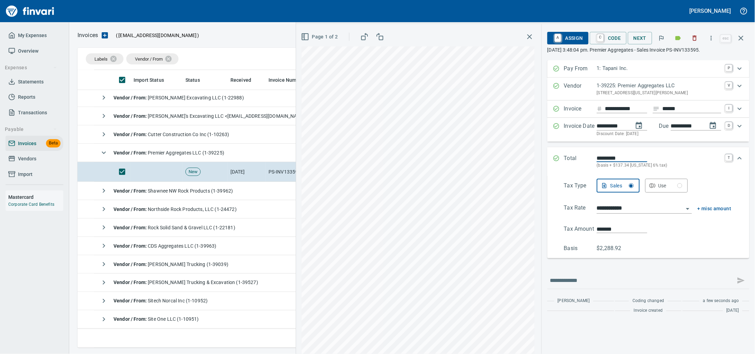
click at [372, 229] on div "**********" at bounding box center [525, 188] width 459 height 329
type input "******"
click at [565, 42] on span "A Assign" at bounding box center [568, 38] width 30 height 12
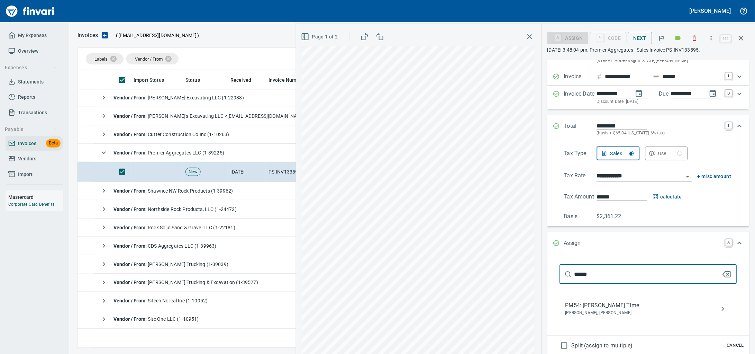
scroll to position [125, 0]
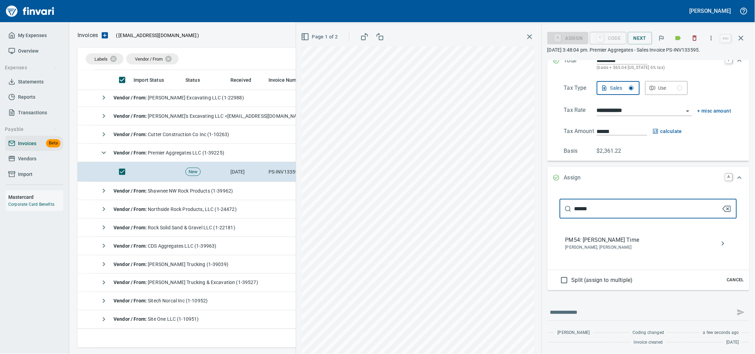
type input "******"
click at [572, 236] on span "PM54: [PERSON_NAME] Time" at bounding box center [642, 240] width 155 height 8
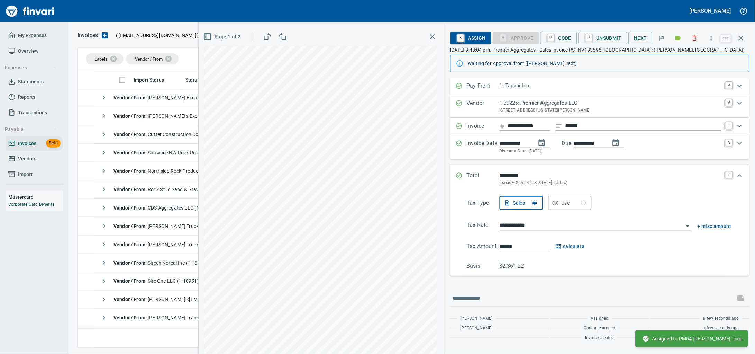
scroll to position [12, 0]
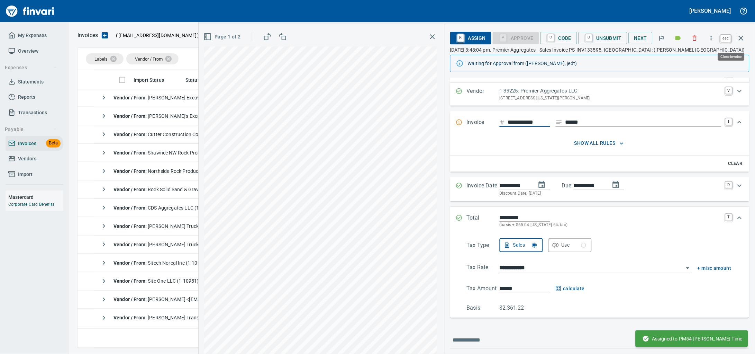
drag, startPoint x: 744, startPoint y: 38, endPoint x: 53, endPoint y: 90, distance: 692.7
click at [743, 39] on icon "button" at bounding box center [741, 38] width 8 height 8
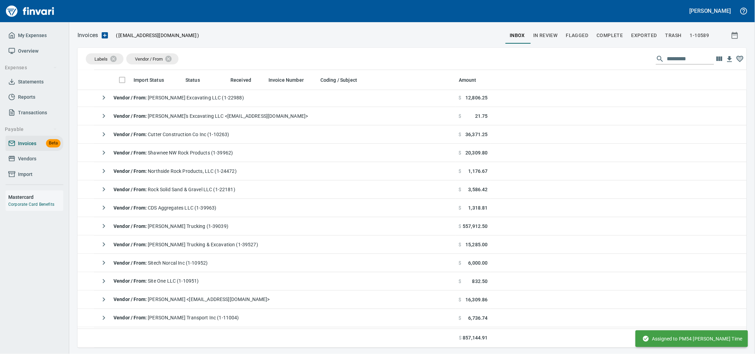
scroll to position [271, 656]
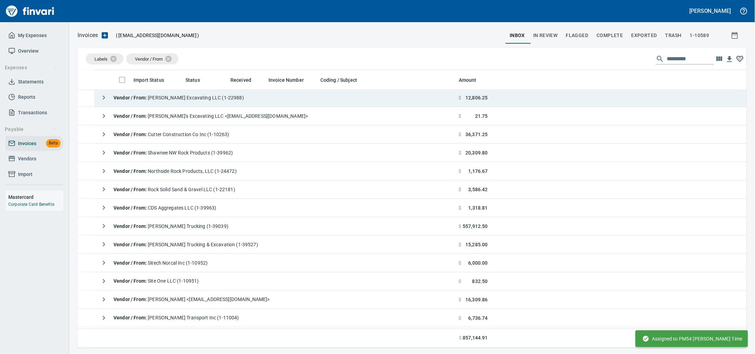
click at [189, 224] on div "Vendor / From : Michael Higby Trucking (1-39039)" at bounding box center [163, 226] width 132 height 14
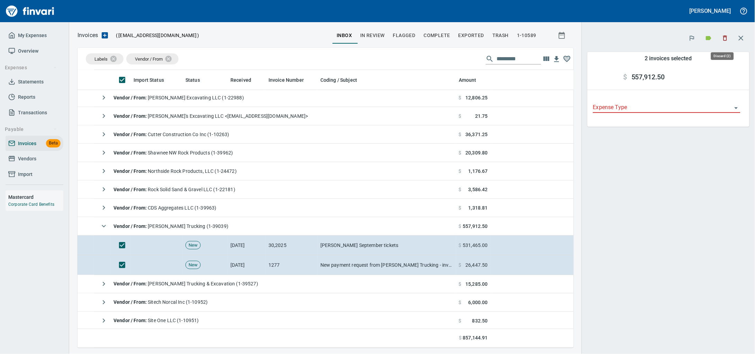
click at [722, 38] on icon "button" at bounding box center [725, 38] width 7 height 7
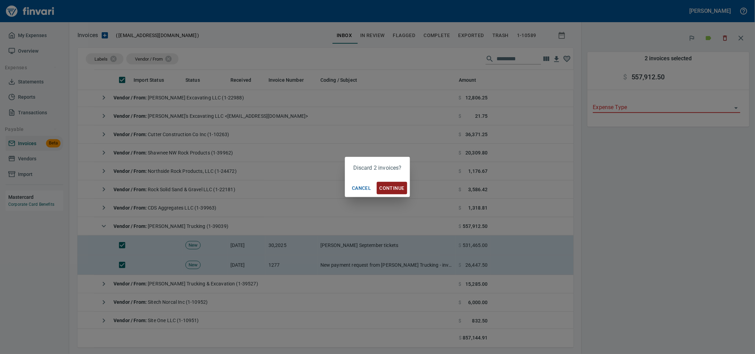
click at [394, 184] on span "Continue" at bounding box center [392, 188] width 25 height 9
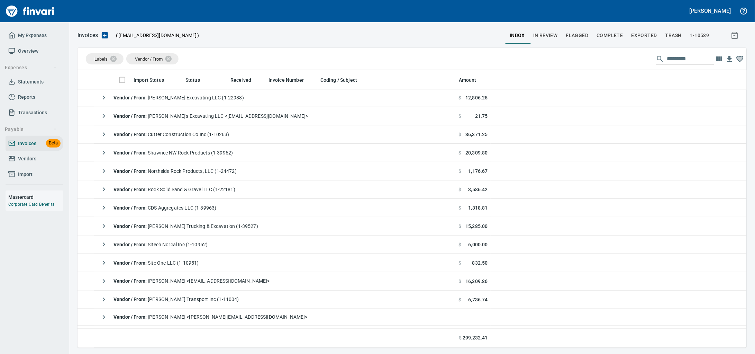
scroll to position [271, 656]
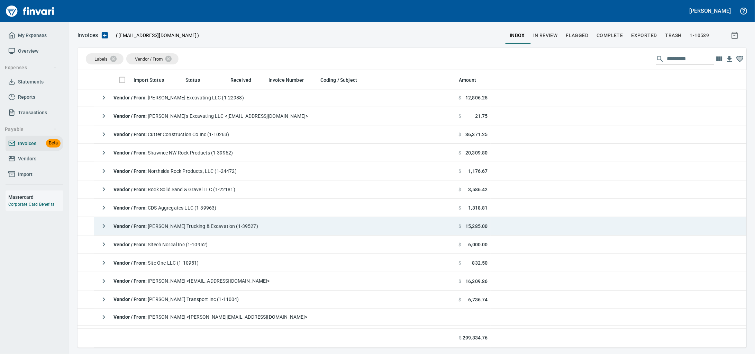
click at [243, 229] on span "Vendor / From : [PERSON_NAME] Trucking & Excavation (1-39527)" at bounding box center [186, 226] width 145 height 6
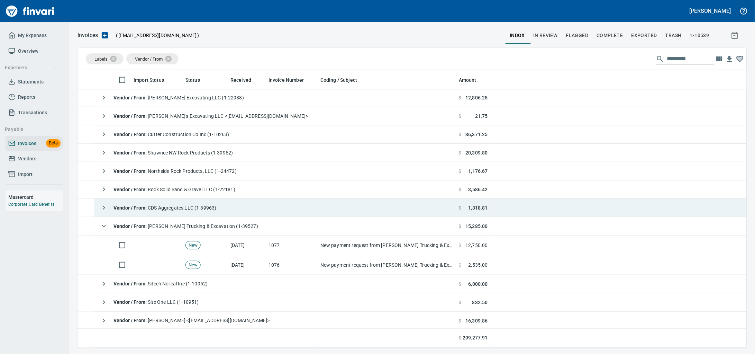
click at [364, 267] on td "New payment request from [PERSON_NAME] Trucking & Excavation - invoice 1076" at bounding box center [387, 265] width 138 height 20
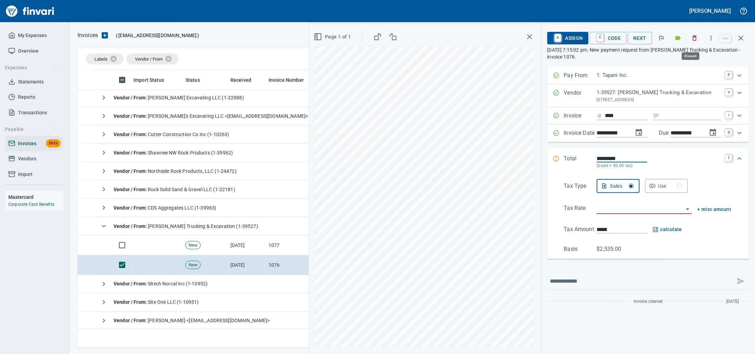
click at [693, 41] on icon "button" at bounding box center [694, 38] width 7 height 7
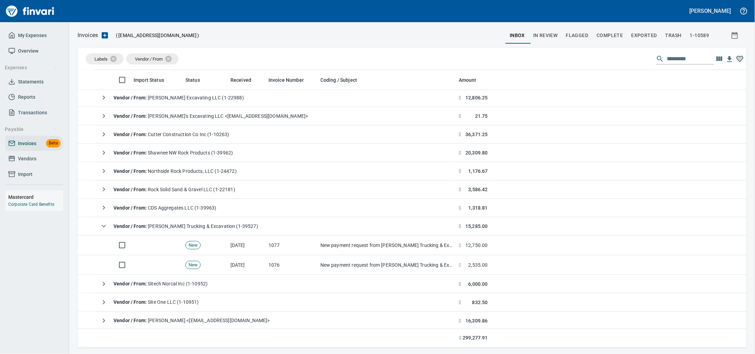
scroll to position [271, 656]
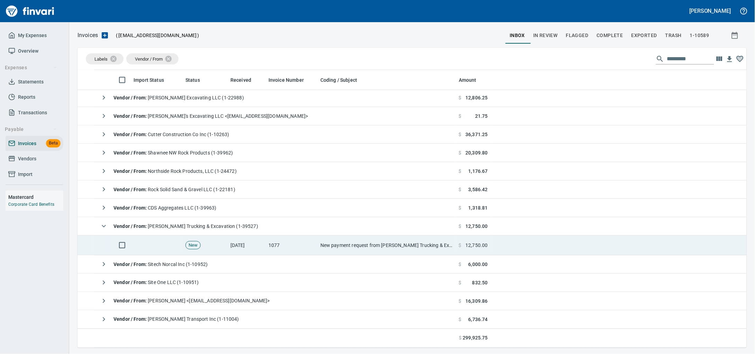
drag, startPoint x: 242, startPoint y: 253, endPoint x: 238, endPoint y: 255, distance: 4.2
click at [242, 252] on td "[DATE]" at bounding box center [247, 245] width 38 height 20
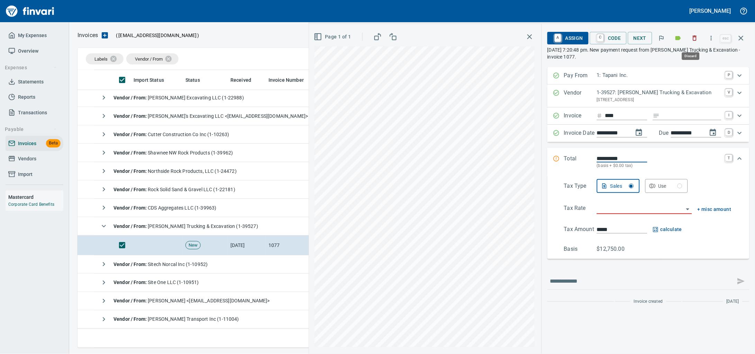
click at [693, 37] on icon "button" at bounding box center [695, 38] width 4 height 5
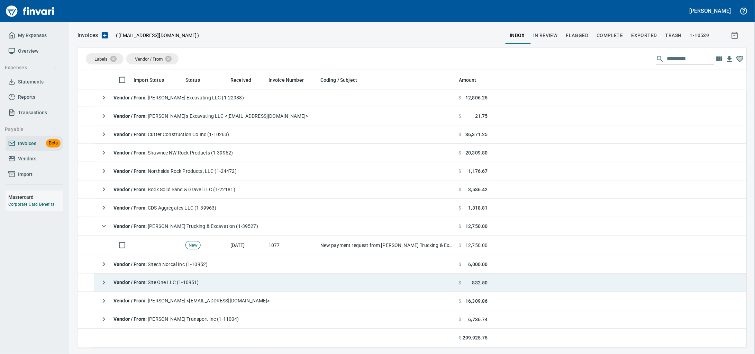
scroll to position [271, 656]
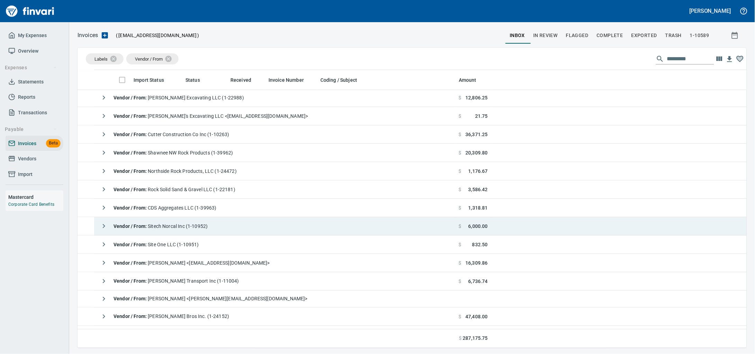
click at [215, 192] on span "Vendor / From : Rock Solid Sand & Gravel LLC (1-22181)" at bounding box center [175, 190] width 122 height 6
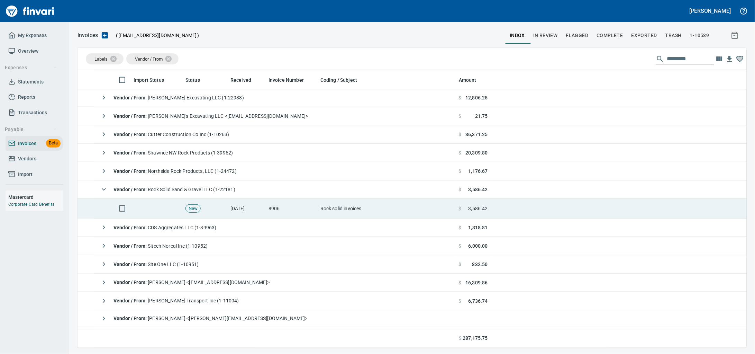
click at [252, 211] on td "[DATE]" at bounding box center [247, 209] width 38 height 20
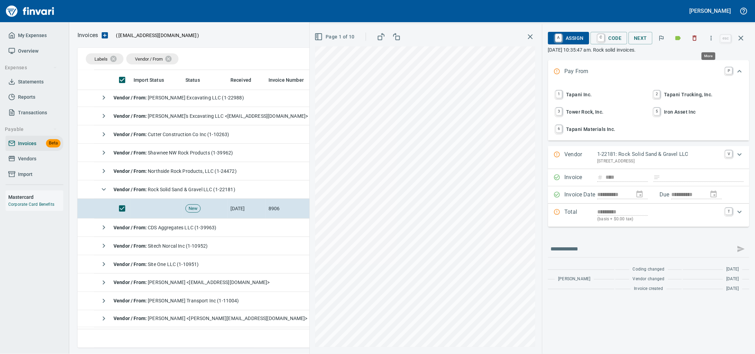
click at [710, 36] on icon "button" at bounding box center [711, 38] width 7 height 7
click at [693, 78] on span "Split Pages" at bounding box center [706, 74] width 66 height 8
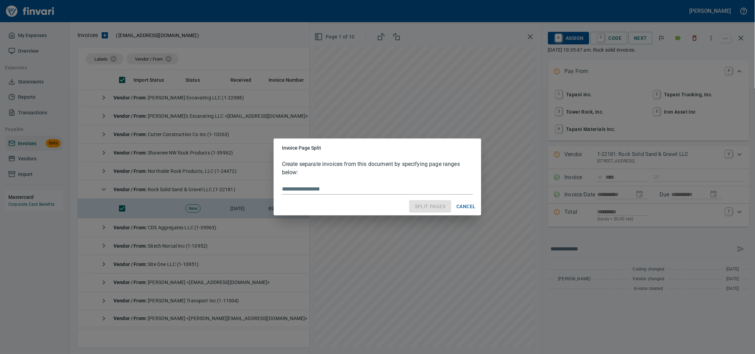
click at [328, 194] on input "text" at bounding box center [377, 188] width 191 height 11
type input "*********"
click at [415, 205] on span "Split Pages" at bounding box center [430, 206] width 30 height 9
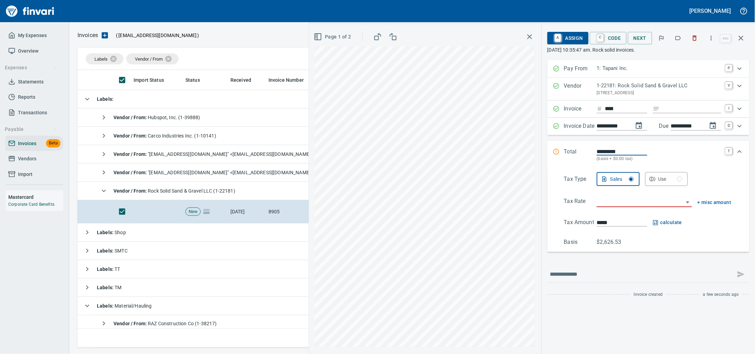
scroll to position [271, 656]
click at [663, 113] on input "Expand" at bounding box center [692, 109] width 59 height 9
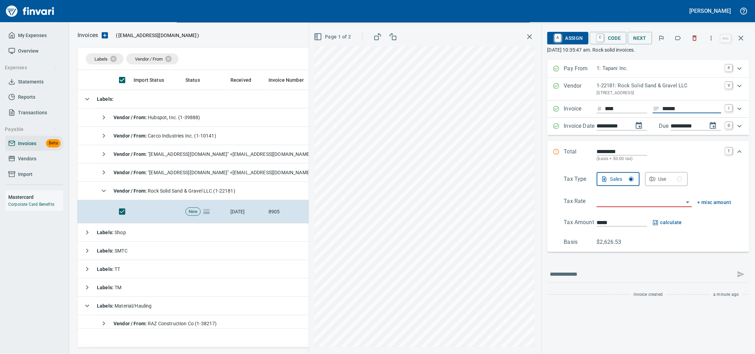
type input "******"
click at [606, 207] on input "search" at bounding box center [640, 202] width 87 height 10
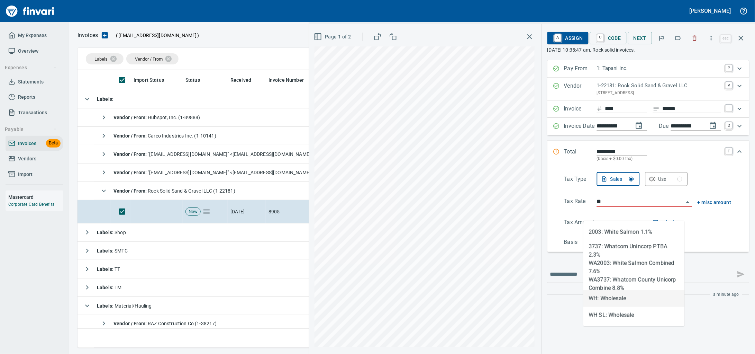
click at [615, 302] on li "WH: Wholesale" at bounding box center [633, 298] width 101 height 17
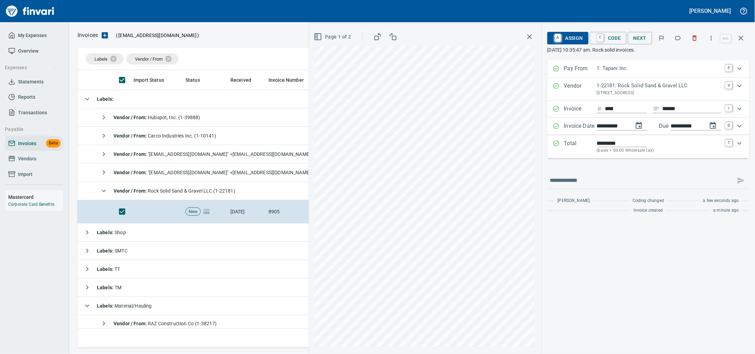
type input "**********"
click at [559, 46] on div "A Assign C Code Next" at bounding box center [633, 37] width 172 height 15
click at [559, 42] on span "A Assign" at bounding box center [568, 38] width 30 height 12
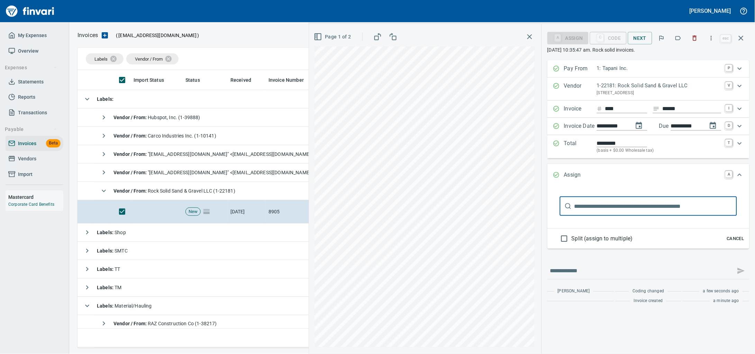
type input "******"
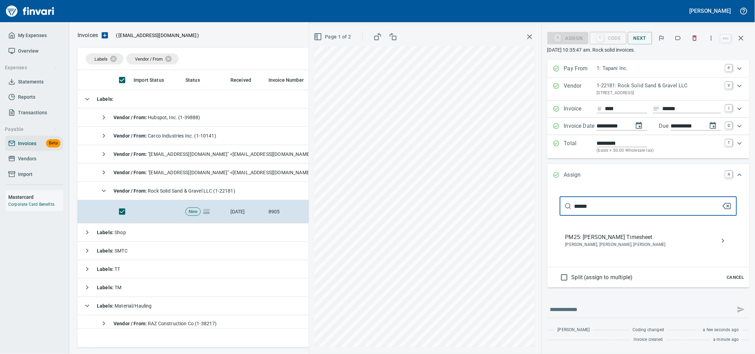
click at [612, 248] on span "[PERSON_NAME], [PERSON_NAME], [PERSON_NAME]" at bounding box center [642, 244] width 155 height 7
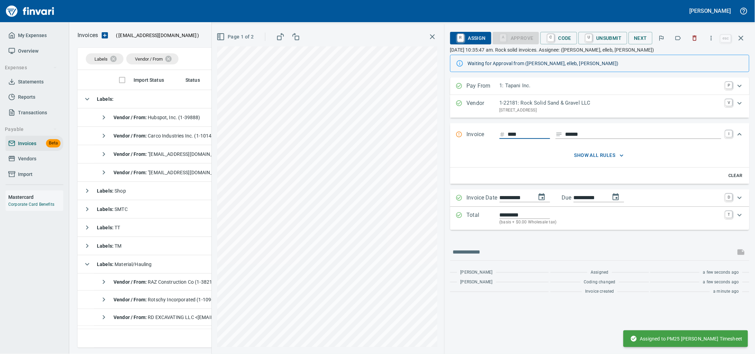
click at [745, 37] on button "button" at bounding box center [741, 38] width 17 height 17
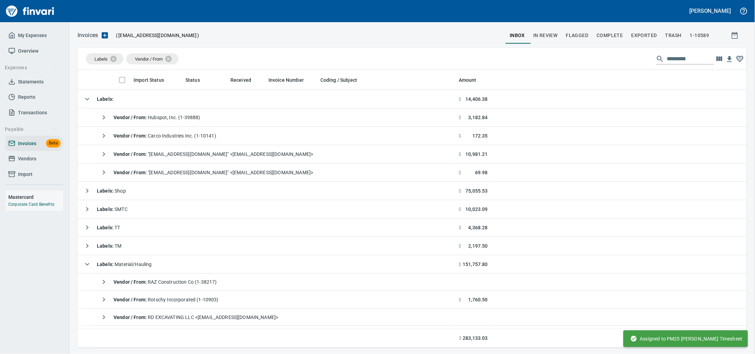
scroll to position [271, 656]
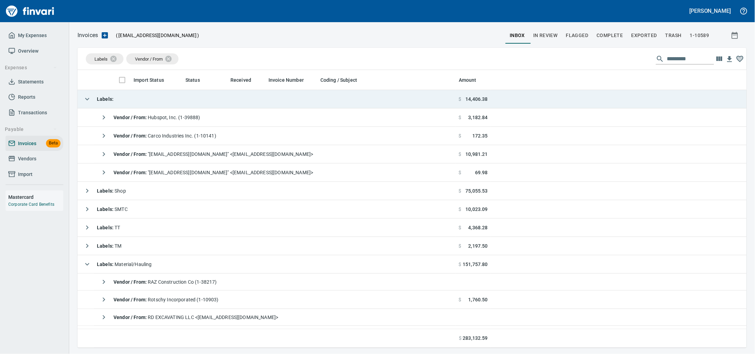
click at [156, 103] on td "Labels :" at bounding box center [267, 99] width 379 height 18
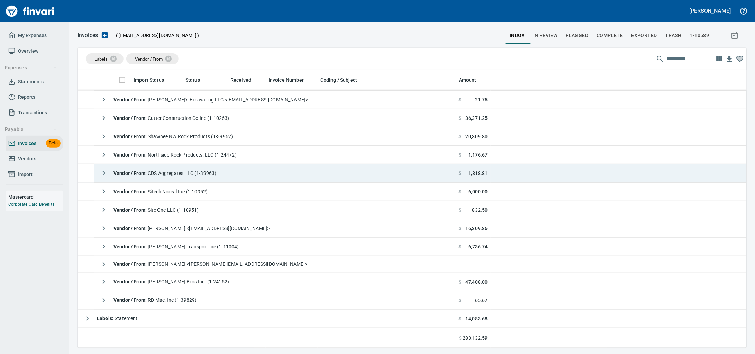
scroll to position [216, 0]
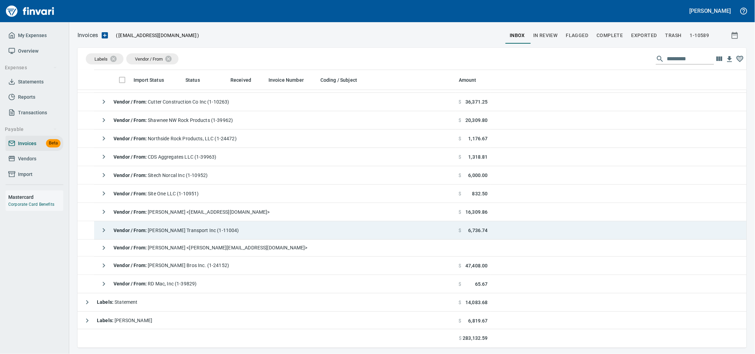
click at [180, 232] on span "Vendor / From : [PERSON_NAME] Transport Inc (1-11004)" at bounding box center [177, 230] width 126 height 6
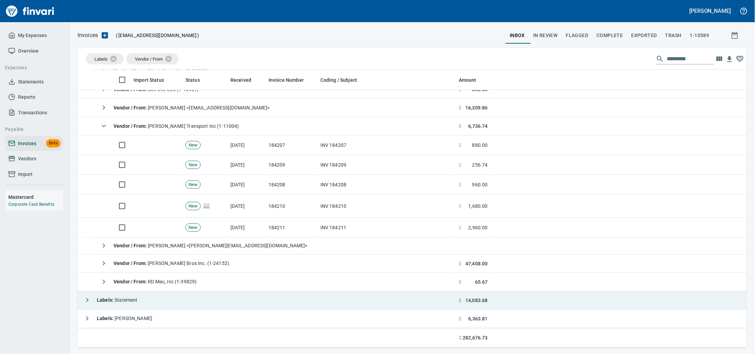
scroll to position [343, 0]
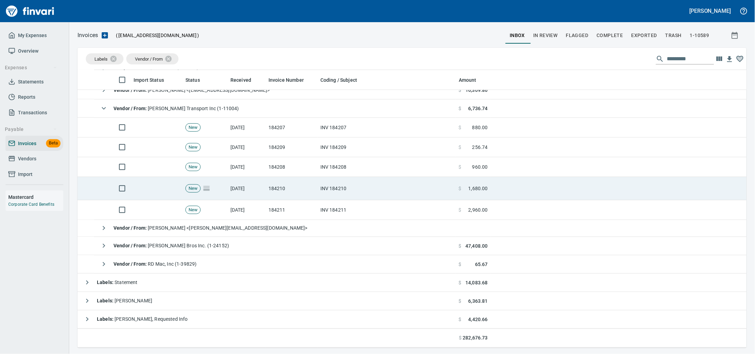
click at [330, 210] on td "INV 184211" at bounding box center [387, 210] width 138 height 20
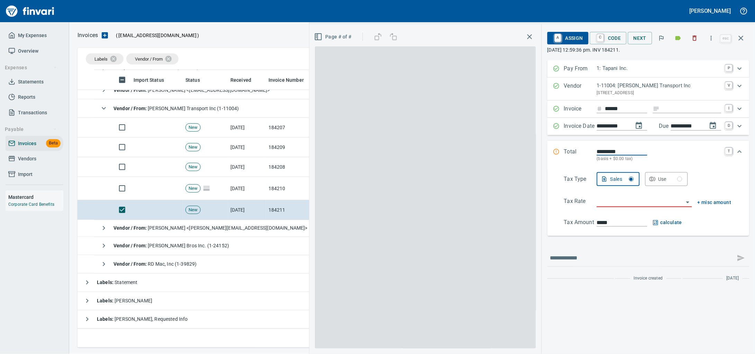
scroll to position [271, 656]
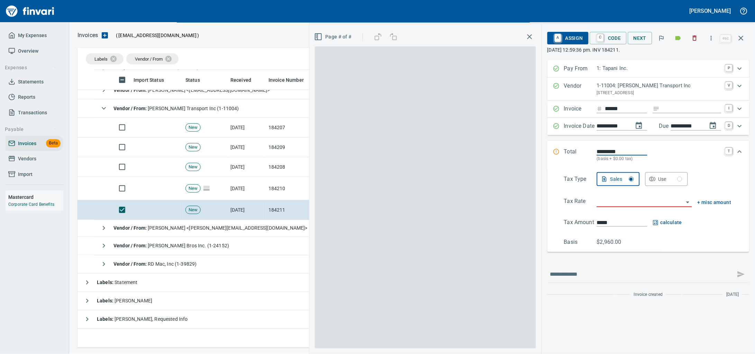
click at [691, 41] on icon "button" at bounding box center [694, 38] width 7 height 7
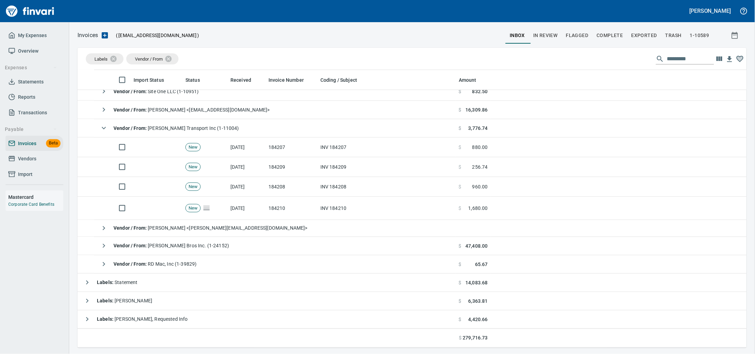
scroll to position [324, 0]
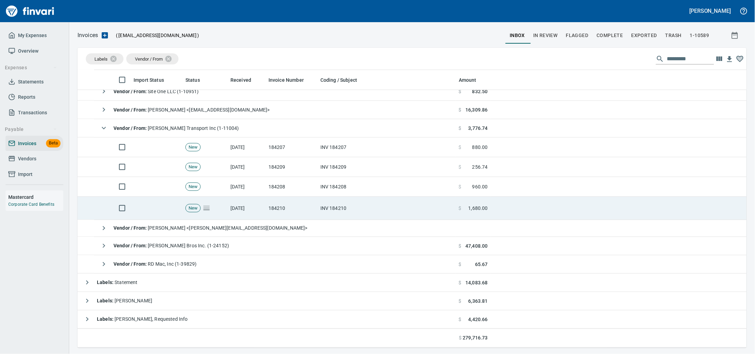
click at [377, 208] on td "INV 184210" at bounding box center [387, 208] width 138 height 23
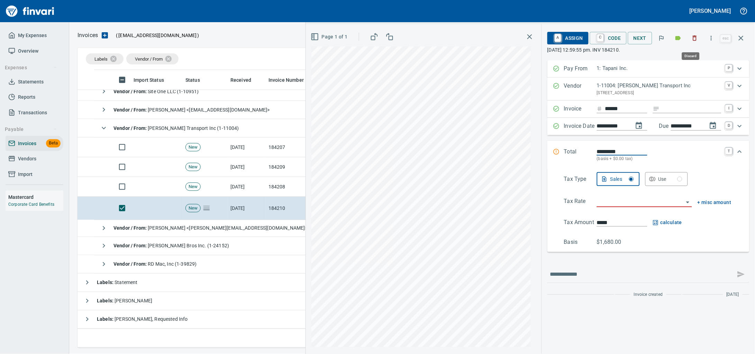
click at [693, 36] on icon "button" at bounding box center [695, 38] width 4 height 5
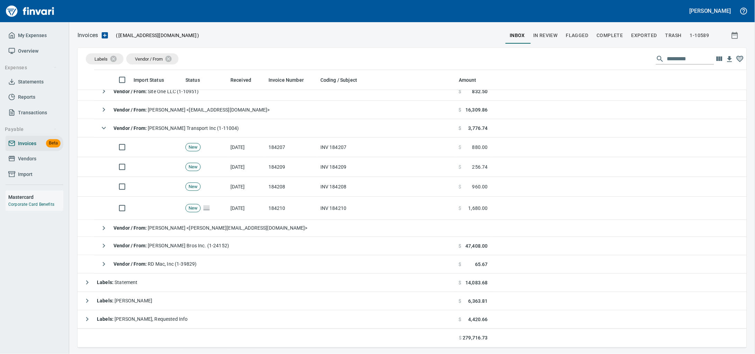
scroll to position [299, 0]
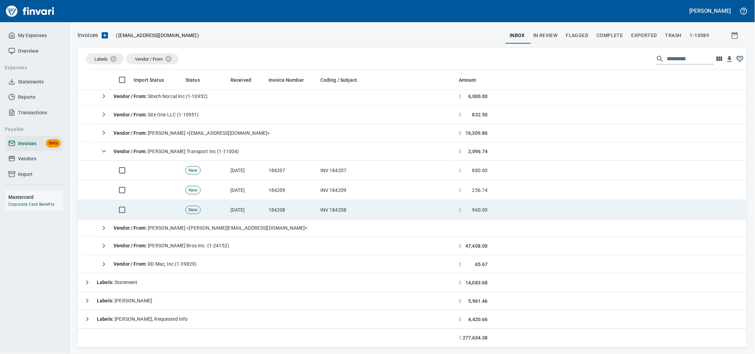
drag, startPoint x: 333, startPoint y: 211, endPoint x: 447, endPoint y: 200, distance: 114.7
click at [333, 211] on td "INV 184208" at bounding box center [387, 210] width 138 height 20
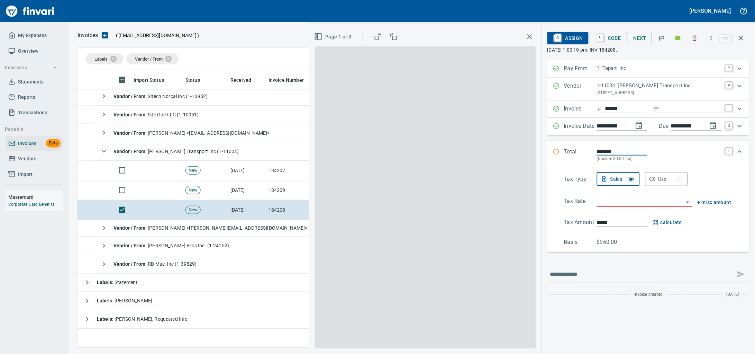
click at [693, 38] on icon "button" at bounding box center [694, 38] width 7 height 7
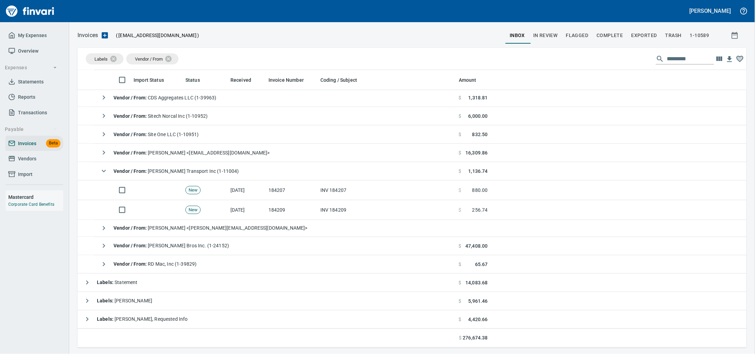
scroll to position [280, 0]
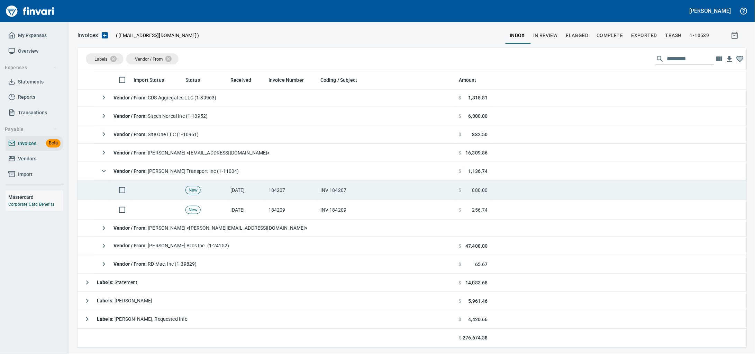
click at [341, 180] on td "INV 184207" at bounding box center [387, 190] width 138 height 20
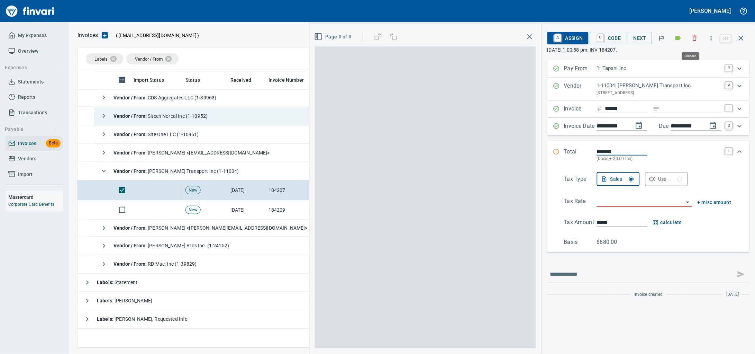
click at [693, 37] on icon "button" at bounding box center [695, 38] width 4 height 5
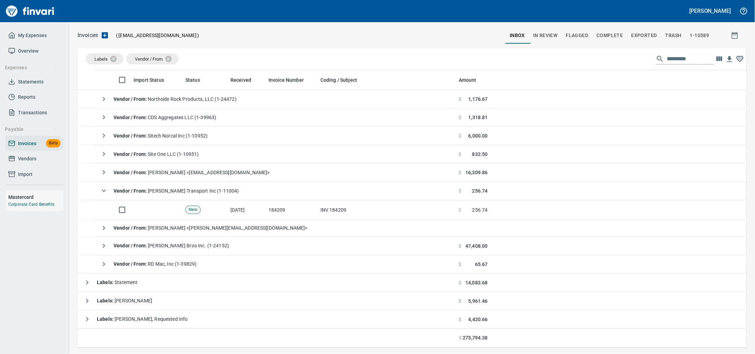
scroll to position [260, 0]
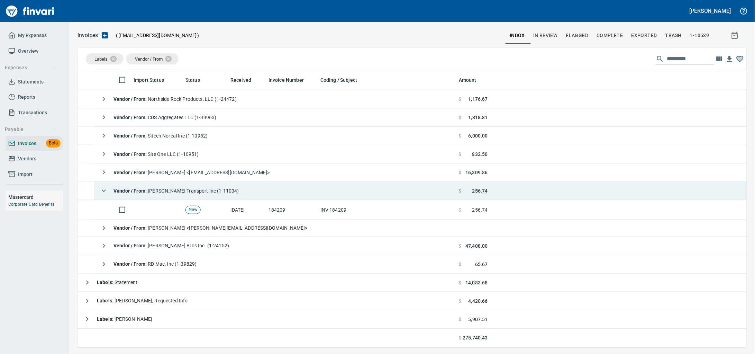
click at [284, 206] on td "184209" at bounding box center [292, 210] width 52 height 20
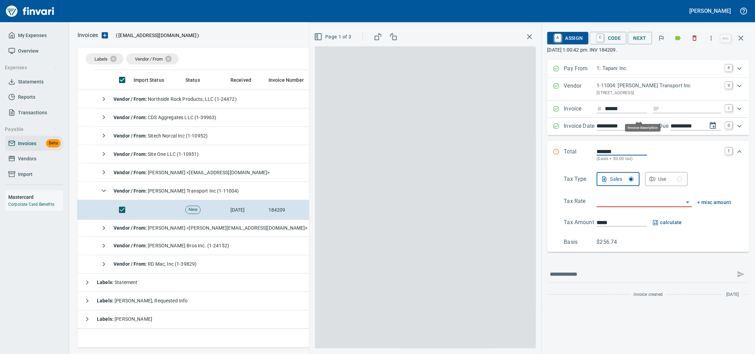
scroll to position [271, 656]
click at [664, 113] on input "Expand" at bounding box center [692, 109] width 59 height 9
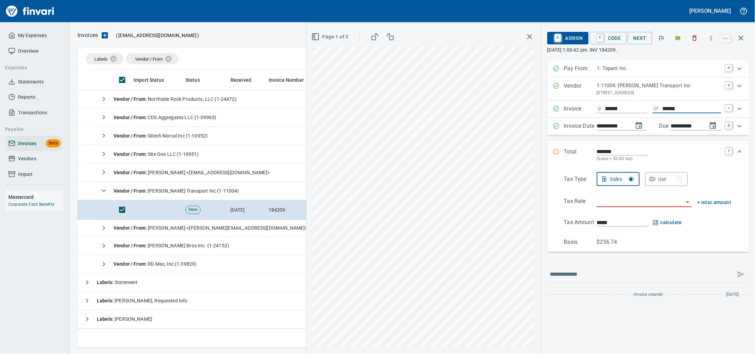
type input "******"
click at [633, 207] on input "search" at bounding box center [640, 202] width 87 height 10
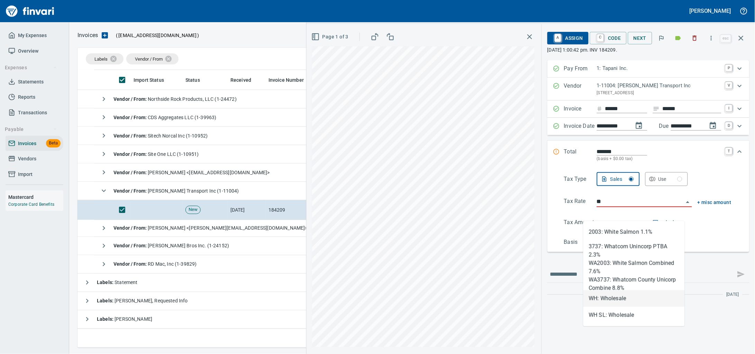
click at [619, 302] on li "WH: Wholesale" at bounding box center [633, 298] width 101 height 17
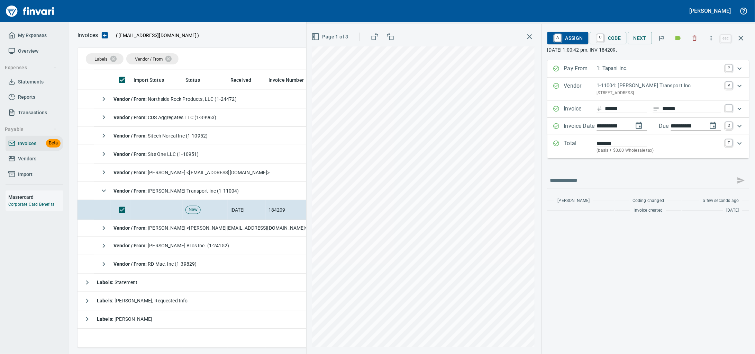
type input "**********"
click at [563, 35] on span "A Assign" at bounding box center [568, 38] width 30 height 12
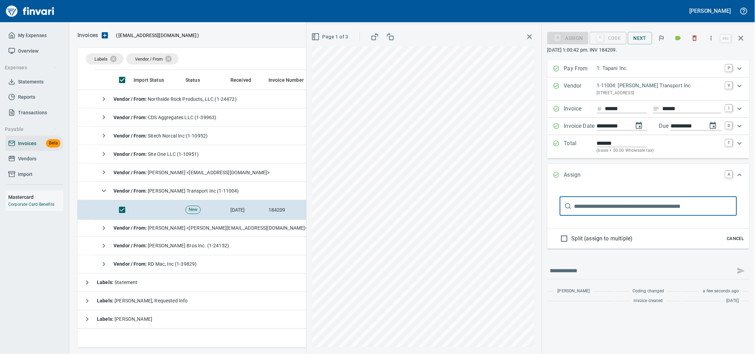
type input "******"
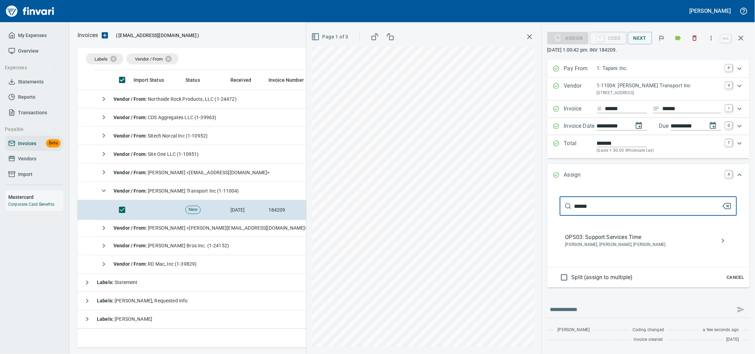
click at [631, 241] on span "OPS03: Support Services Time" at bounding box center [642, 237] width 155 height 8
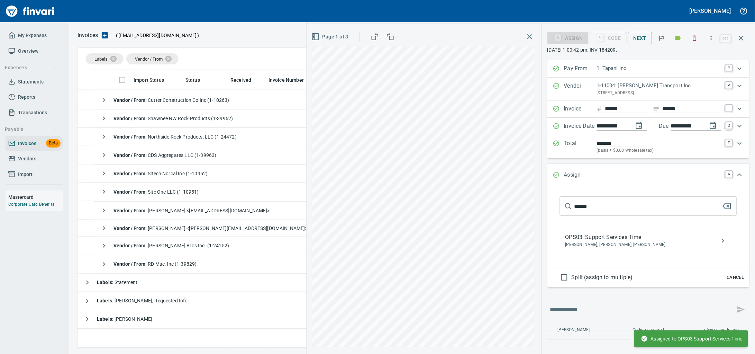
scroll to position [221, 0]
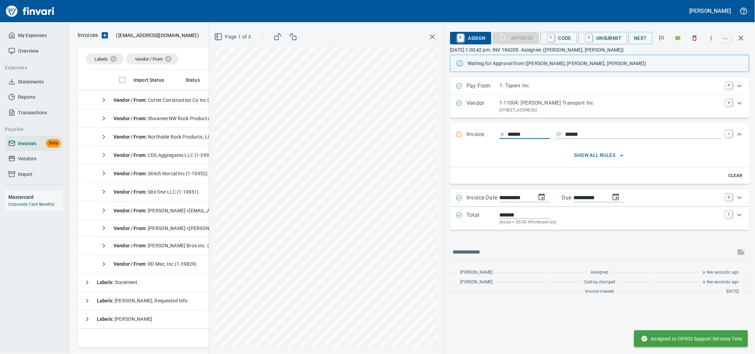
click at [745, 37] on button "button" at bounding box center [741, 38] width 17 height 17
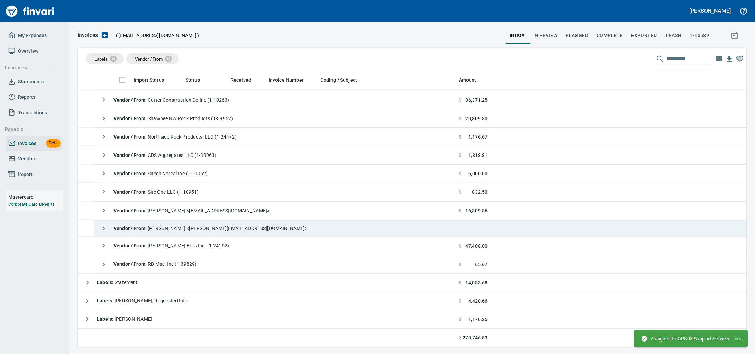
scroll to position [92, 0]
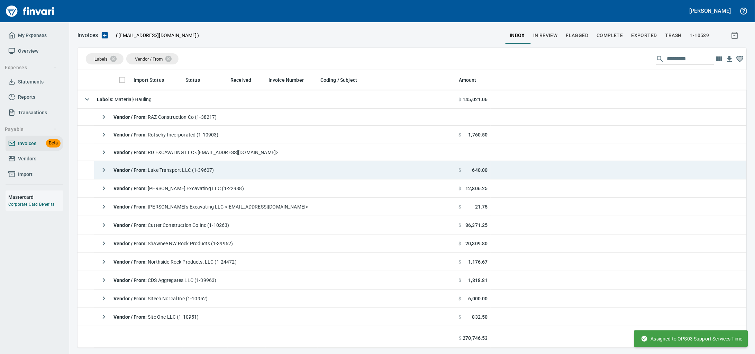
click at [202, 171] on span "Vendor / From : Lake Transport LLC (1-39607)" at bounding box center [164, 170] width 100 height 6
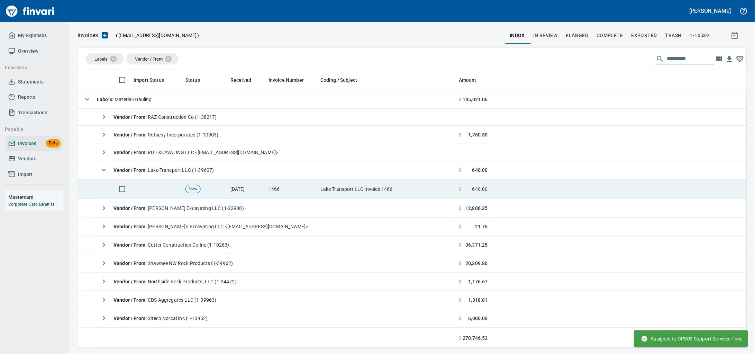
click at [304, 187] on td "1466" at bounding box center [292, 189] width 52 height 20
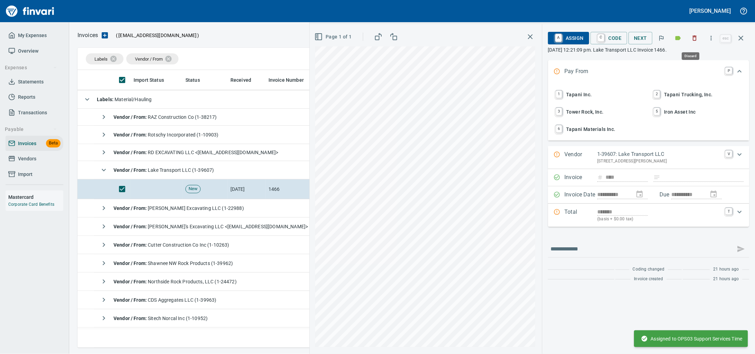
click at [693, 37] on icon "button" at bounding box center [694, 38] width 7 height 7
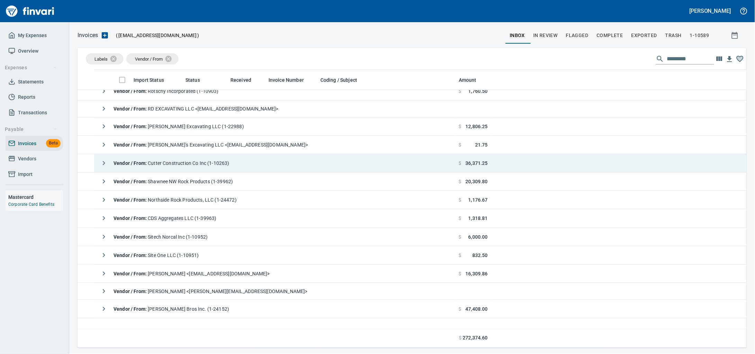
scroll to position [48, 0]
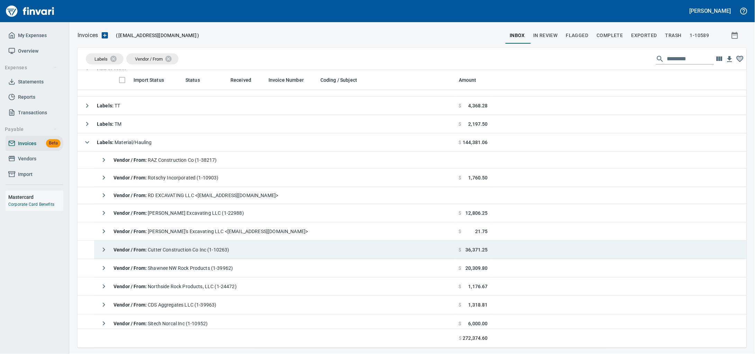
click at [195, 305] on div "Vendor / From : CDS Aggregates LLC (1-39963)" at bounding box center [156, 305] width 119 height 14
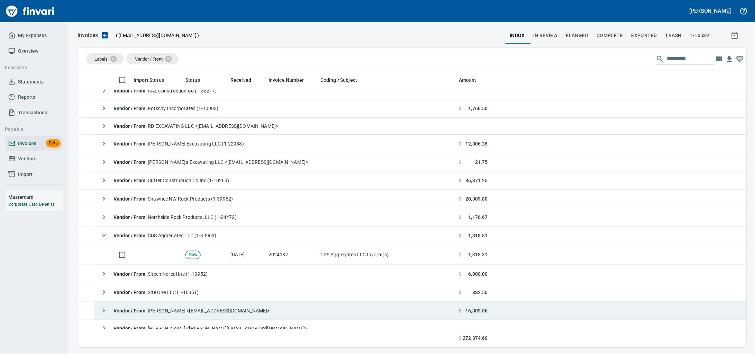
scroll to position [178, 0]
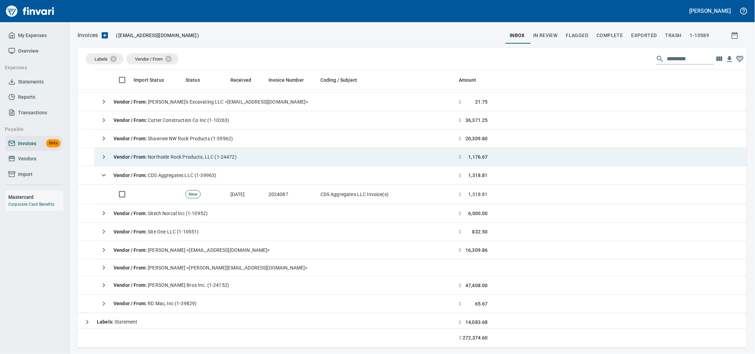
click at [302, 192] on td "2024087" at bounding box center [292, 194] width 52 height 20
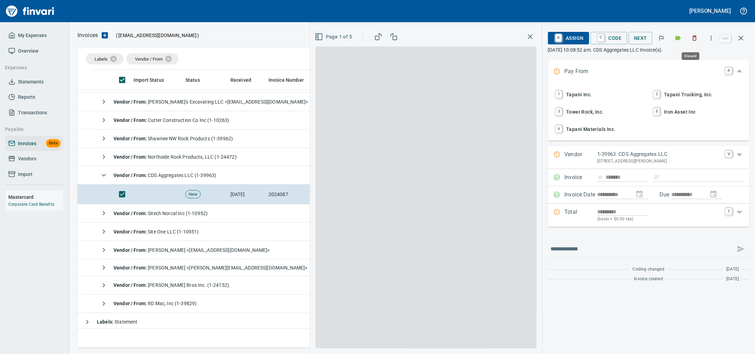
scroll to position [271, 656]
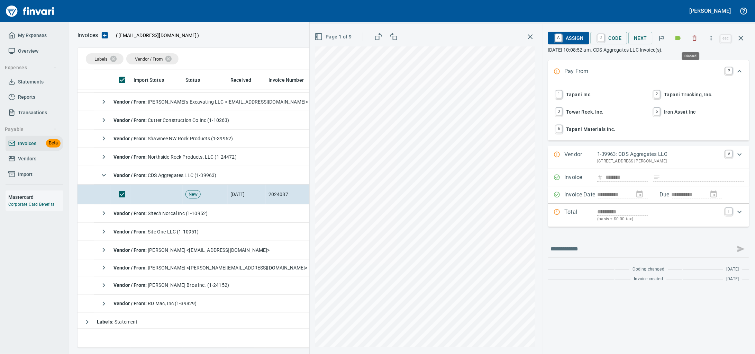
click at [693, 38] on icon "button" at bounding box center [695, 38] width 4 height 5
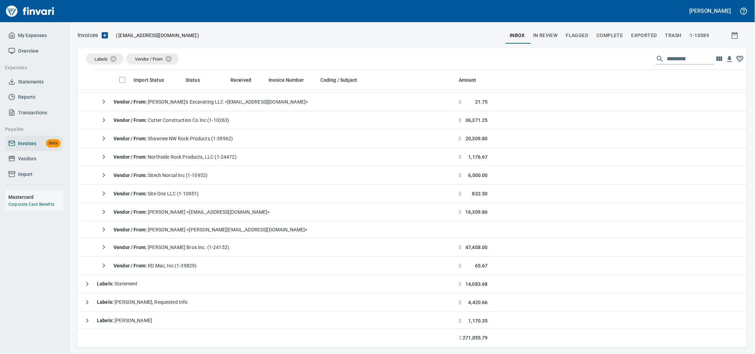
scroll to position [271, 656]
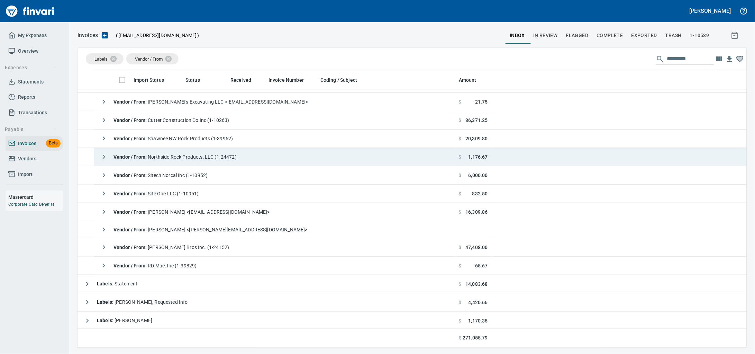
drag, startPoint x: 174, startPoint y: 163, endPoint x: 315, endPoint y: 169, distance: 140.6
click at [174, 160] on span "Vendor / From : Northside Rock Products, LLC (1-24472)" at bounding box center [175, 157] width 123 height 6
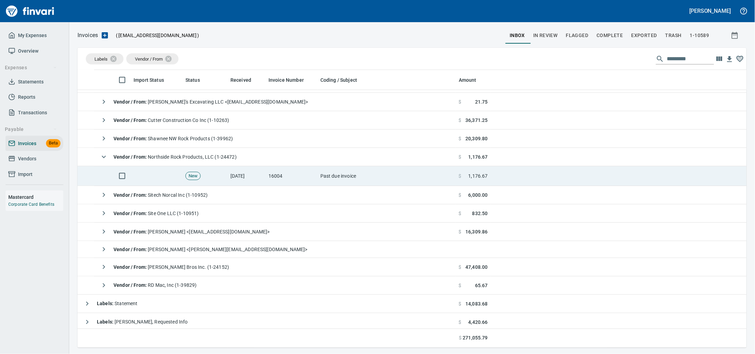
click at [364, 185] on td "Past due invoice" at bounding box center [387, 176] width 138 height 20
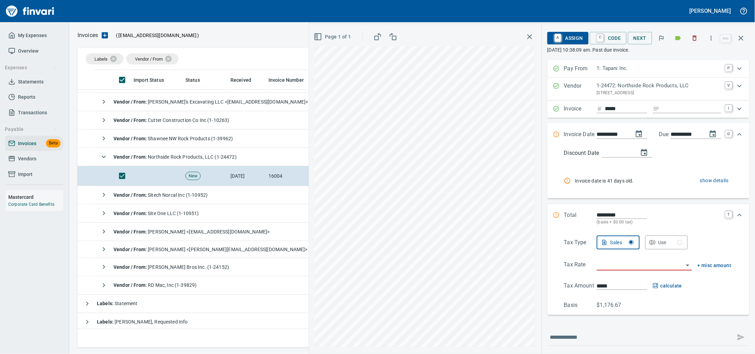
click at [697, 113] on input "Expand" at bounding box center [692, 109] width 59 height 9
click at [663, 113] on input "Expand" at bounding box center [692, 109] width 59 height 9
type input "******"
click at [605, 270] on input "search" at bounding box center [640, 265] width 87 height 10
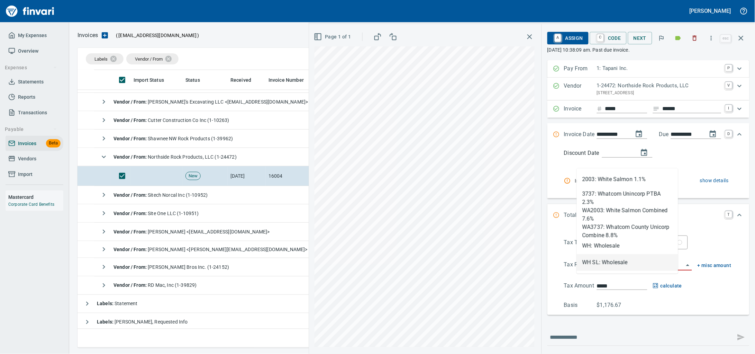
click at [605, 262] on li "WH SL: Wholesale" at bounding box center [627, 262] width 101 height 17
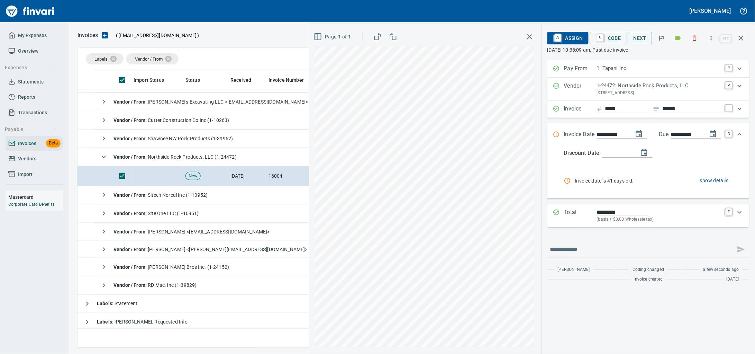
click at [742, 216] on icon "Expand" at bounding box center [740, 212] width 8 height 8
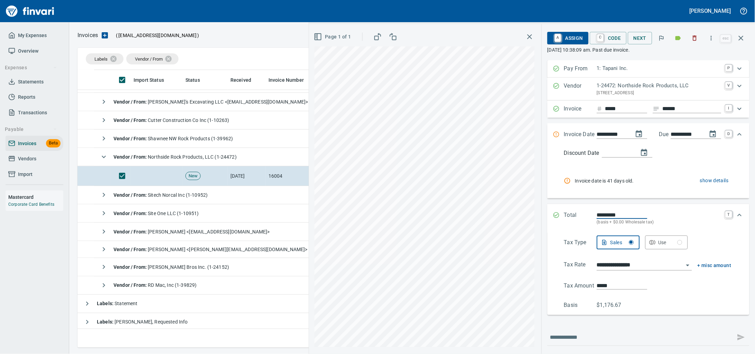
click at [473, 270] on div "**********" at bounding box center [532, 188] width 446 height 329
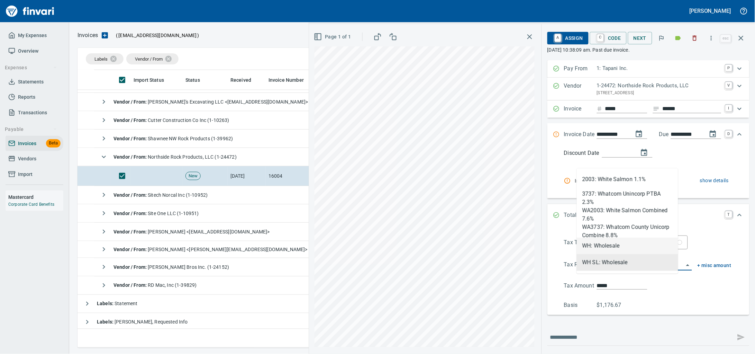
click at [603, 244] on li "WH: Wholesale" at bounding box center [627, 245] width 101 height 17
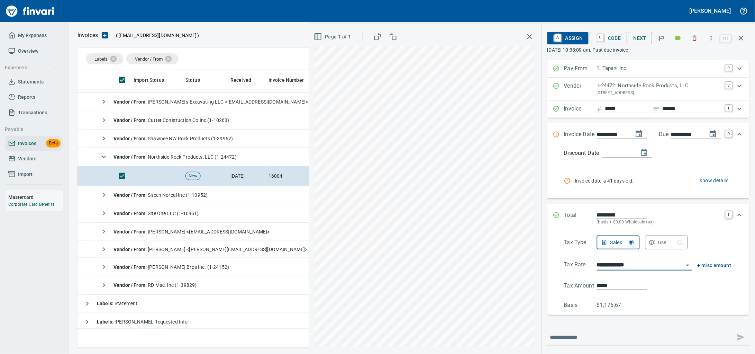
type input "**********"
click at [603, 157] on input "text" at bounding box center [617, 153] width 31 height 9
click at [736, 138] on icon "Expand" at bounding box center [740, 134] width 8 height 8
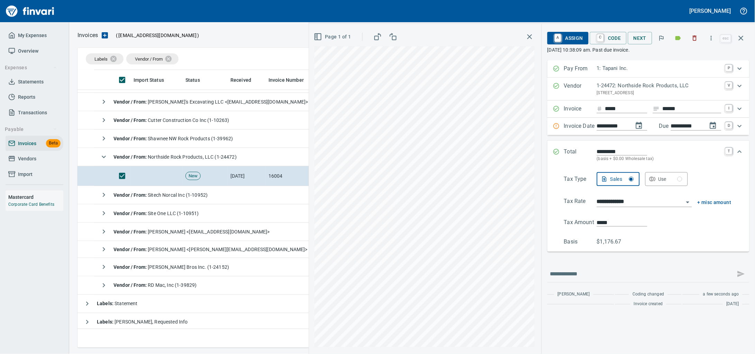
click at [575, 38] on button "A Assign" at bounding box center [567, 38] width 41 height 12
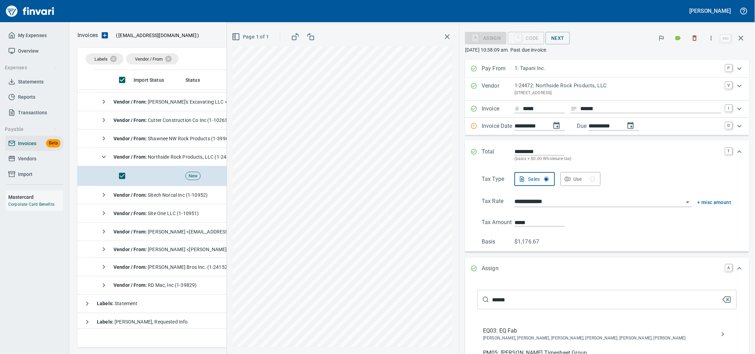
type input "******"
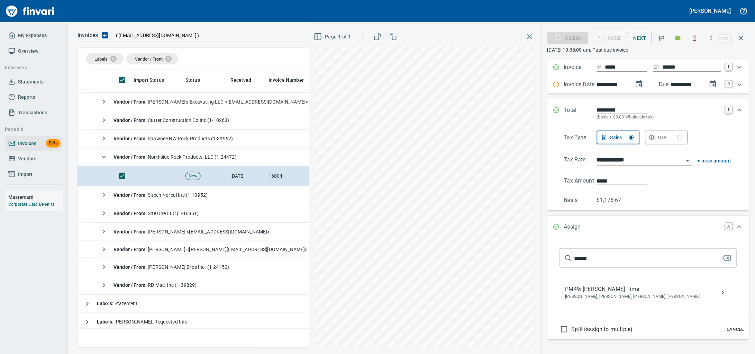
scroll to position [86, 0]
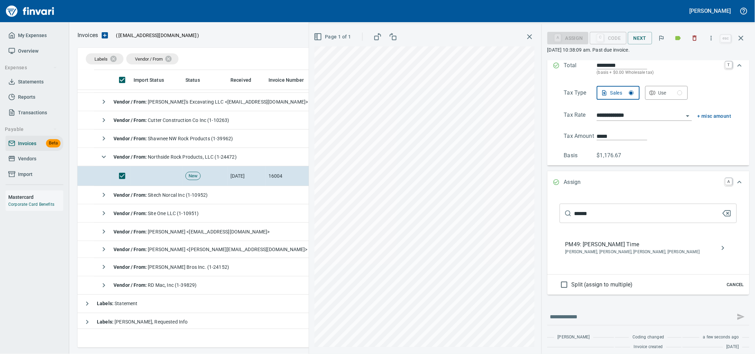
click at [595, 248] on span "PM49: [PERSON_NAME] Time" at bounding box center [642, 244] width 155 height 8
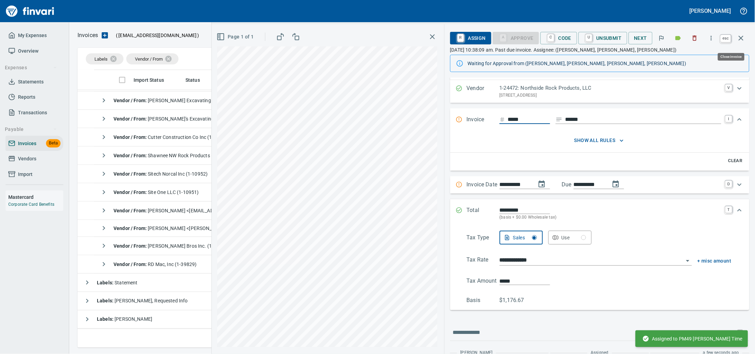
scroll to position [16, 0]
click at [740, 37] on icon "button" at bounding box center [741, 38] width 8 height 8
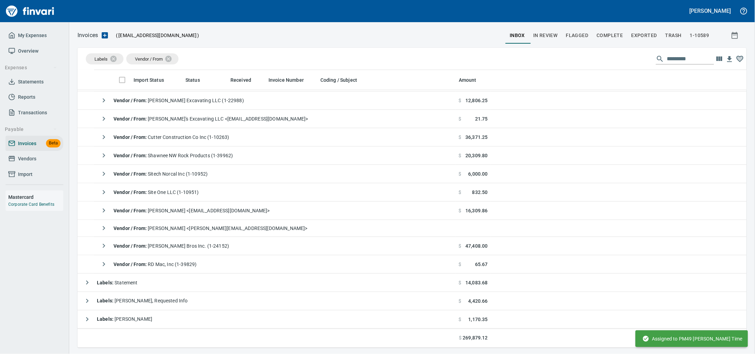
scroll to position [271, 656]
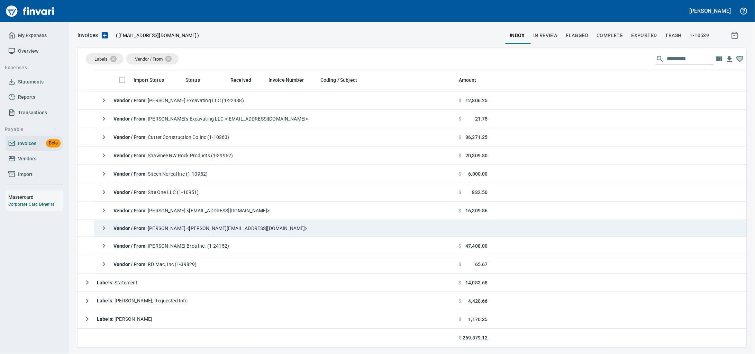
click at [247, 230] on td "Vendor / From : Jodi Leboki <jodi@taytransport.com>" at bounding box center [275, 228] width 362 height 17
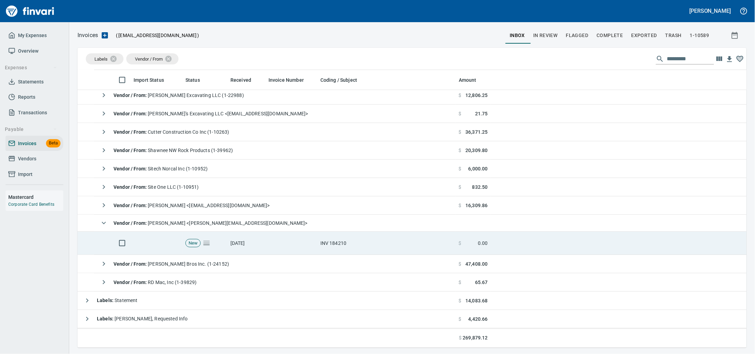
click at [254, 245] on td "[DATE]" at bounding box center [247, 243] width 38 height 23
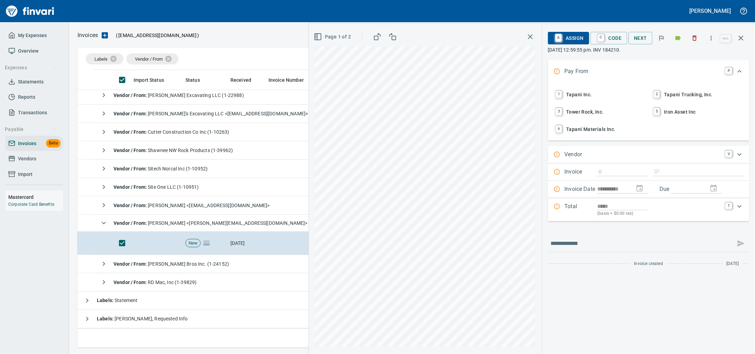
scroll to position [271, 656]
click at [694, 40] on icon "button" at bounding box center [694, 38] width 7 height 7
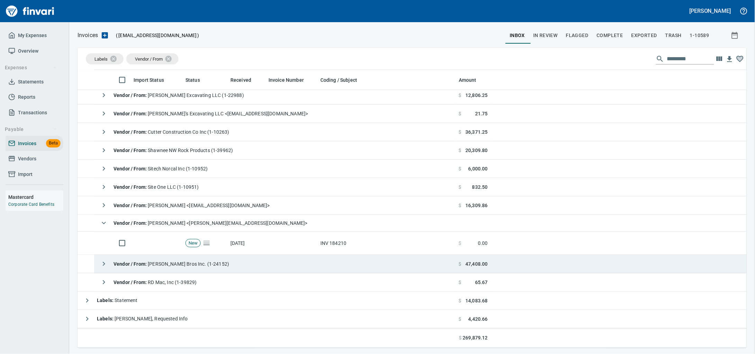
scroll to position [271, 656]
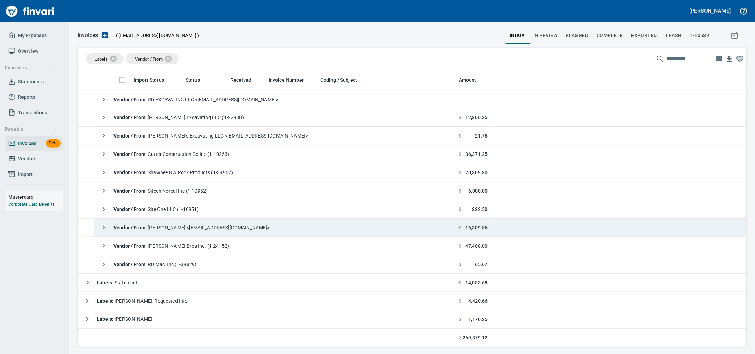
click at [241, 225] on td "Vendor / From : Luke Basanta <lukeb@tapani.com>" at bounding box center [275, 227] width 362 height 18
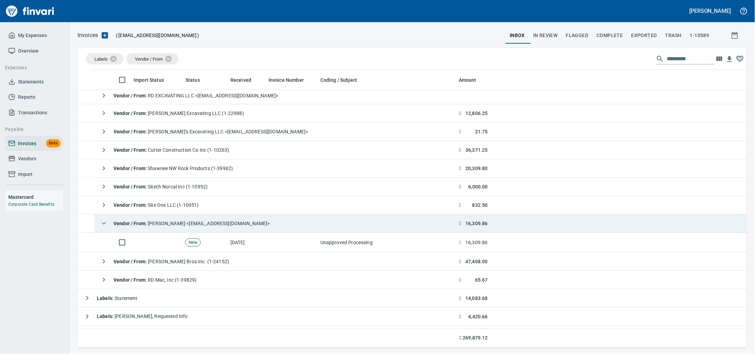
scroll to position [166, 0]
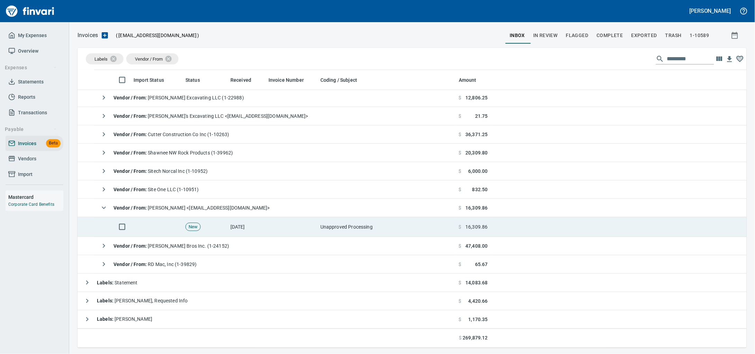
click at [290, 224] on td at bounding box center [292, 227] width 52 height 20
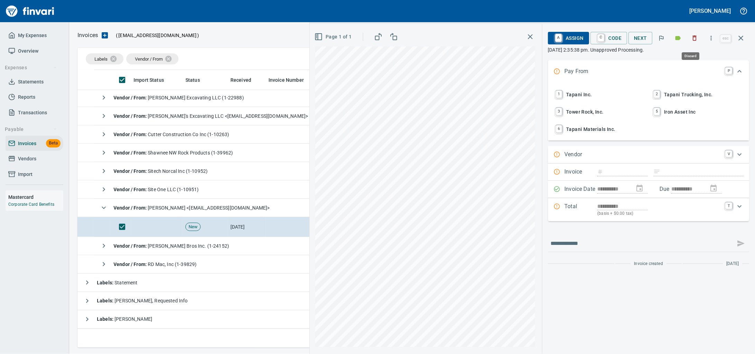
drag, startPoint x: 696, startPoint y: 40, endPoint x: 353, endPoint y: 46, distance: 342.7
click at [695, 40] on button "button" at bounding box center [694, 37] width 15 height 15
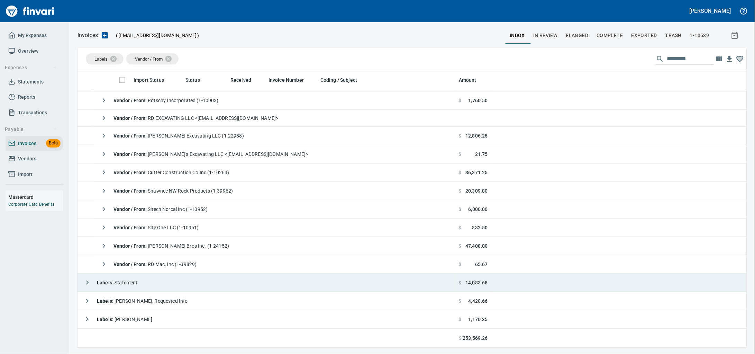
scroll to position [130, 0]
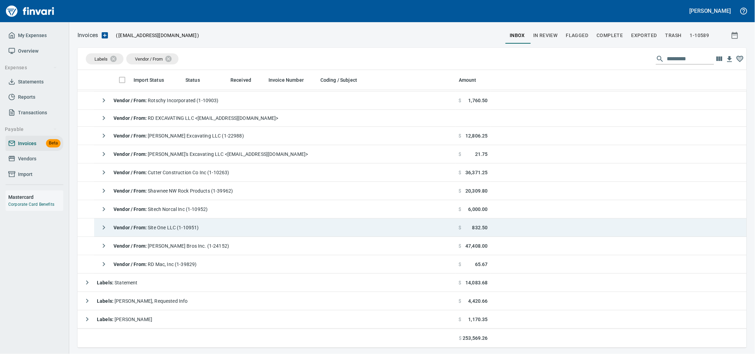
click at [243, 220] on td "Vendor / From : Site One LLC (1-10951)" at bounding box center [275, 227] width 362 height 18
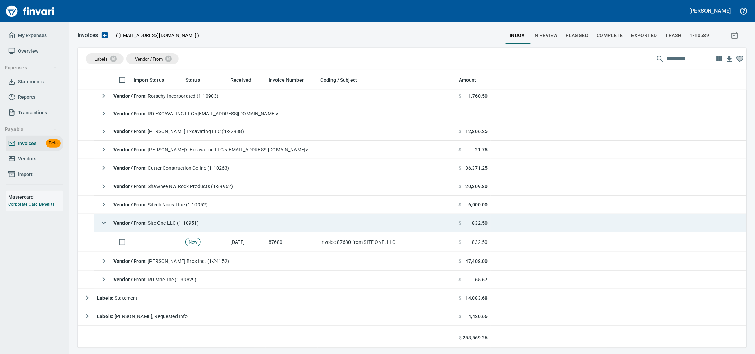
scroll to position [150, 0]
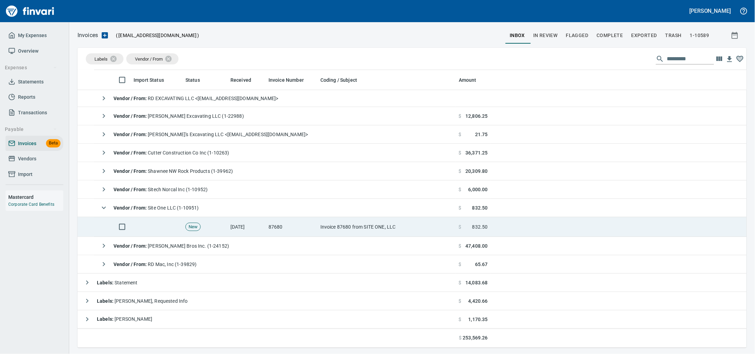
click at [243, 226] on td "[DATE]" at bounding box center [247, 227] width 38 height 20
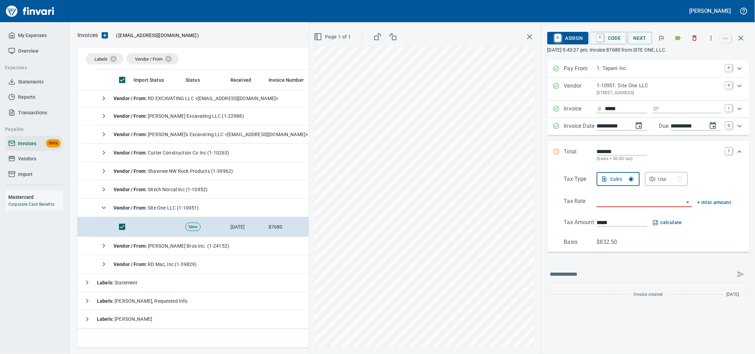
scroll to position [271, 656]
click at [695, 38] on button "button" at bounding box center [694, 37] width 15 height 15
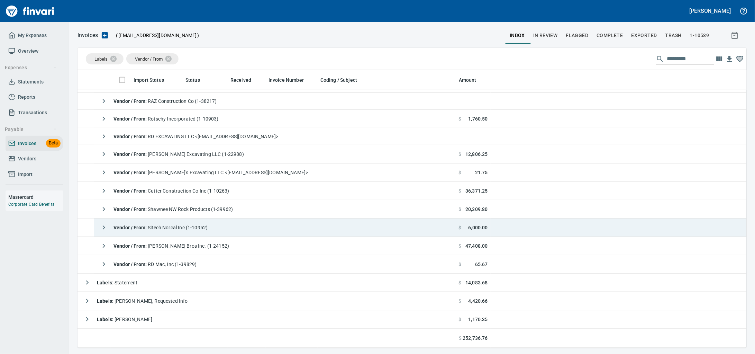
scroll to position [69, 0]
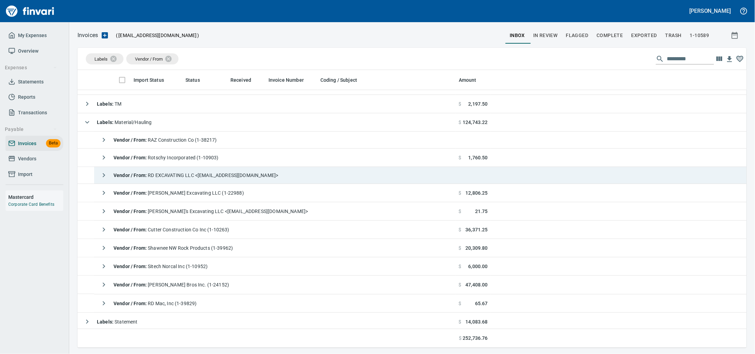
click at [227, 172] on div "Vendor / From : RD EXCAVATING LLC <quickbooks@notification.intuit.com>" at bounding box center [187, 175] width 181 height 14
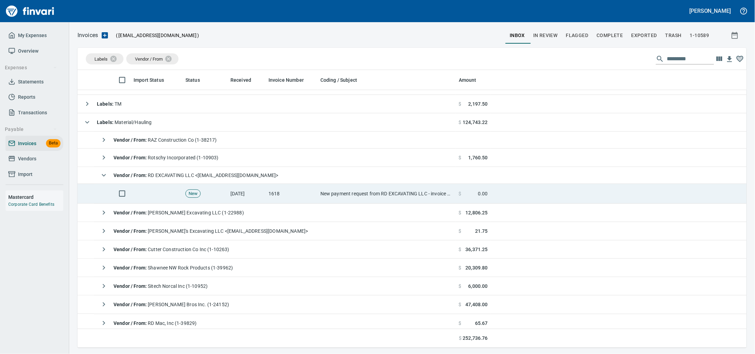
click at [196, 197] on span "New" at bounding box center [193, 193] width 15 height 7
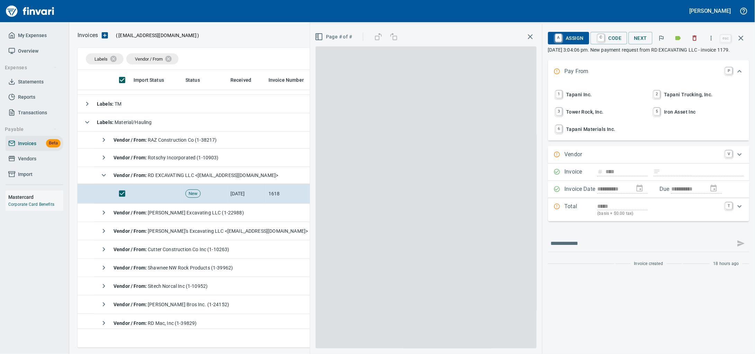
scroll to position [271, 656]
click at [695, 37] on icon "button" at bounding box center [694, 38] width 7 height 7
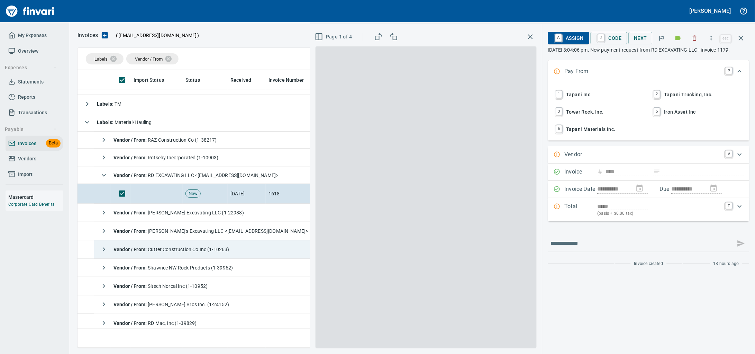
scroll to position [271, 656]
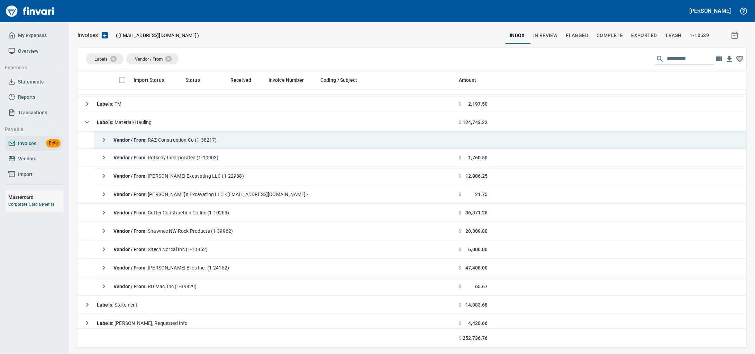
click at [170, 141] on span "Vendor / From : RAZ Construction Co (1-38217)" at bounding box center [165, 140] width 103 height 6
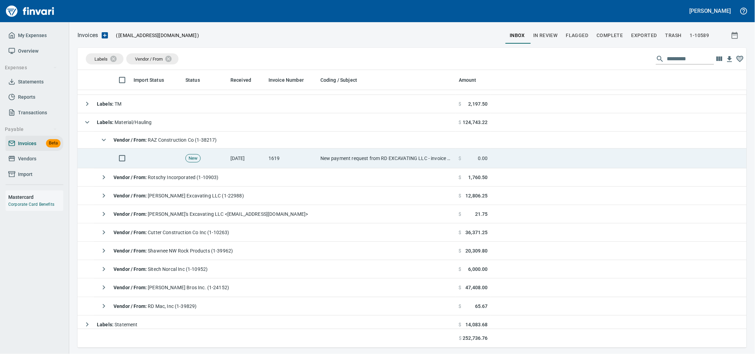
click at [194, 162] on span "New" at bounding box center [193, 158] width 15 height 7
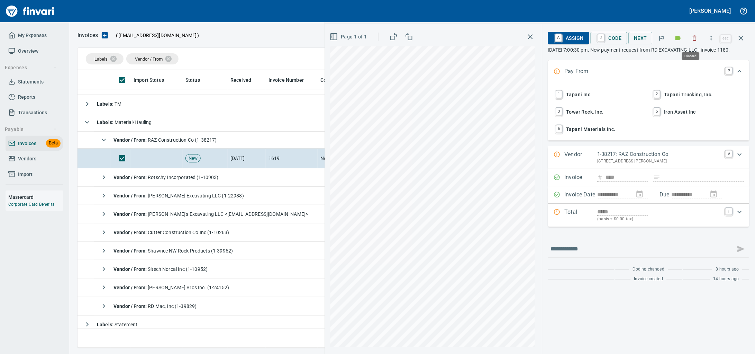
scroll to position [271, 656]
click at [691, 40] on icon "button" at bounding box center [694, 38] width 7 height 7
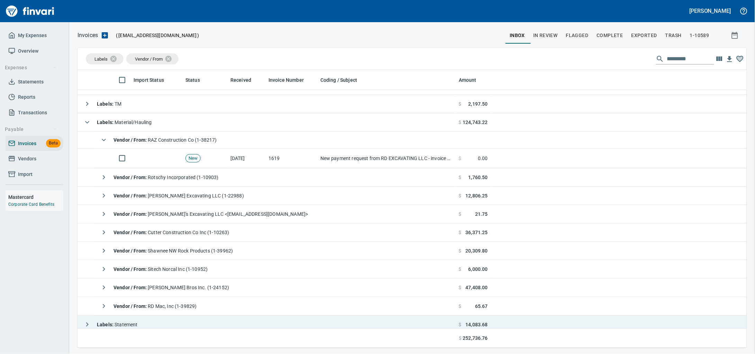
scroll to position [271, 656]
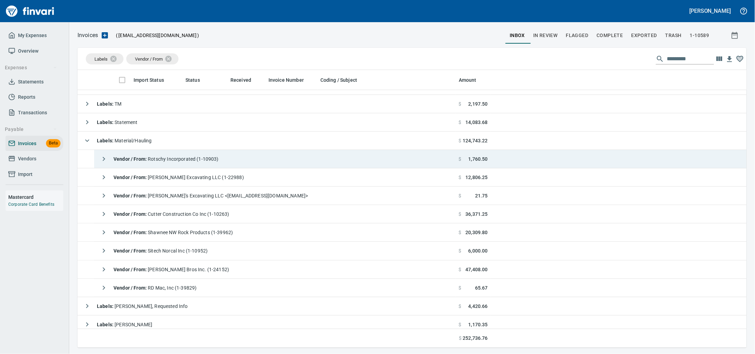
click at [198, 160] on span "Vendor / From : Rotschy Incorporated (1-10903)" at bounding box center [166, 159] width 105 height 6
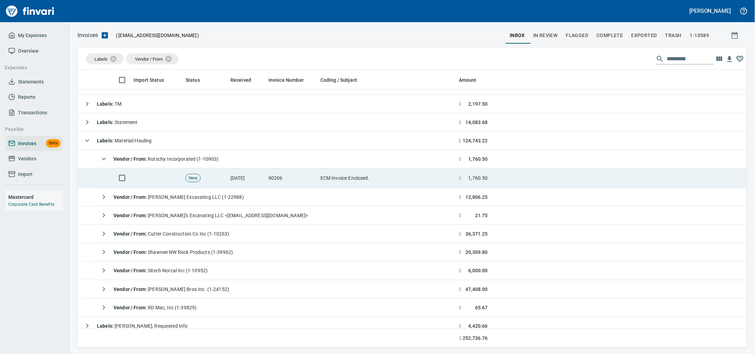
click at [199, 182] on div "New" at bounding box center [192, 178] width 15 height 8
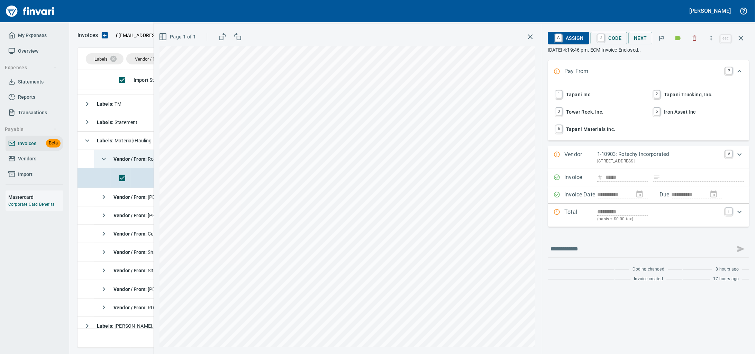
click at [124, 161] on strong "Vendor / From :" at bounding box center [131, 159] width 34 height 6
click at [120, 176] on strong "Vendor / From :" at bounding box center [131, 177] width 34 height 6
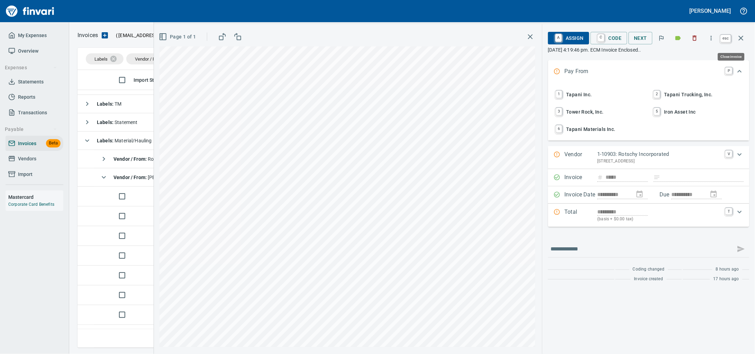
click at [733, 38] on button "button" at bounding box center [741, 38] width 17 height 17
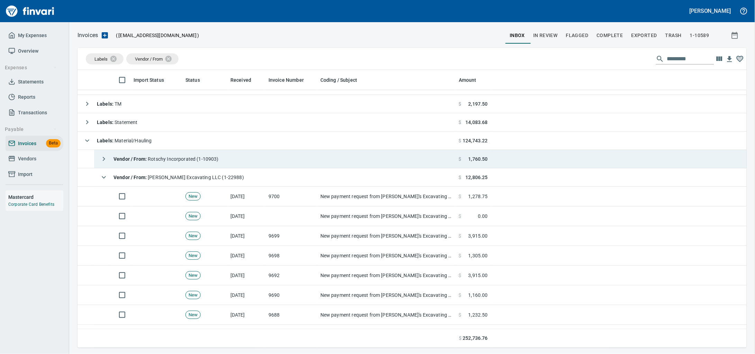
scroll to position [271, 656]
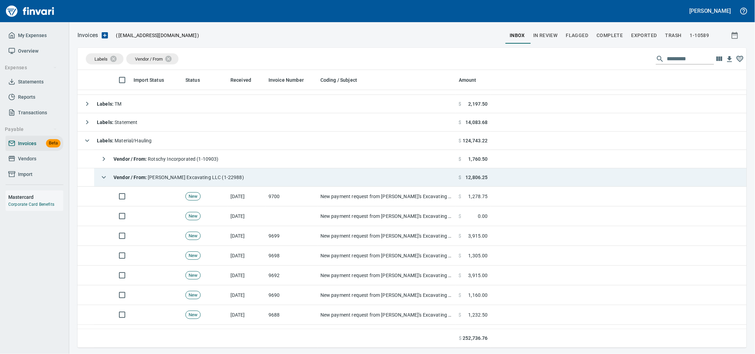
click at [267, 184] on td "Vendor / From : Franks Excavating LLC (1-22988)" at bounding box center [275, 177] width 362 height 18
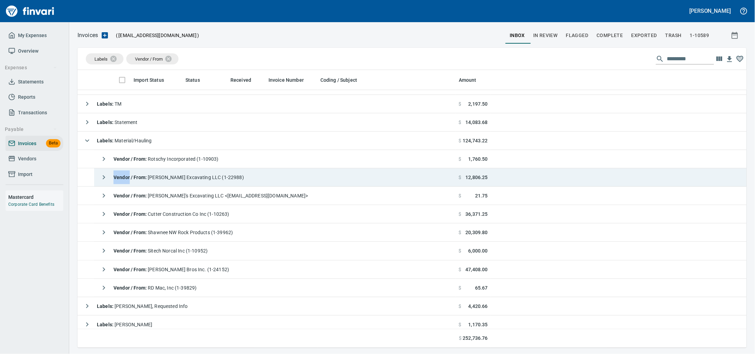
click at [267, 184] on td "Vendor / From : Franks Excavating LLC (1-22988)" at bounding box center [275, 177] width 362 height 18
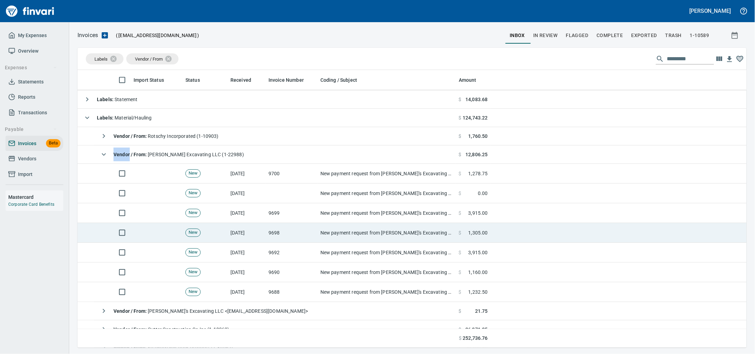
scroll to position [112, 0]
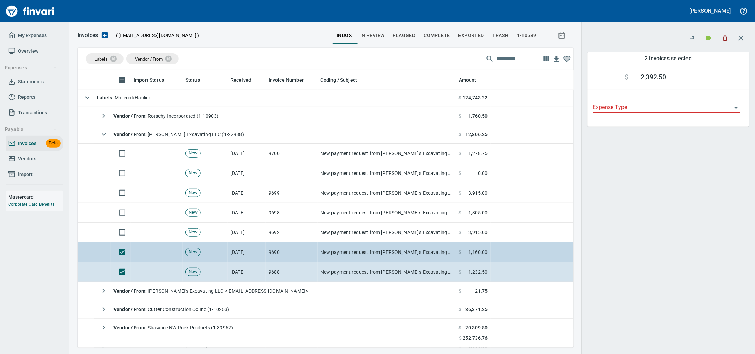
scroll to position [271, 483]
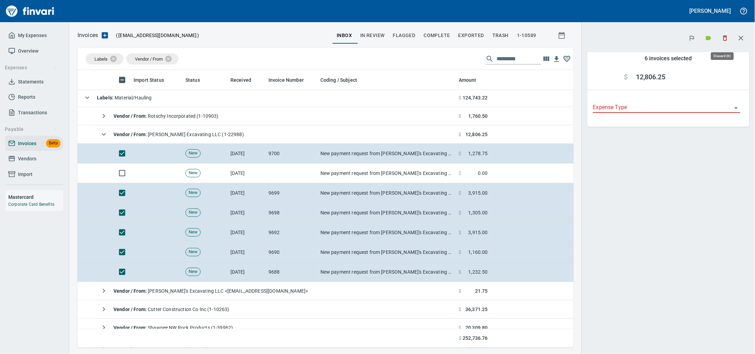
click at [724, 38] on icon "button" at bounding box center [725, 38] width 7 height 7
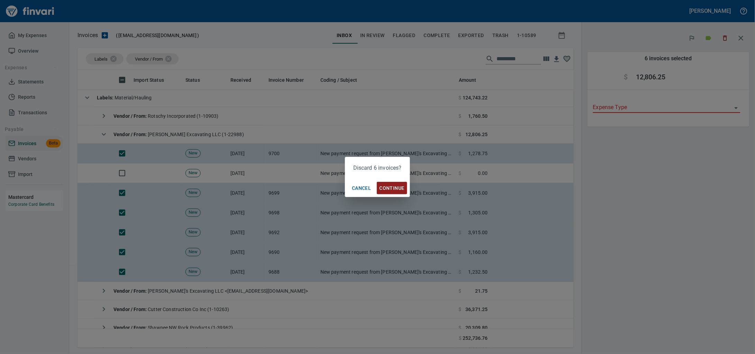
scroll to position [271, 483]
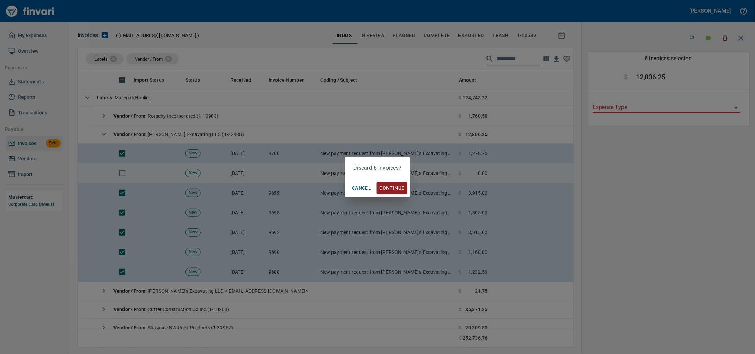
click at [390, 186] on span "Continue" at bounding box center [392, 188] width 25 height 9
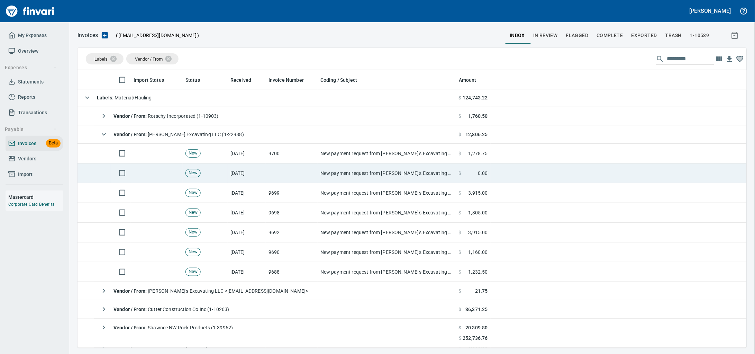
scroll to position [271, 655]
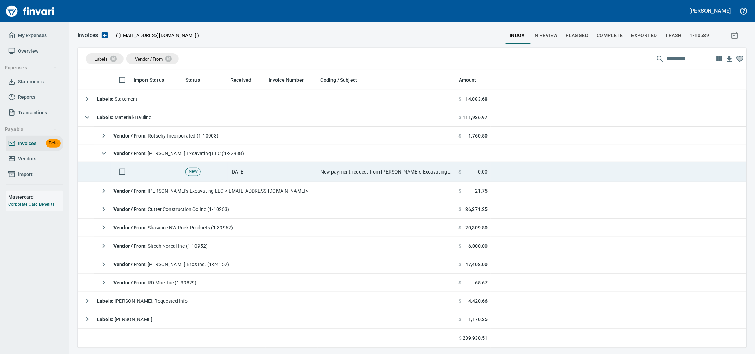
click at [253, 166] on td "[DATE]" at bounding box center [247, 172] width 38 height 20
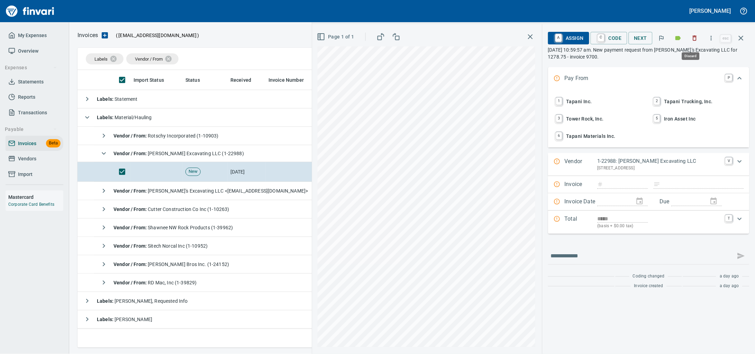
click at [691, 36] on icon "button" at bounding box center [694, 38] width 7 height 7
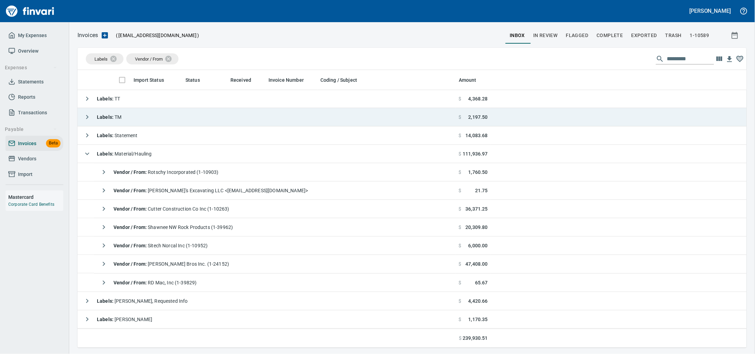
scroll to position [57, 0]
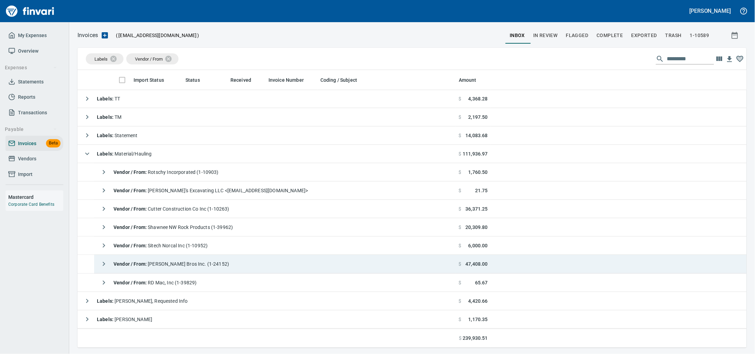
click at [220, 243] on td "Vendor / From : Sitech Norcal Inc (1-10952)" at bounding box center [275, 245] width 362 height 18
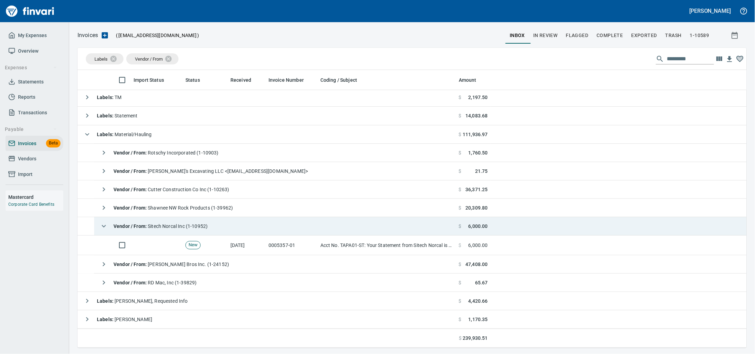
click at [292, 234] on td "Vendor / From : Sitech Norcal Inc (1-10952)" at bounding box center [275, 226] width 362 height 18
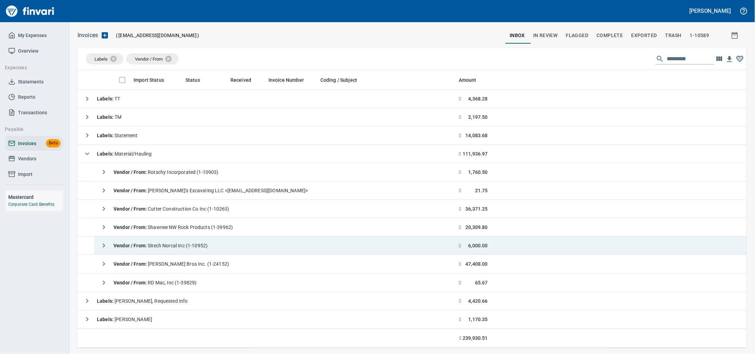
click at [235, 250] on td "Vendor / From : Sitech Norcal Inc (1-10952)" at bounding box center [275, 245] width 362 height 18
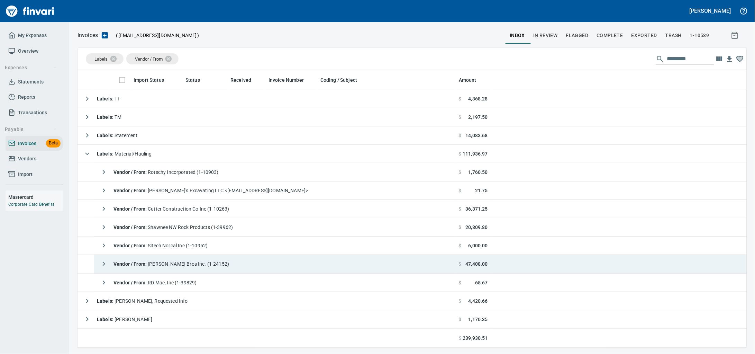
scroll to position [77, 0]
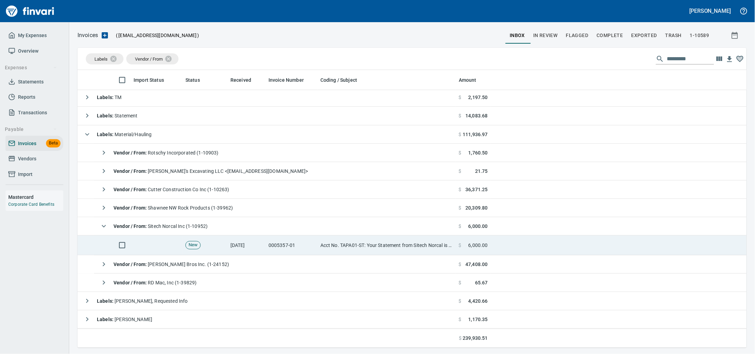
click at [323, 243] on td "Acct No. TAPA01-ST: Your Statement from Sitech Norcal is Available Online" at bounding box center [387, 245] width 138 height 20
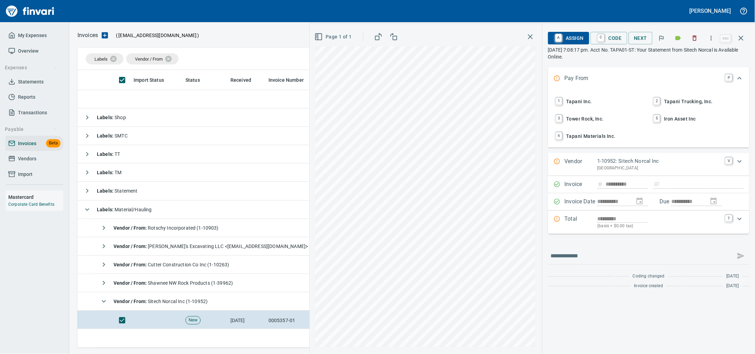
scroll to position [271, 656]
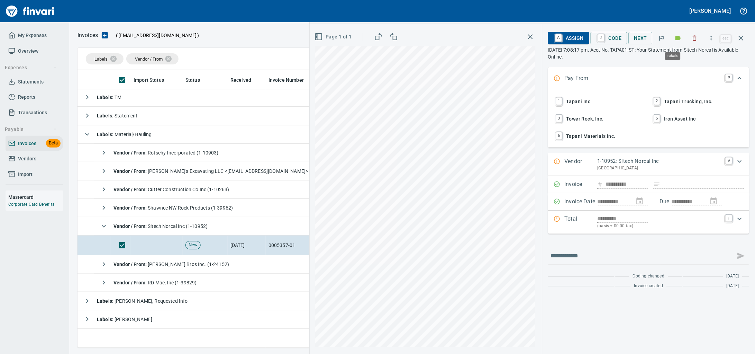
click at [671, 39] on button "button" at bounding box center [678, 37] width 15 height 15
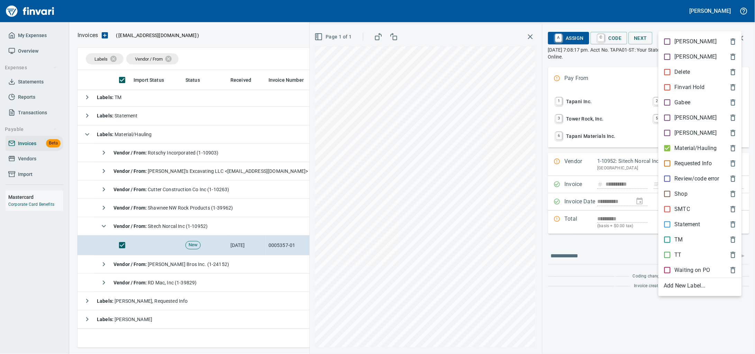
click at [678, 152] on p "Material/Hauling" at bounding box center [696, 148] width 42 height 8
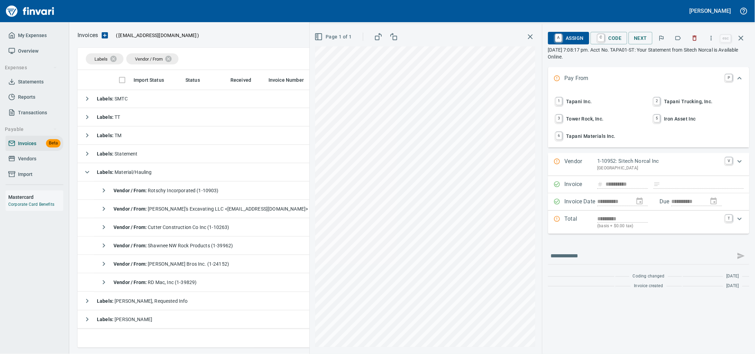
scroll to position [39, 0]
click at [225, 247] on span "Vendor / From : Shawnee NW Rock Products (1-39962)" at bounding box center [173, 246] width 119 height 6
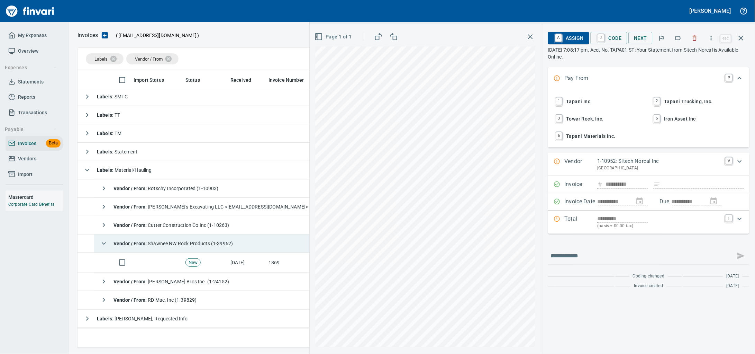
scroll to position [59, 0]
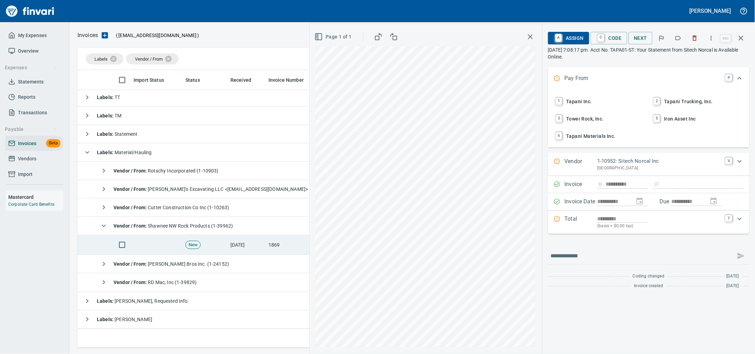
click at [239, 241] on td "[DATE]" at bounding box center [247, 245] width 38 height 20
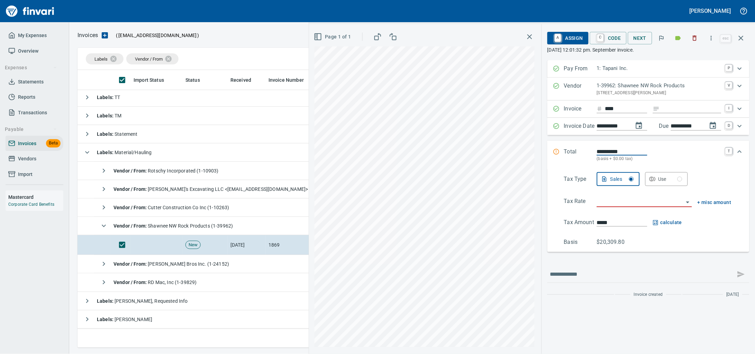
scroll to position [271, 656]
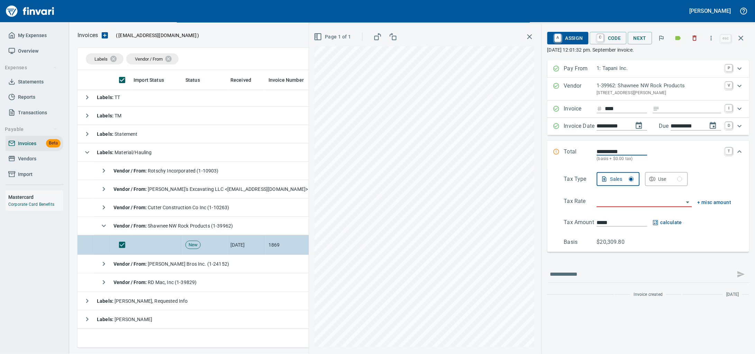
click at [238, 243] on td "[DATE]" at bounding box center [247, 245] width 38 height 20
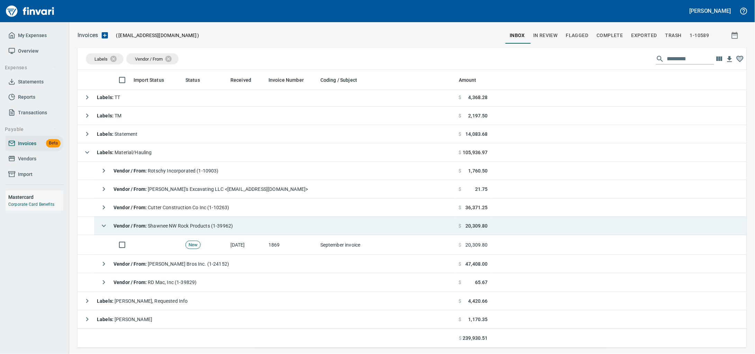
click at [233, 229] on div "Vendor / From : Shawnee NW Rock Products (1-39962)" at bounding box center [165, 226] width 136 height 14
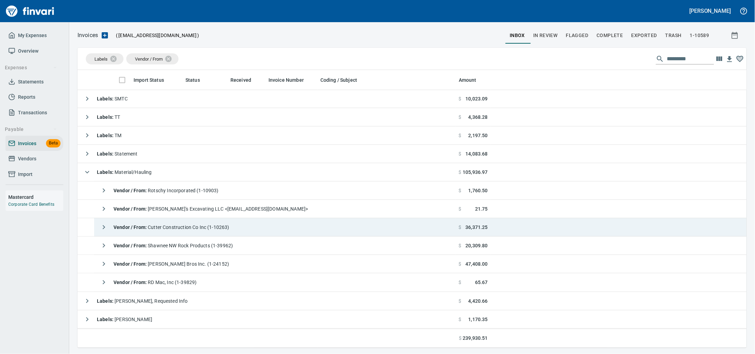
click at [228, 230] on div "Vendor / From : Cutter Construction Co Inc (1-10263)" at bounding box center [163, 227] width 133 height 14
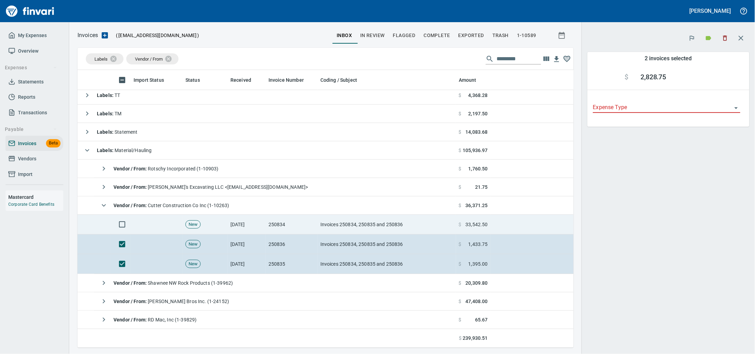
scroll to position [271, 483]
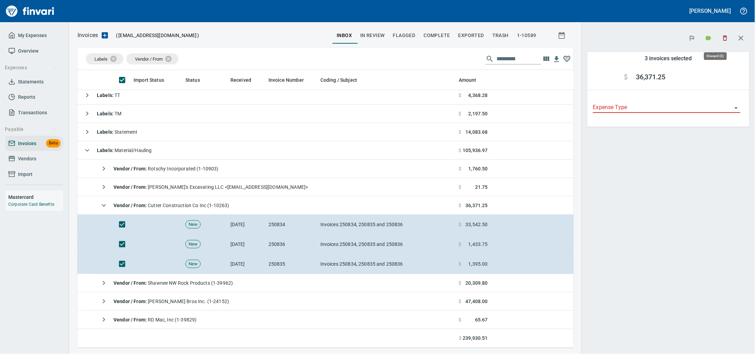
click at [723, 37] on icon "button" at bounding box center [725, 38] width 4 height 5
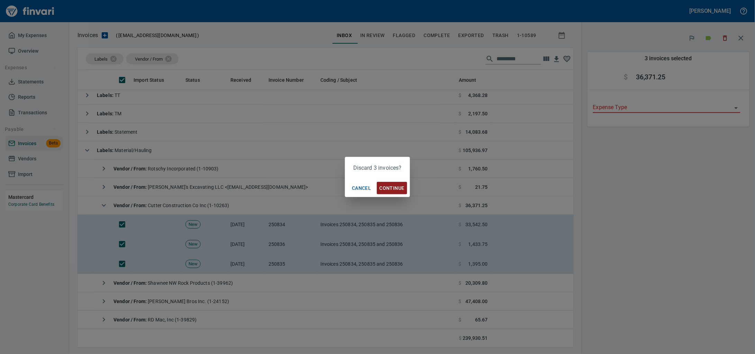
scroll to position [271, 483]
click at [392, 185] on span "Continue" at bounding box center [392, 188] width 25 height 9
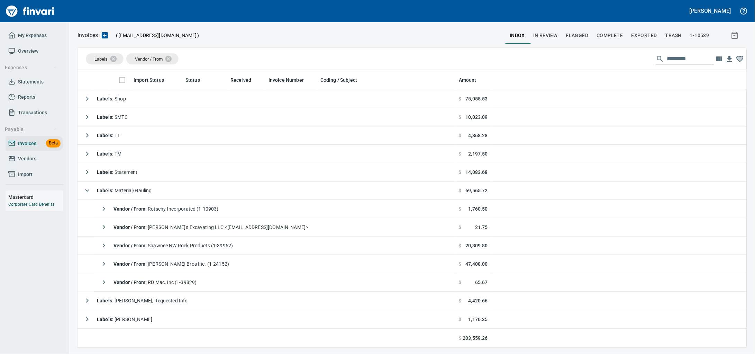
scroll to position [271, 655]
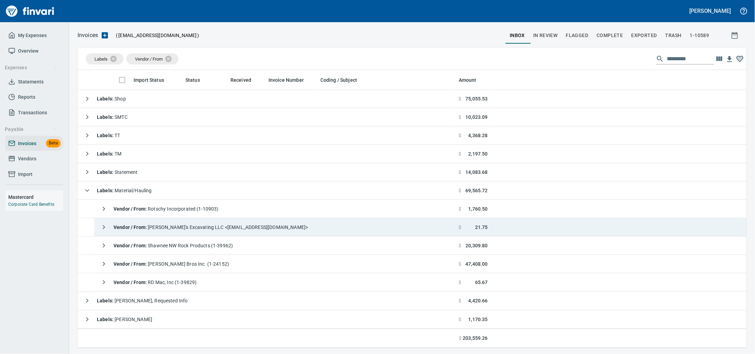
click at [203, 228] on span "Vendor / From : [PERSON_NAME]'s Excavating LLC <[EMAIL_ADDRESS][DOMAIN_NAME]>" at bounding box center [211, 227] width 194 height 6
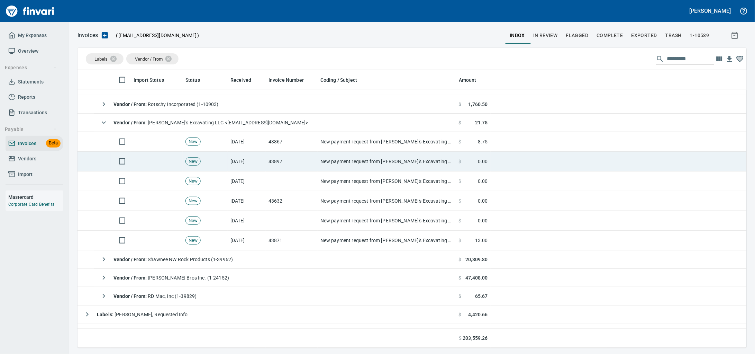
scroll to position [139, 0]
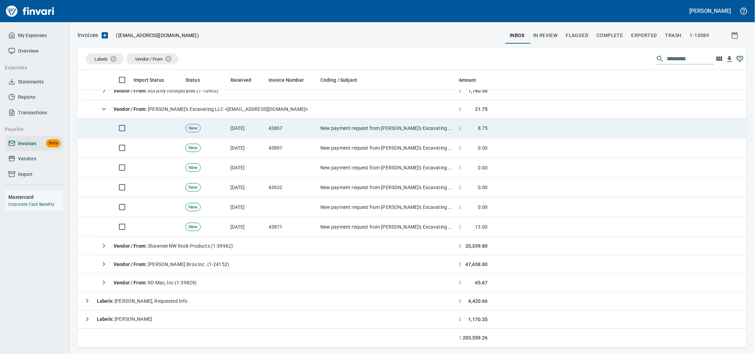
click at [246, 126] on td "[DATE]" at bounding box center [247, 128] width 38 height 20
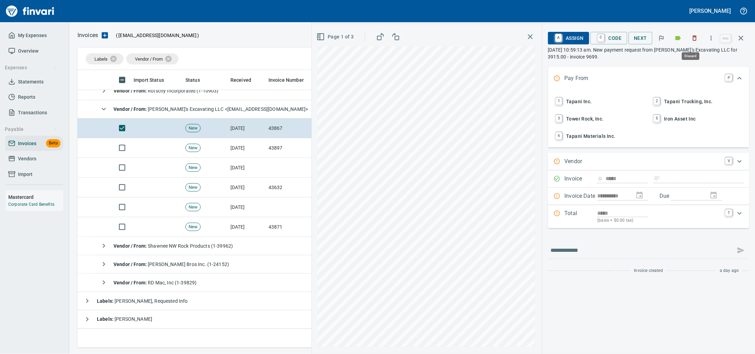
click at [691, 41] on icon "button" at bounding box center [694, 38] width 7 height 7
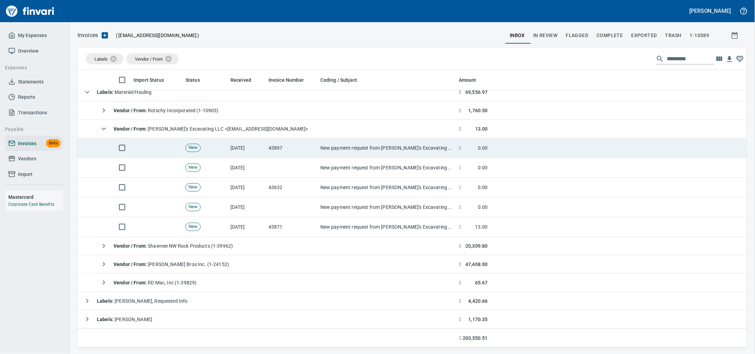
scroll to position [119, 0]
click at [368, 146] on td "New payment request from [PERSON_NAME]'s Excavating LLC for 1305.00 - invoice 9…" at bounding box center [387, 148] width 138 height 20
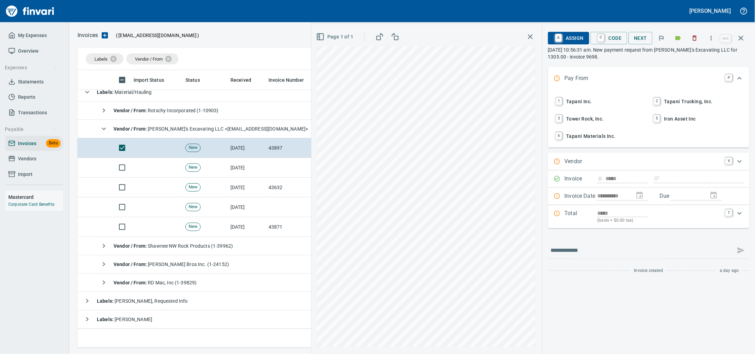
click at [691, 38] on icon "button" at bounding box center [694, 38] width 7 height 7
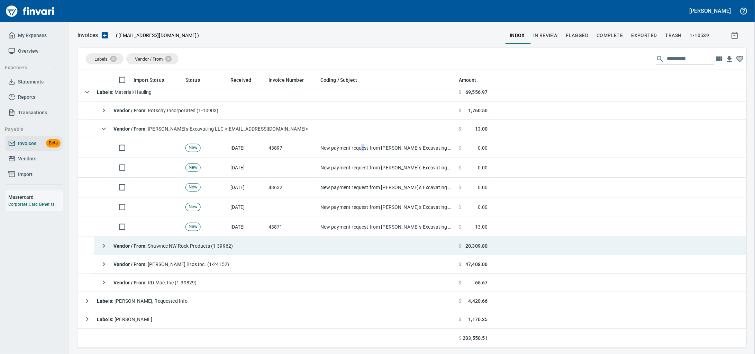
scroll to position [100, 0]
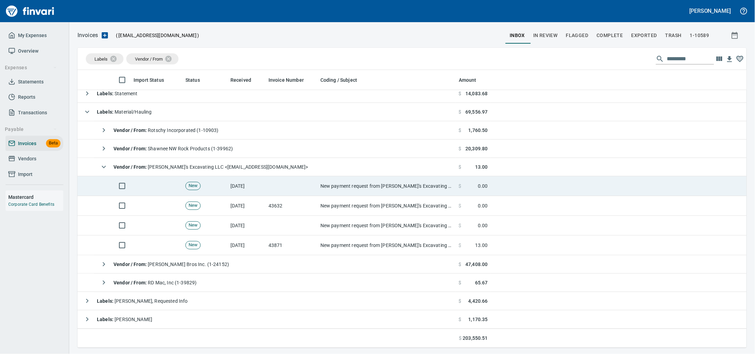
click at [319, 194] on td "New payment request from [PERSON_NAME]'s Excavating LLC for 910.00 - invoice 96…" at bounding box center [387, 186] width 138 height 20
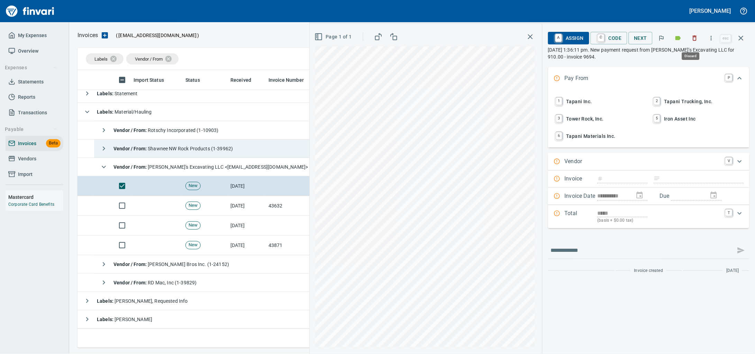
click at [691, 39] on icon "button" at bounding box center [694, 38] width 7 height 7
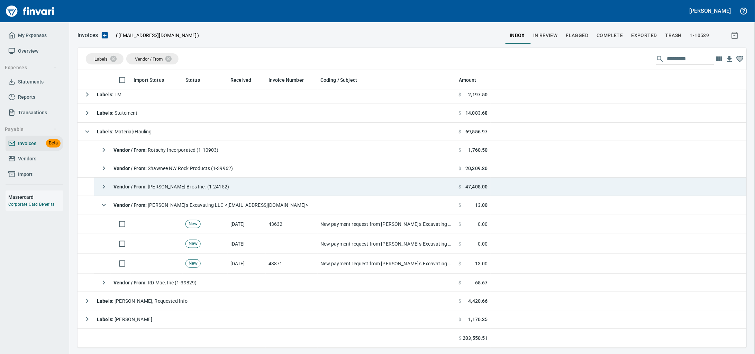
scroll to position [80, 0]
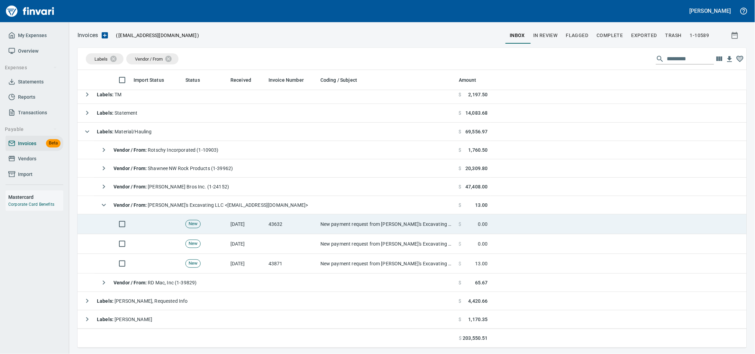
click at [260, 222] on td "[DATE]" at bounding box center [247, 224] width 38 height 20
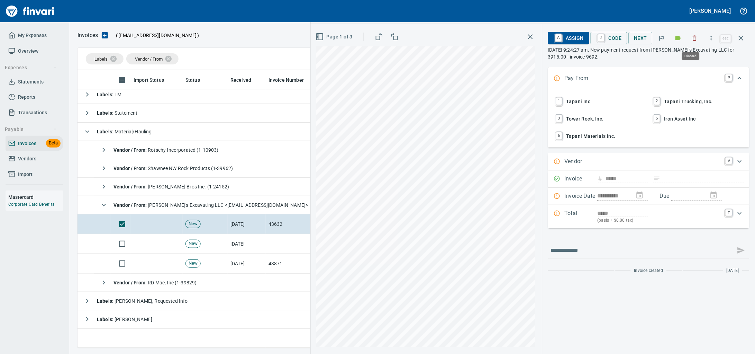
click at [693, 39] on icon "button" at bounding box center [694, 38] width 7 height 7
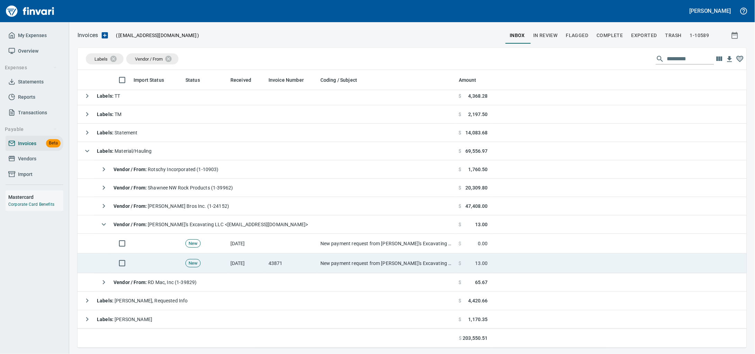
scroll to position [60, 0]
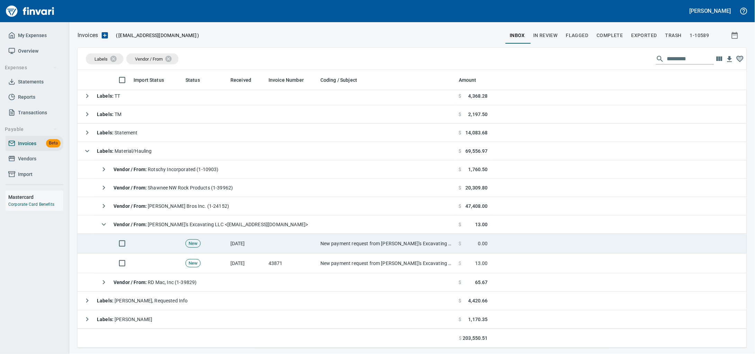
click at [232, 251] on td "[DATE]" at bounding box center [247, 244] width 38 height 20
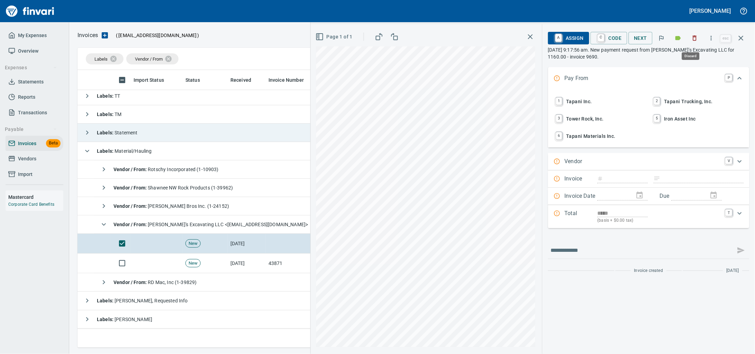
click at [691, 37] on icon "button" at bounding box center [694, 38] width 7 height 7
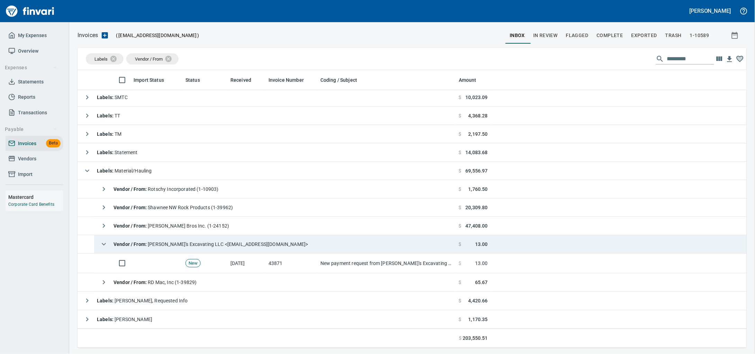
scroll to position [40, 0]
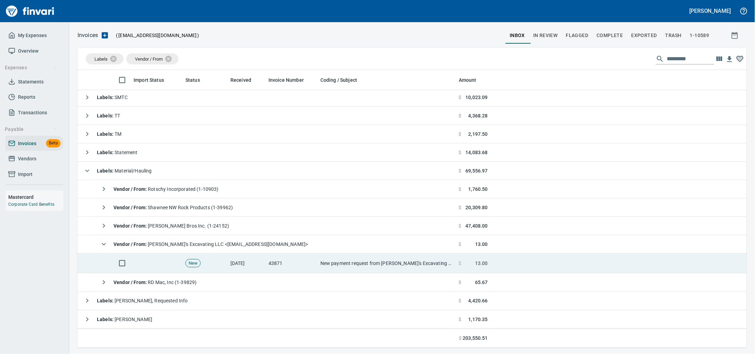
click at [287, 262] on td "43871" at bounding box center [292, 263] width 52 height 20
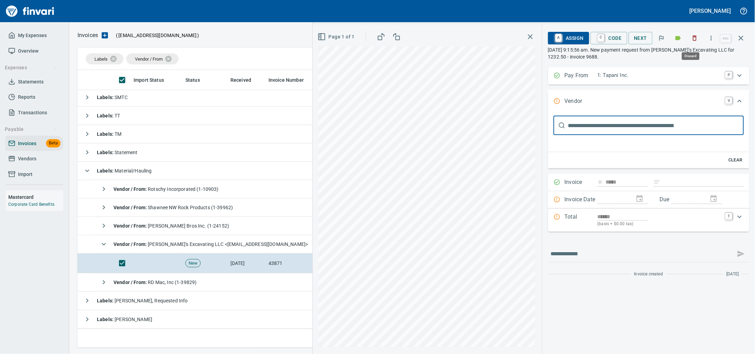
click at [693, 40] on icon "button" at bounding box center [694, 38] width 7 height 7
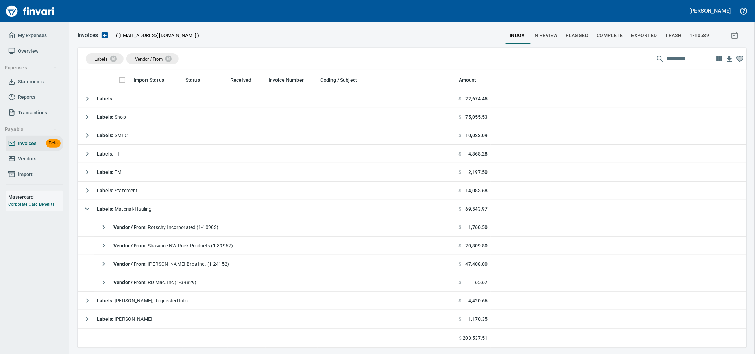
scroll to position [2, 0]
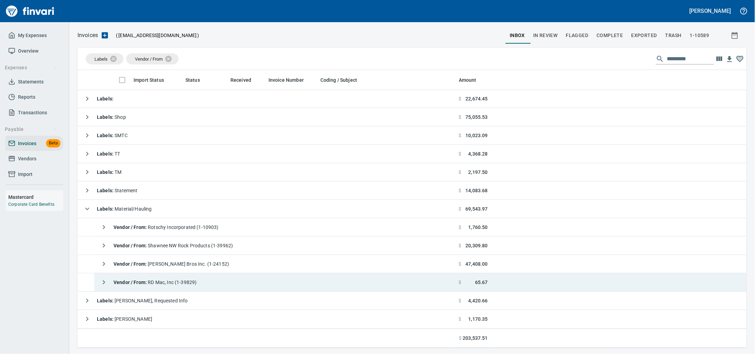
drag, startPoint x: 194, startPoint y: 286, endPoint x: 423, endPoint y: 293, distance: 228.5
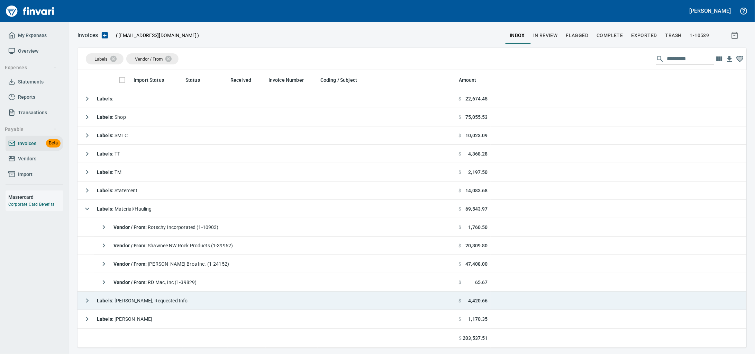
click at [194, 286] on div "Vendor / From : RD Mac, Inc (1-39829)" at bounding box center [147, 282] width 100 height 14
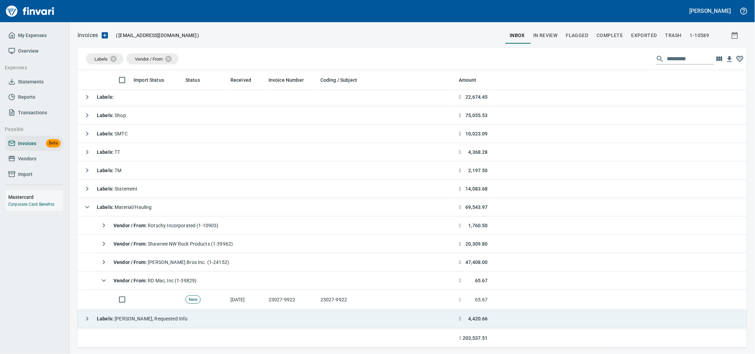
scroll to position [22, 0]
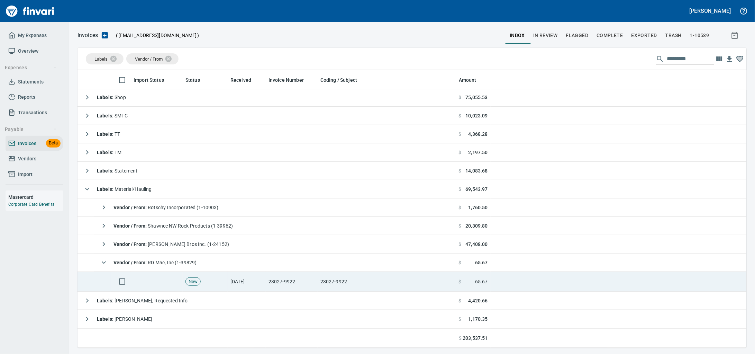
click at [320, 285] on td "23027-9922" at bounding box center [387, 282] width 138 height 20
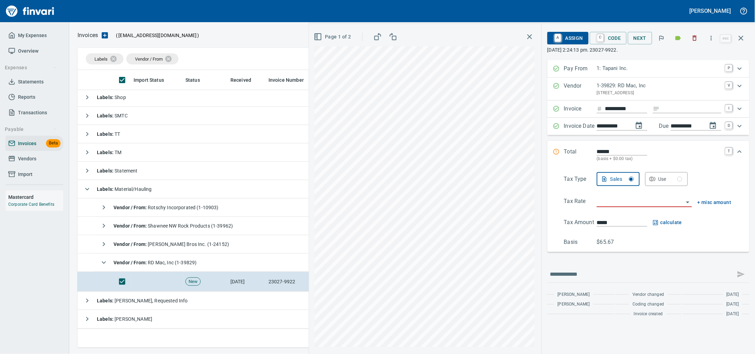
drag, startPoint x: 670, startPoint y: 265, endPoint x: 706, endPoint y: 40, distance: 227.8
click at [708, 40] on icon "button" at bounding box center [711, 38] width 7 height 7
click at [711, 36] on icon "button" at bounding box center [711, 38] width 7 height 7
click at [699, 54] on li "Download" at bounding box center [700, 58] width 89 height 15
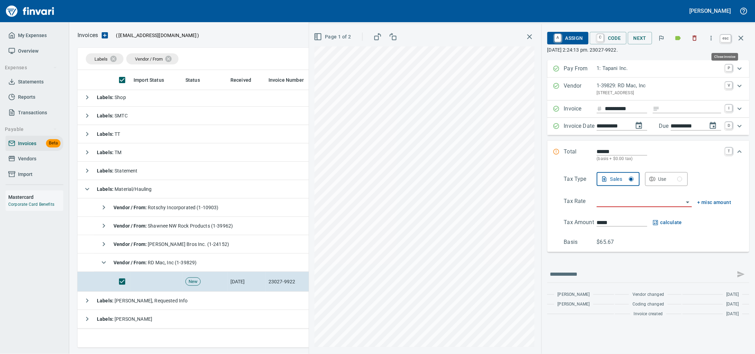
drag, startPoint x: 742, startPoint y: 37, endPoint x: 702, endPoint y: 45, distance: 40.5
click at [742, 37] on icon "button" at bounding box center [741, 38] width 5 height 5
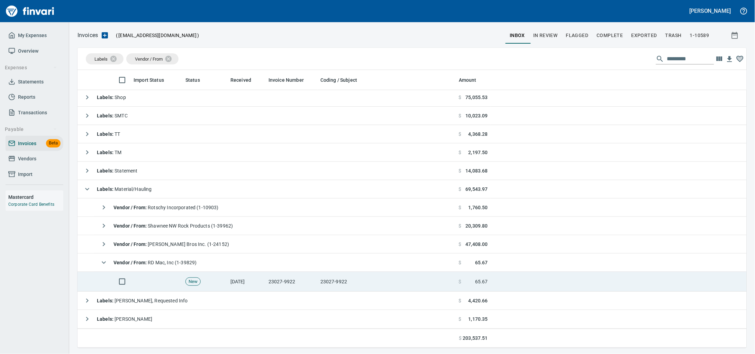
click at [305, 281] on td "23027-9922" at bounding box center [292, 282] width 52 height 20
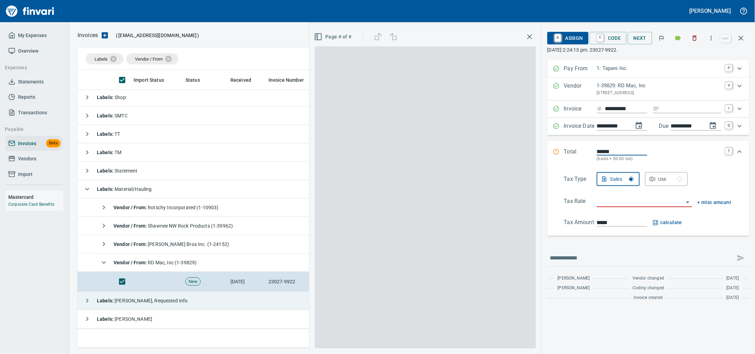
click at [689, 33] on button "button" at bounding box center [694, 37] width 15 height 15
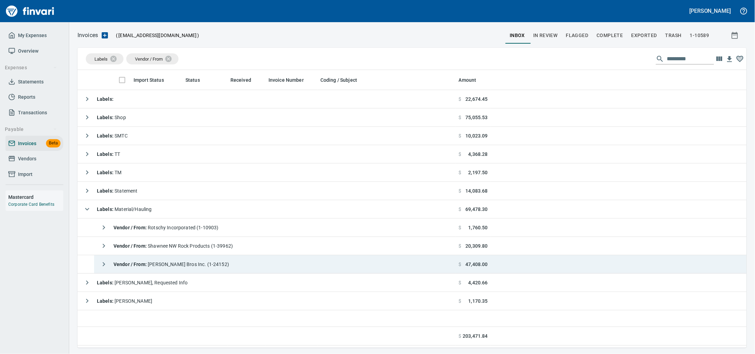
click at [200, 267] on span "Vendor / From : [PERSON_NAME] Bros Inc. (1-24152)" at bounding box center [172, 264] width 116 height 6
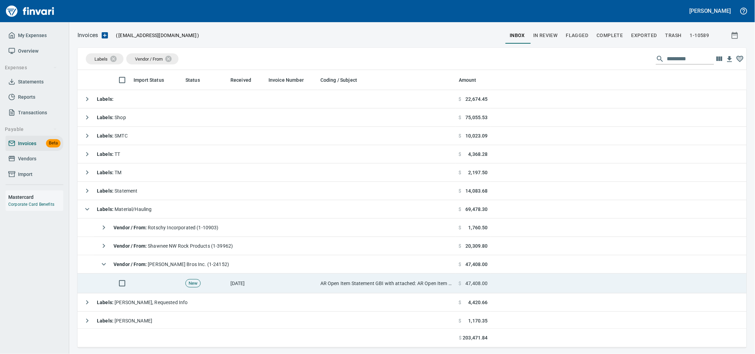
drag, startPoint x: 305, startPoint y: 287, endPoint x: 374, endPoint y: 288, distance: 69.9
click at [305, 287] on td at bounding box center [292, 283] width 52 height 20
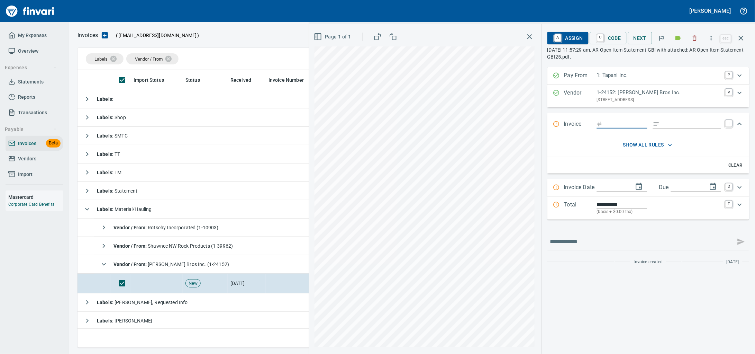
click at [711, 40] on icon "button" at bounding box center [711, 38] width 1 height 4
click at [700, 56] on span "Download" at bounding box center [706, 59] width 66 height 8
click at [717, 62] on div "A Assign C Code Next esc [DATE] 11:57:29 am. AR Open Item Statement GBI with at…" at bounding box center [648, 46] width 202 height 32
click at [691, 39] on icon "button" at bounding box center [694, 38] width 7 height 7
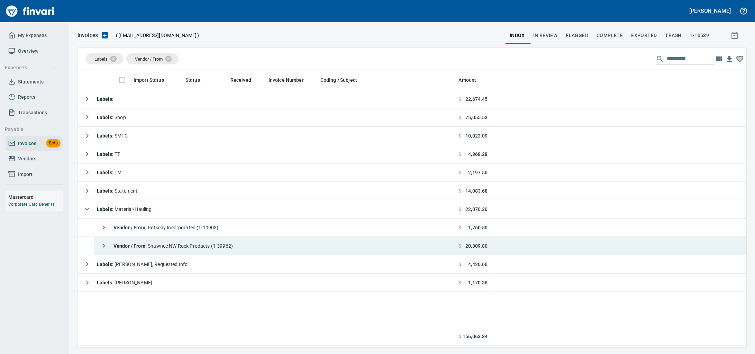
click at [178, 248] on span "Vendor / From : Shawnee NW Rock Products (1-39962)" at bounding box center [173, 246] width 119 height 6
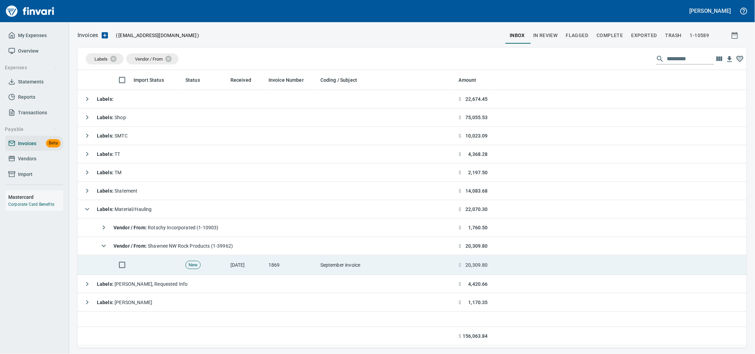
click at [212, 267] on td "New" at bounding box center [205, 265] width 45 height 20
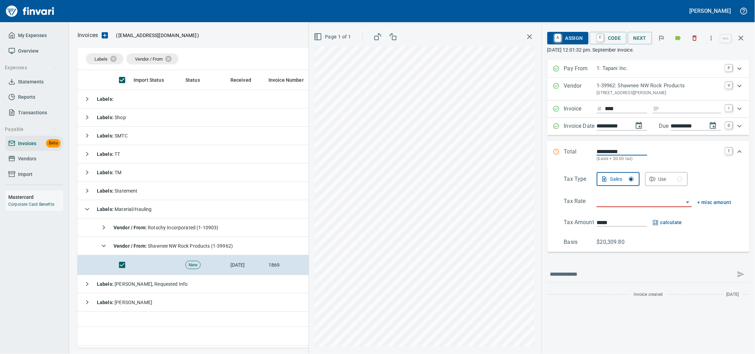
click at [708, 39] on icon "button" at bounding box center [711, 38] width 7 height 7
click at [698, 61] on span "Download" at bounding box center [706, 59] width 66 height 8
click at [691, 42] on icon "button" at bounding box center [694, 38] width 7 height 7
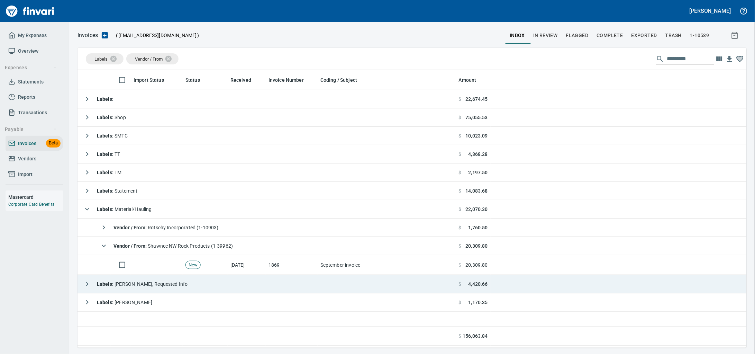
scroll to position [271, 656]
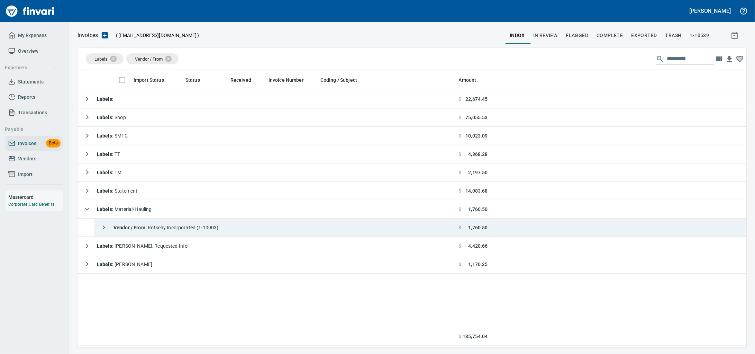
click at [240, 226] on td "Vendor / From : Rotschy Incorporated (1-10903)" at bounding box center [275, 227] width 362 height 18
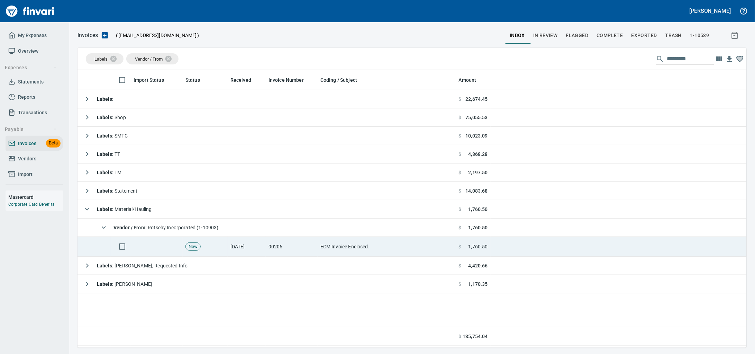
drag, startPoint x: 284, startPoint y: 244, endPoint x: 450, endPoint y: 246, distance: 166.1
click at [284, 244] on td "90206" at bounding box center [292, 247] width 52 height 20
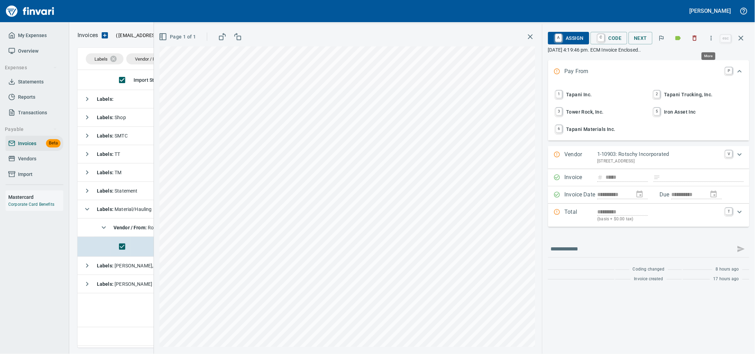
click at [708, 42] on icon "button" at bounding box center [711, 38] width 7 height 7
click at [691, 59] on span "Download" at bounding box center [706, 59] width 66 height 8
click at [691, 39] on icon "button" at bounding box center [694, 38] width 7 height 7
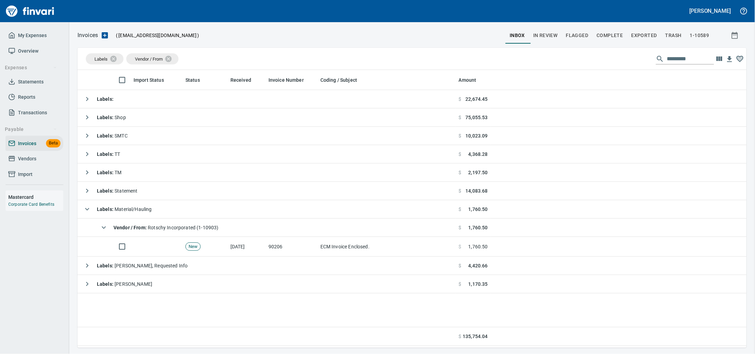
scroll to position [271, 656]
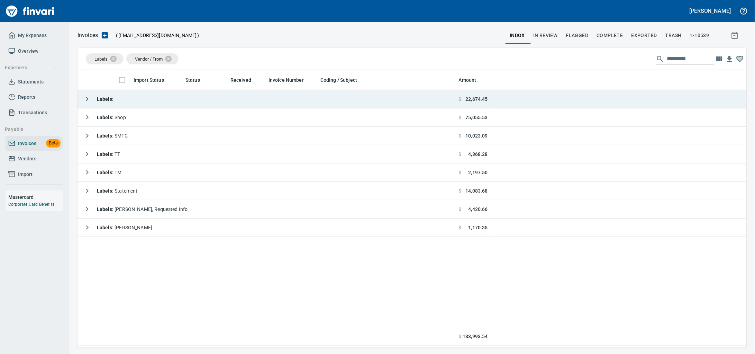
click at [194, 95] on td "Labels :" at bounding box center [267, 99] width 379 height 18
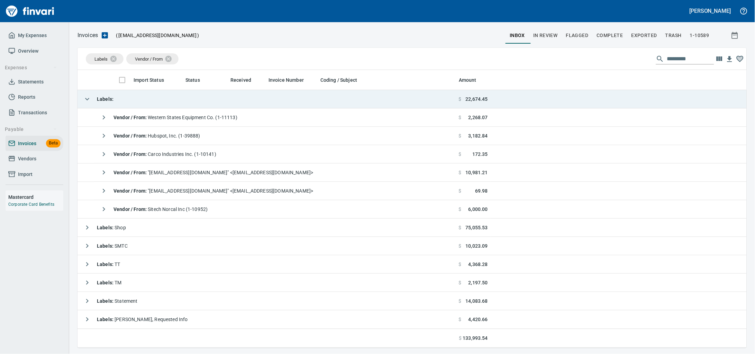
click at [194, 95] on td "Labels :" at bounding box center [267, 99] width 379 height 18
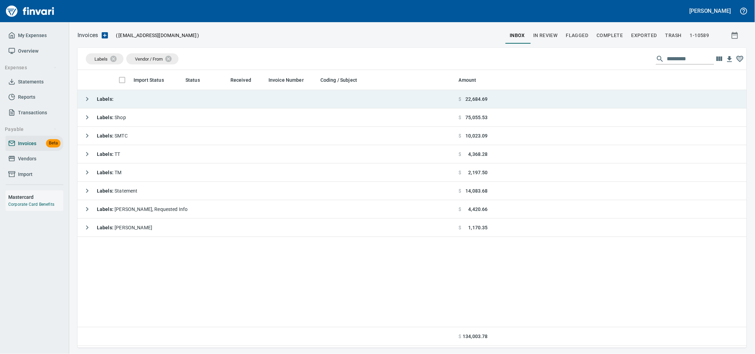
click at [160, 98] on td "Labels :" at bounding box center [267, 99] width 379 height 18
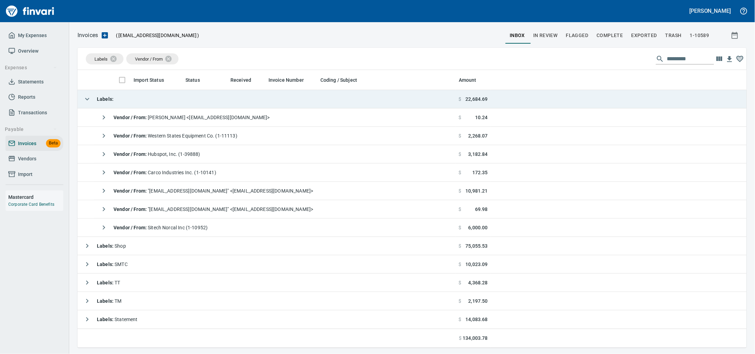
click at [160, 98] on td "Labels :" at bounding box center [267, 99] width 379 height 18
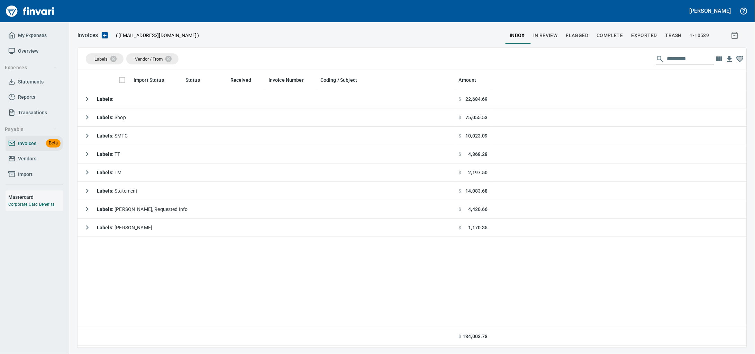
click at [27, 163] on span "Vendors" at bounding box center [27, 158] width 18 height 9
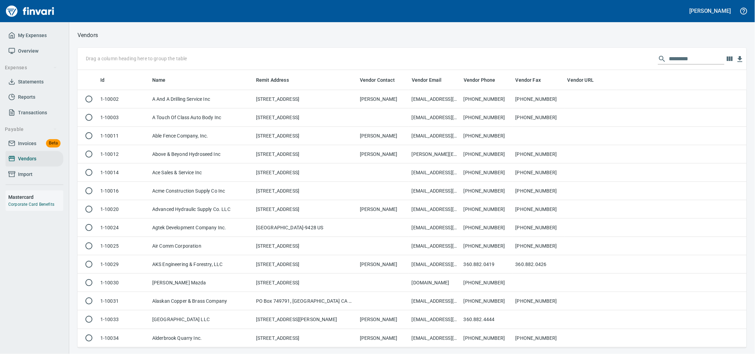
scroll to position [271, 656]
click at [669, 56] on input "text" at bounding box center [696, 58] width 55 height 11
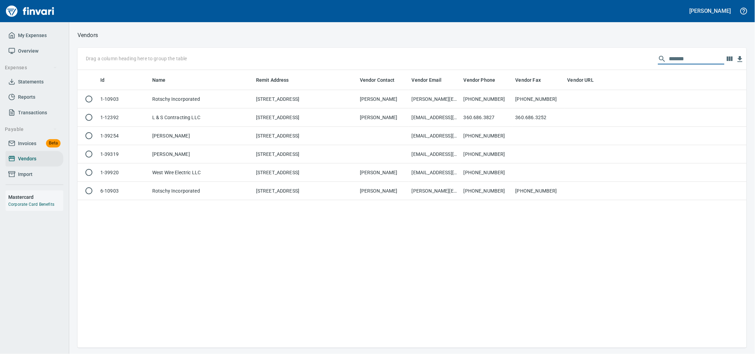
type input "*******"
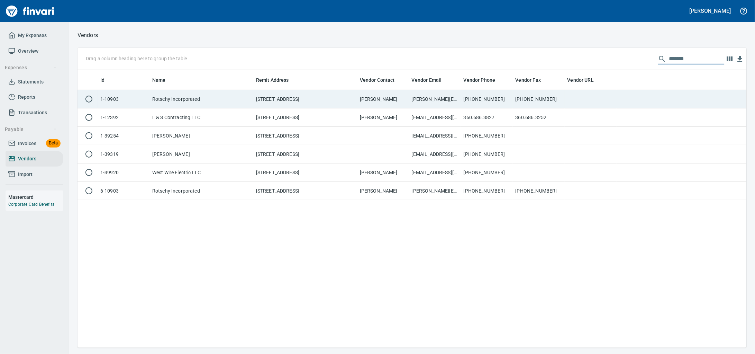
click at [362, 100] on td "[PERSON_NAME]" at bounding box center [383, 99] width 52 height 18
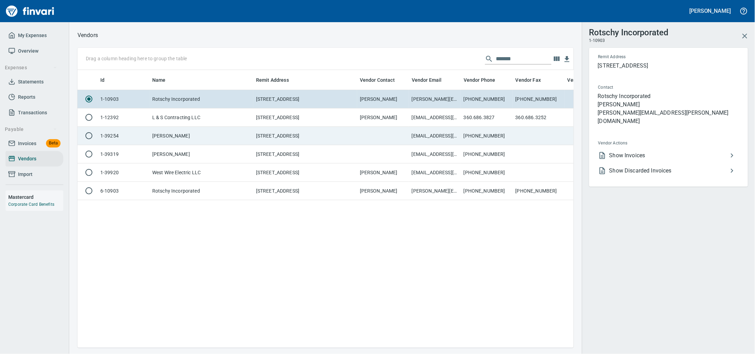
scroll to position [264, 490]
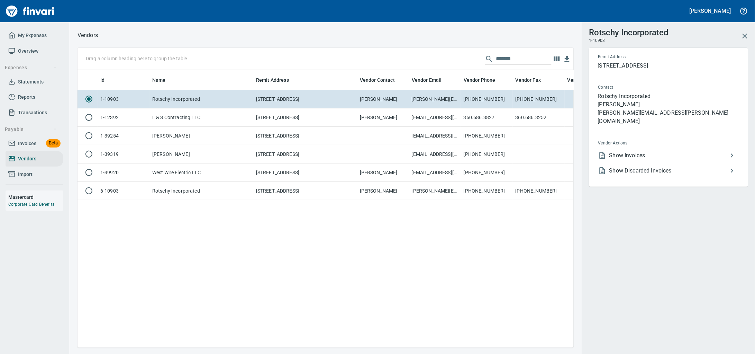
click at [656, 169] on span "Show Discarded Invoices" at bounding box center [668, 170] width 119 height 8
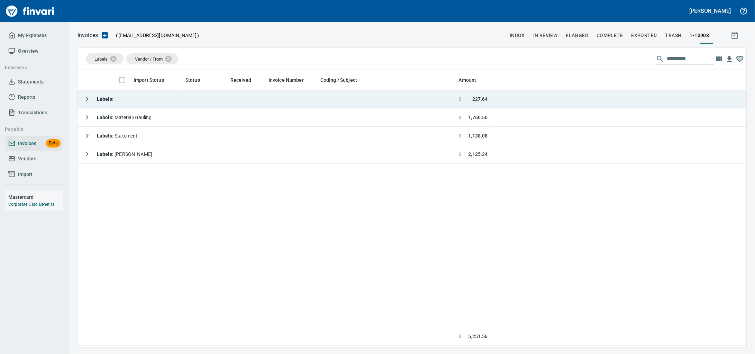
scroll to position [271, 656]
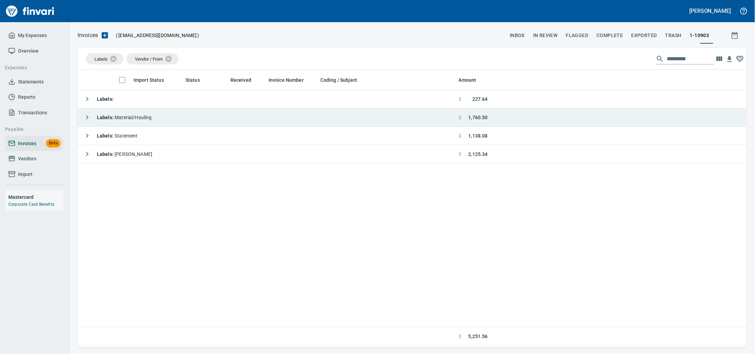
click at [273, 114] on td "Labels : Material/Hauling" at bounding box center [267, 117] width 379 height 18
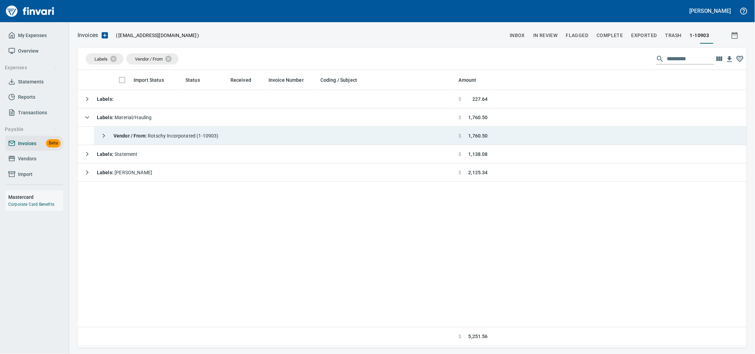
click at [266, 139] on td "Vendor / From : Rotschy Incorporated (1-10903)" at bounding box center [275, 136] width 362 height 18
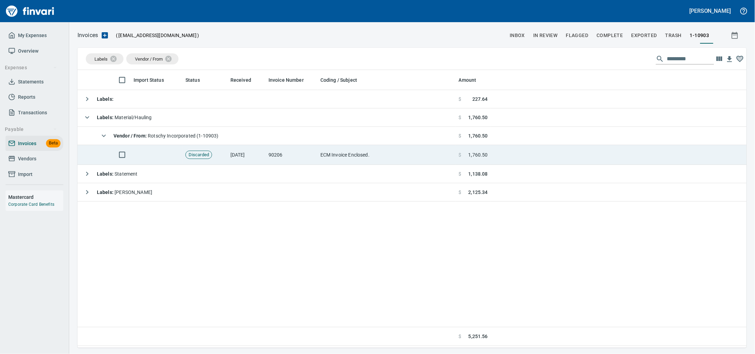
click at [384, 154] on td "ECM Invoice Enclosed." at bounding box center [387, 155] width 138 height 20
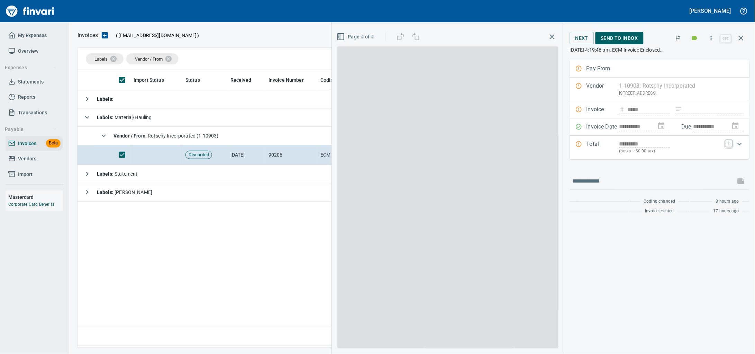
scroll to position [271, 656]
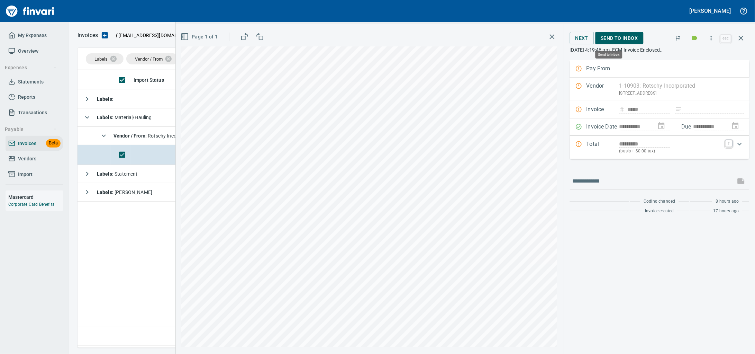
click at [628, 43] on span "Send to Inbox" at bounding box center [619, 38] width 37 height 9
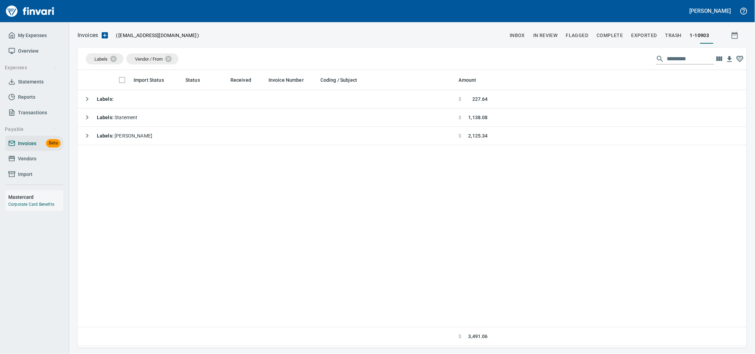
click at [20, 163] on span "Vendors" at bounding box center [27, 158] width 18 height 9
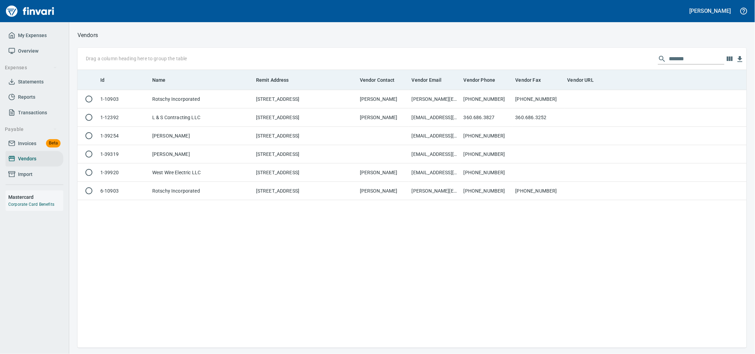
scroll to position [271, 656]
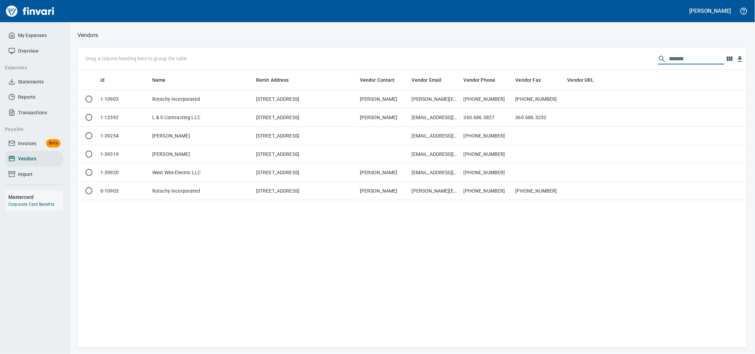
drag, startPoint x: 587, startPoint y: 60, endPoint x: 433, endPoint y: 61, distance: 154.4
click at [437, 60] on div "Drag a column heading here to group the table *******" at bounding box center [412, 59] width 669 height 22
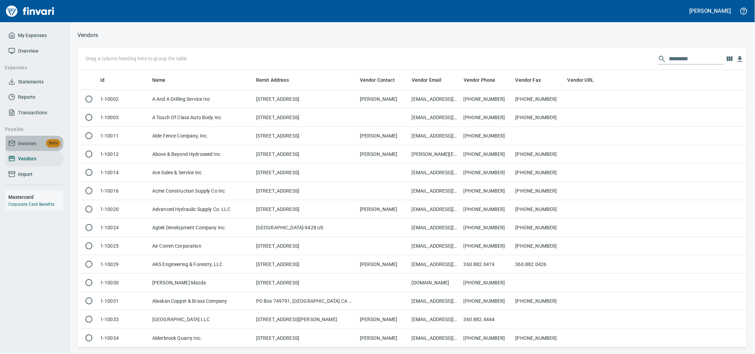
drag, startPoint x: 37, startPoint y: 152, endPoint x: 58, endPoint y: 151, distance: 20.8
click at [36, 148] on span "Invoices" at bounding box center [27, 143] width 18 height 9
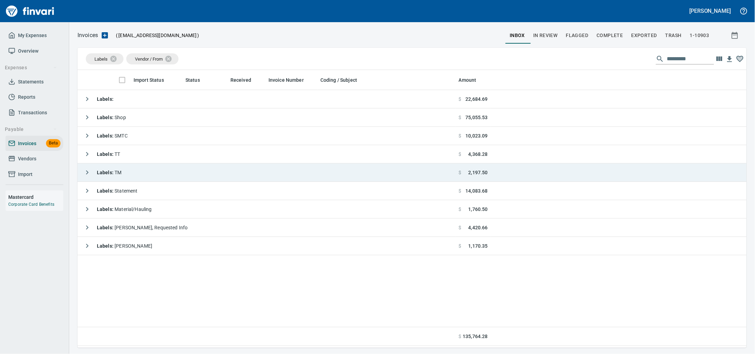
scroll to position [271, 656]
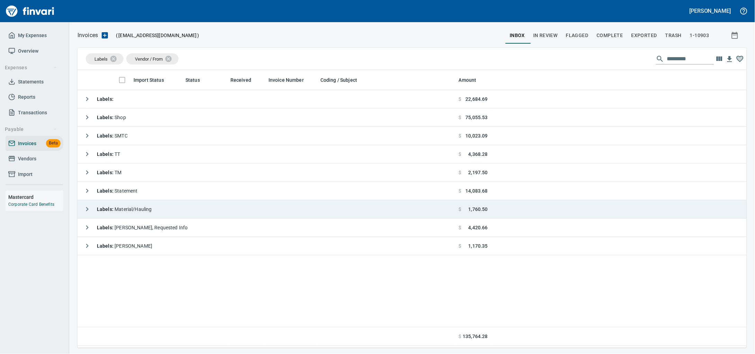
click at [152, 216] on div "Labels : Material/Hauling" at bounding box center [116, 209] width 72 height 14
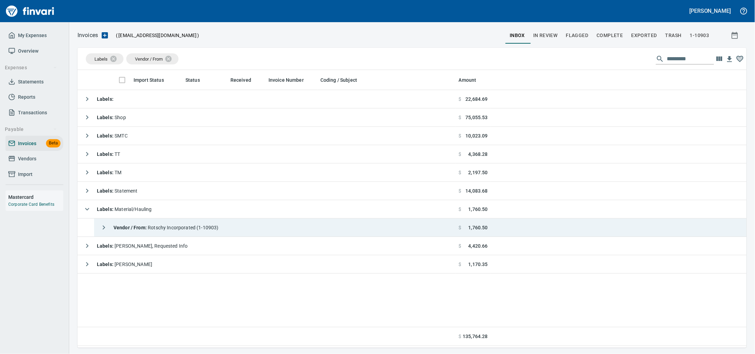
click at [219, 229] on span "Vendor / From : Rotschy Incorporated (1-10903)" at bounding box center [166, 228] width 105 height 6
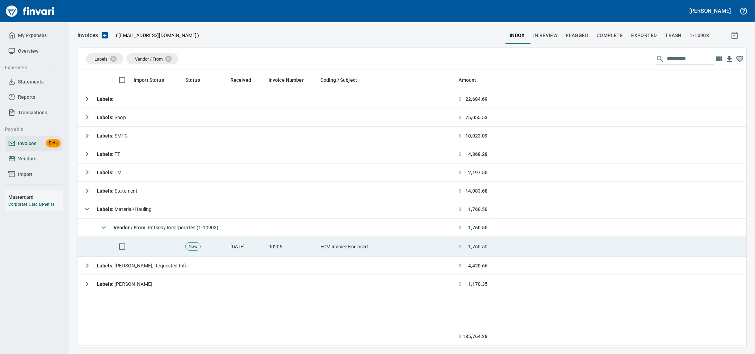
drag, startPoint x: 316, startPoint y: 248, endPoint x: 458, endPoint y: 245, distance: 142.3
click at [316, 248] on td "90206" at bounding box center [292, 247] width 52 height 20
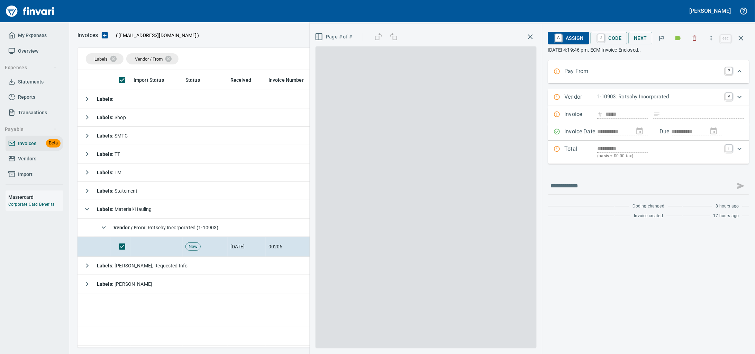
scroll to position [271, 656]
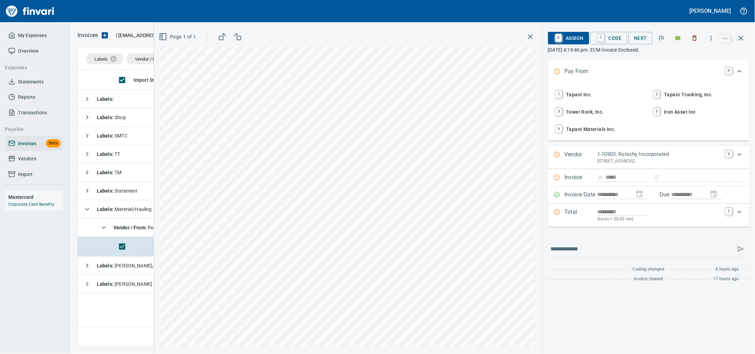
click at [584, 100] on span "1 Tapani Inc." at bounding box center [599, 95] width 91 height 12
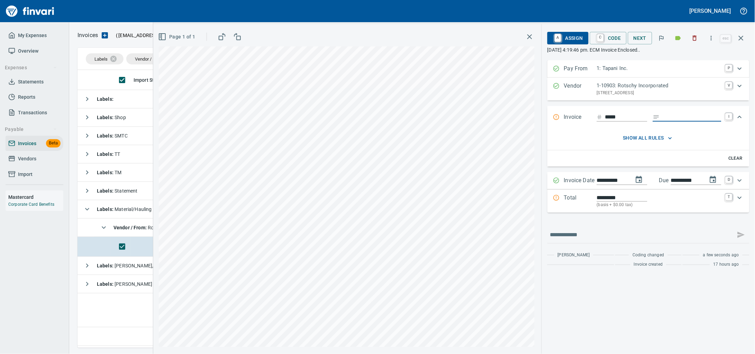
click at [663, 121] on input "Expand" at bounding box center [692, 117] width 59 height 9
click at [663, 121] on input "*******" at bounding box center [692, 117] width 59 height 9
click at [715, 121] on input "******" at bounding box center [692, 117] width 59 height 9
type input "**********"
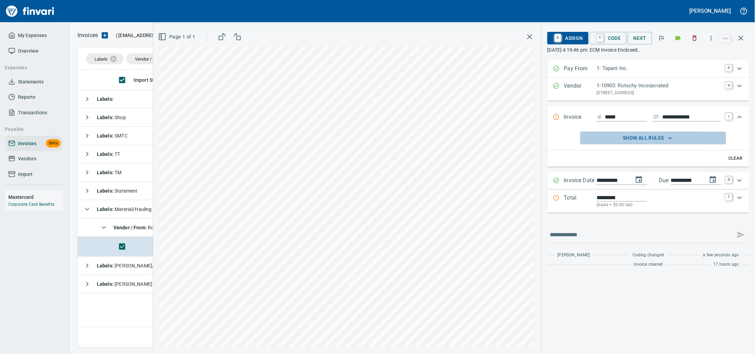
click at [611, 121] on input "*****" at bounding box center [626, 117] width 42 height 9
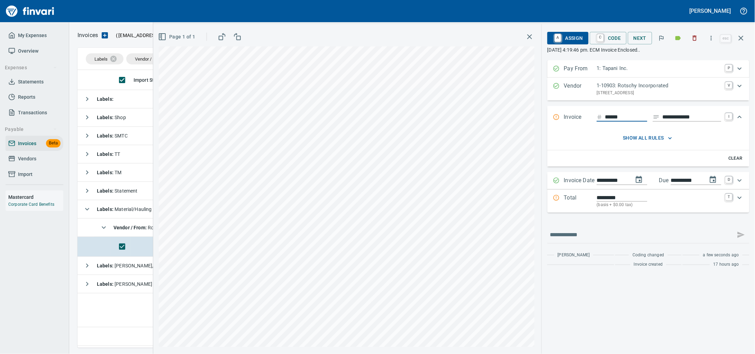
type input "*****"
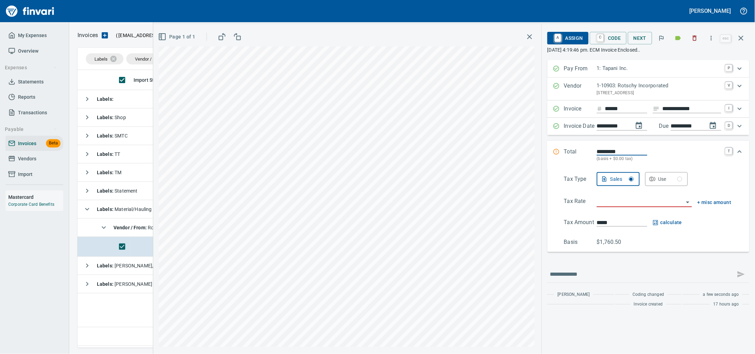
click at [619, 207] on input "search" at bounding box center [640, 202] width 87 height 10
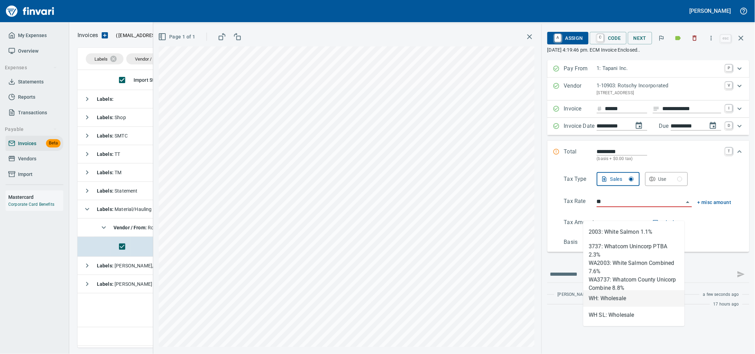
click at [593, 300] on li "WH: Wholesale" at bounding box center [633, 298] width 101 height 17
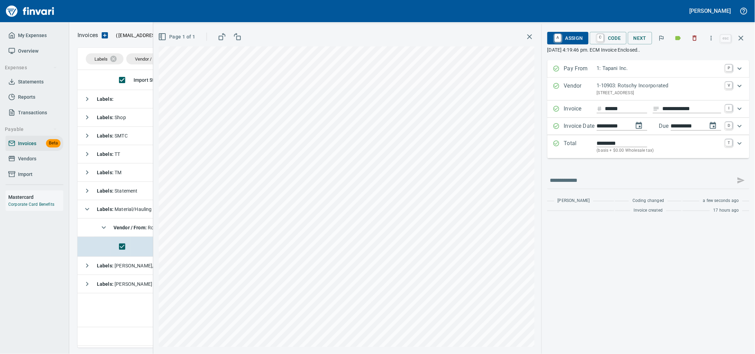
type input "**********"
click at [560, 36] on span "A Assign" at bounding box center [568, 38] width 30 height 12
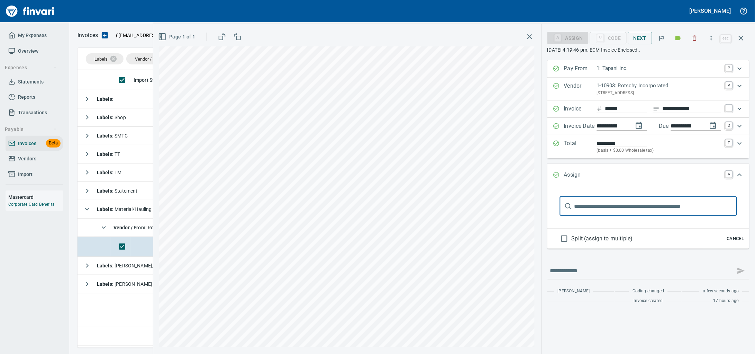
click at [587, 243] on span "Split (assign to multiple)" at bounding box center [602, 238] width 61 height 8
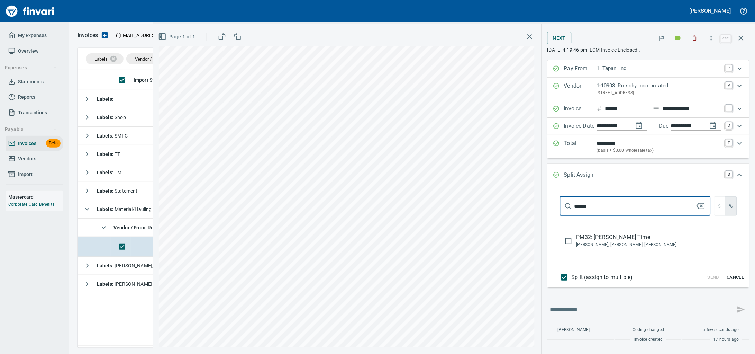
type input "******"
click at [593, 241] on span "PM32: [PERSON_NAME] Time" at bounding box center [636, 237] width 118 height 8
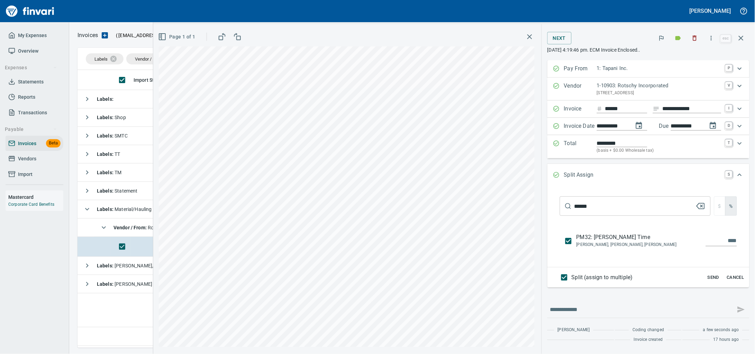
click at [598, 216] on input "******" at bounding box center [634, 205] width 121 height 19
click at [449, 216] on div "**********" at bounding box center [454, 188] width 602 height 329
click at [718, 210] on span "$" at bounding box center [719, 206] width 3 height 9
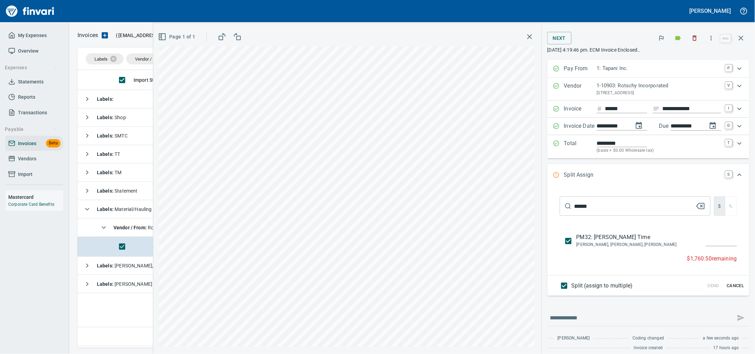
click at [710, 246] on input "assign" at bounding box center [721, 240] width 31 height 11
type input "*********"
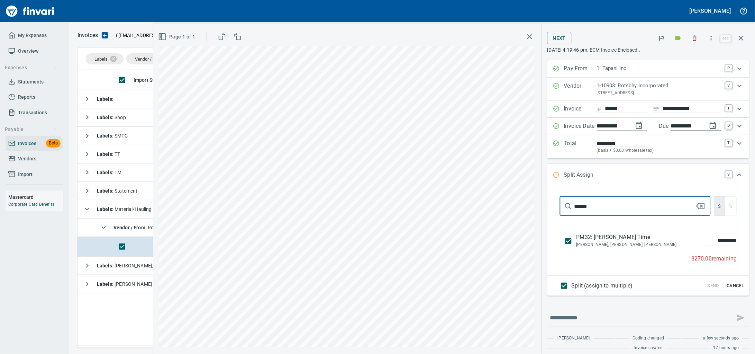
click at [471, 213] on div "**********" at bounding box center [454, 188] width 602 height 329
click at [714, 246] on input "*********" at bounding box center [721, 240] width 31 height 11
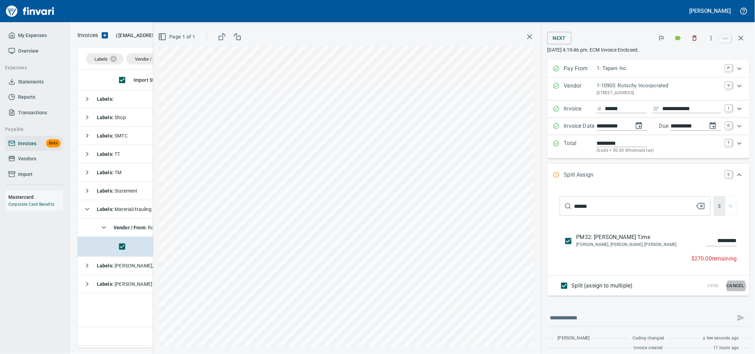
click at [703, 291] on div "Send Cancel" at bounding box center [725, 285] width 44 height 11
click at [611, 210] on input "******" at bounding box center [634, 205] width 121 height 19
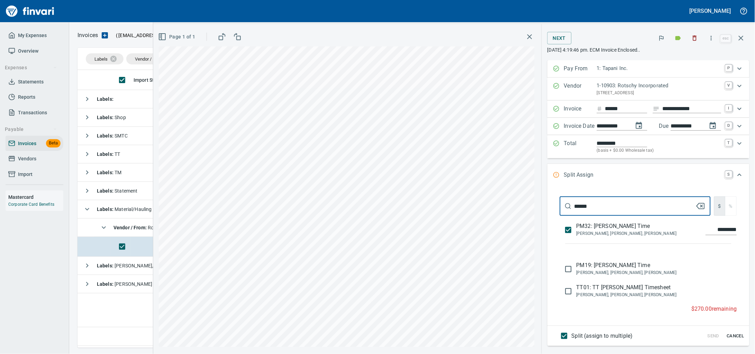
type input "******"
drag, startPoint x: 602, startPoint y: 281, endPoint x: 689, endPoint y: 273, distance: 87.9
click at [601, 269] on span "PM19: [PERSON_NAME] Time" at bounding box center [636, 265] width 118 height 8
click at [715, 274] on input "assign" at bounding box center [721, 268] width 31 height 11
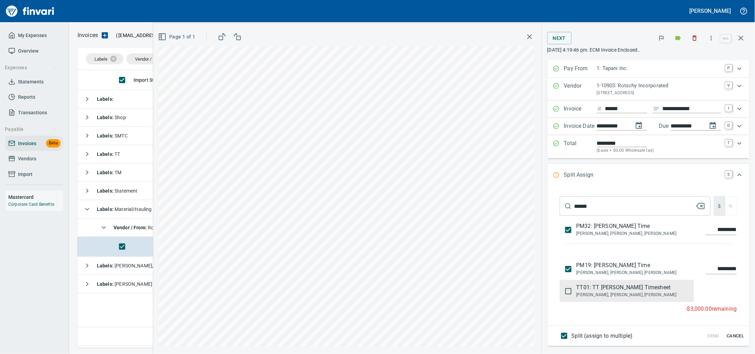
click at [723, 274] on input "*********" at bounding box center [721, 268] width 31 height 11
type input "*******"
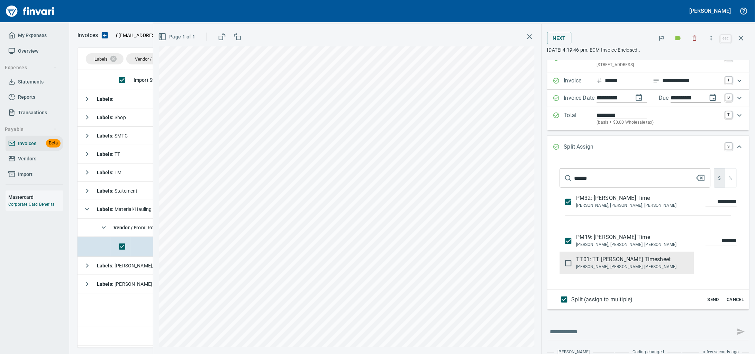
scroll to position [71, 0]
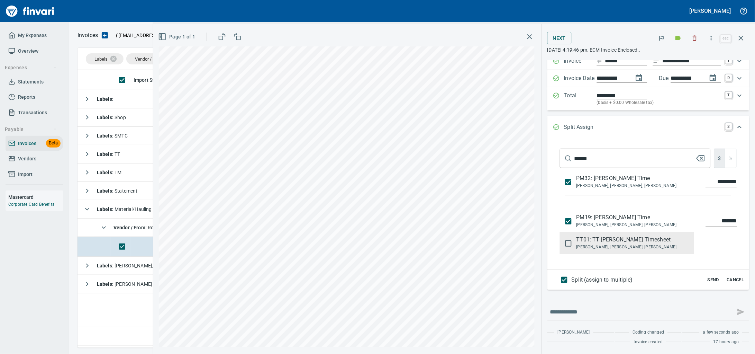
click at [705, 276] on span "Send" at bounding box center [713, 280] width 19 height 8
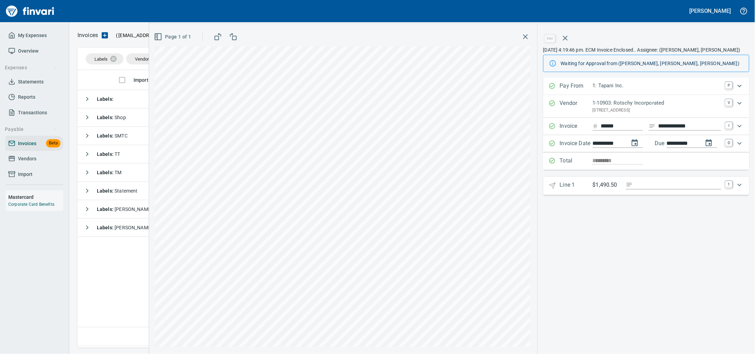
scroll to position [0, 0]
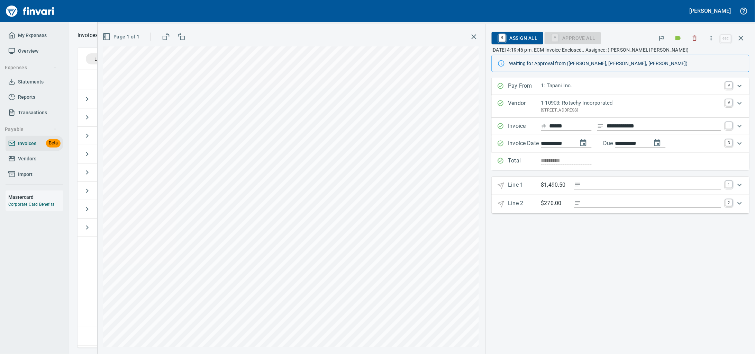
click at [740, 41] on icon "button" at bounding box center [741, 38] width 8 height 8
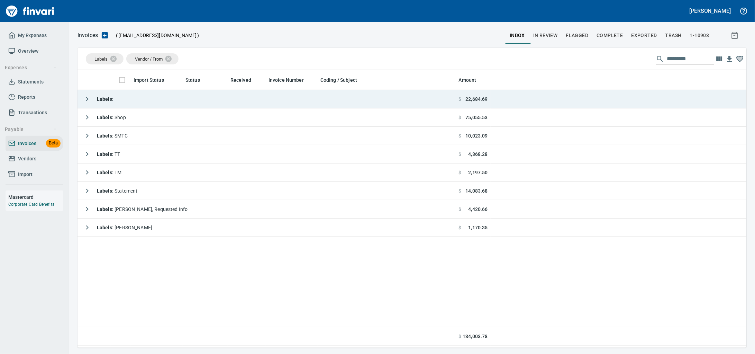
scroll to position [271, 656]
click at [162, 99] on td "Labels :" at bounding box center [267, 99] width 379 height 18
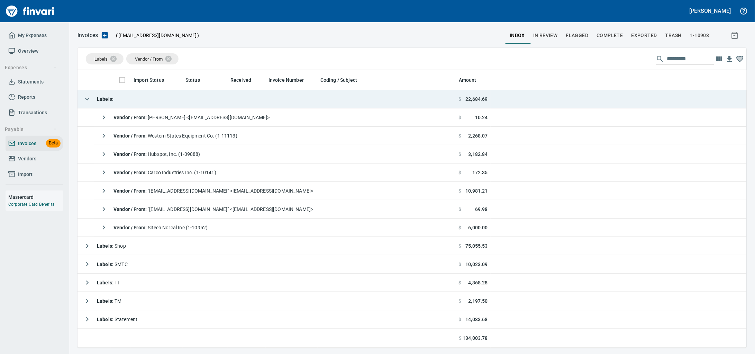
click at [154, 105] on td "Labels :" at bounding box center [267, 99] width 379 height 18
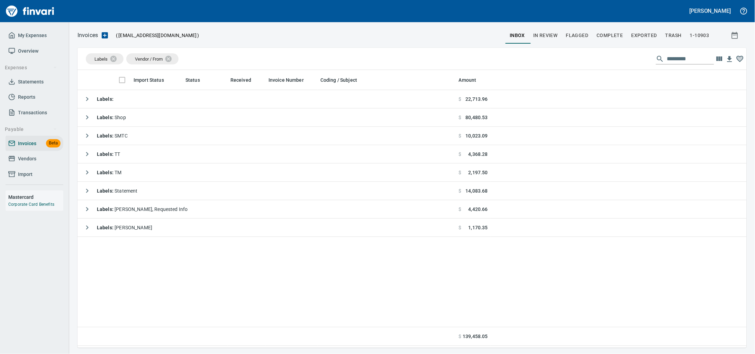
drag, startPoint x: 18, startPoint y: 169, endPoint x: 53, endPoint y: 178, distance: 35.5
click at [18, 163] on span "Vendors" at bounding box center [27, 158] width 18 height 9
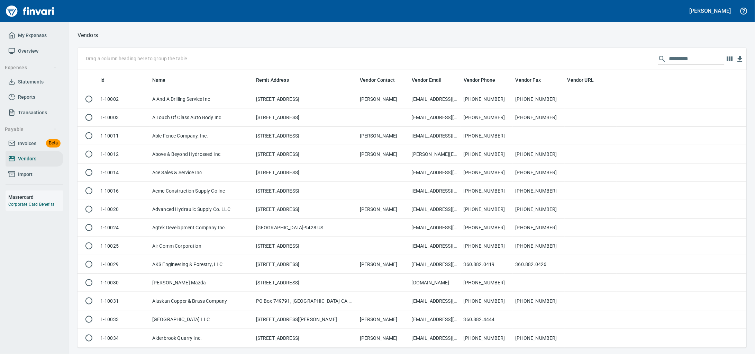
scroll to position [271, 656]
click at [669, 58] on input "text" at bounding box center [696, 58] width 55 height 11
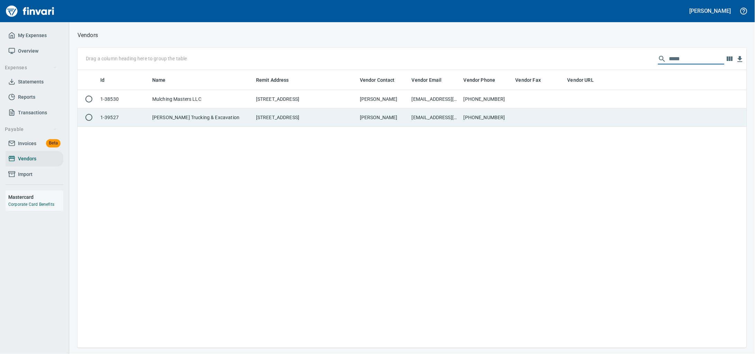
type input "*****"
click at [206, 113] on td "[PERSON_NAME] Trucking & Excavation" at bounding box center [201, 117] width 104 height 18
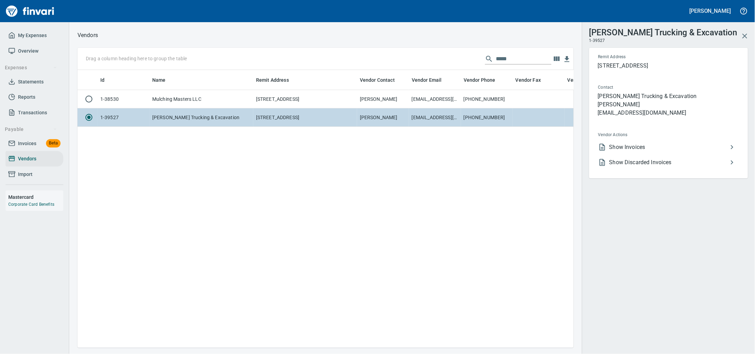
scroll to position [264, 490]
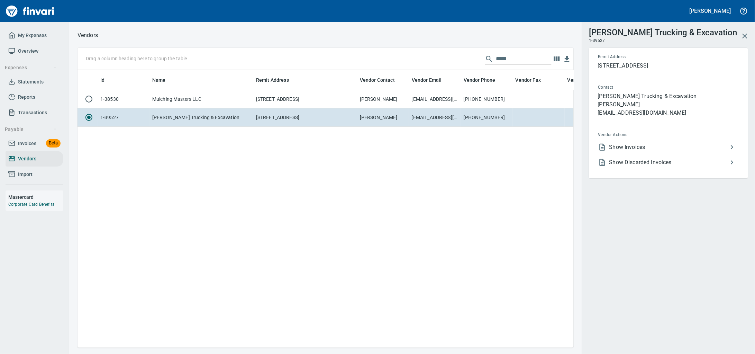
click at [657, 151] on span "Show Invoices" at bounding box center [668, 147] width 119 height 8
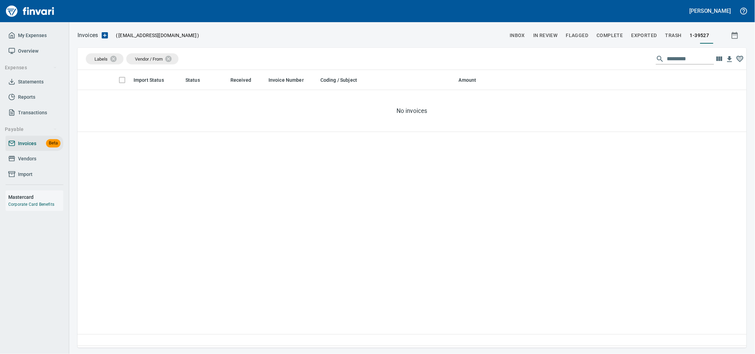
scroll to position [271, 656]
click at [27, 166] on link "Vendors" at bounding box center [35, 159] width 58 height 16
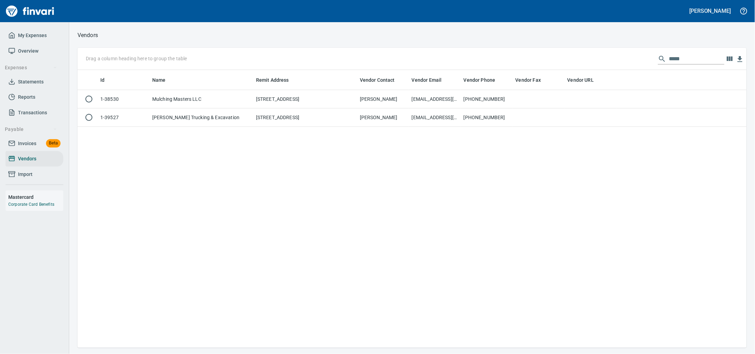
scroll to position [1, 1]
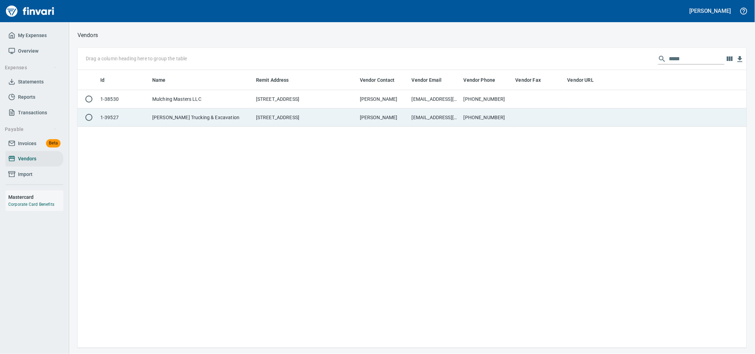
click at [451, 113] on td "[EMAIL_ADDRESS][DOMAIN_NAME]" at bounding box center [435, 117] width 52 height 18
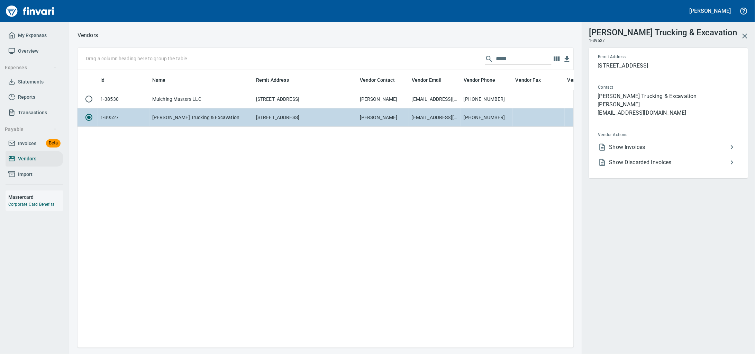
scroll to position [264, 490]
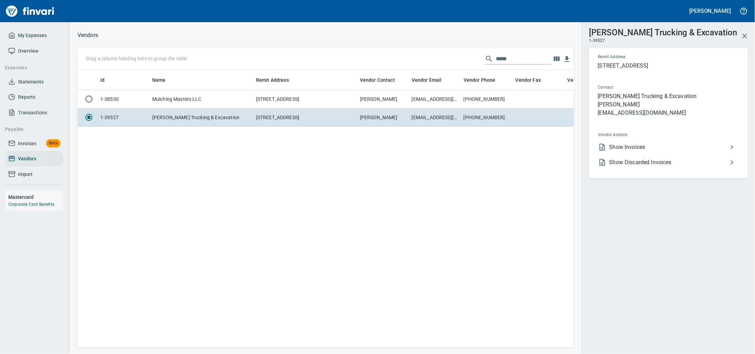
click at [671, 166] on span "Show Discarded Invoices" at bounding box center [668, 162] width 119 height 8
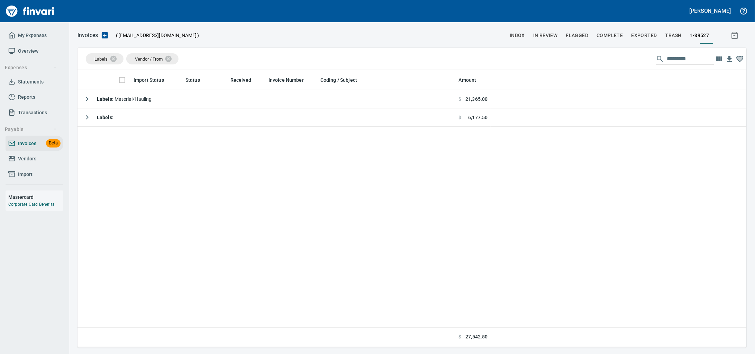
scroll to position [271, 656]
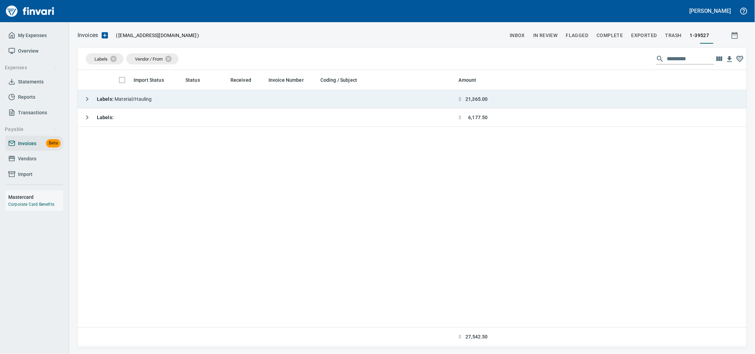
click at [253, 101] on td "Labels : Material/Hauling" at bounding box center [267, 99] width 379 height 18
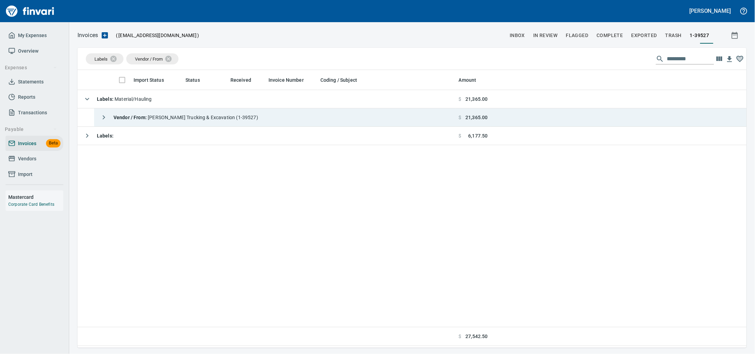
click at [258, 120] on span "Vendor / From : [PERSON_NAME] Trucking & Excavation (1-39527)" at bounding box center [186, 118] width 145 height 6
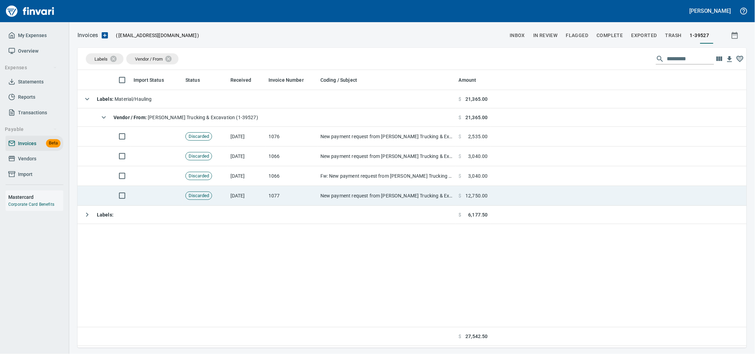
click at [276, 198] on td "1077" at bounding box center [292, 196] width 52 height 20
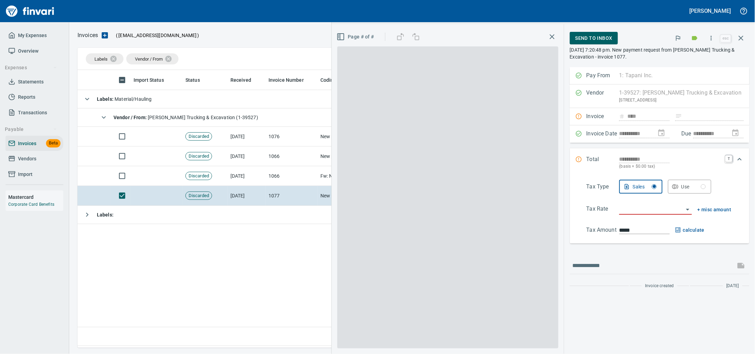
scroll to position [271, 656]
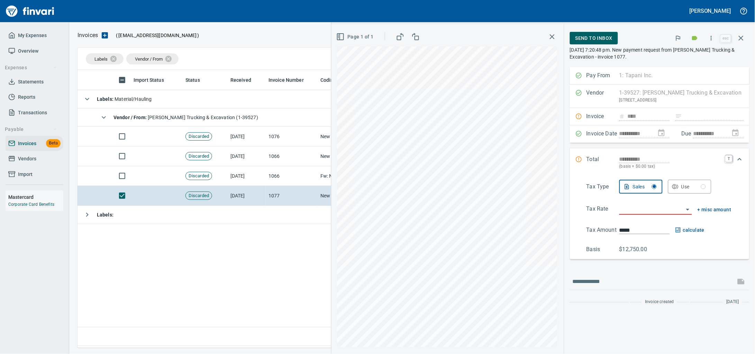
click at [585, 37] on span "Send to Inbox" at bounding box center [594, 38] width 37 height 9
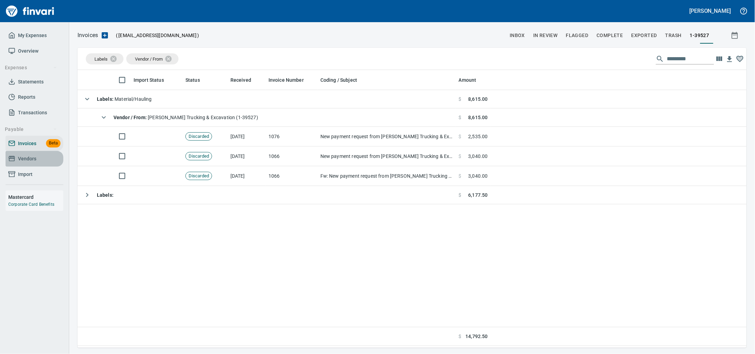
click at [34, 163] on span "Vendors" at bounding box center [27, 158] width 18 height 9
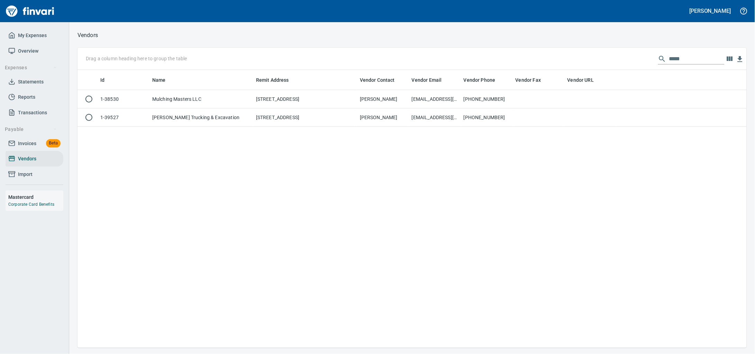
scroll to position [271, 656]
drag, startPoint x: 687, startPoint y: 56, endPoint x: 489, endPoint y: 70, distance: 198.1
click at [490, 70] on div "Drag a column heading here to group the table *****" at bounding box center [412, 59] width 669 height 22
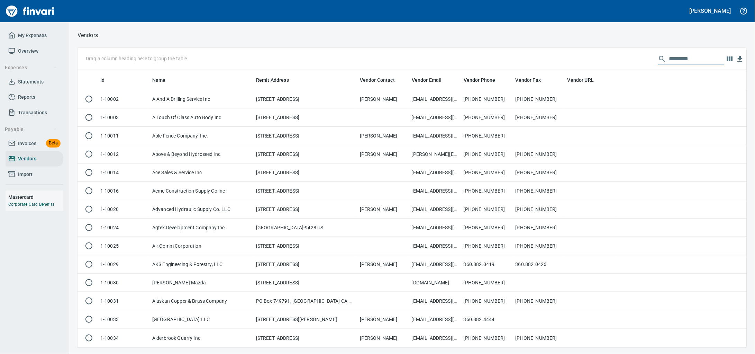
click at [14, 147] on icon at bounding box center [11, 143] width 7 height 7
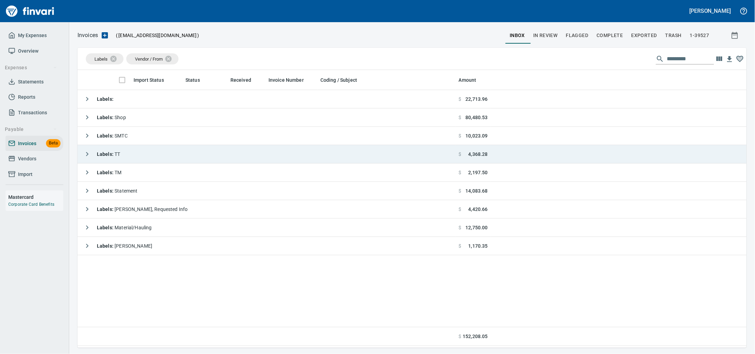
scroll to position [271, 656]
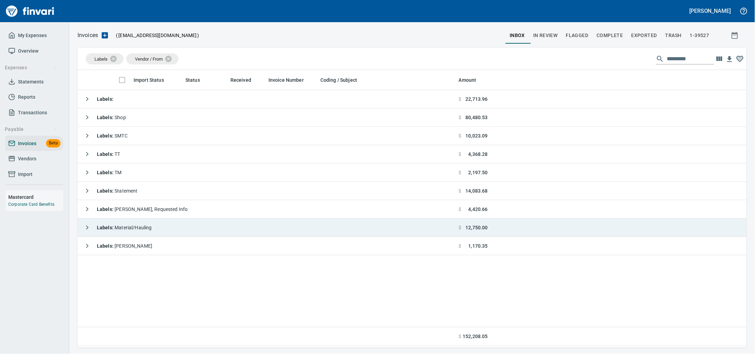
click at [168, 232] on td "Labels : Material/Hauling" at bounding box center [267, 227] width 379 height 18
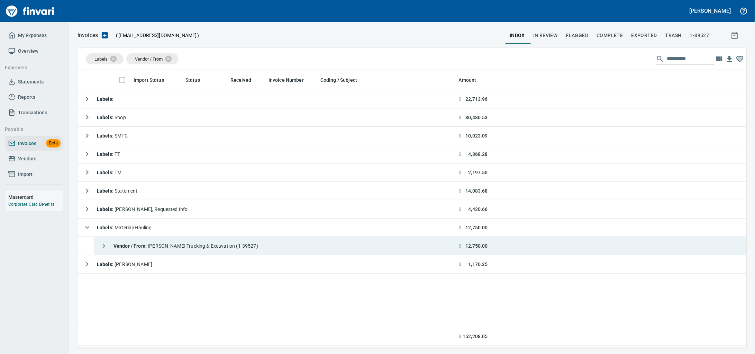
click at [198, 248] on span "Vendor / From : [PERSON_NAME] Trucking & Excavation (1-39527)" at bounding box center [186, 246] width 145 height 6
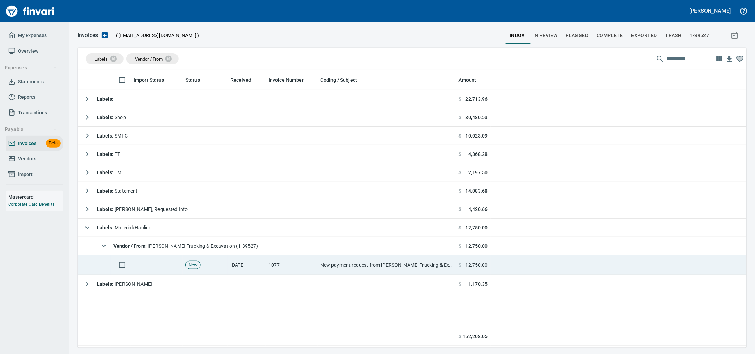
click at [298, 266] on td "1077" at bounding box center [292, 265] width 52 height 20
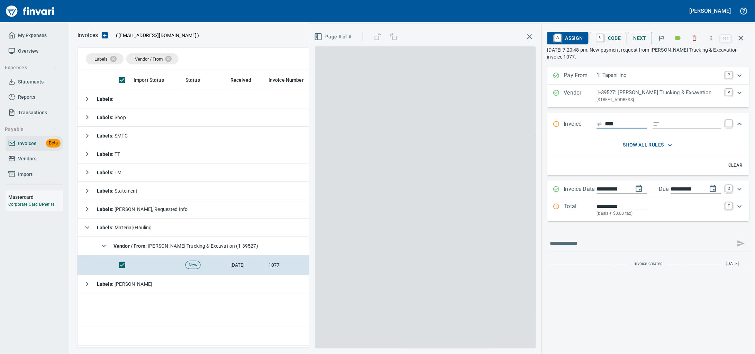
scroll to position [271, 656]
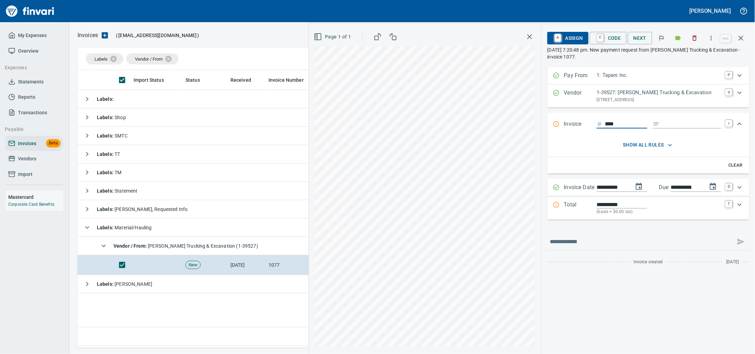
click at [671, 128] on input "Expand" at bounding box center [692, 124] width 59 height 9
type input "******"
click at [614, 128] on input "****" at bounding box center [626, 124] width 42 height 9
type input "****"
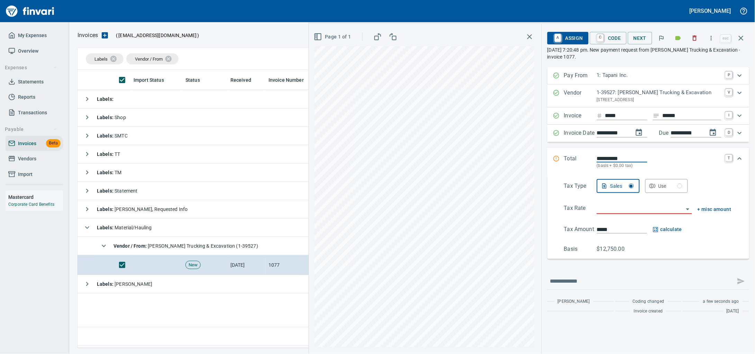
click at [610, 214] on input "search" at bounding box center [640, 209] width 87 height 10
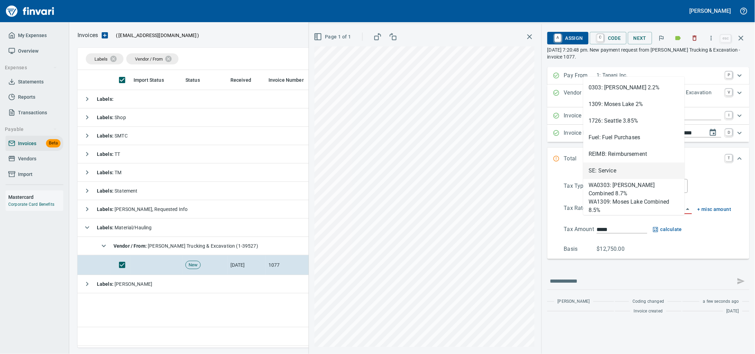
drag, startPoint x: 616, startPoint y: 163, endPoint x: 610, endPoint y: 182, distance: 20.2
click at [616, 163] on li "SE: Service" at bounding box center [633, 170] width 101 height 17
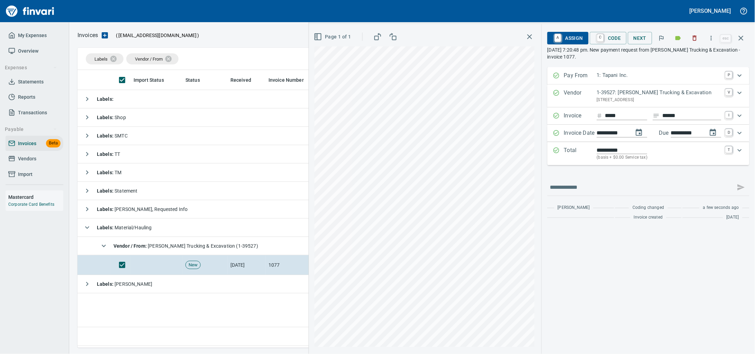
type input "**********"
click at [579, 193] on input "text" at bounding box center [641, 187] width 183 height 11
type input "**********"
click at [569, 41] on span "A Assign" at bounding box center [568, 38] width 30 height 12
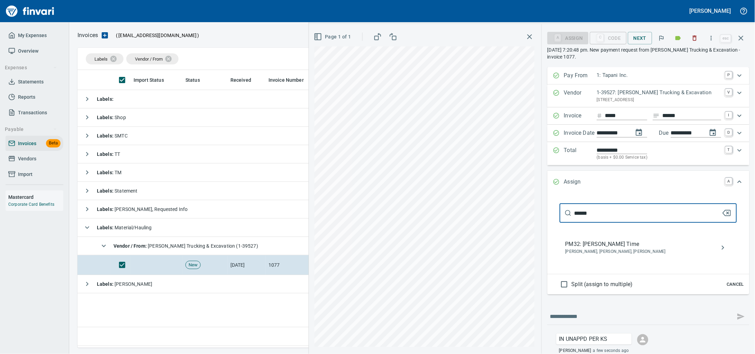
type input "******"
click at [592, 248] on span "PM32: [PERSON_NAME] Time" at bounding box center [642, 244] width 155 height 8
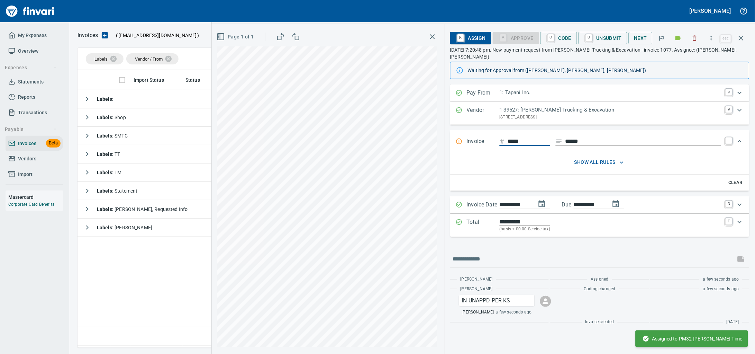
click at [508, 146] on input "****" at bounding box center [529, 141] width 42 height 9
type input "****"
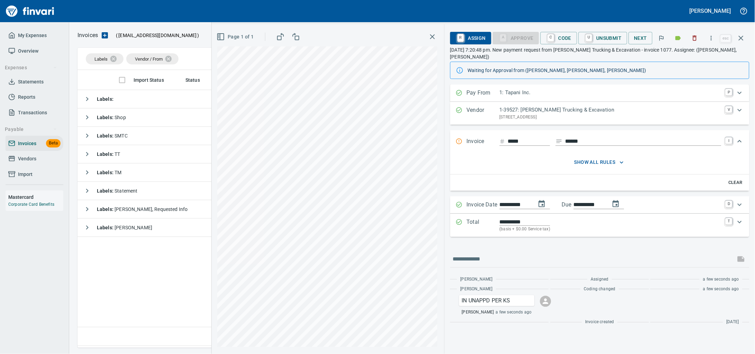
drag, startPoint x: 739, startPoint y: 40, endPoint x: 7, endPoint y: 41, distance: 732.3
click at [739, 40] on icon "button" at bounding box center [741, 38] width 8 height 8
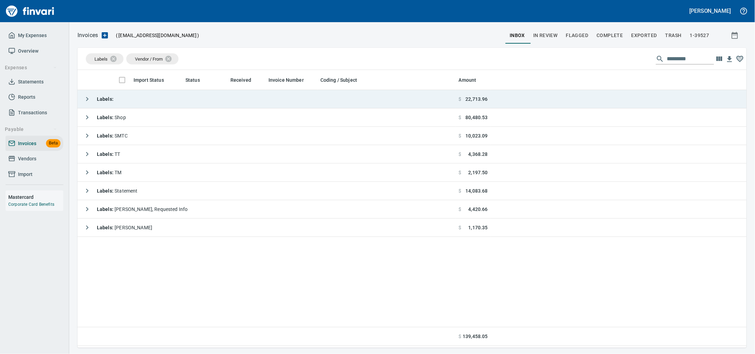
click at [203, 108] on td "Labels :" at bounding box center [267, 99] width 379 height 18
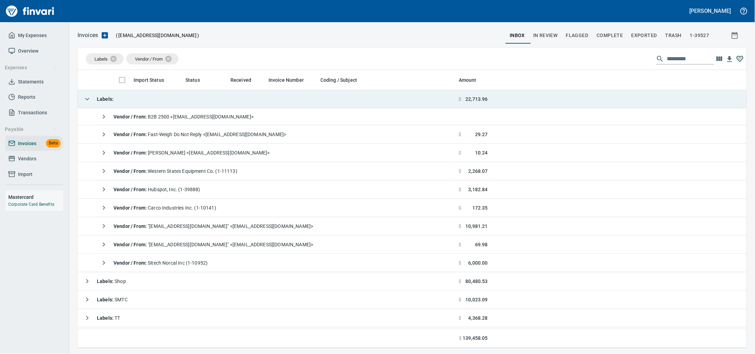
click at [203, 105] on td "Labels :" at bounding box center [267, 99] width 379 height 18
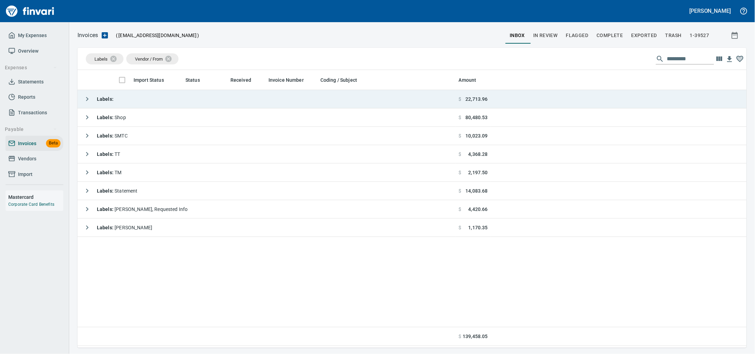
scroll to position [271, 656]
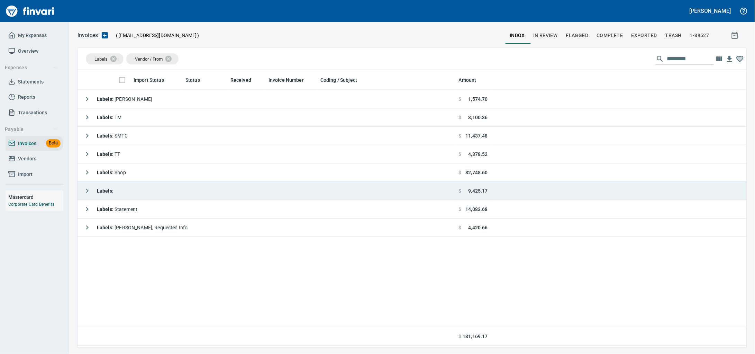
click at [218, 190] on td "Labels :" at bounding box center [267, 191] width 379 height 18
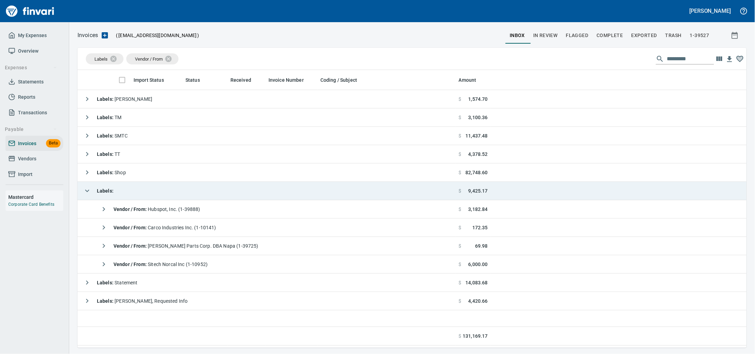
click at [219, 191] on td "Labels :" at bounding box center [267, 191] width 379 height 18
